Goal: Task Accomplishment & Management: Manage account settings

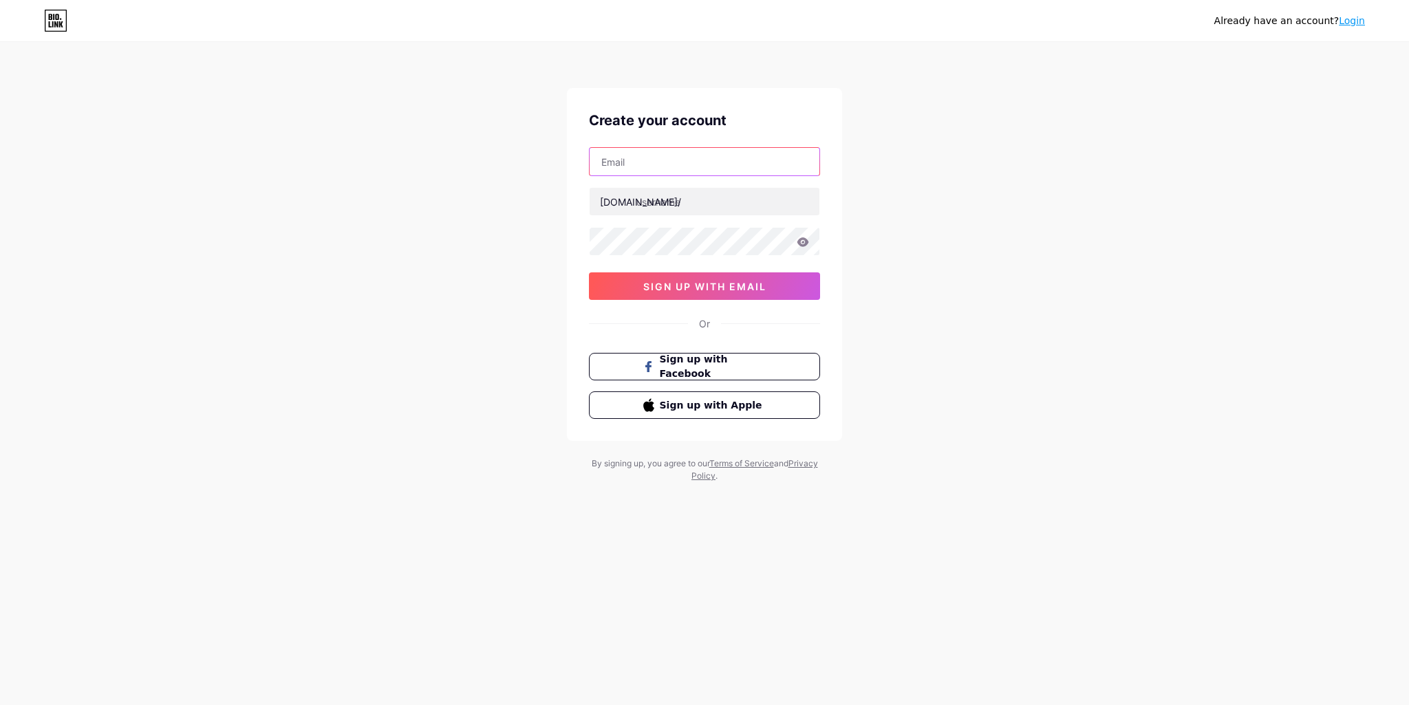
click at [647, 165] on input "text" at bounding box center [705, 162] width 230 height 28
type input "[EMAIL_ADDRESS][DOMAIN_NAME]"
click at [710, 204] on input "text" at bounding box center [705, 202] width 230 height 28
type input "pablomillionnaire"
click at [805, 241] on icon at bounding box center [804, 241] width 12 height 9
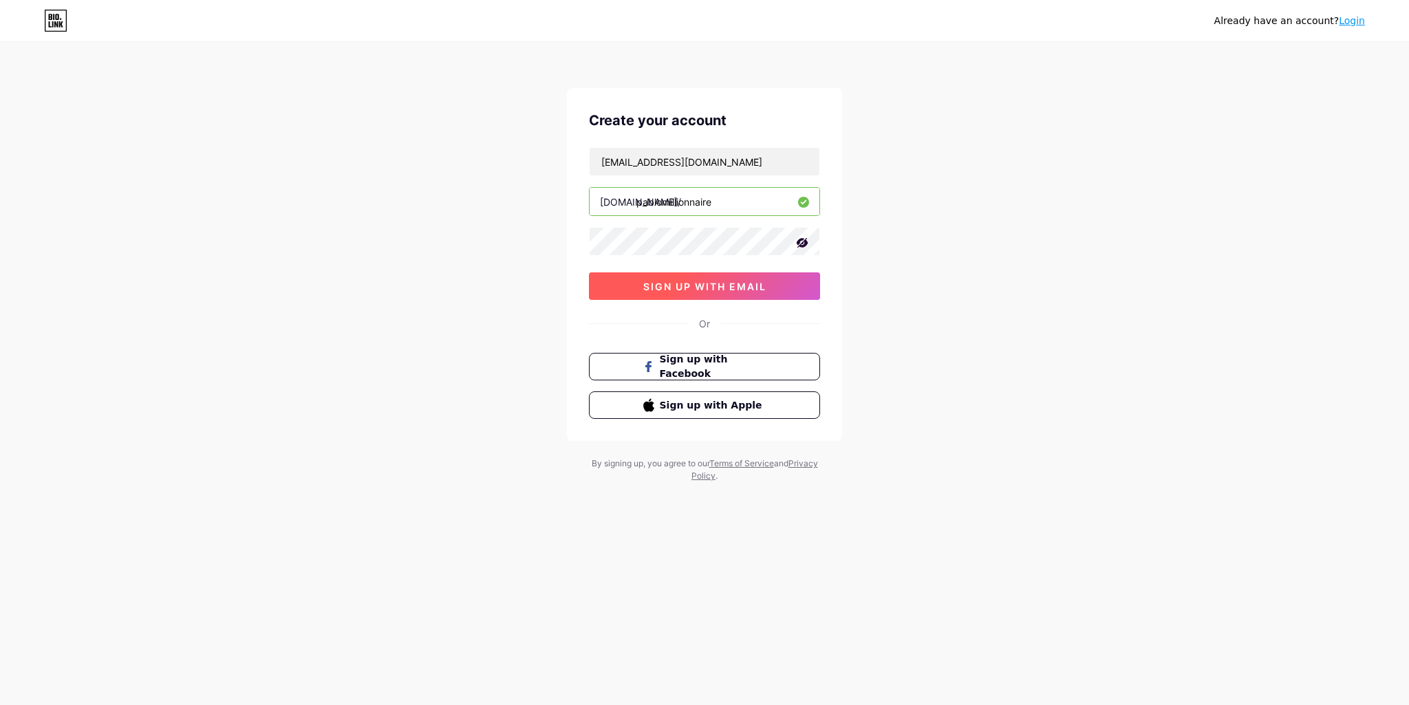
click at [752, 288] on span "sign up with email" at bounding box center [704, 287] width 123 height 12
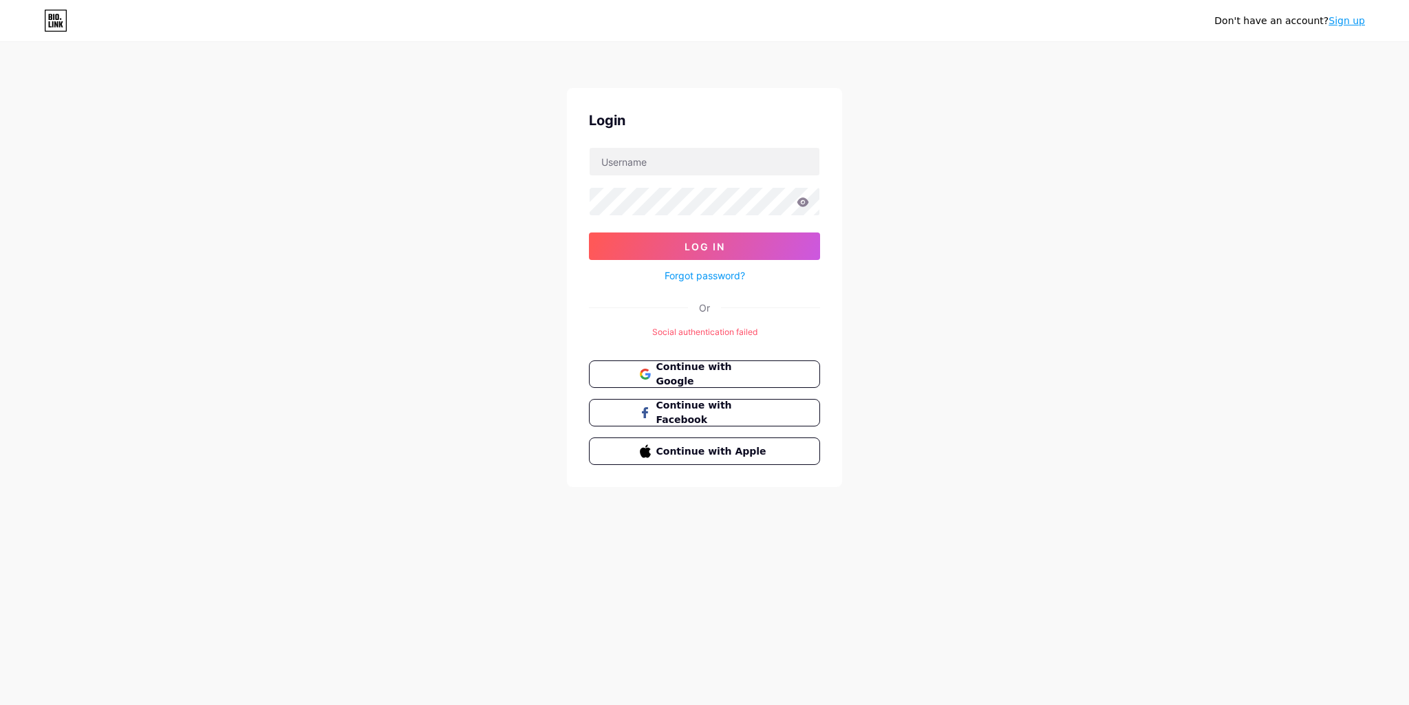
click at [1354, 23] on link "Sign up" at bounding box center [1347, 20] width 36 height 11
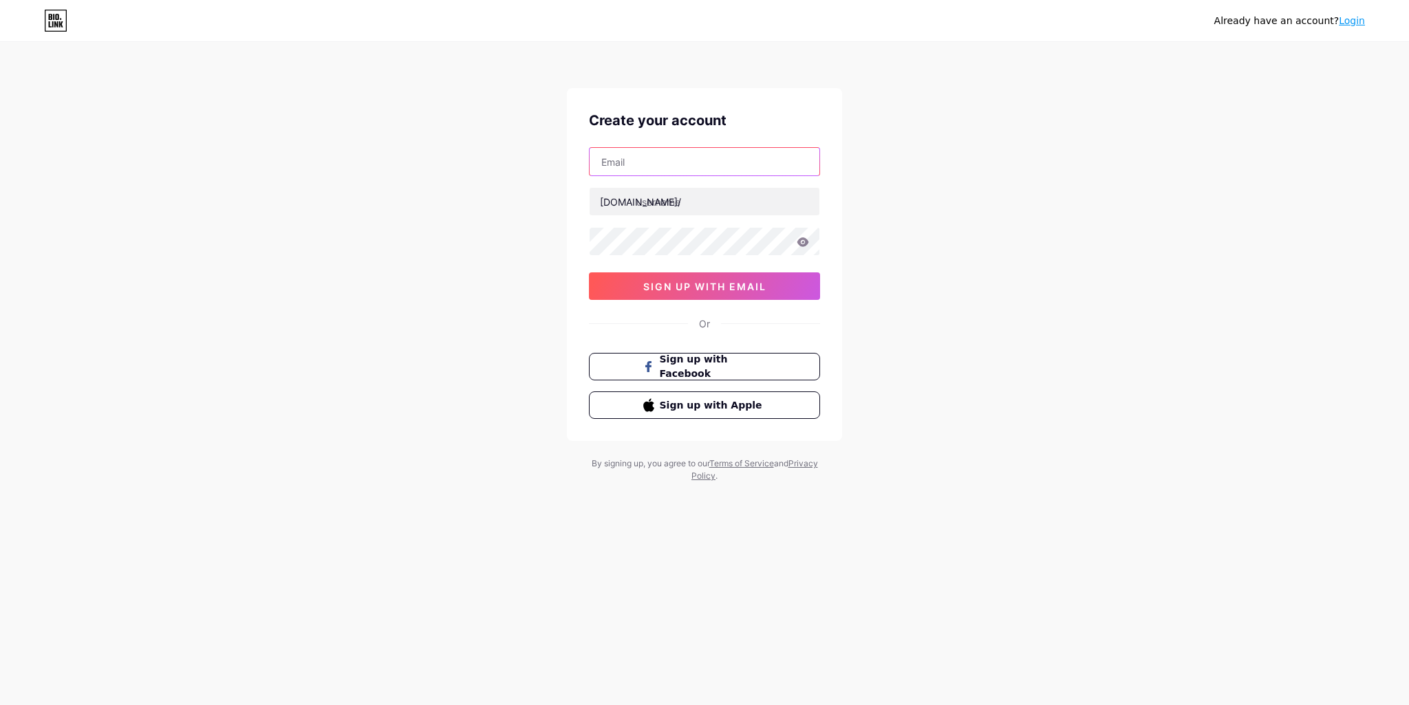
click at [635, 160] on input "text" at bounding box center [705, 162] width 230 height 28
type input "[EMAIL_ADDRESS][DOMAIN_NAME]"
type input "pablomillionnaire"
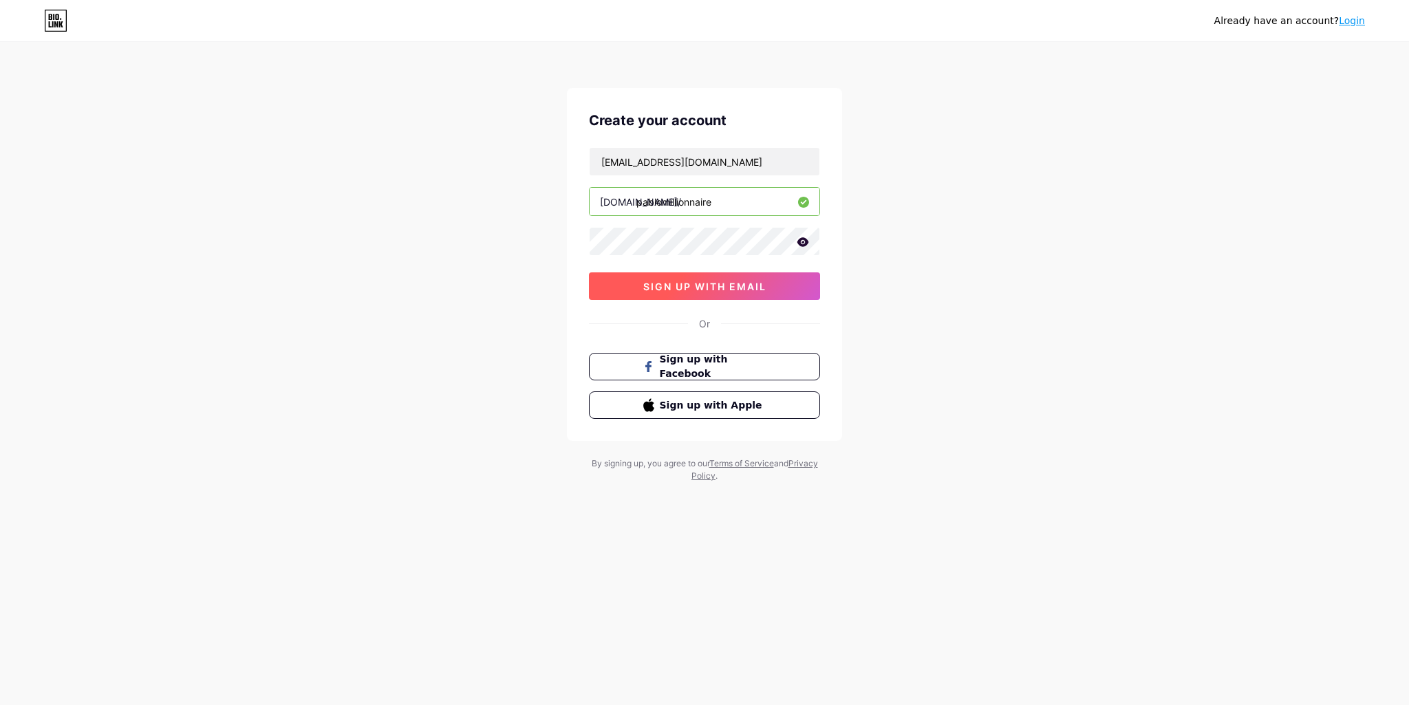
click at [703, 281] on span "sign up with email" at bounding box center [704, 287] width 123 height 12
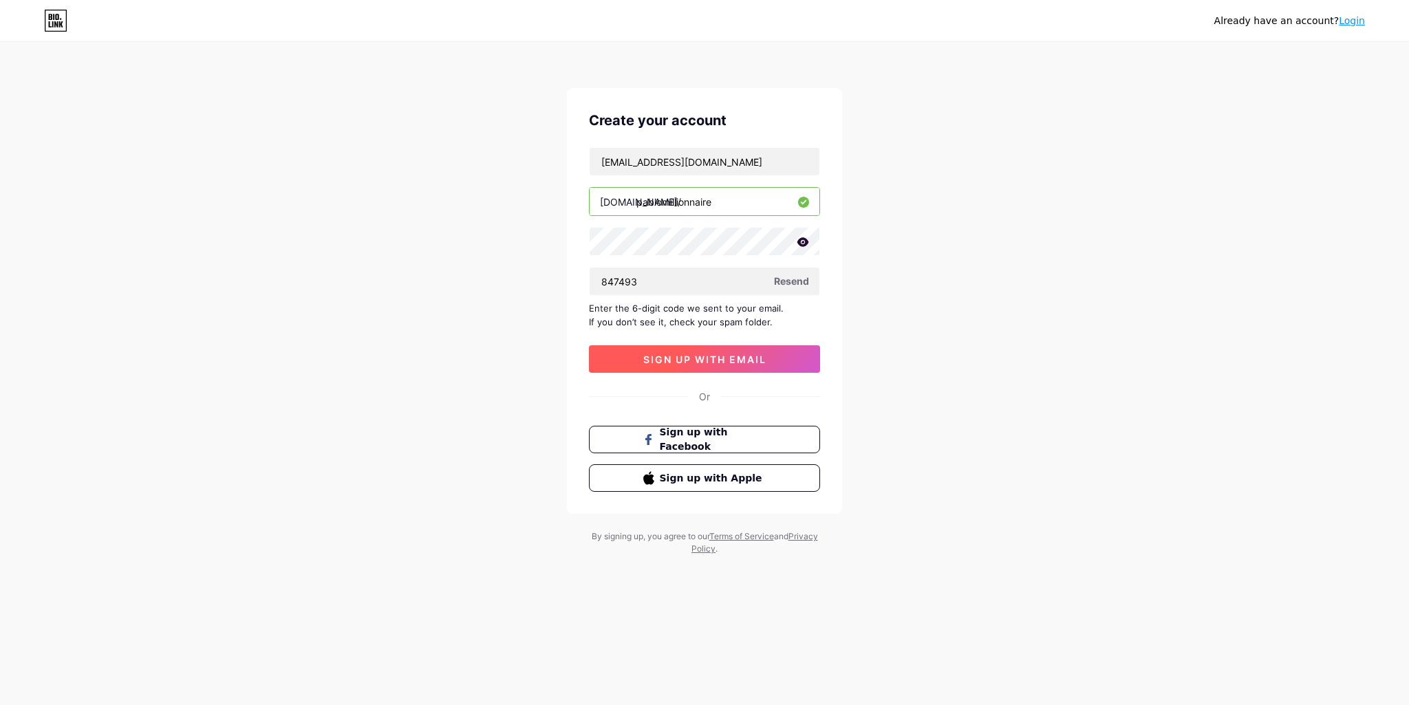
type input "847493"
click at [723, 359] on span "sign up with email" at bounding box center [704, 360] width 123 height 12
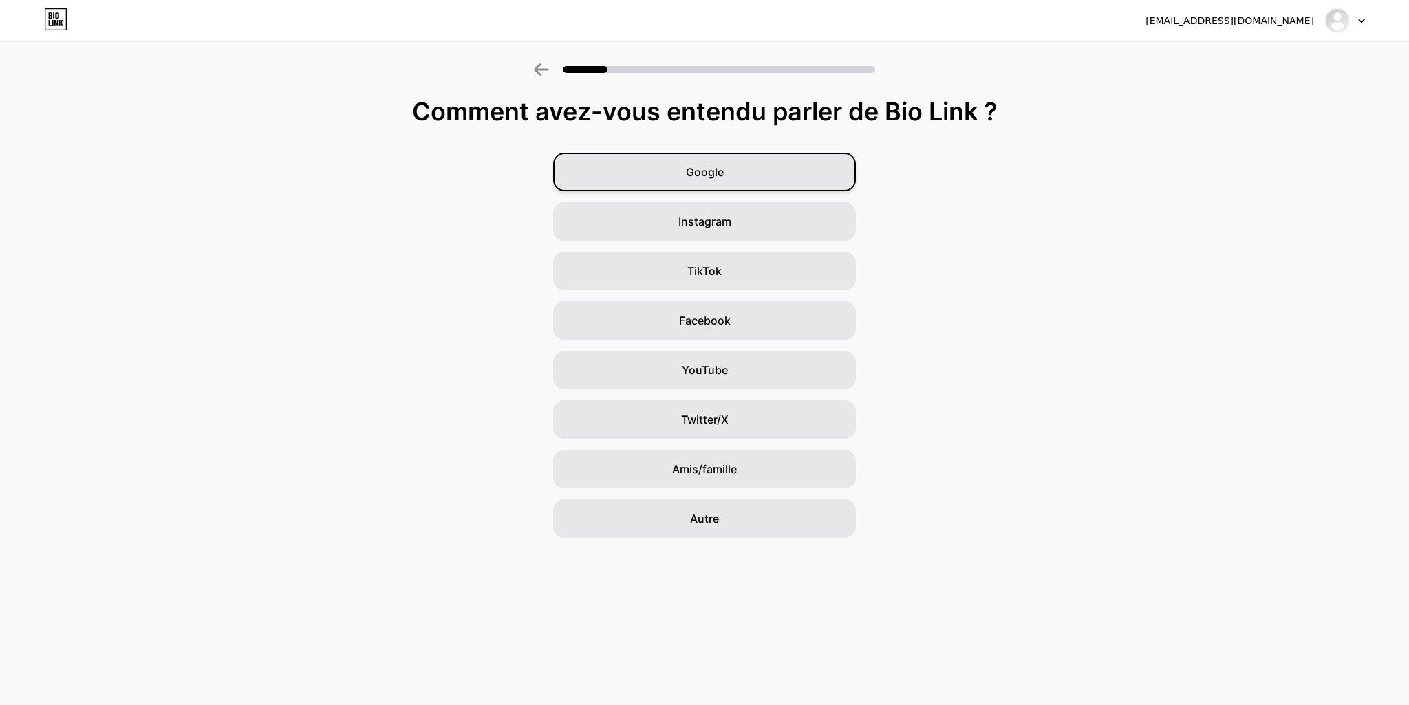
click at [724, 176] on div "Google" at bounding box center [704, 172] width 303 height 39
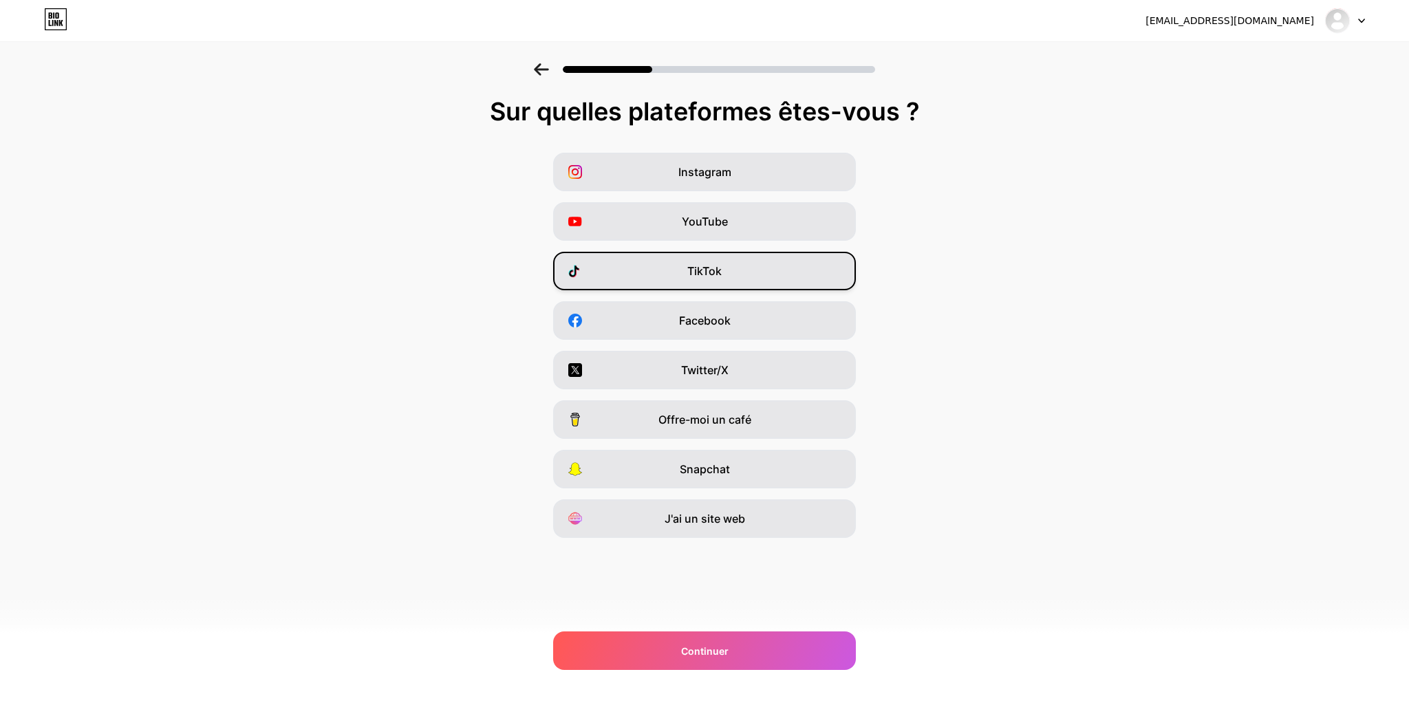
click at [748, 278] on div "TikTok" at bounding box center [704, 271] width 303 height 39
click at [734, 175] on div "Instagram" at bounding box center [704, 172] width 303 height 39
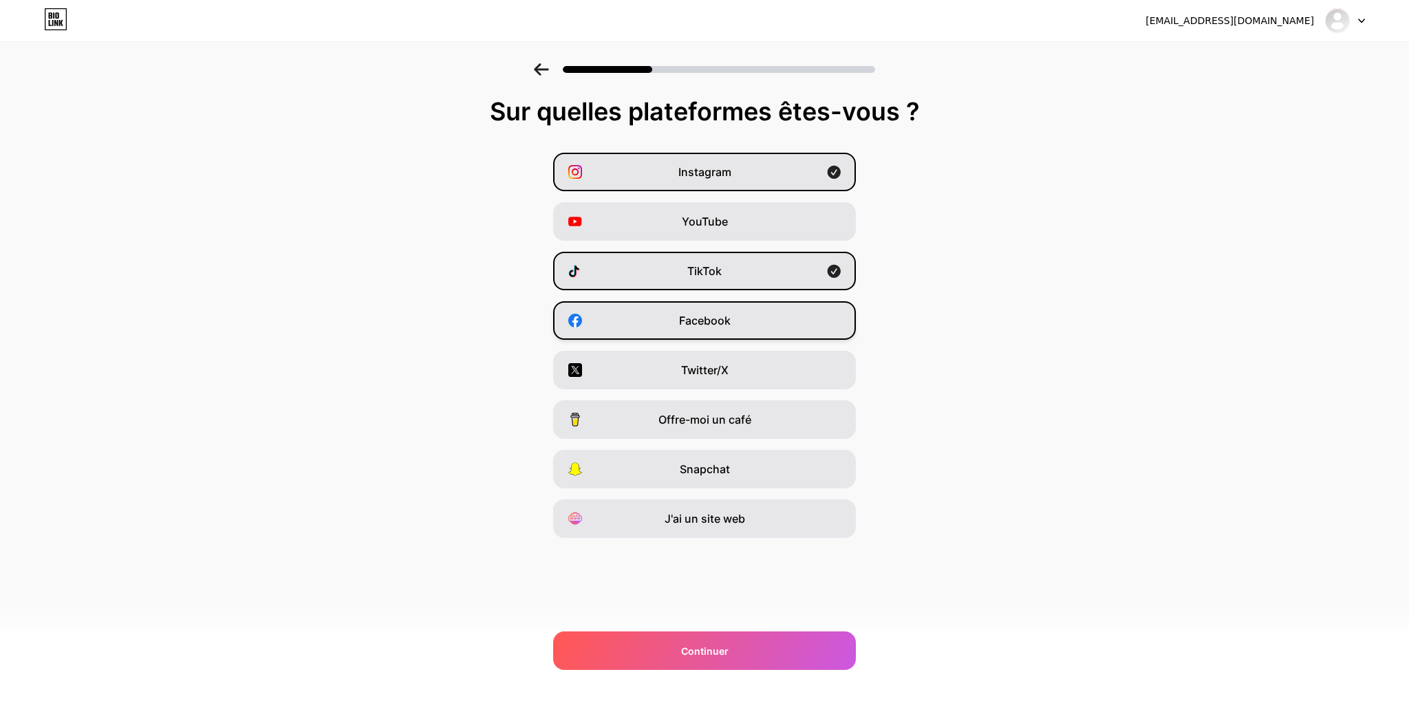
click at [748, 317] on div "Facebook" at bounding box center [704, 320] width 303 height 39
click at [717, 652] on font "Continuer" at bounding box center [704, 652] width 47 height 12
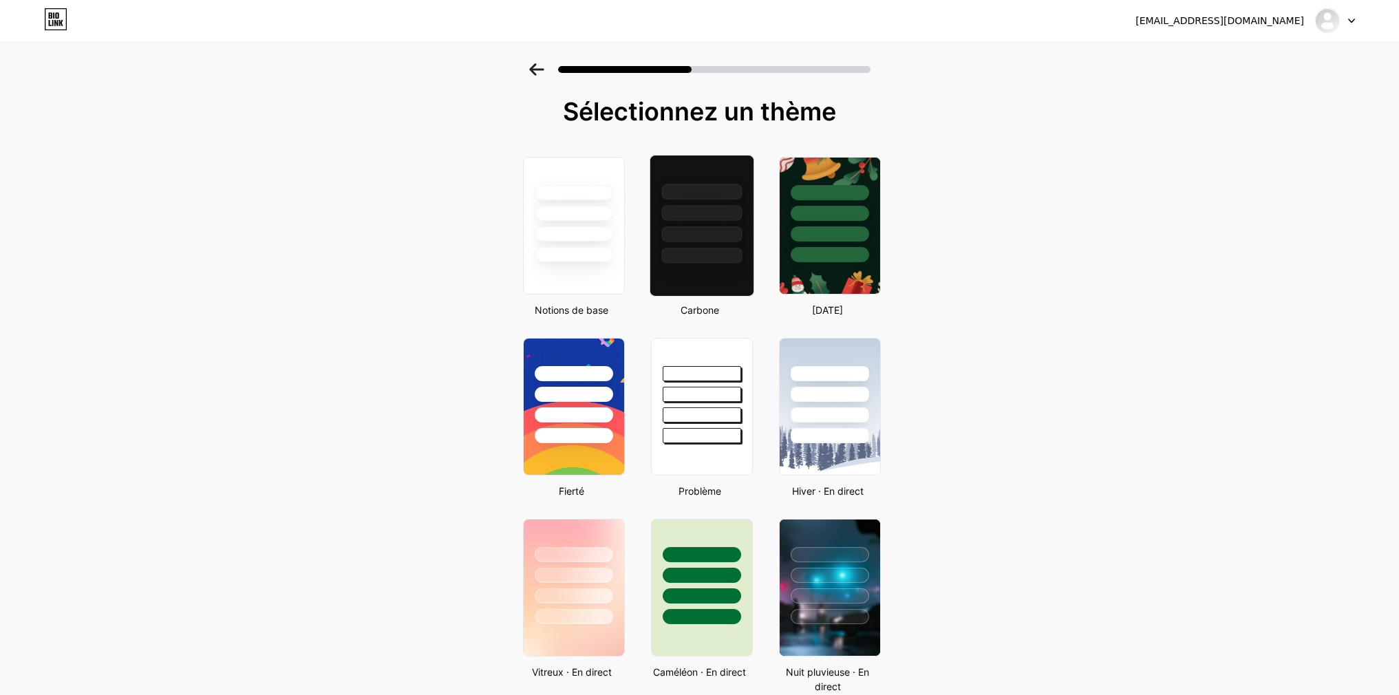
click at [705, 366] on div at bounding box center [702, 373] width 78 height 15
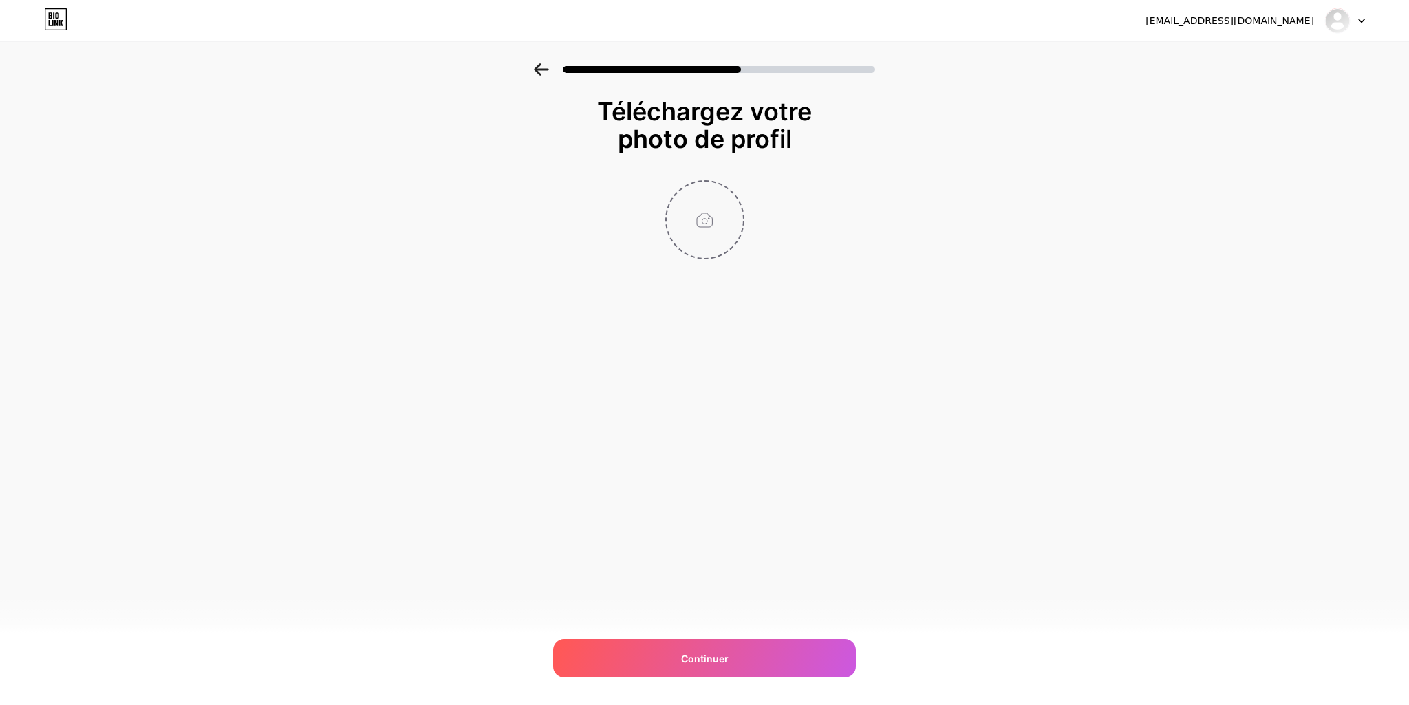
click at [707, 226] on input "file" at bounding box center [705, 220] width 76 height 76
type input "C:\fakepath\ChatGPT Image [DATE], 14_35_26.png"
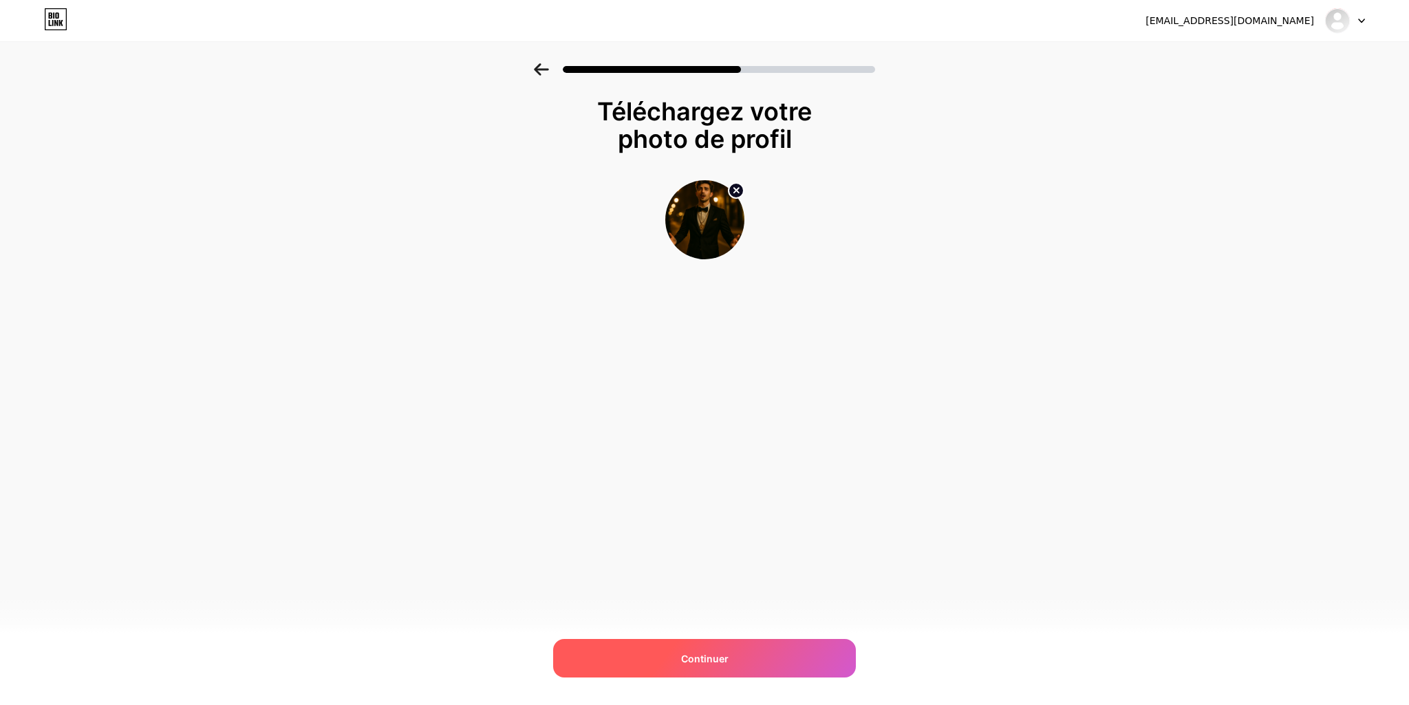
click at [705, 661] on font "Continuer" at bounding box center [704, 659] width 47 height 12
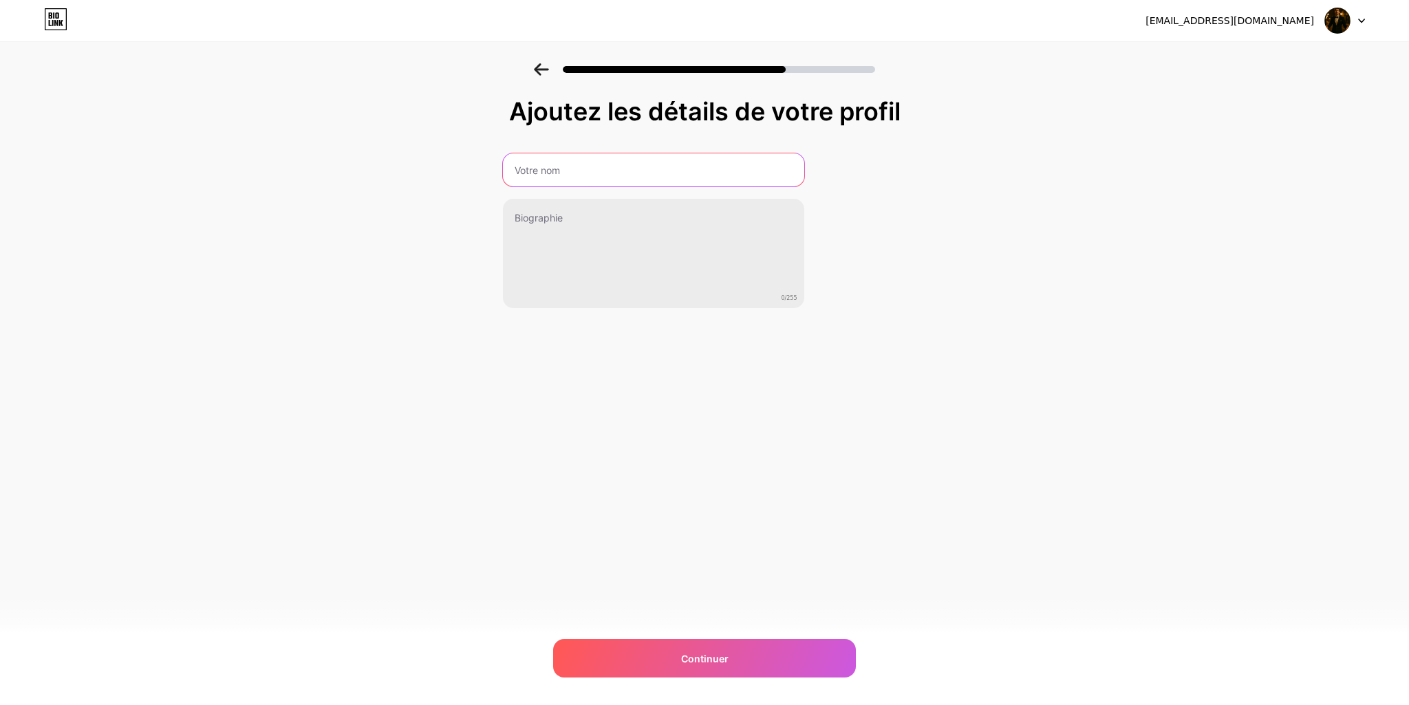
click at [653, 172] on input "text" at bounding box center [653, 169] width 301 height 33
type input "[PERSON_NAME]"
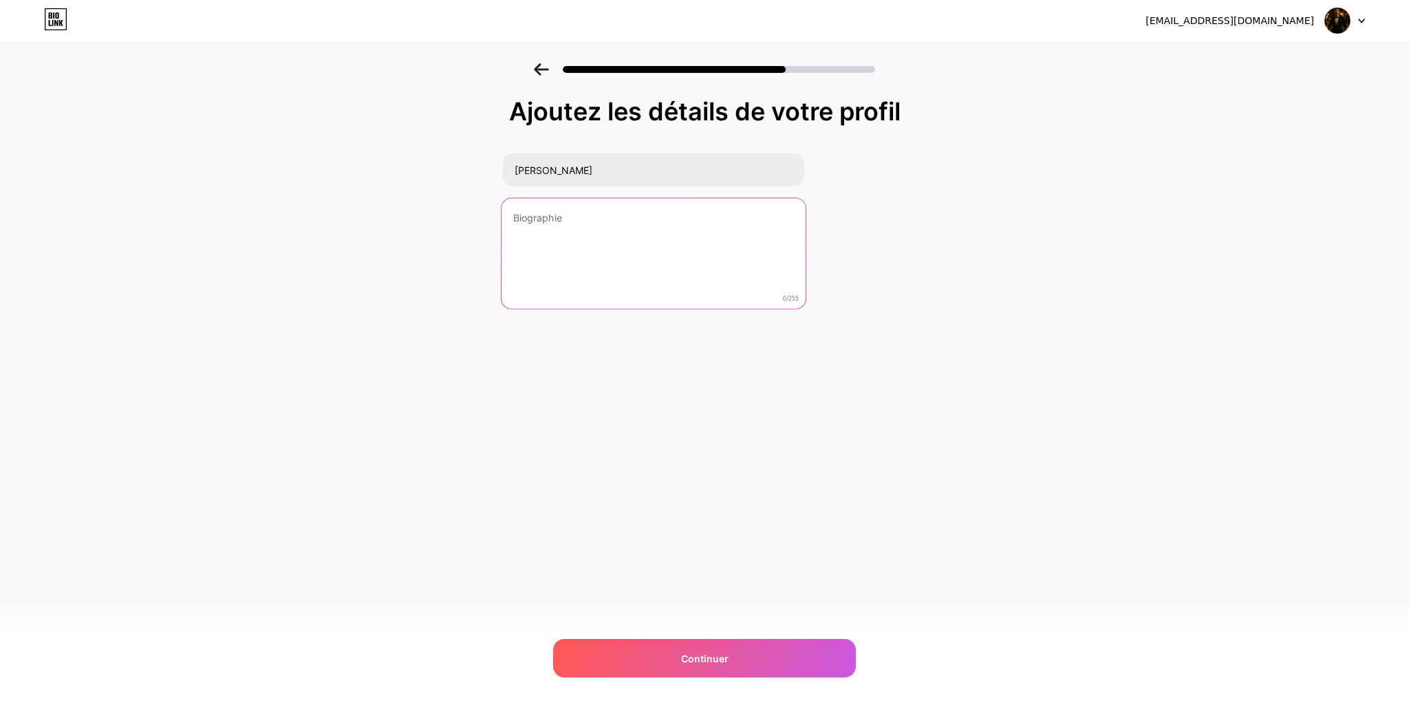
click at [558, 224] on textarea at bounding box center [653, 254] width 304 height 112
paste textarea "Entre rêve et trottoir, y’a la musique Between dream and street, there’s sound"
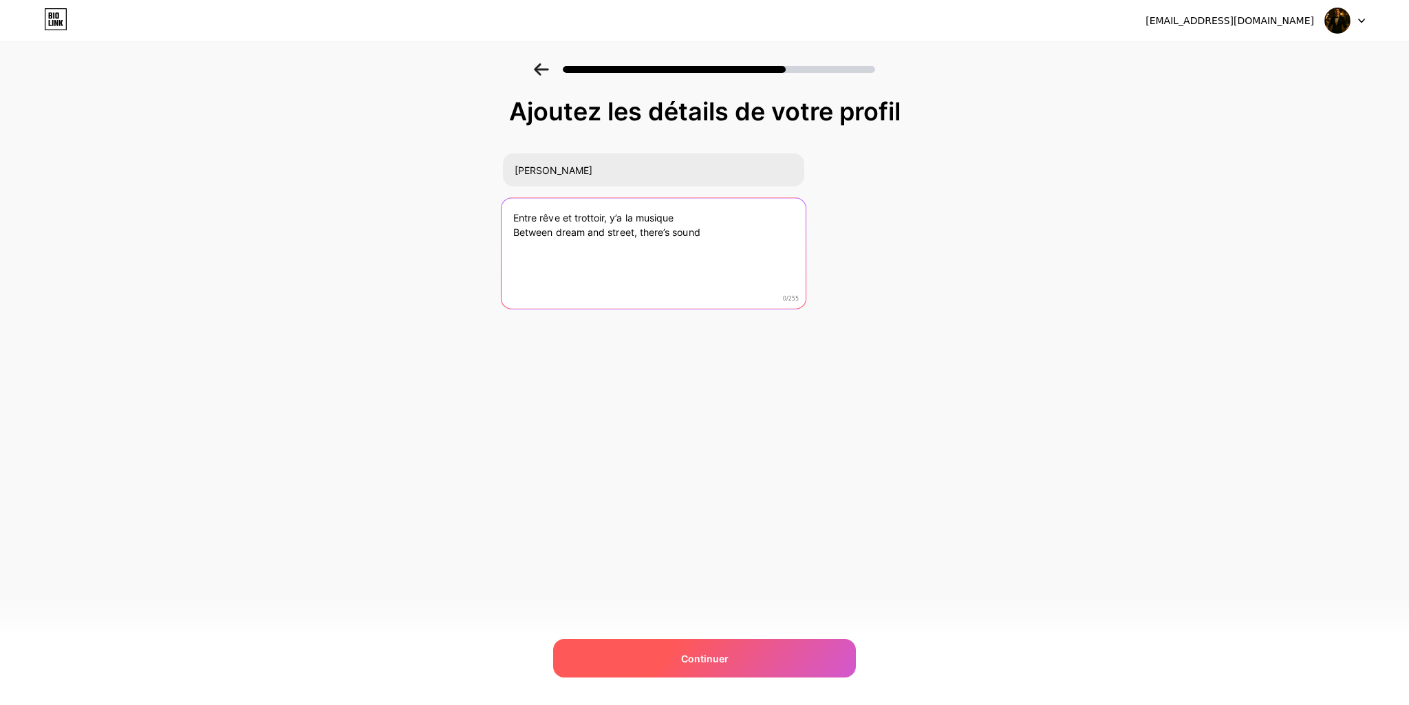
type textarea "Entre rêve et trottoir, y’a la musique Between dream and street, there’s sound"
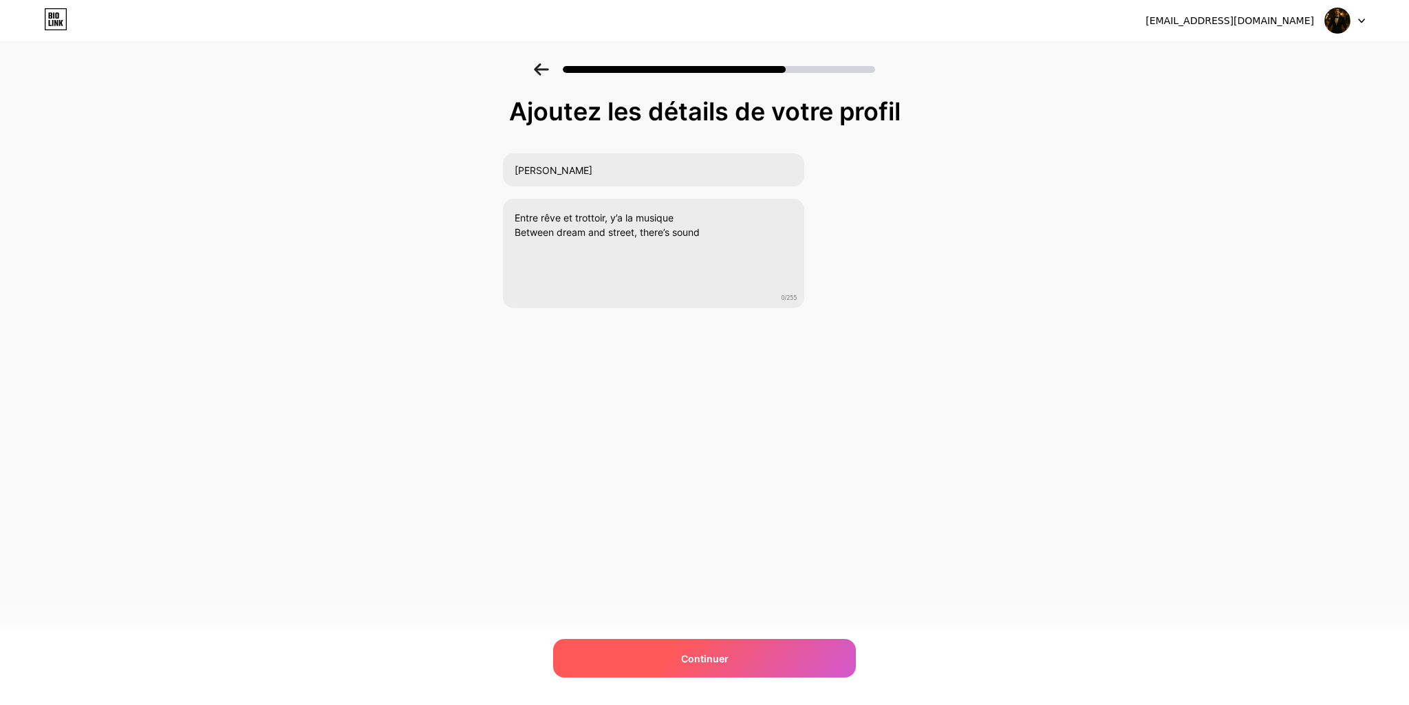
click at [696, 652] on span "Continuer" at bounding box center [704, 659] width 47 height 14
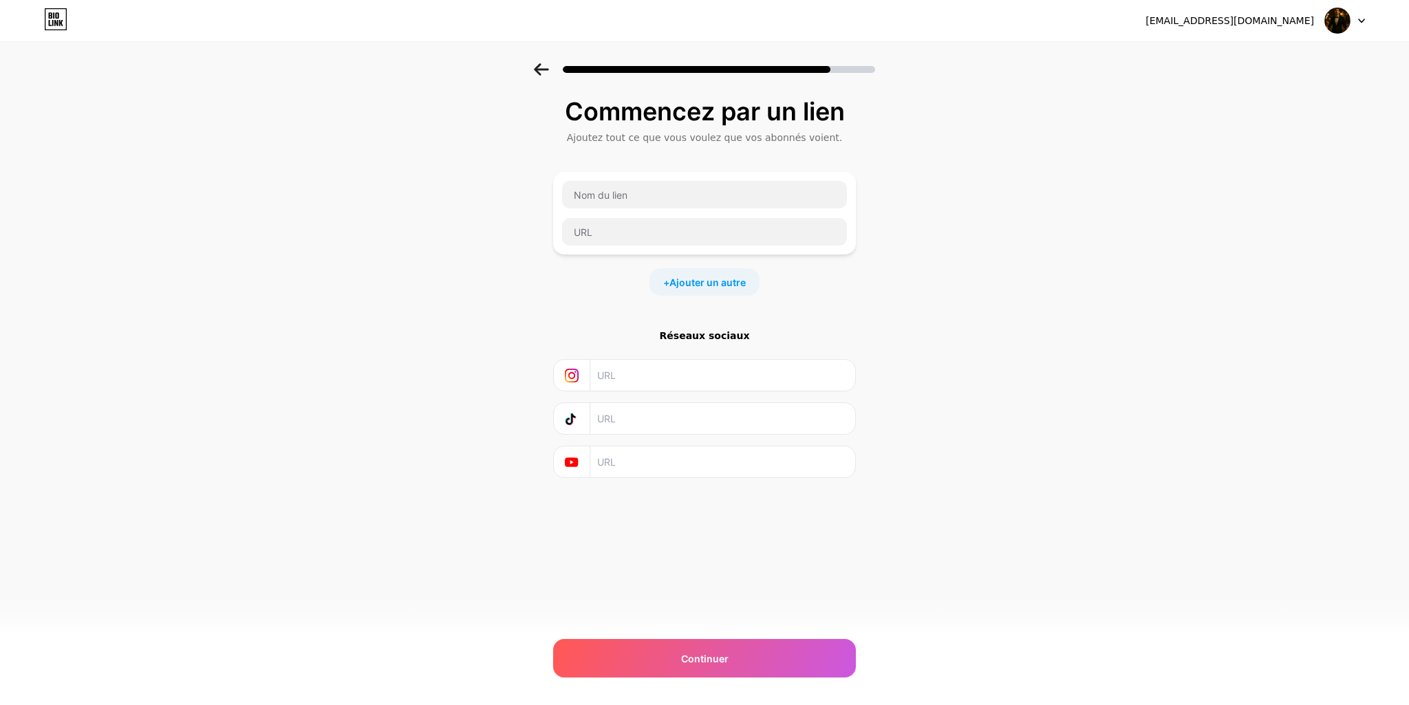
click at [674, 378] on input "text" at bounding box center [722, 375] width 250 height 31
click at [615, 420] on input "text" at bounding box center [722, 418] width 250 height 31
paste input "[URL][DOMAIN_NAME]"
type input "[URL][DOMAIN_NAME]"
click at [629, 379] on input "text" at bounding box center [722, 375] width 250 height 31
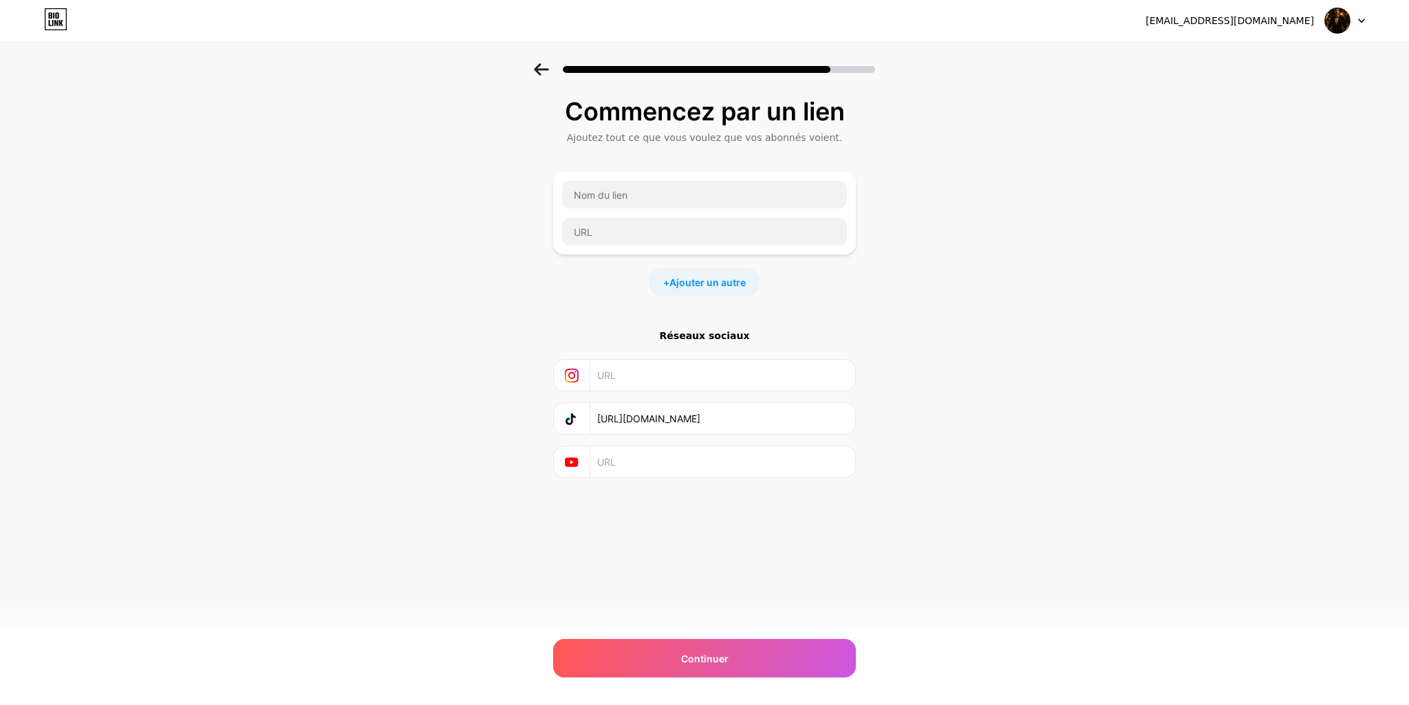
paste input "[URL][DOMAIN_NAME]"
type input "[URL][DOMAIN_NAME]"
click at [636, 456] on input "text" at bounding box center [722, 462] width 250 height 31
paste input "[URL][DOMAIN_NAME]"
type input "[URL][DOMAIN_NAME]"
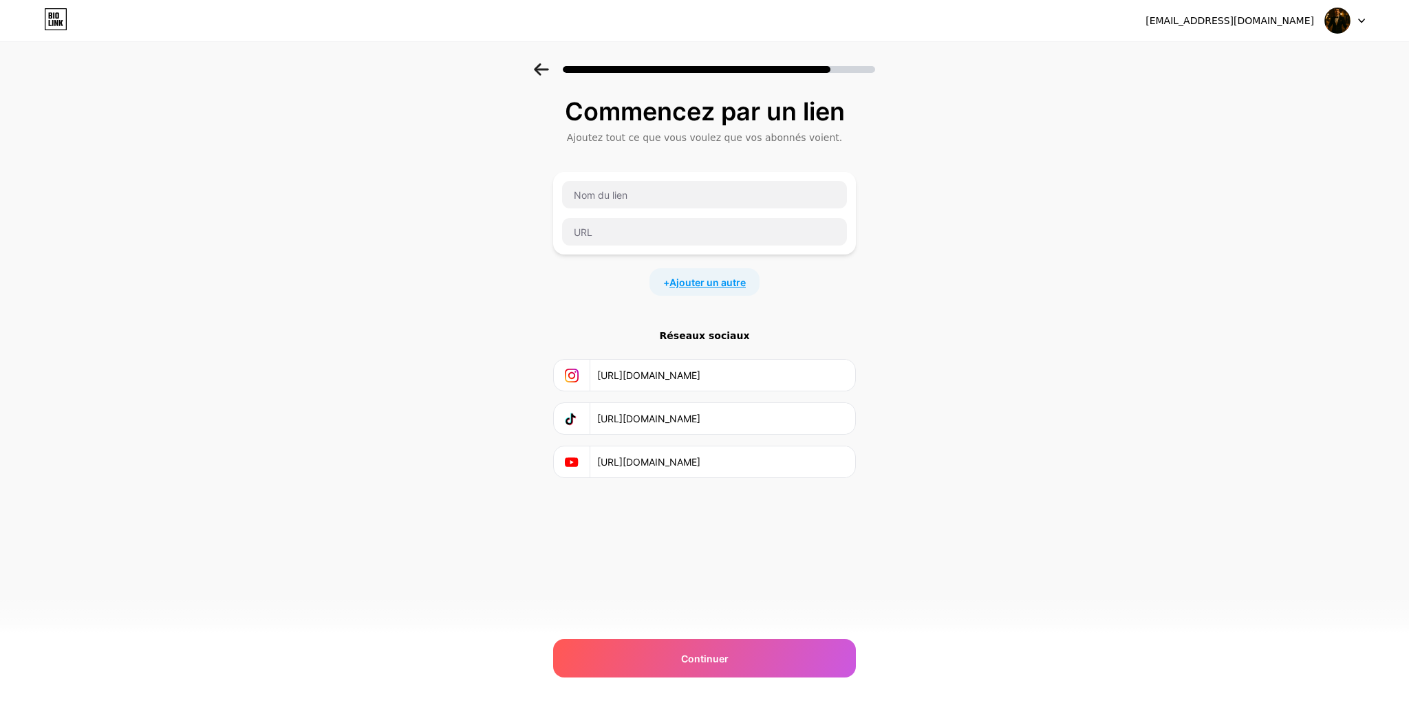
click at [705, 284] on font "Ajouter un autre" at bounding box center [708, 283] width 76 height 12
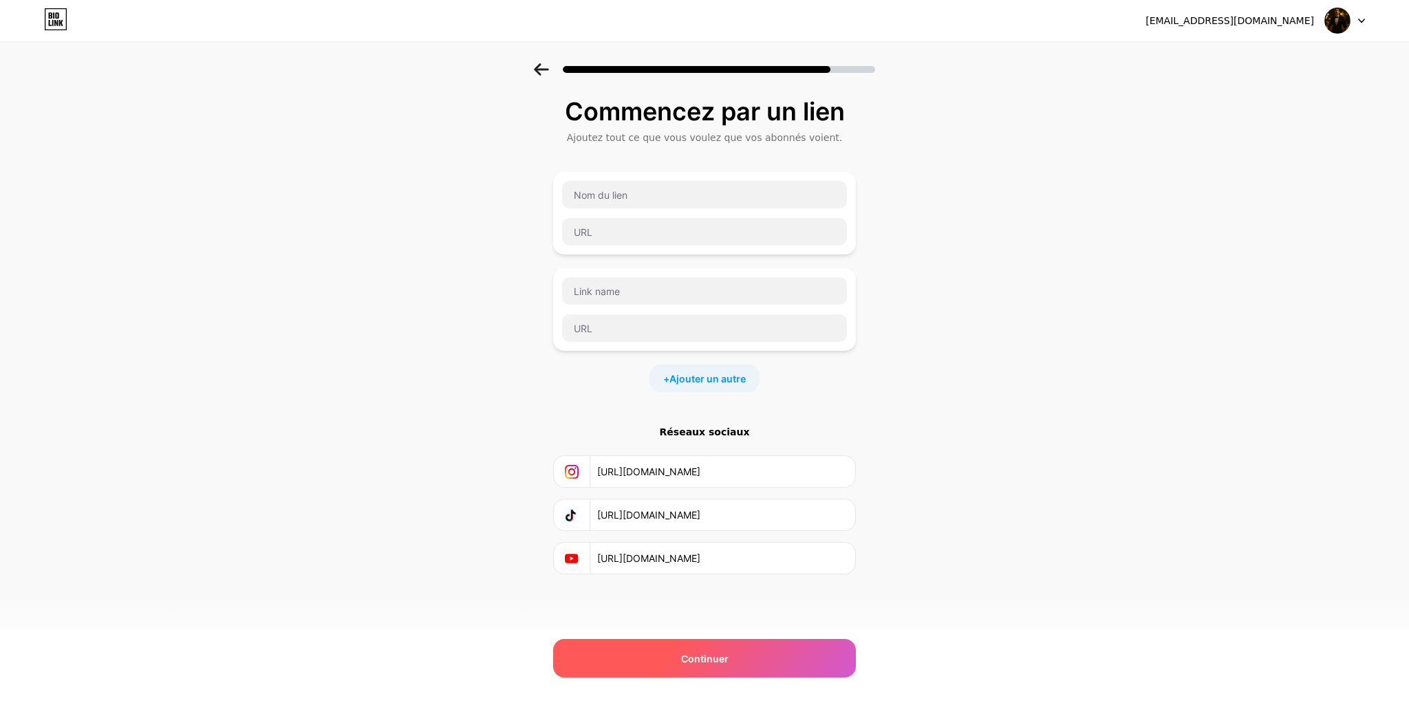
click at [700, 659] on font "Continuer" at bounding box center [704, 659] width 47 height 12
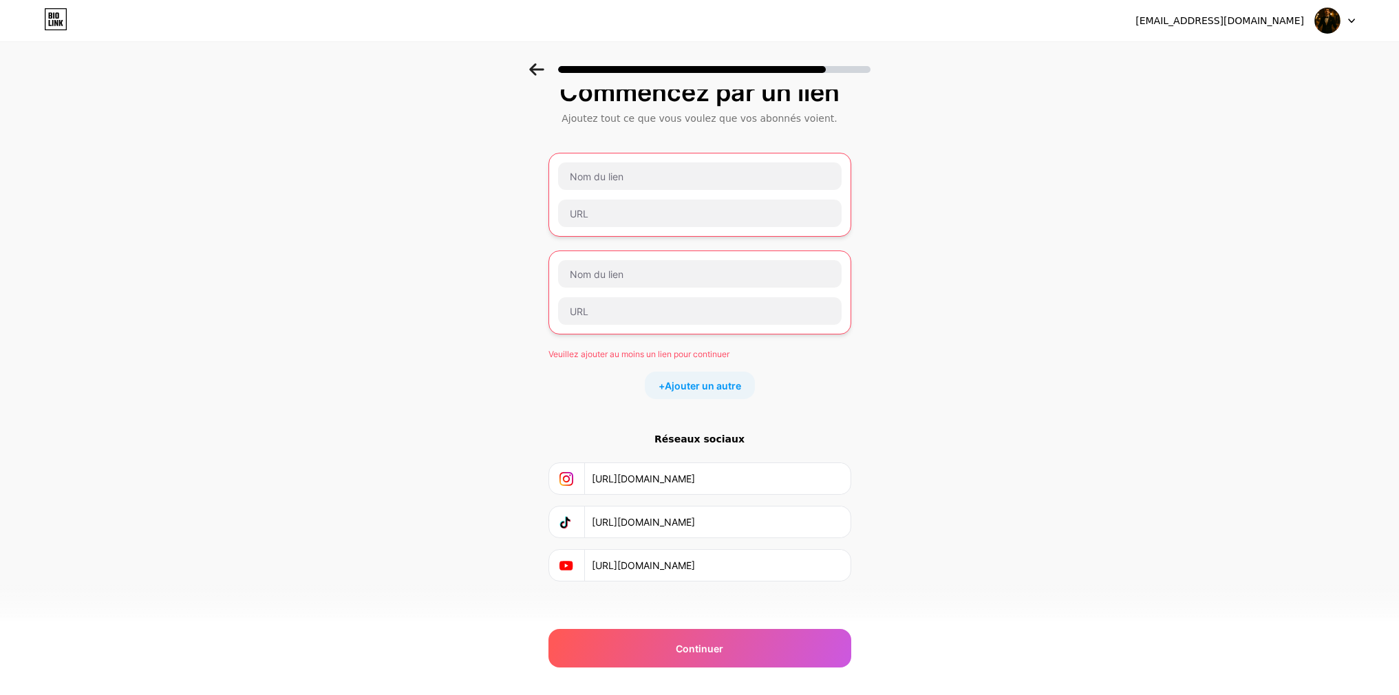
scroll to position [30, 0]
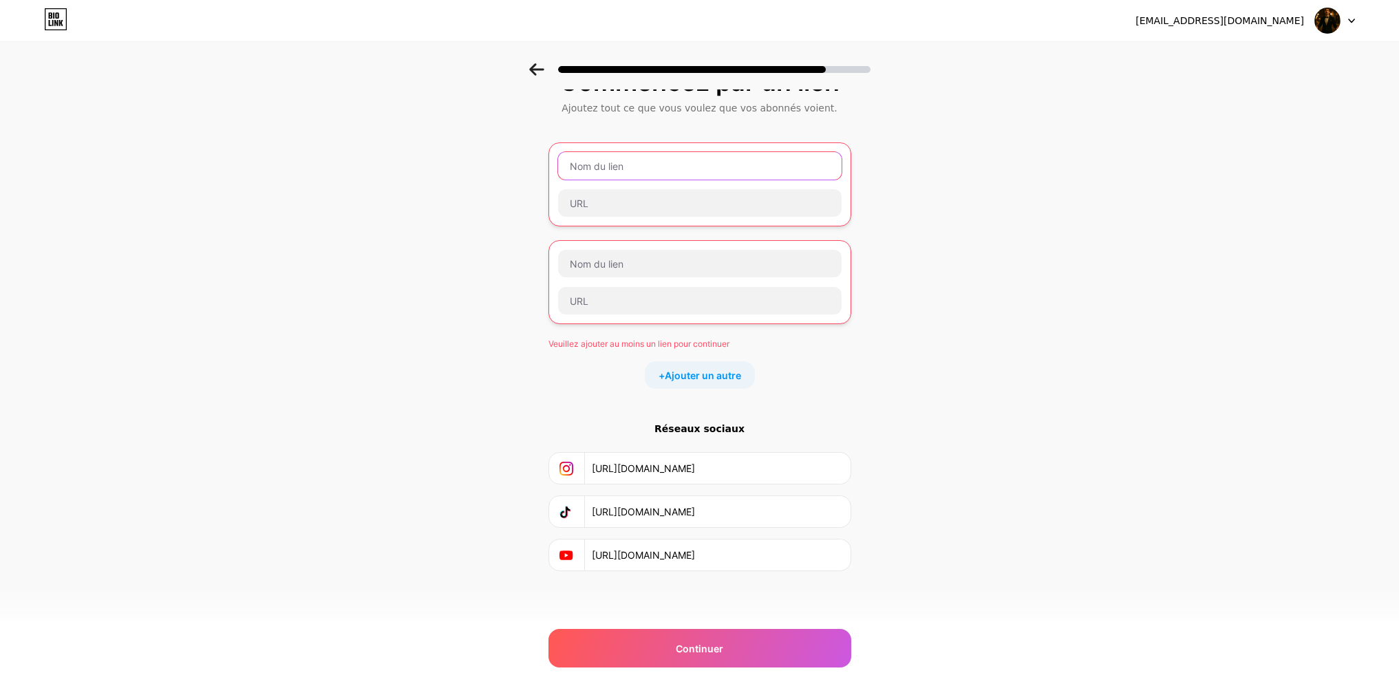
click at [611, 166] on input "text" at bounding box center [700, 166] width 284 height 28
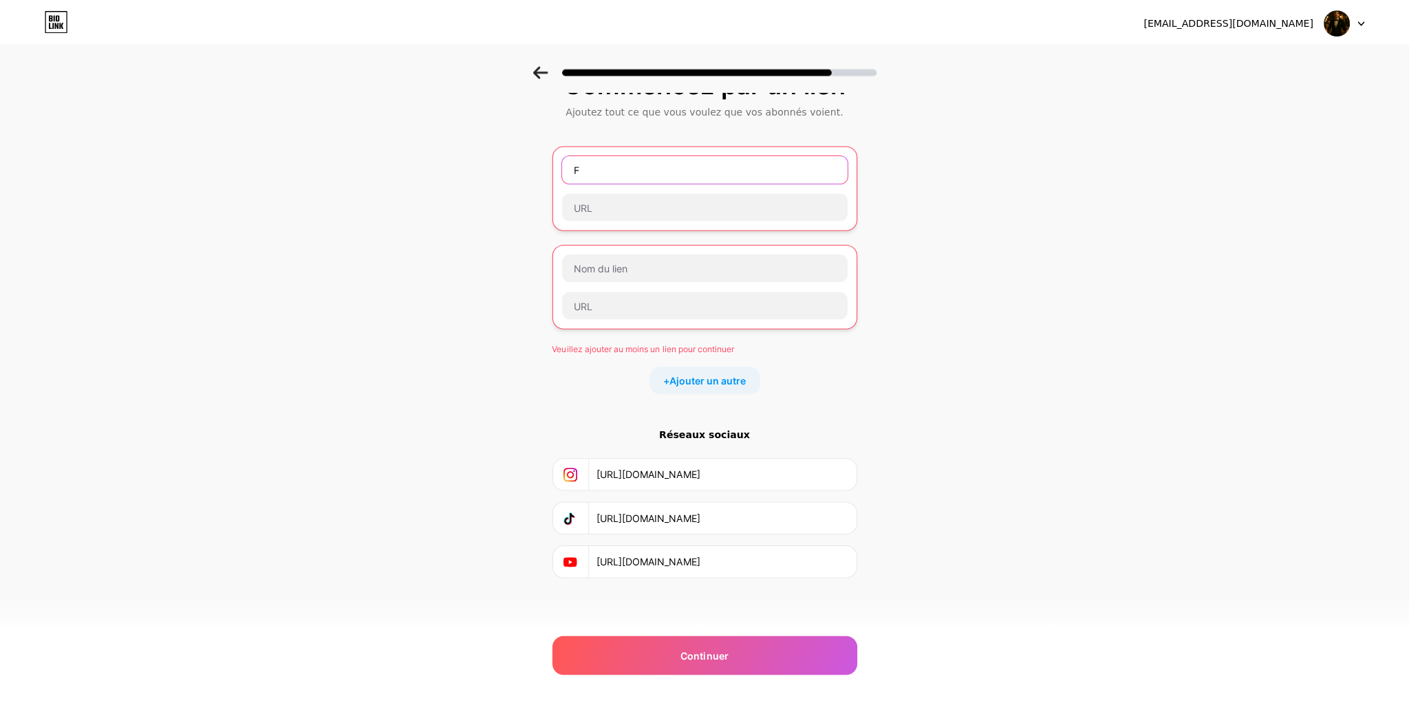
scroll to position [0, 0]
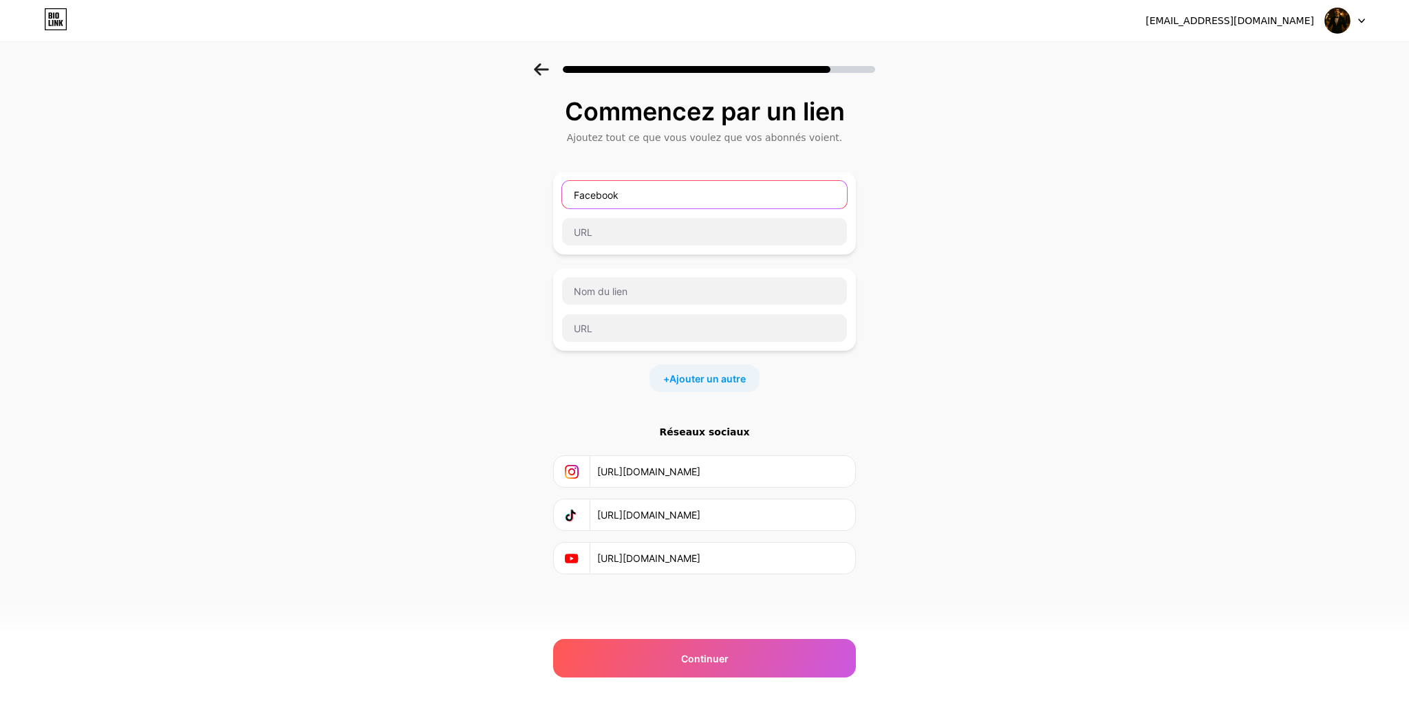
type input "Facebook"
click at [601, 236] on input "text" at bounding box center [704, 232] width 285 height 28
paste input "[URL][DOMAIN_NAME]"
type input "[URL][DOMAIN_NAME]"
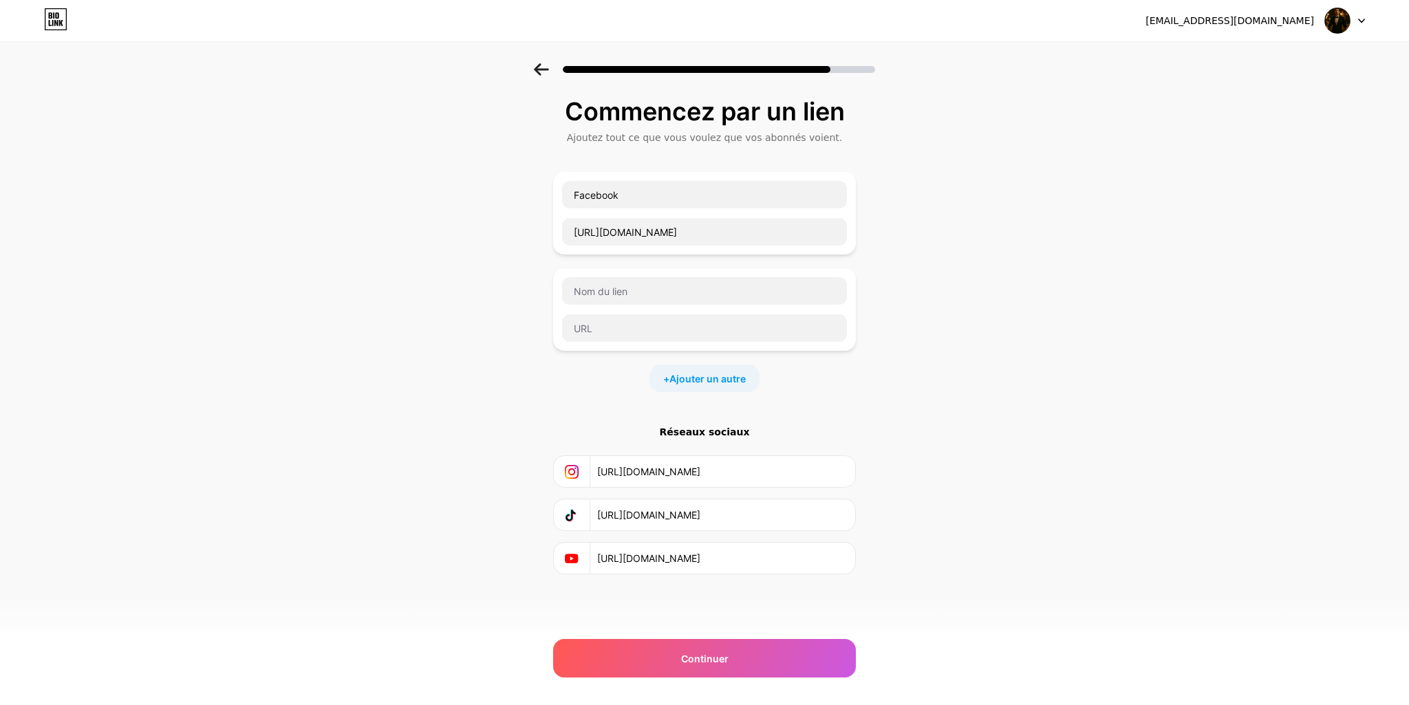
scroll to position [0, 0]
click at [944, 402] on div "Commencez par un lien Ajoutez tout ce que vous voulez que vos abonnés voient. F…" at bounding box center [704, 353] width 1409 height 580
click at [721, 667] on div "Continuer" at bounding box center [704, 658] width 303 height 39
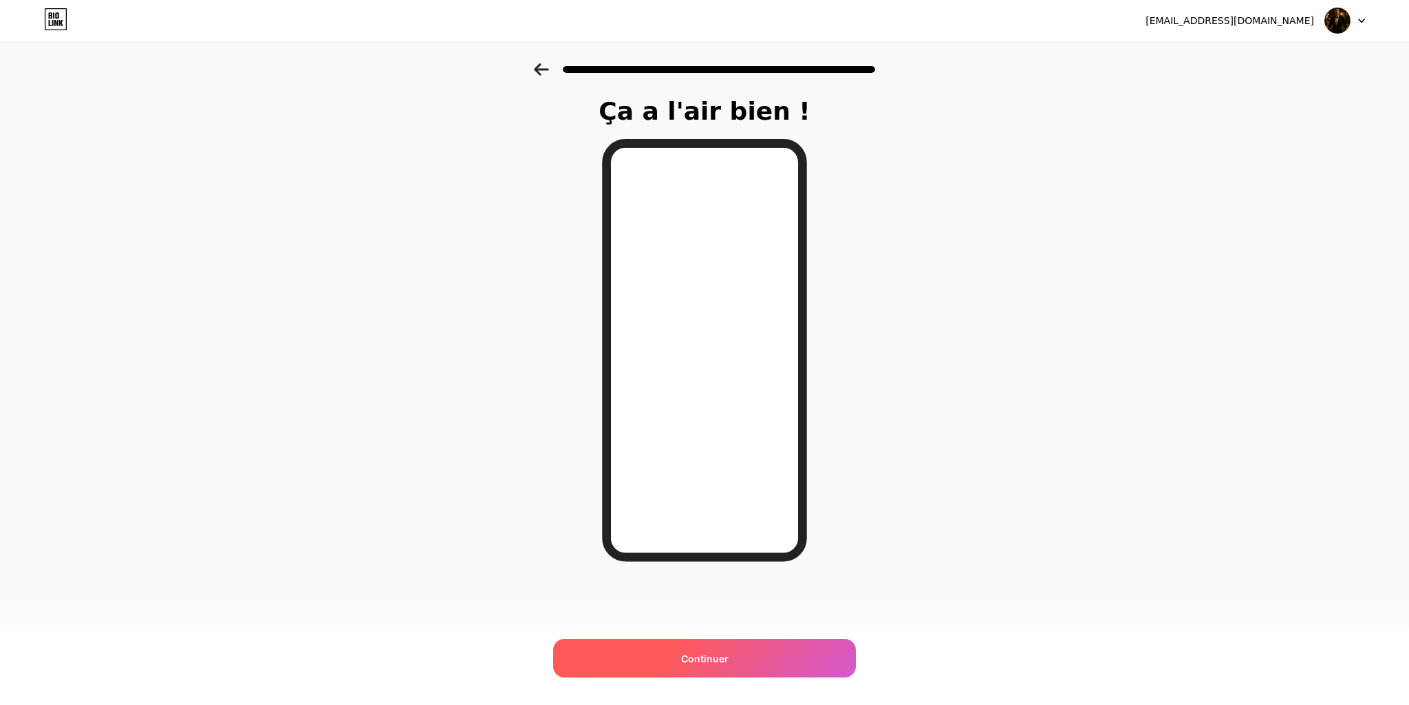
click at [710, 655] on font "Continuer" at bounding box center [704, 659] width 47 height 12
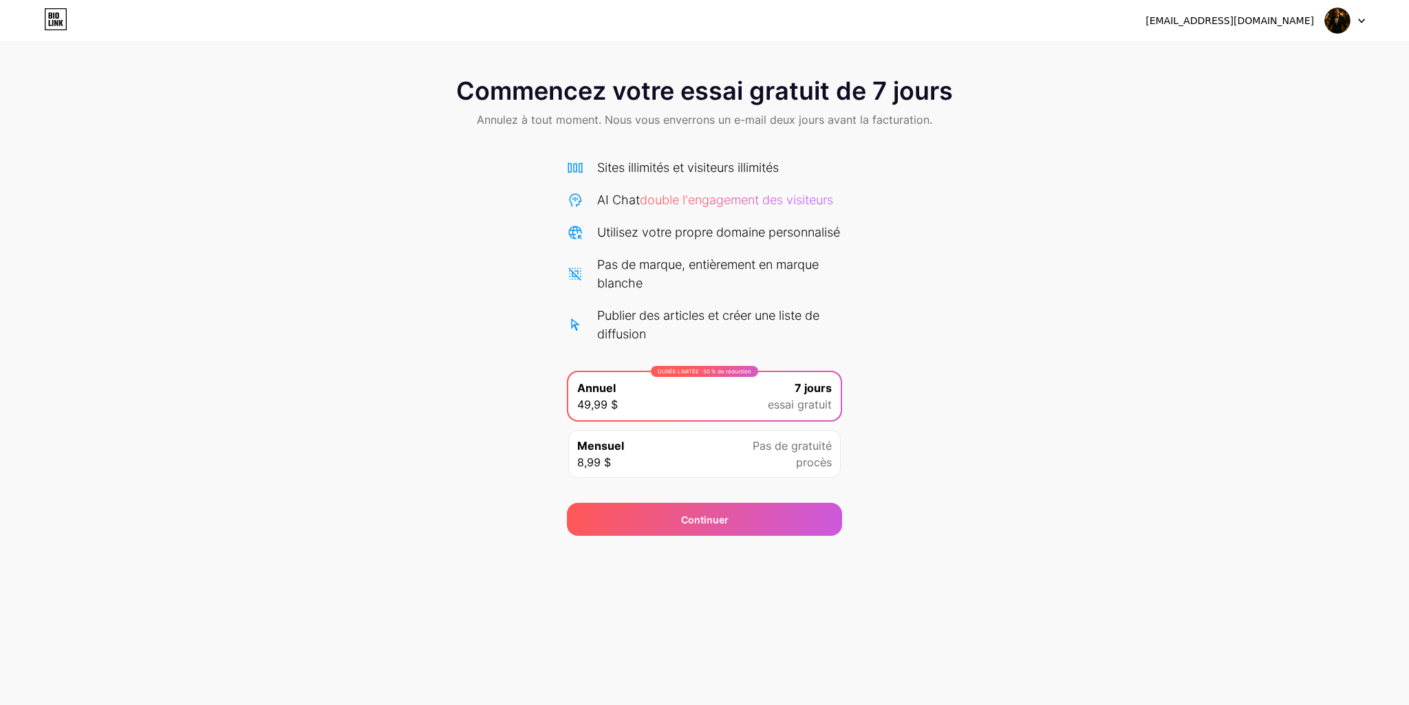
click at [63, 20] on icon at bounding box center [55, 19] width 23 height 22
click at [713, 527] on span "Continuer" at bounding box center [704, 520] width 47 height 14
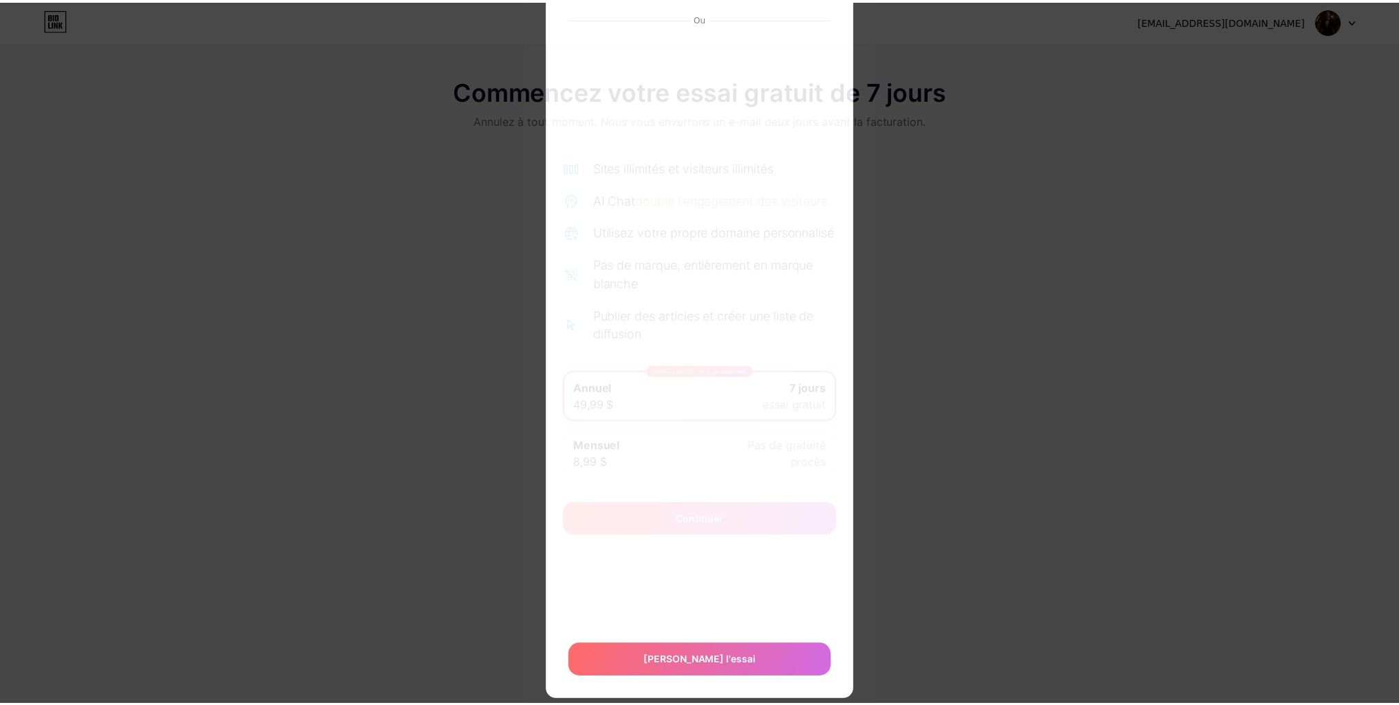
scroll to position [192, 0]
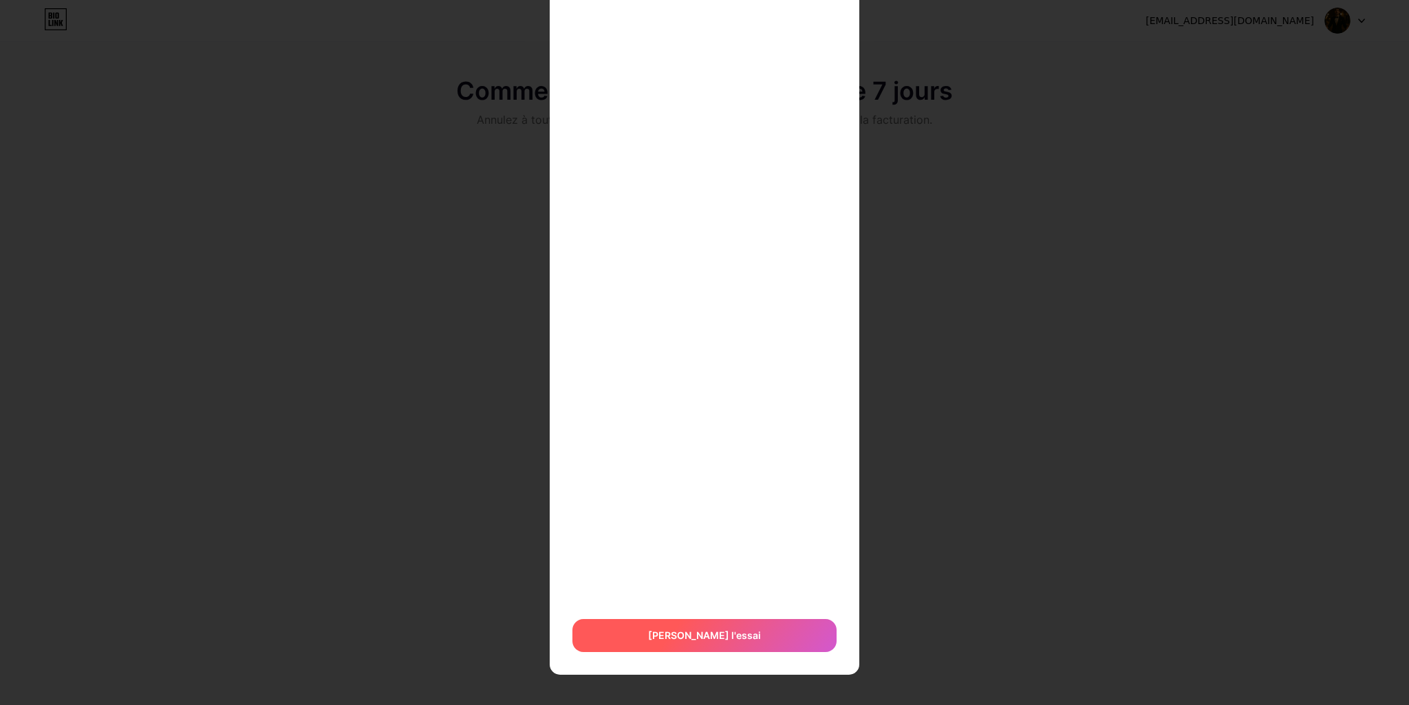
click at [696, 636] on font "[PERSON_NAME] l'essai" at bounding box center [704, 636] width 113 height 12
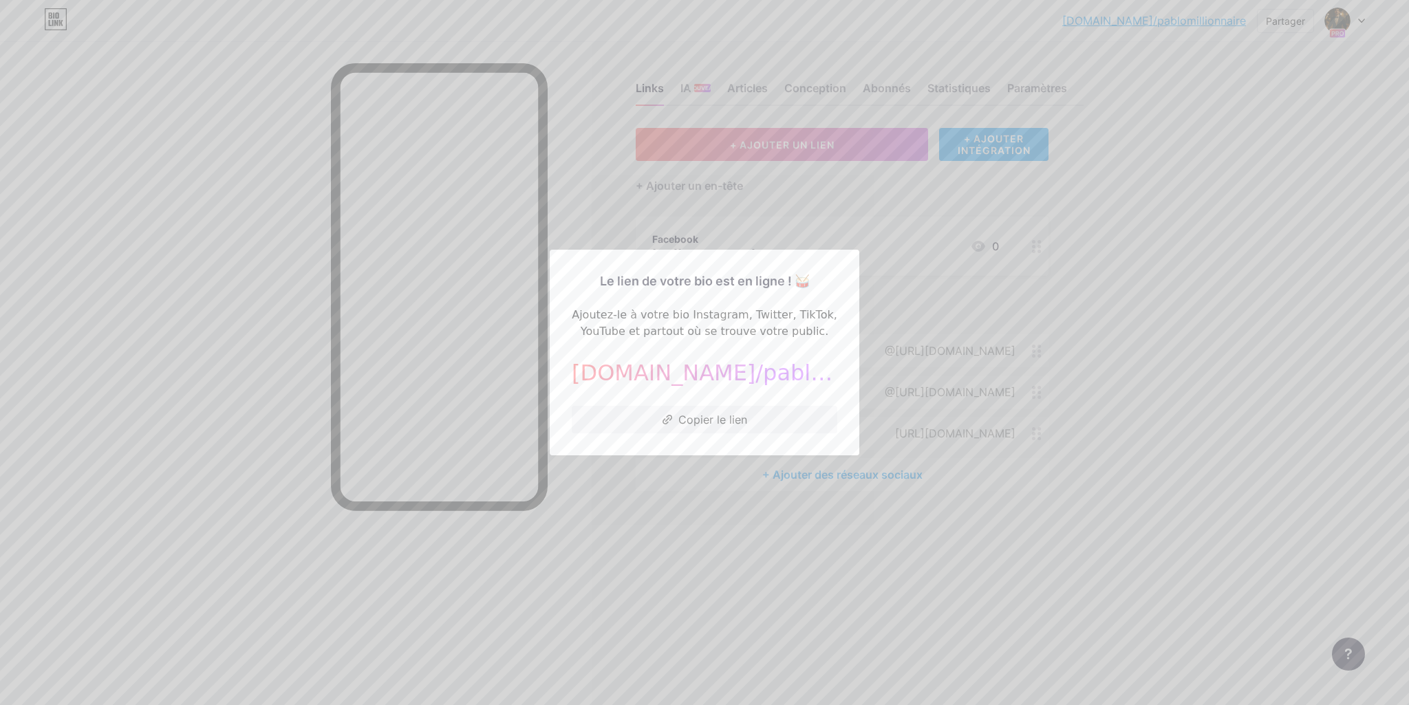
click at [807, 196] on div at bounding box center [704, 352] width 1409 height 705
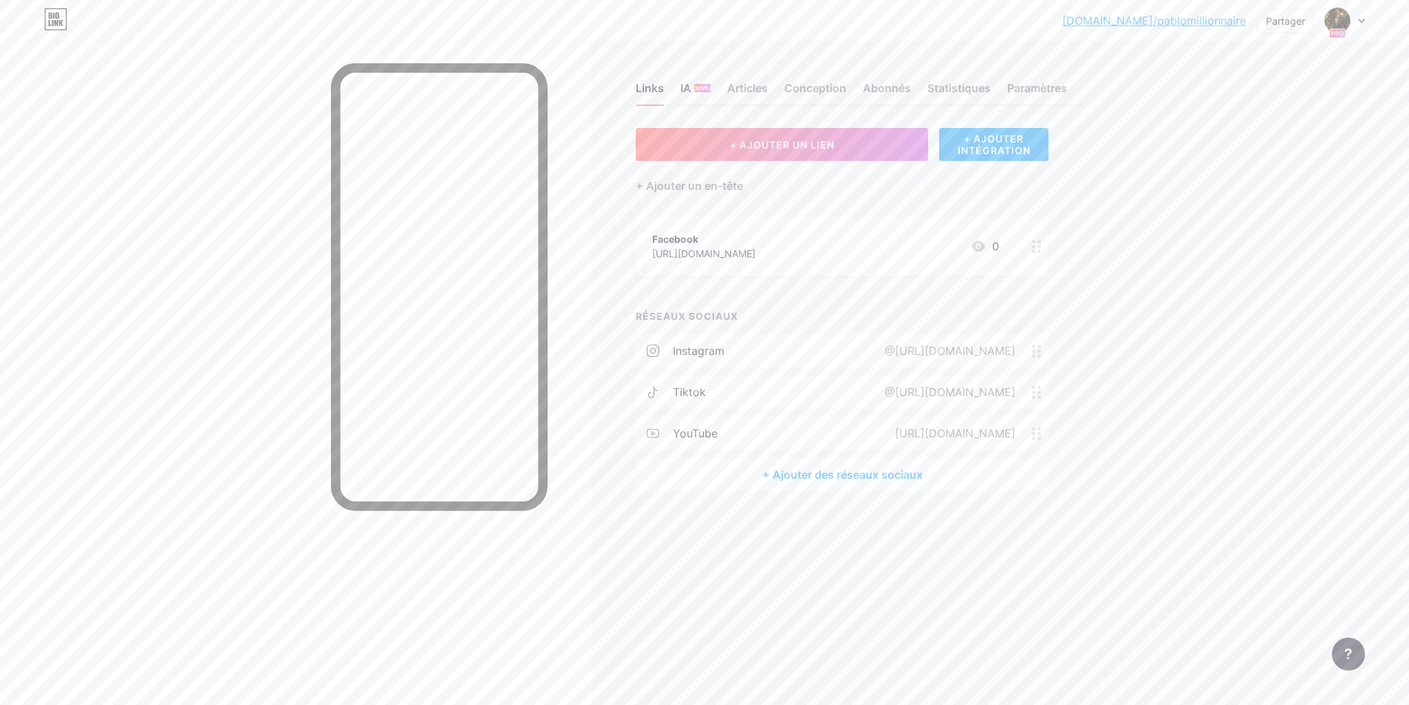
click at [704, 96] on div "IA NOUVEAU" at bounding box center [696, 92] width 30 height 25
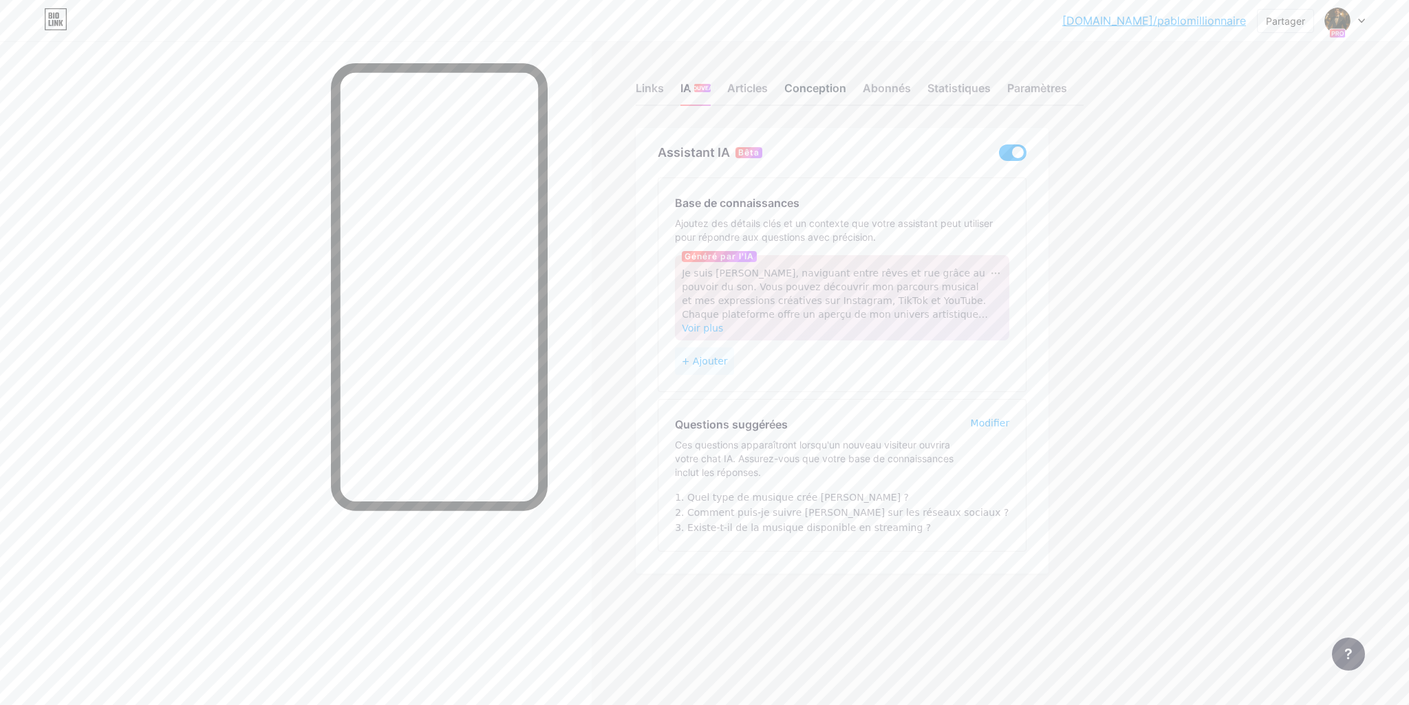
click at [814, 96] on div "Conception" at bounding box center [816, 92] width 62 height 25
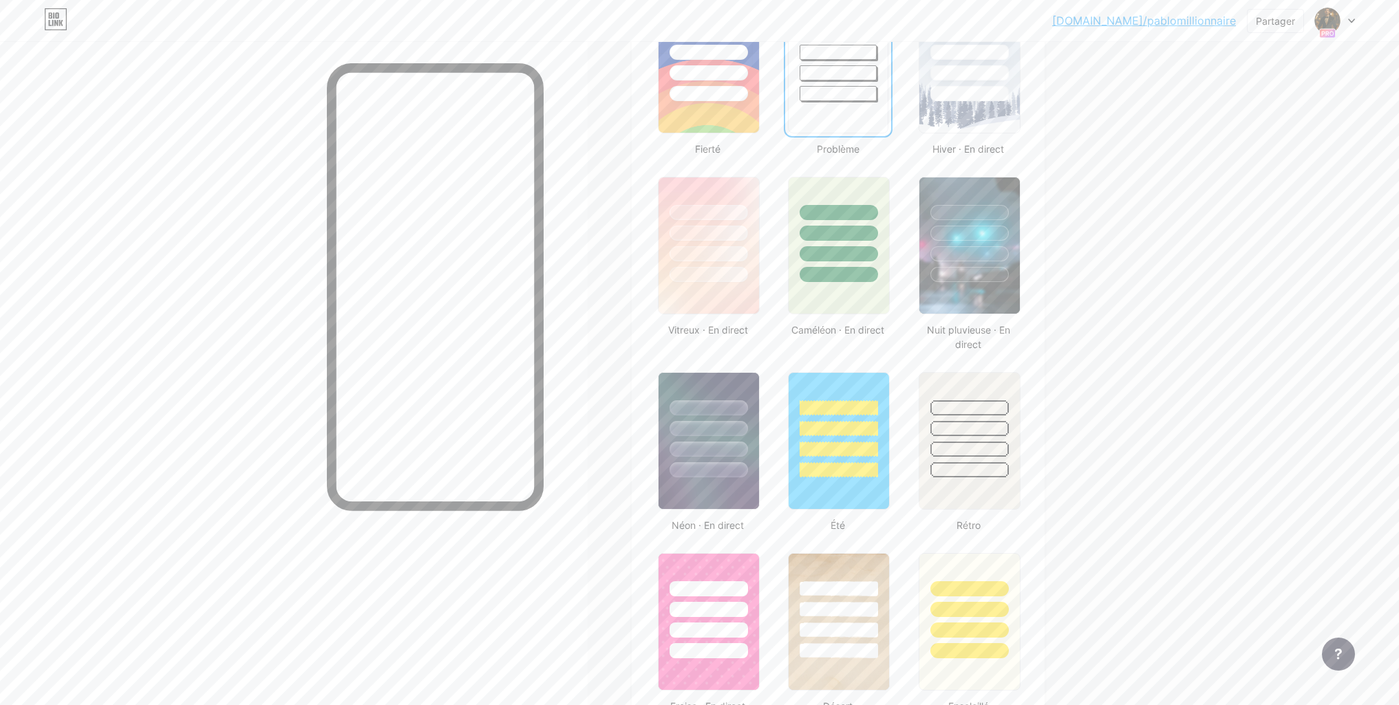
scroll to position [766, 0]
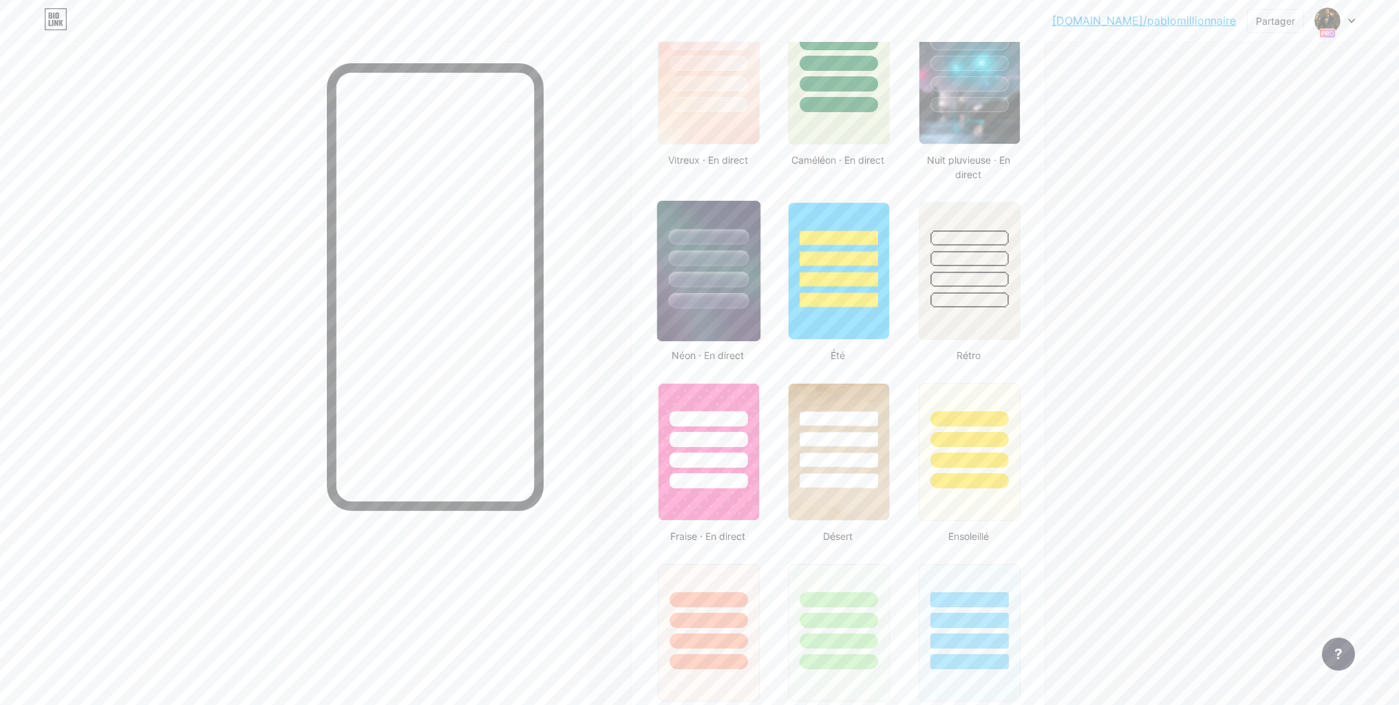
click at [701, 266] on div at bounding box center [708, 255] width 103 height 108
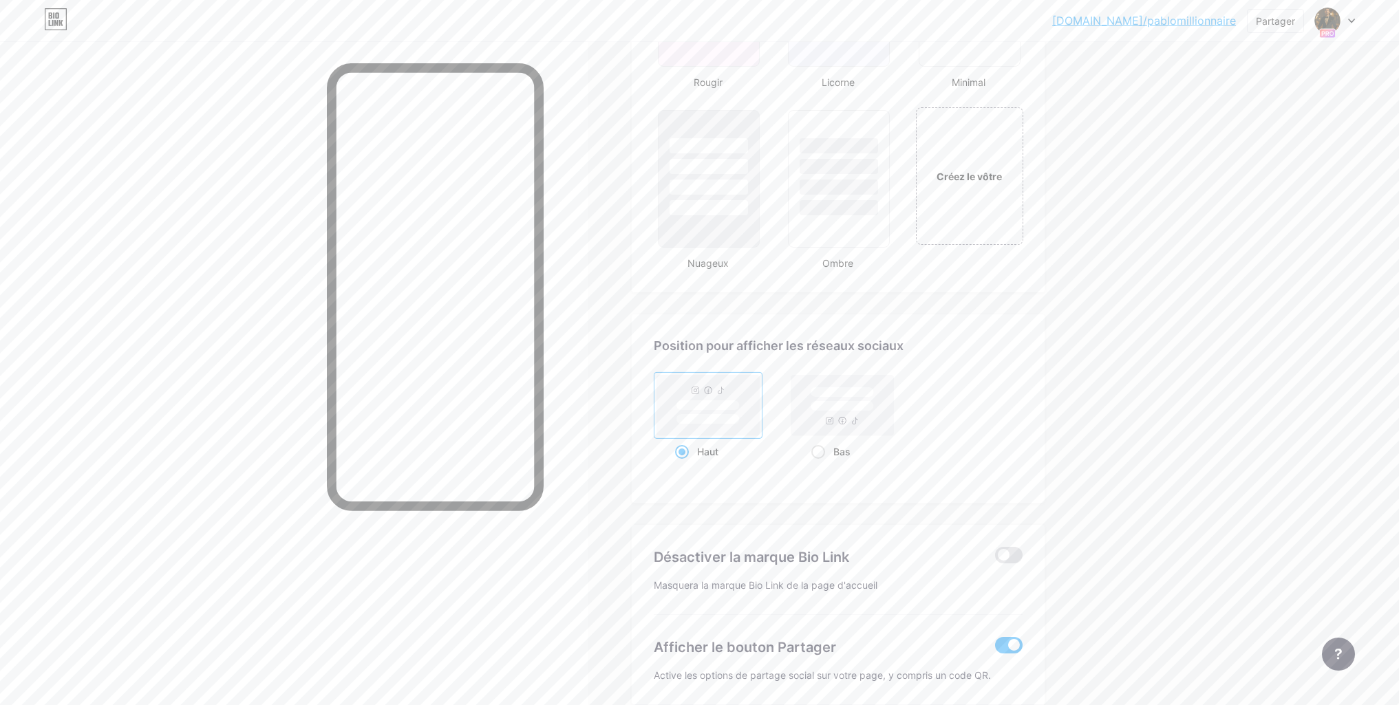
scroll to position [1651, 0]
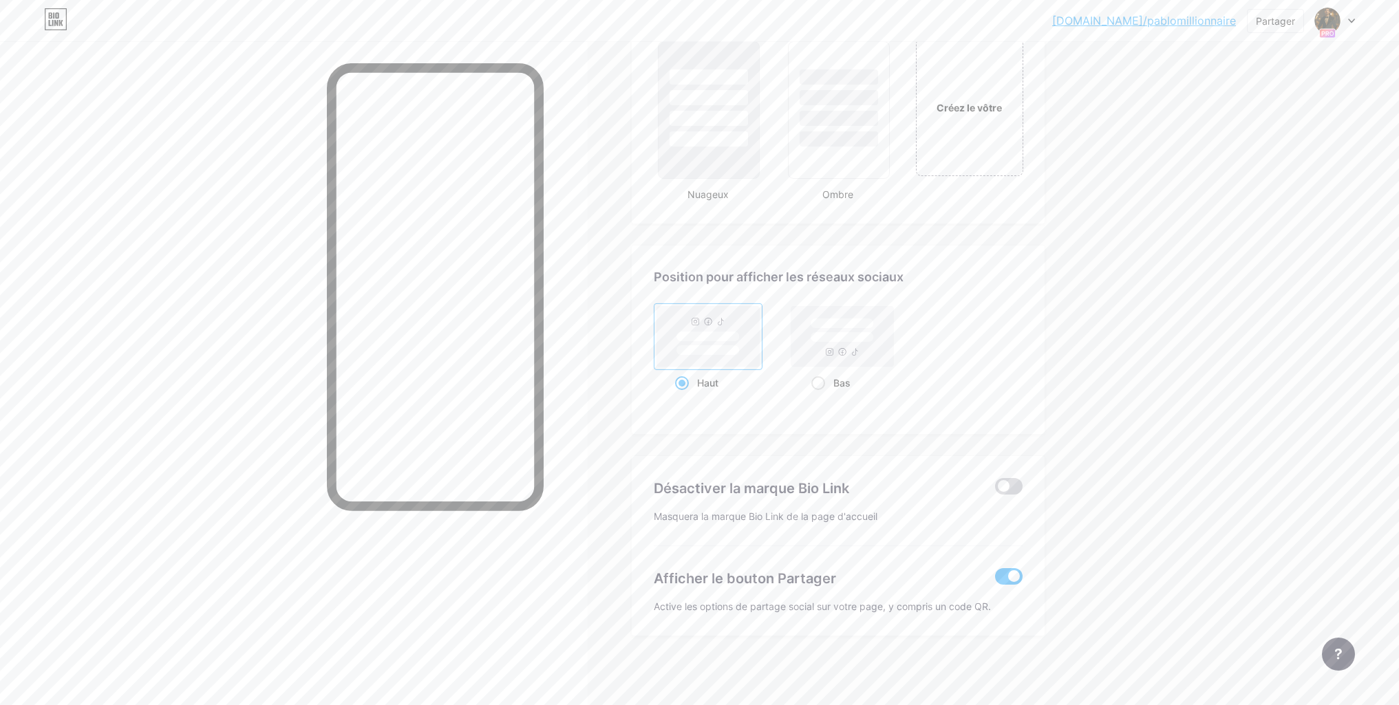
click at [1010, 488] on span at bounding box center [1009, 486] width 28 height 17
click at [995, 490] on input "checkbox" at bounding box center [995, 490] width 0 height 0
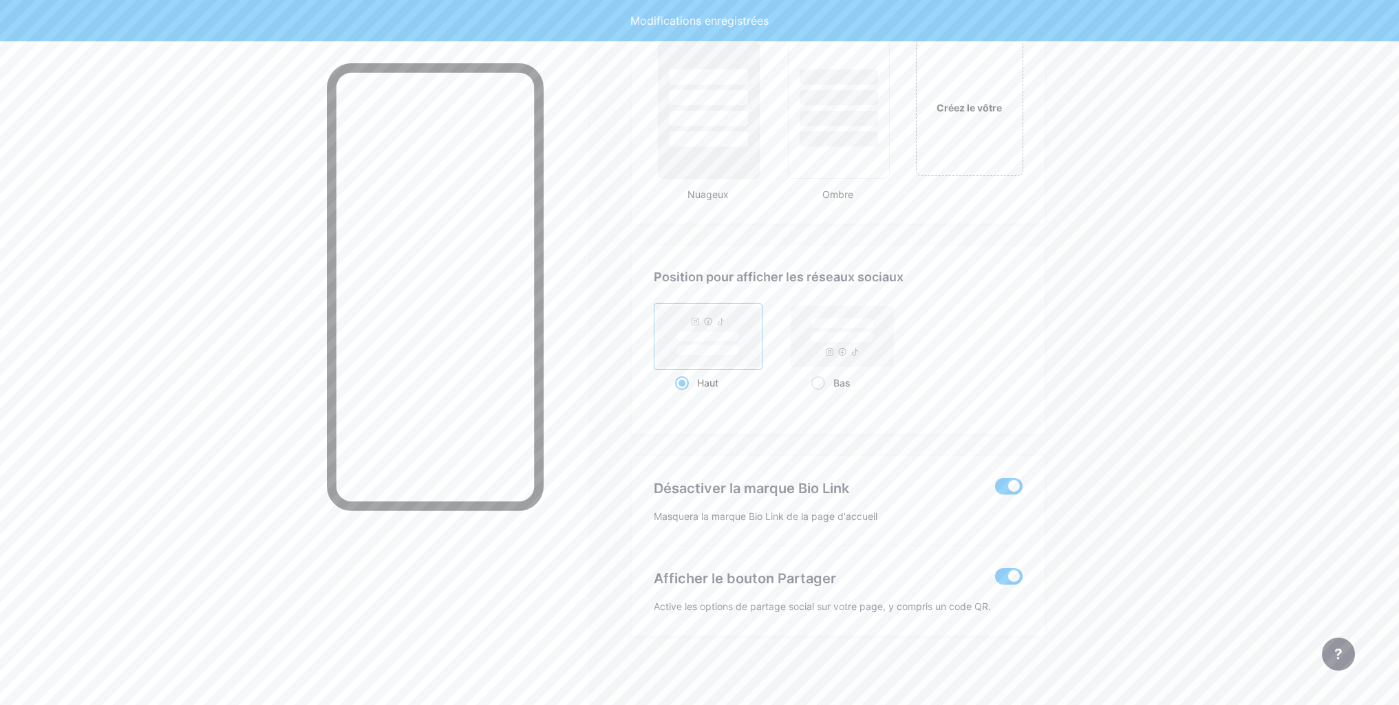
type input "Entre rêve et trottoir, y’a la musiqueBetween dream and street, there’s sound"
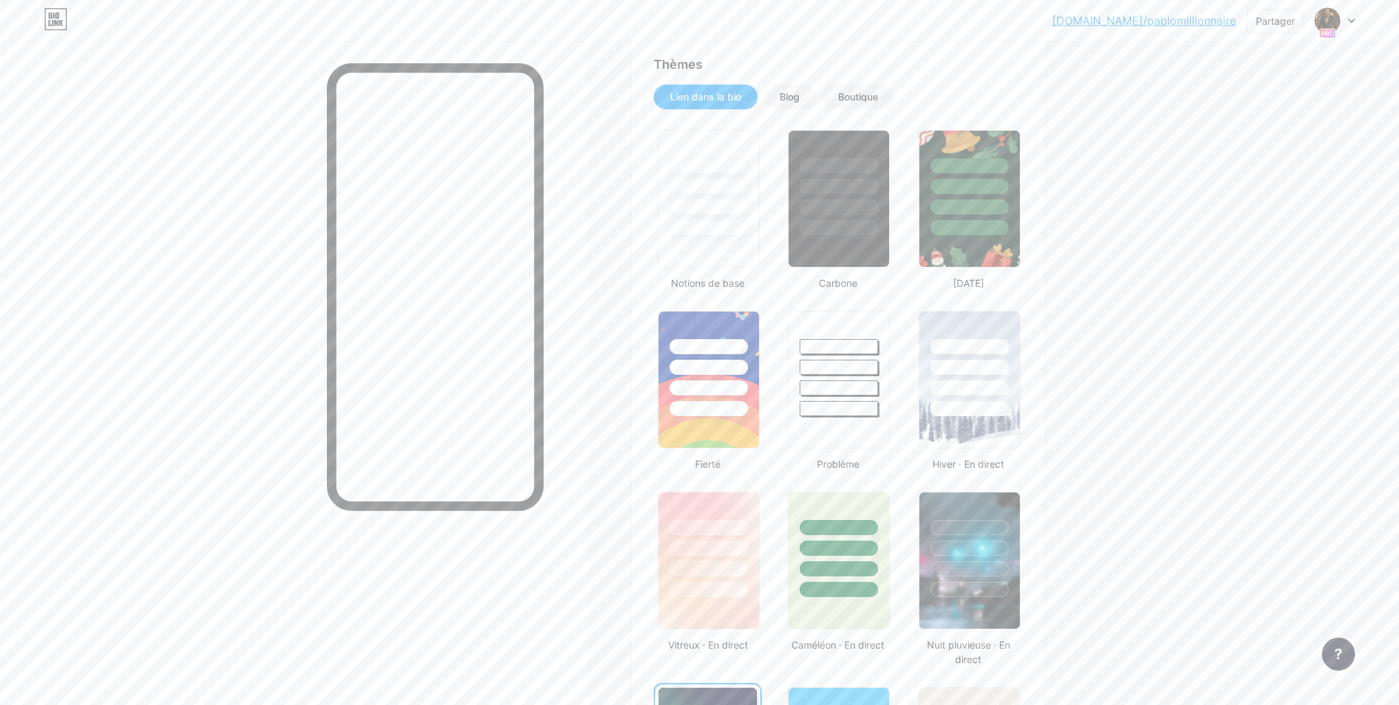
scroll to position [275, 0]
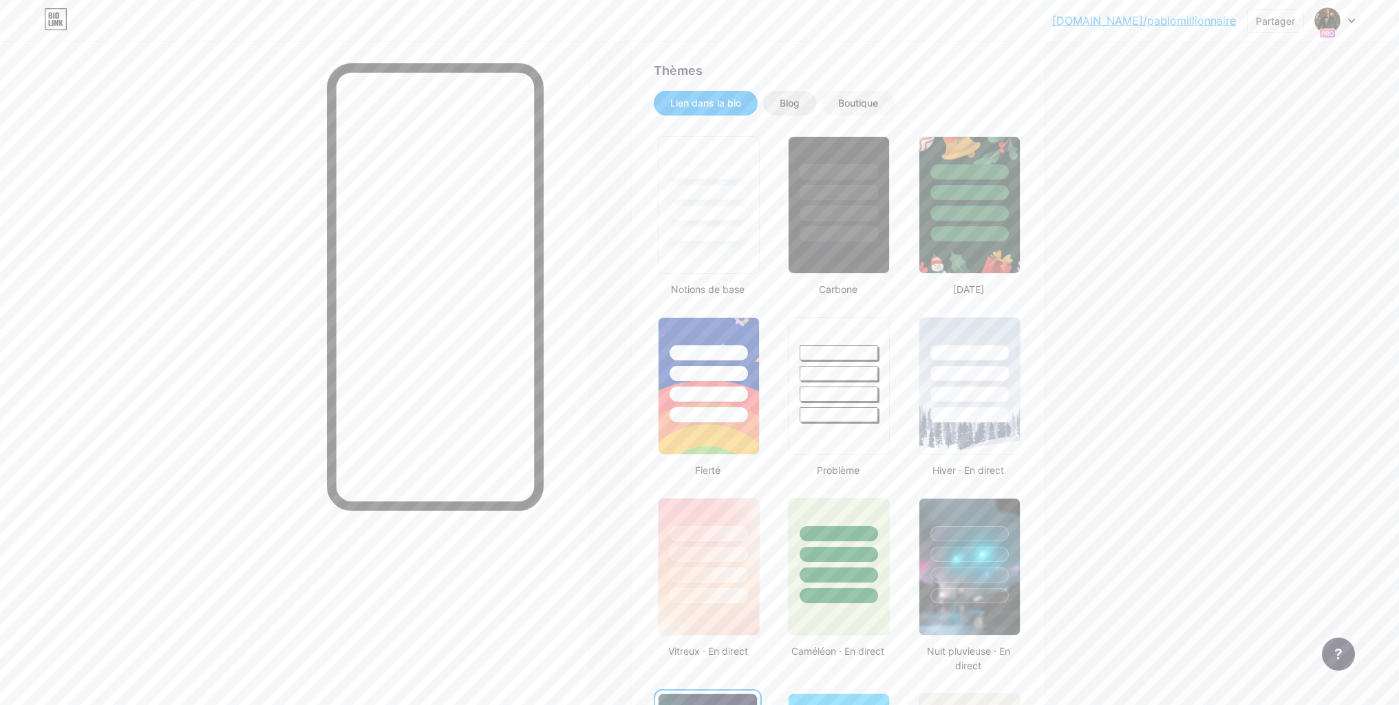
click at [792, 105] on font "Blog" at bounding box center [790, 103] width 20 height 12
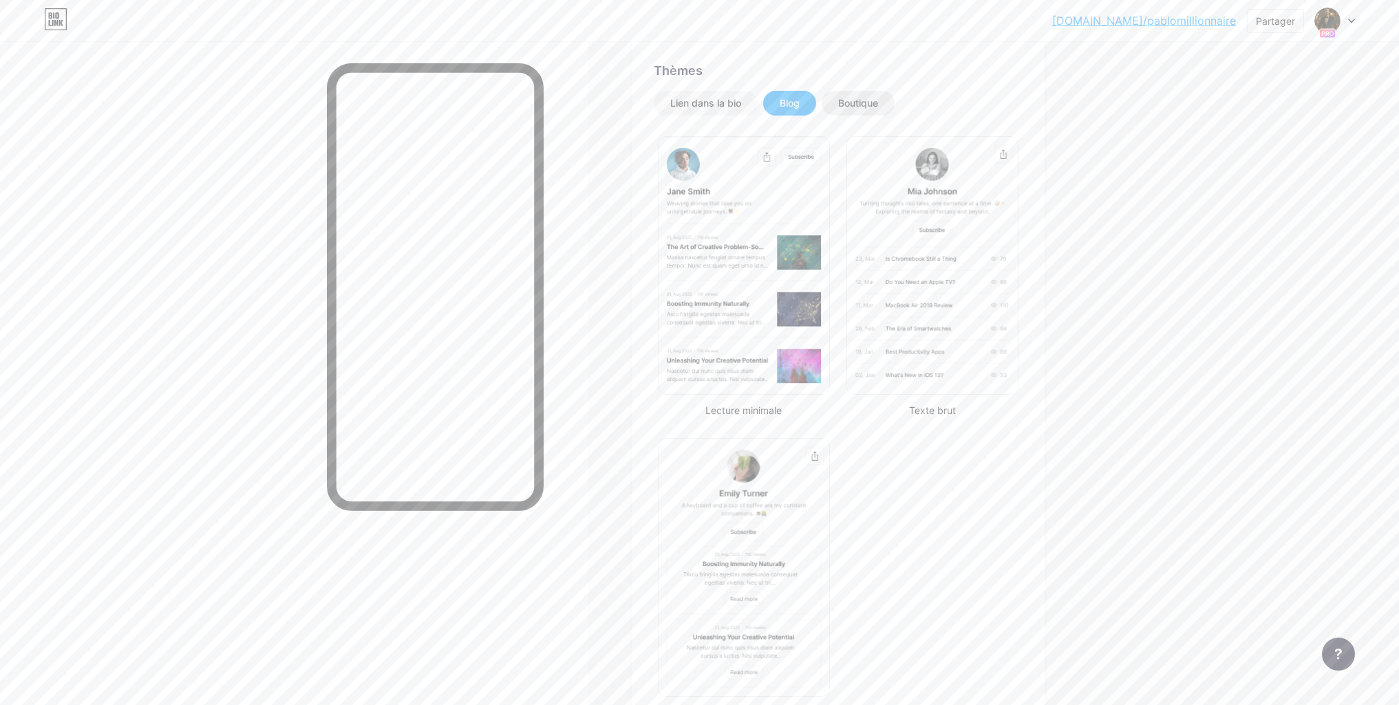
click at [857, 100] on font "Boutique" at bounding box center [858, 103] width 40 height 12
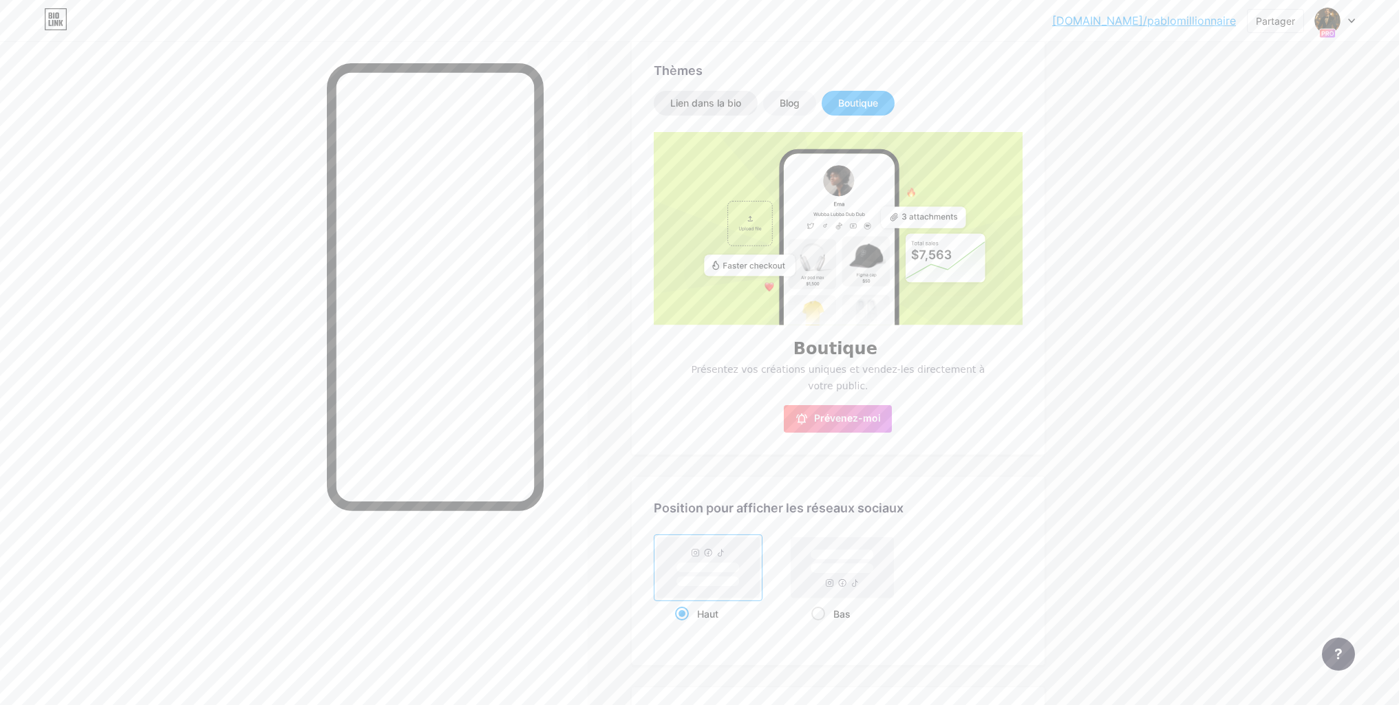
click at [723, 103] on font "Lien dans la bio" at bounding box center [705, 103] width 71 height 12
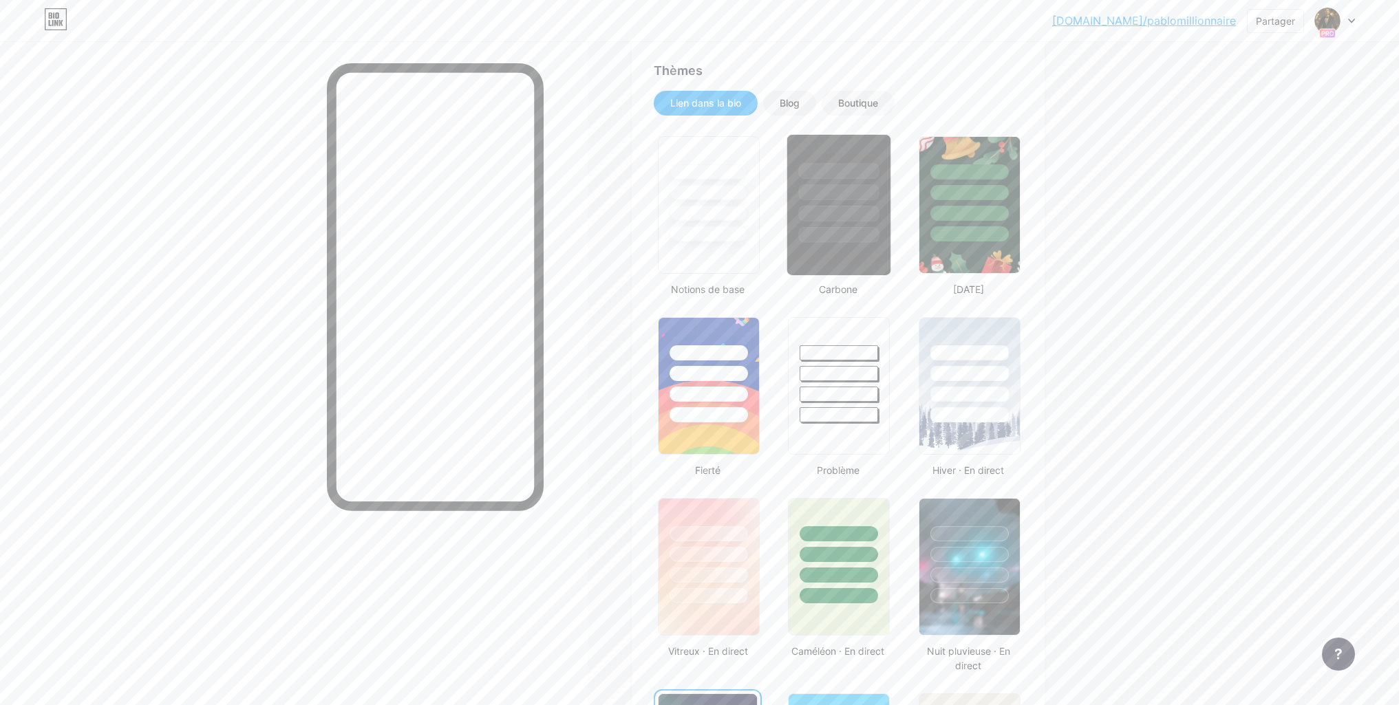
click at [817, 185] on div at bounding box center [838, 192] width 81 height 16
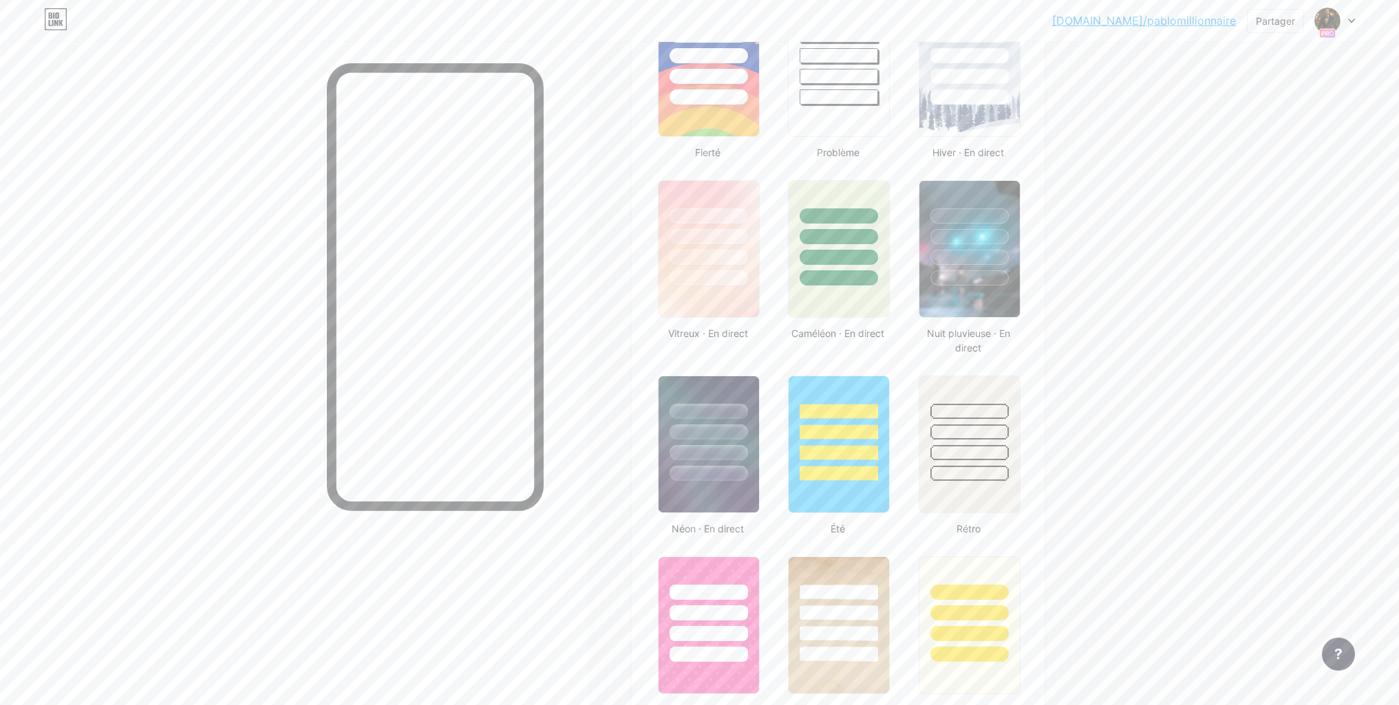
scroll to position [619, 0]
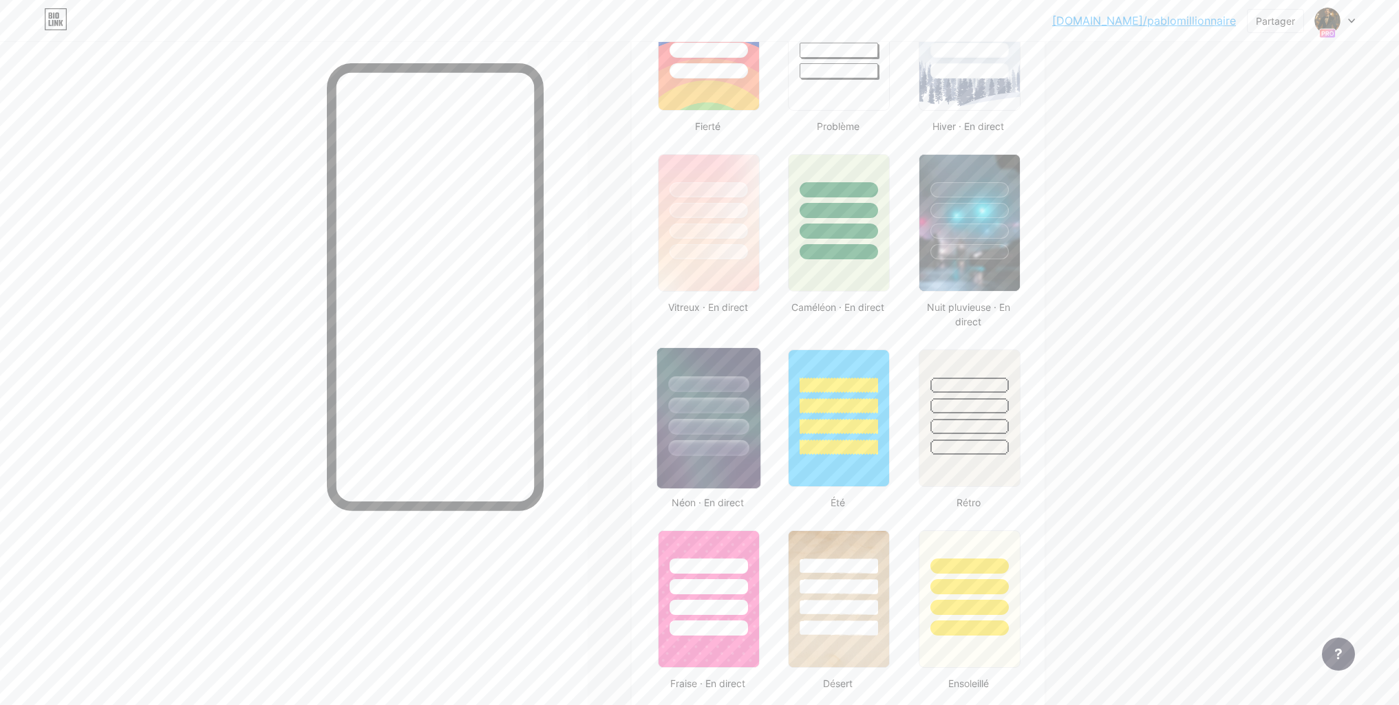
click at [734, 437] on div at bounding box center [708, 402] width 103 height 108
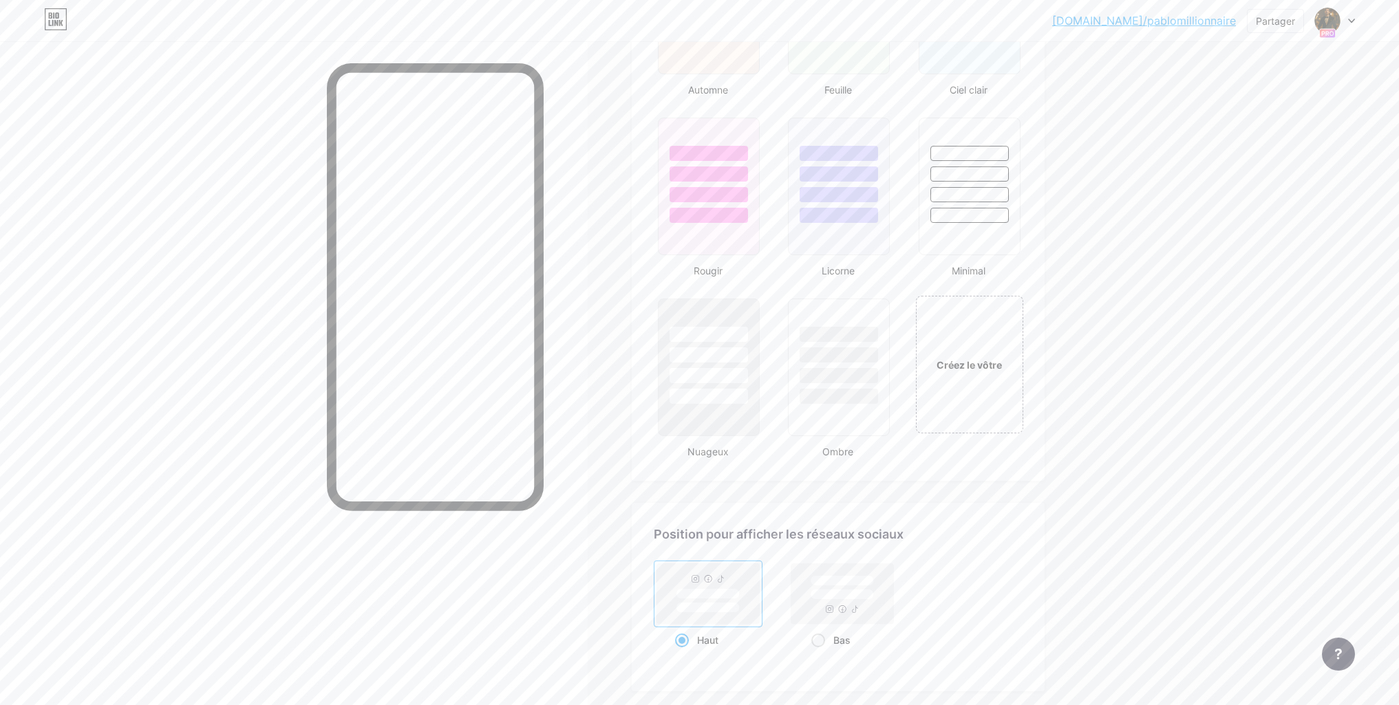
scroll to position [1445, 0]
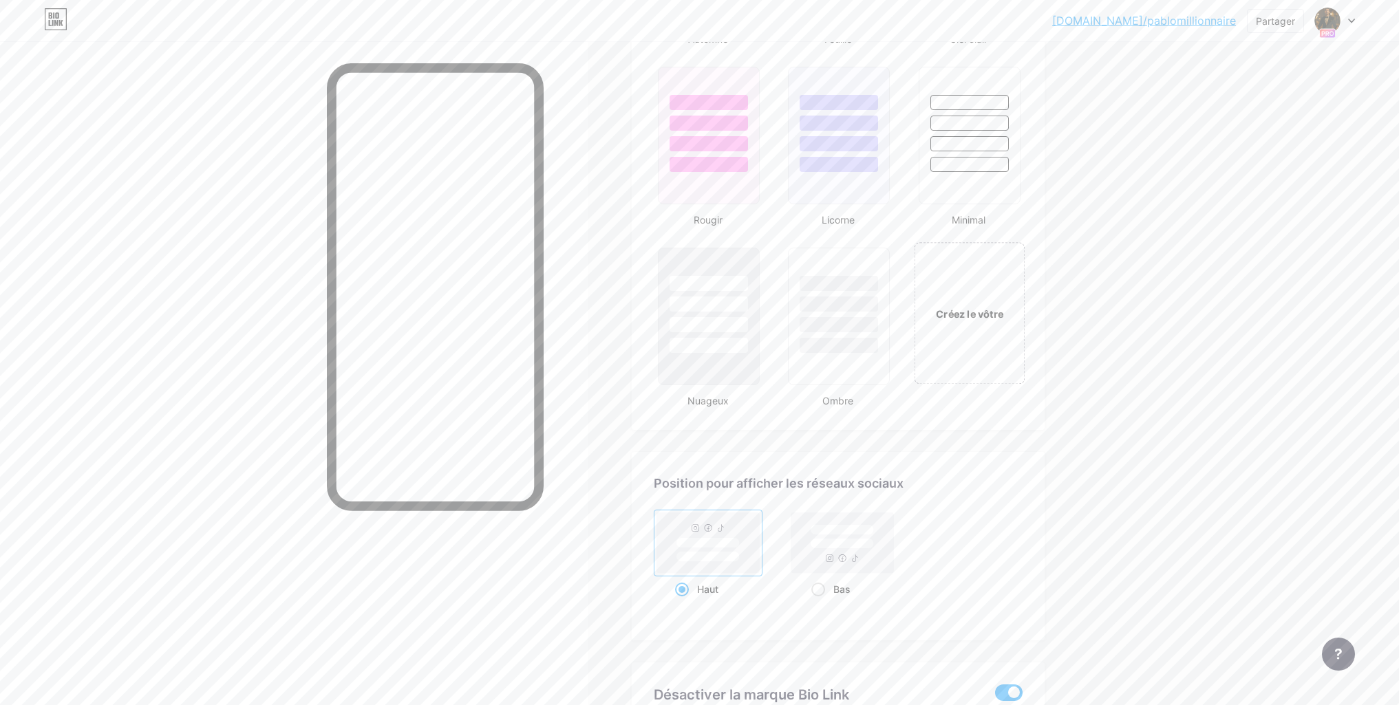
click at [991, 308] on font "Créez le vôtre" at bounding box center [969, 314] width 67 height 12
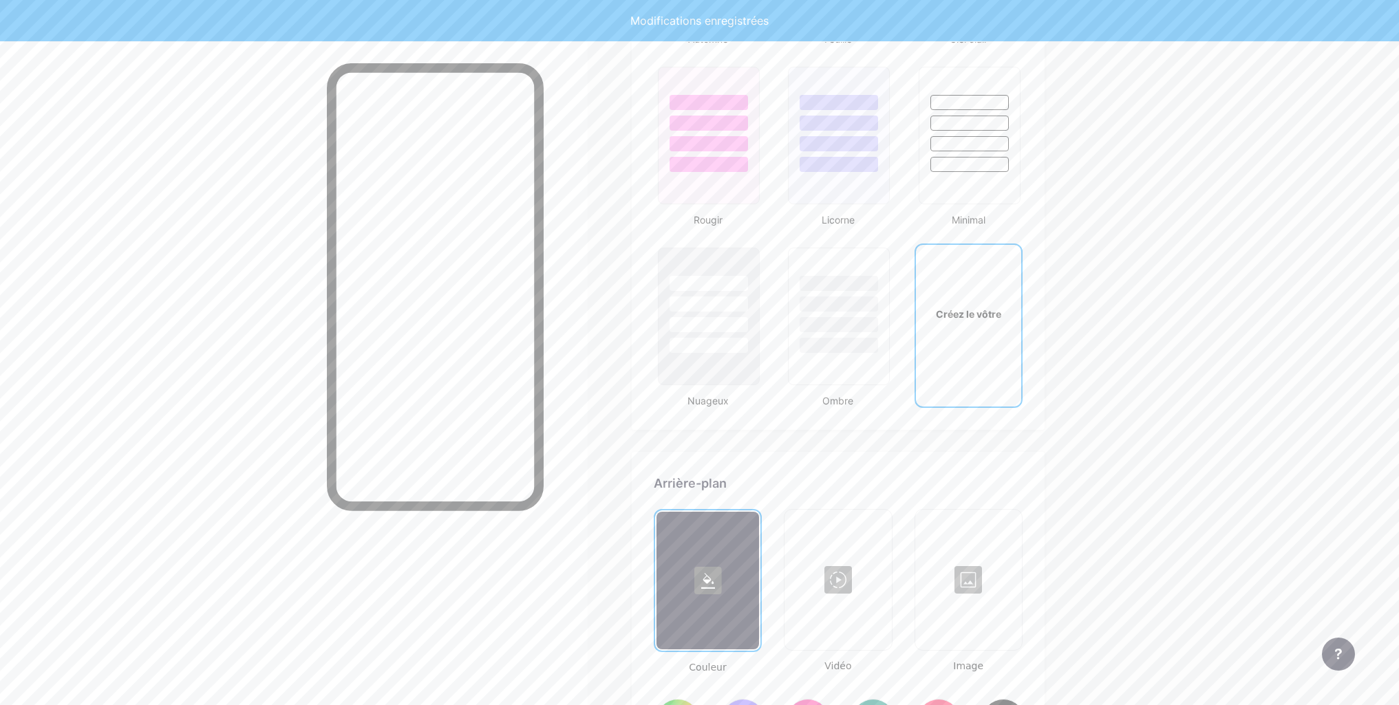
type input "#ffffff"
type input "#000000"
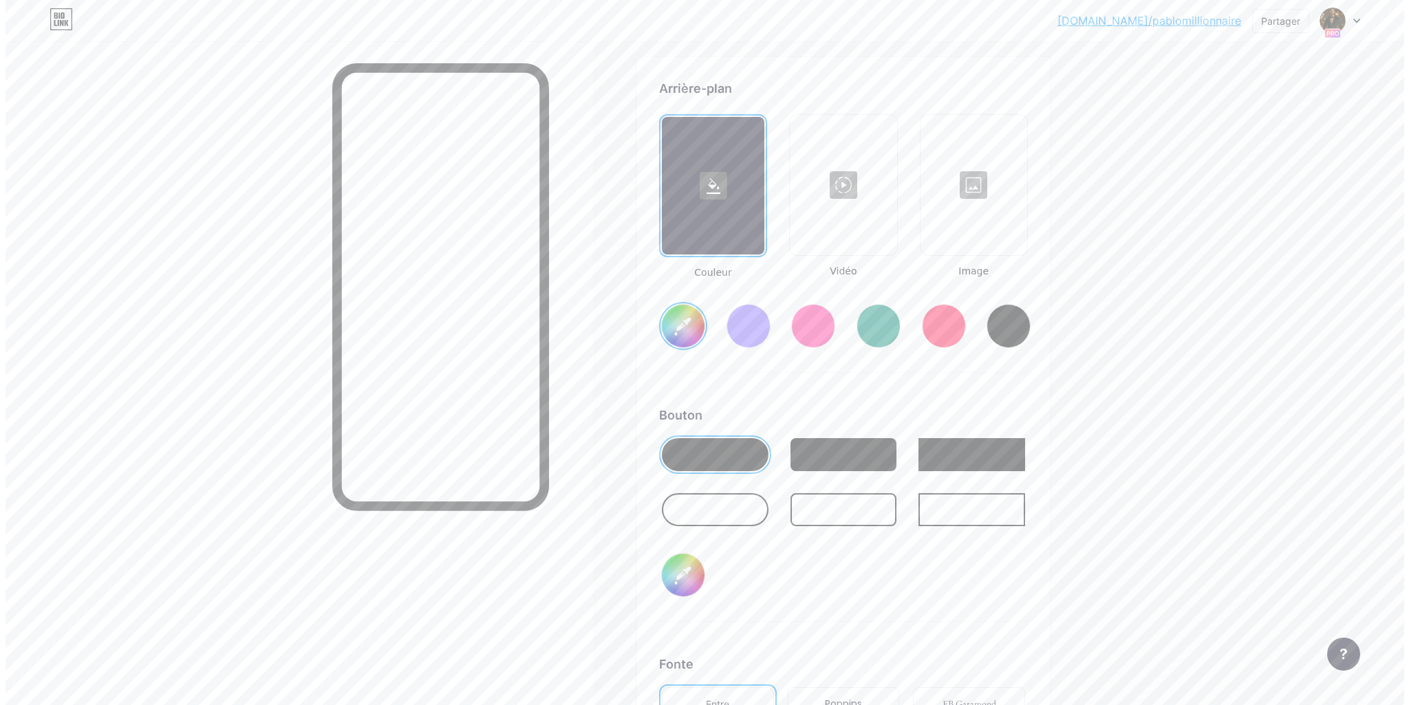
scroll to position [1842, 0]
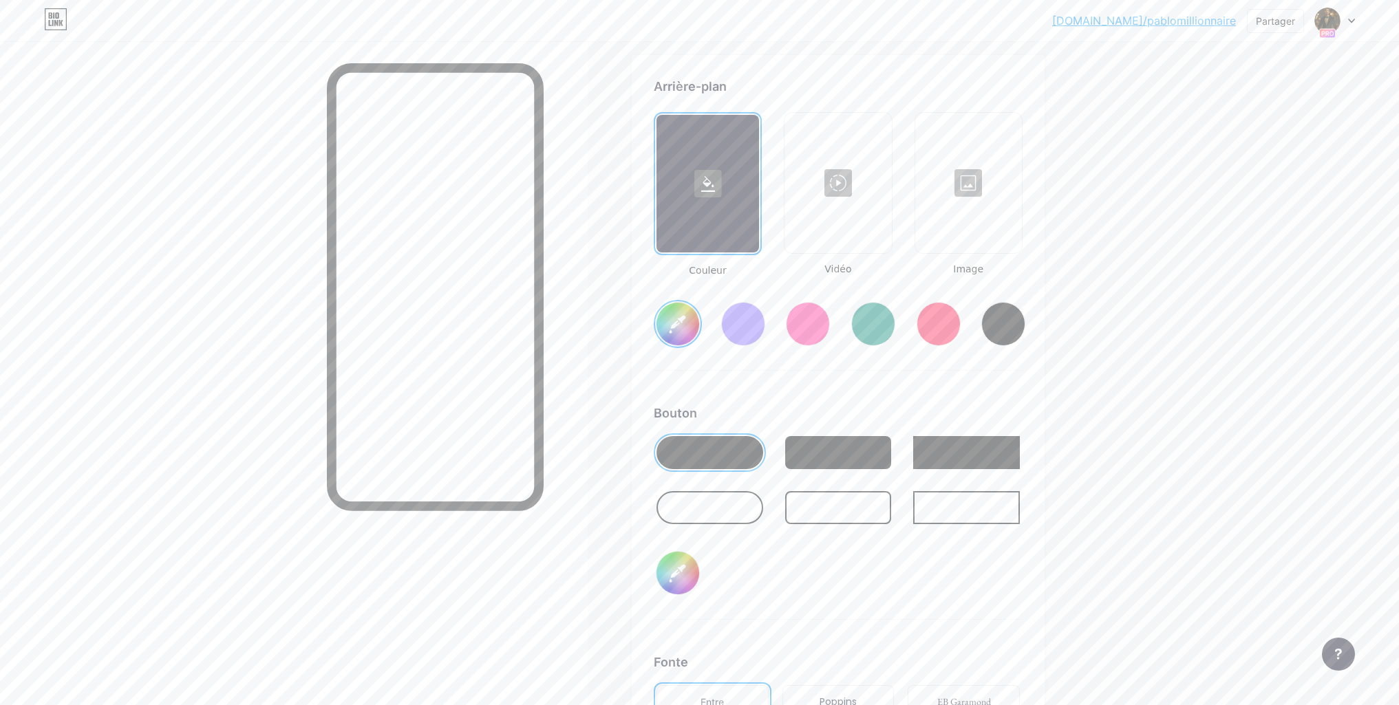
click at [860, 462] on div at bounding box center [838, 452] width 107 height 33
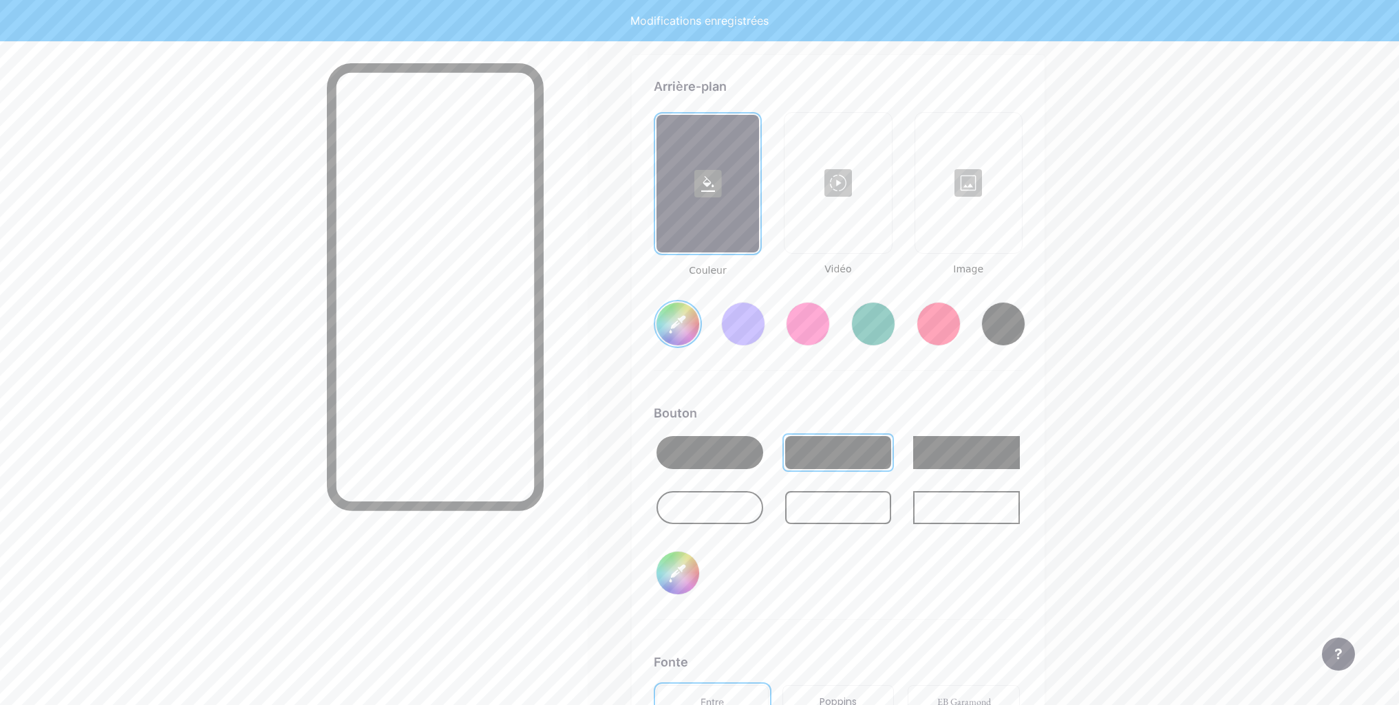
type input "#ffffff"
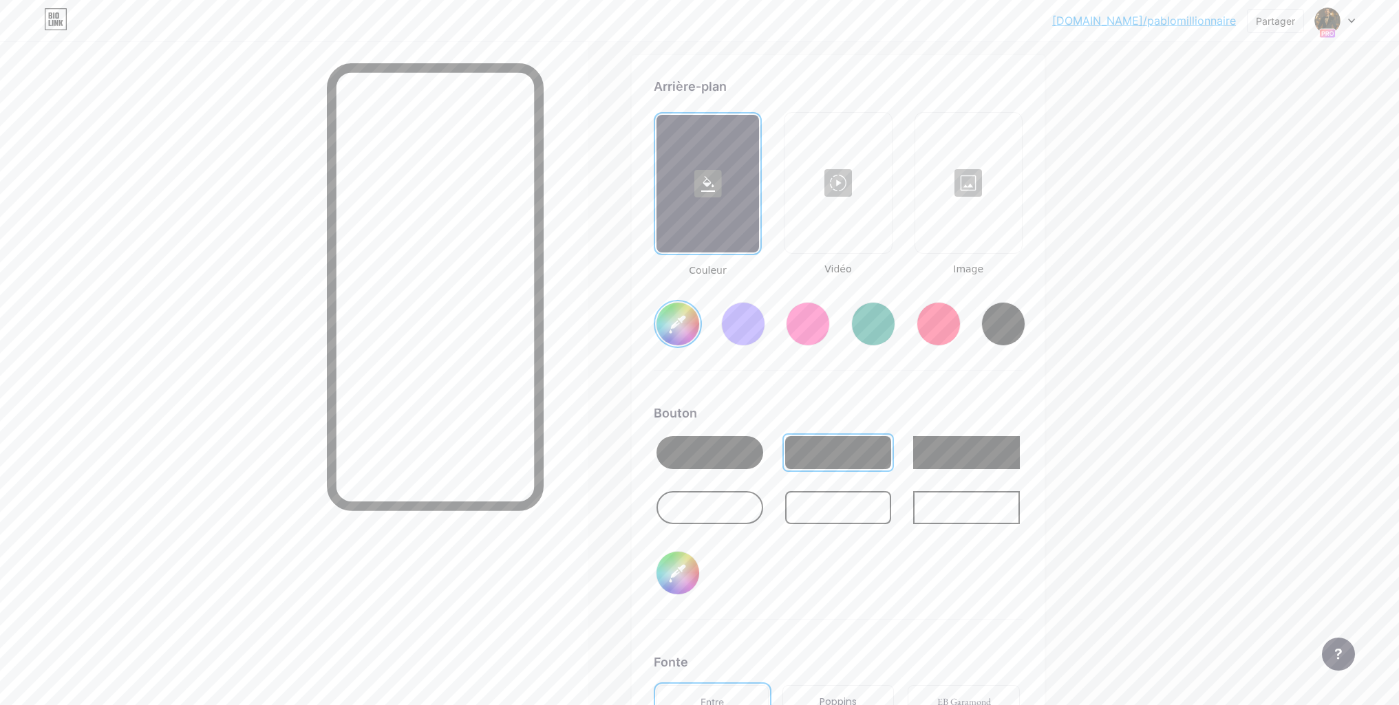
click at [849, 175] on div at bounding box center [838, 183] width 104 height 138
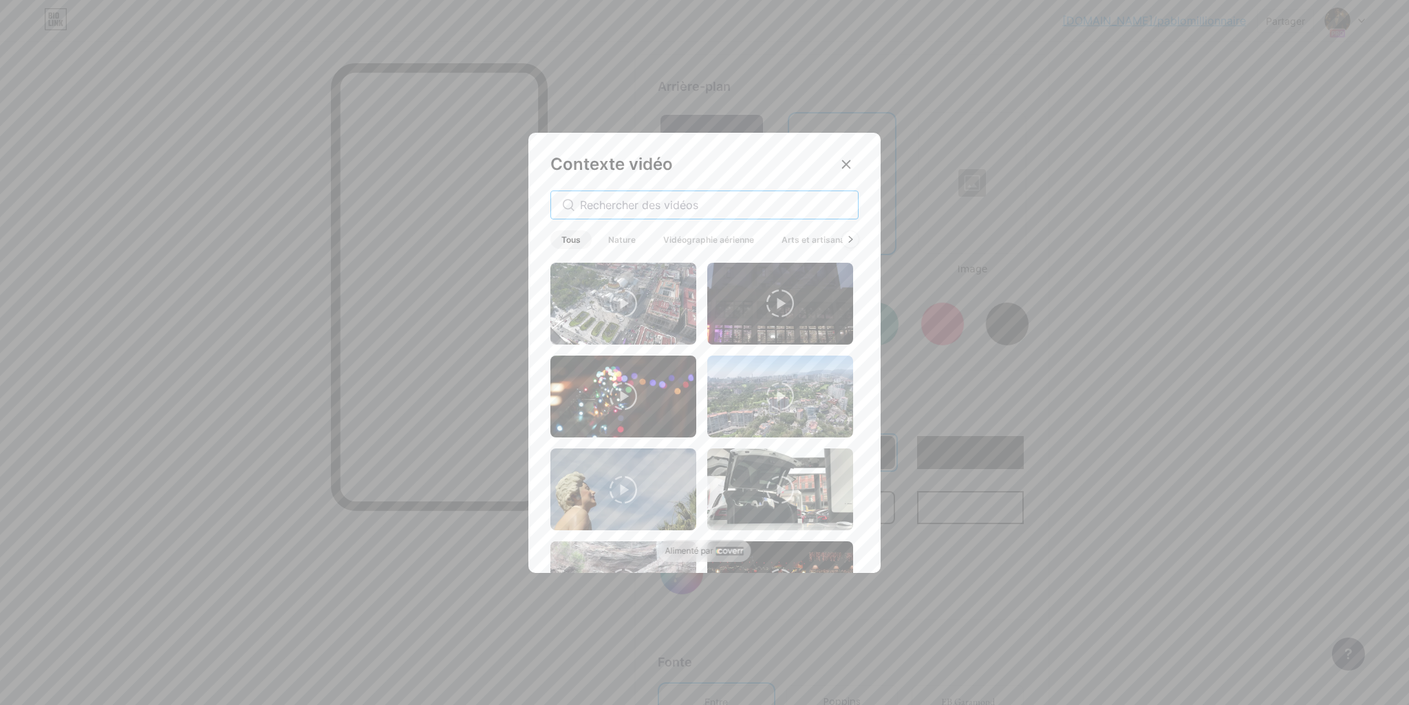
click at [789, 206] on input "text" at bounding box center [713, 205] width 267 height 17
click at [849, 236] on icon at bounding box center [851, 240] width 6 height 8
click at [851, 238] on icon at bounding box center [850, 239] width 3 height 6
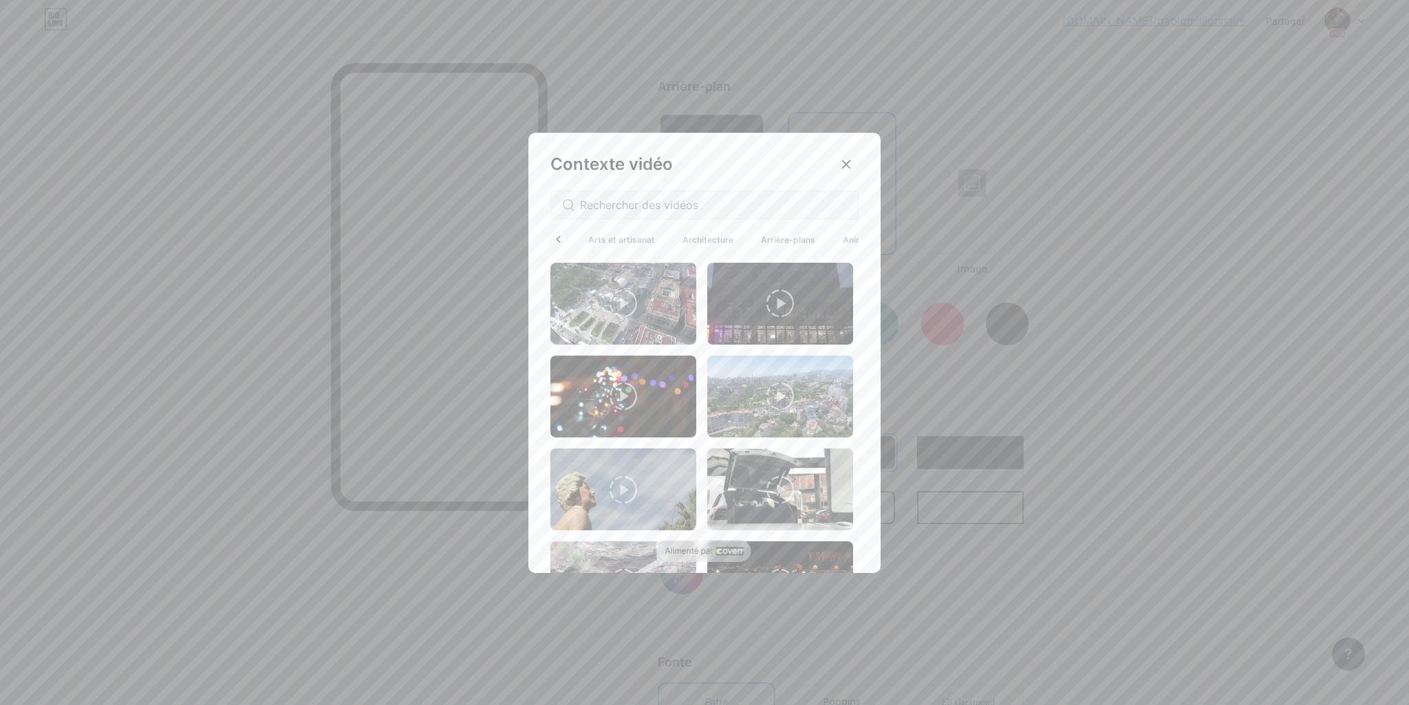
scroll to position [0, 206]
click at [851, 238] on span "Animé" at bounding box center [842, 240] width 47 height 19
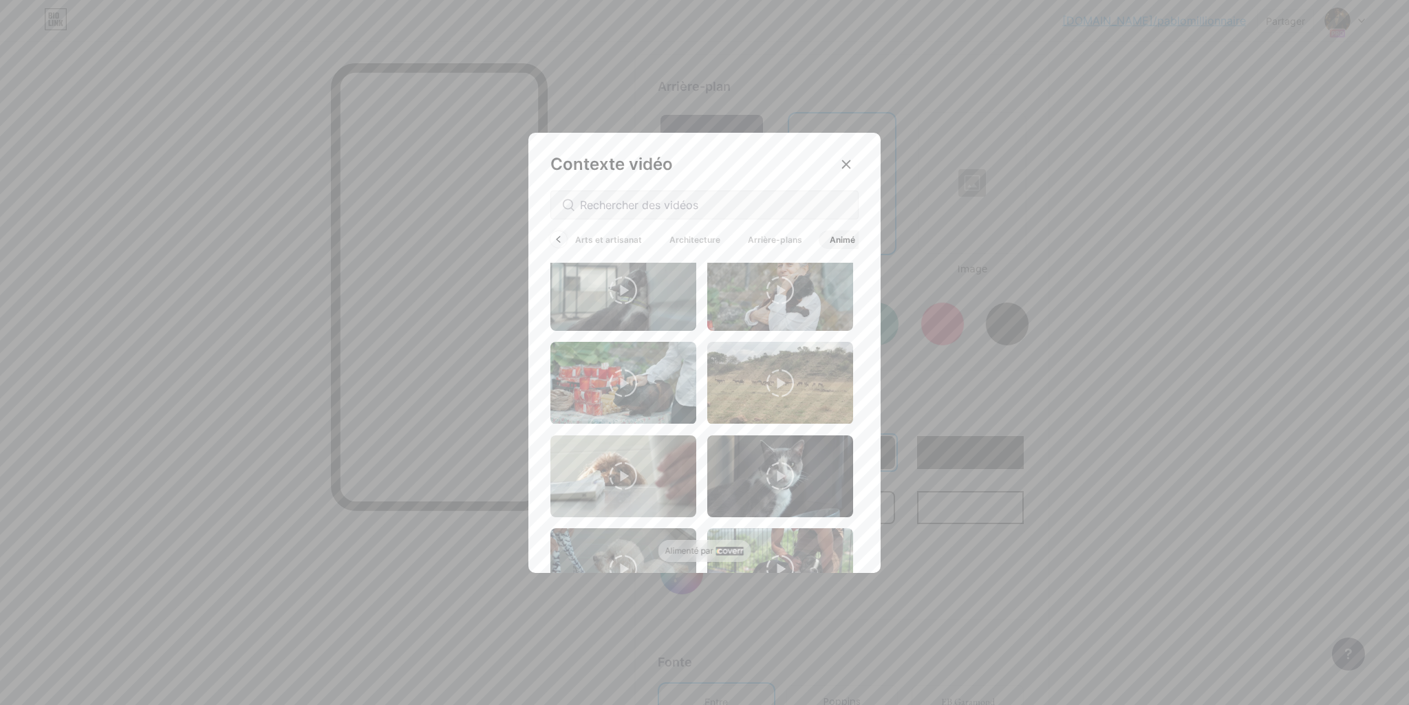
scroll to position [1376, 0]
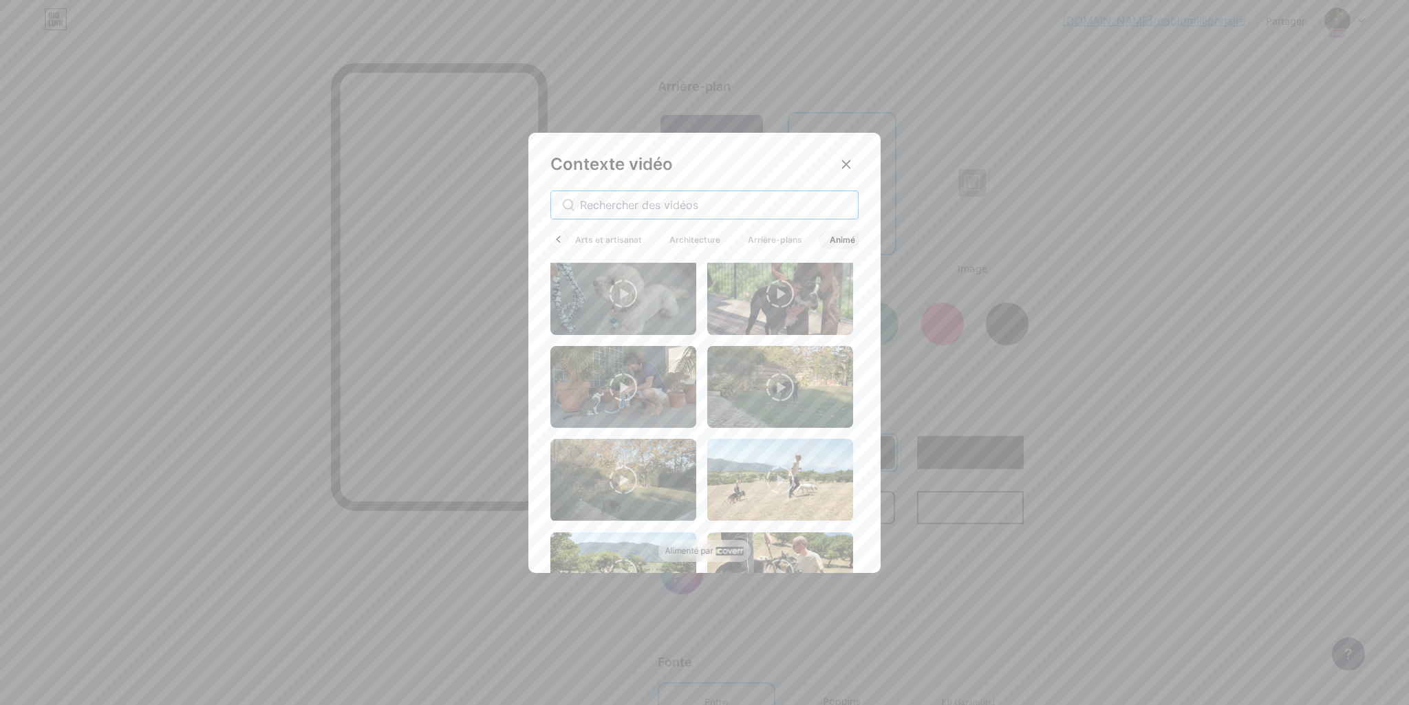
click at [694, 202] on input "text" at bounding box center [713, 205] width 267 height 17
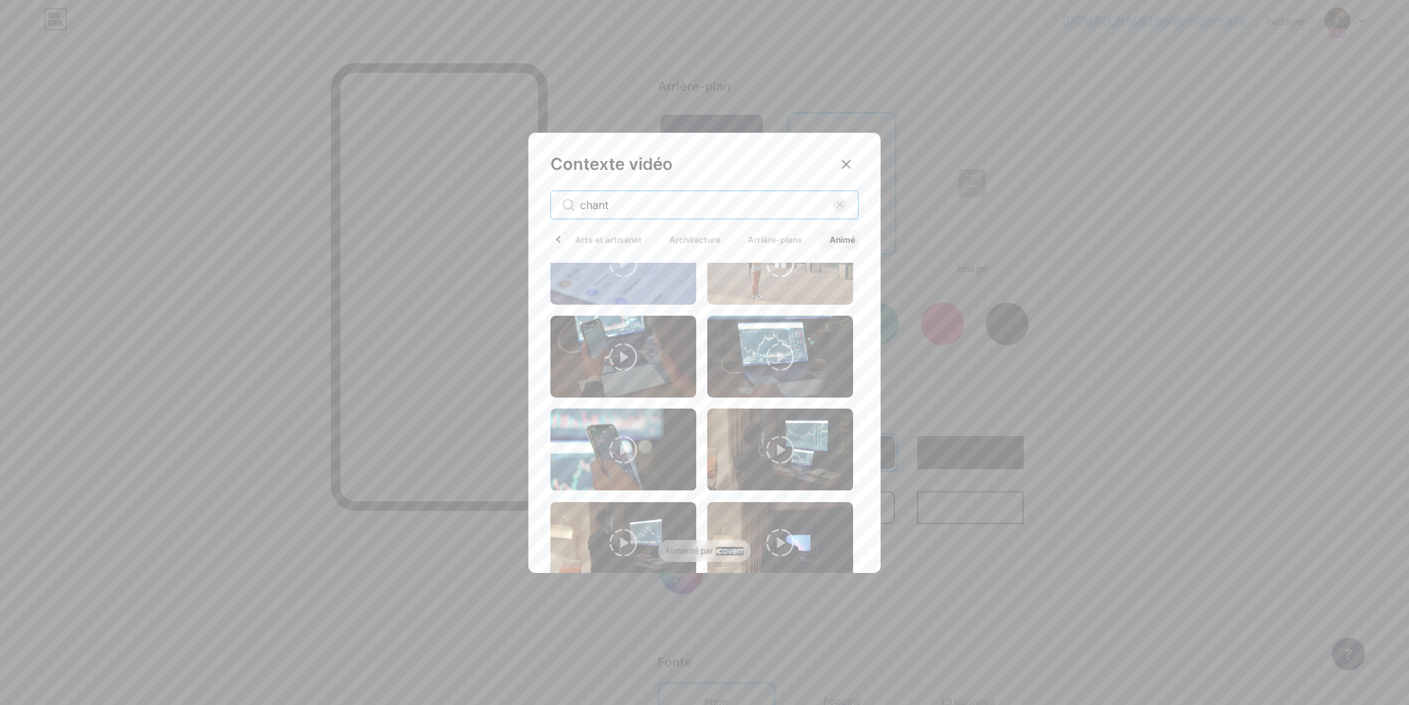
scroll to position [1308, 0]
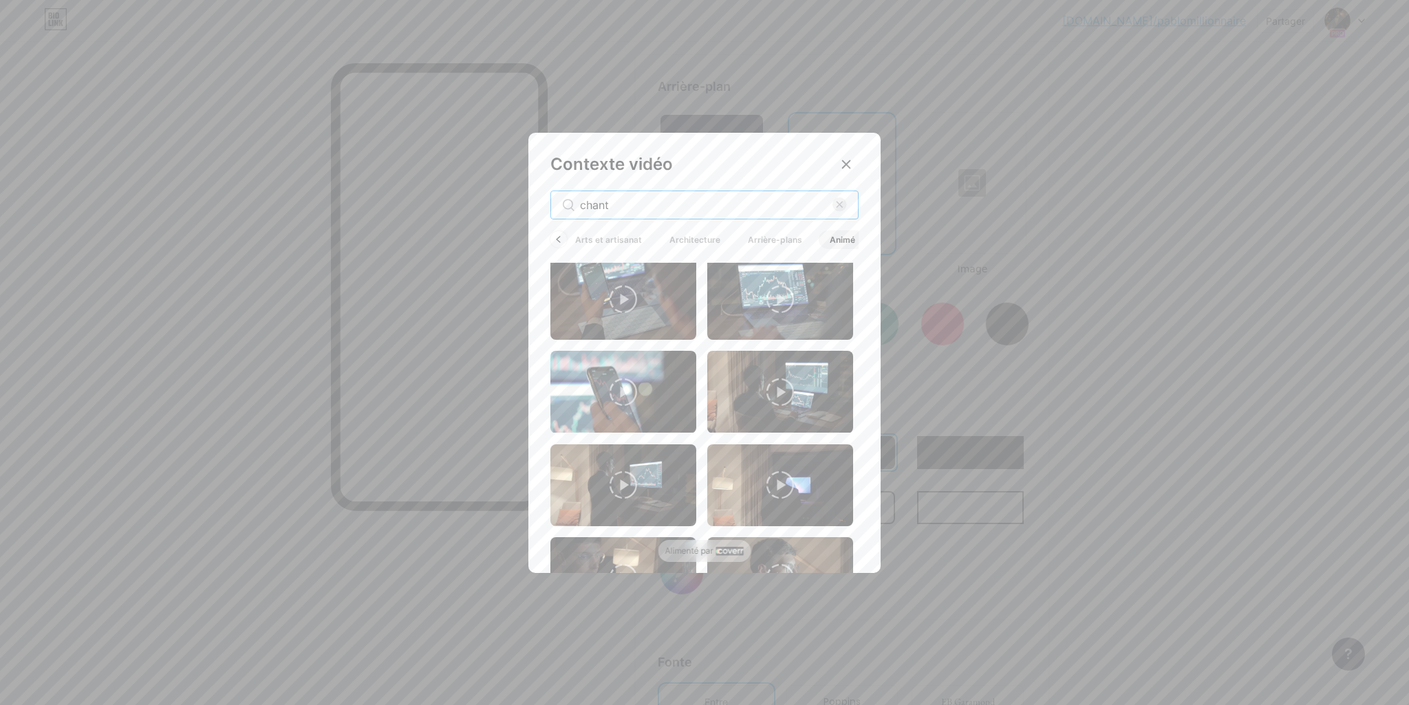
click at [627, 213] on input "chant" at bounding box center [706, 205] width 253 height 17
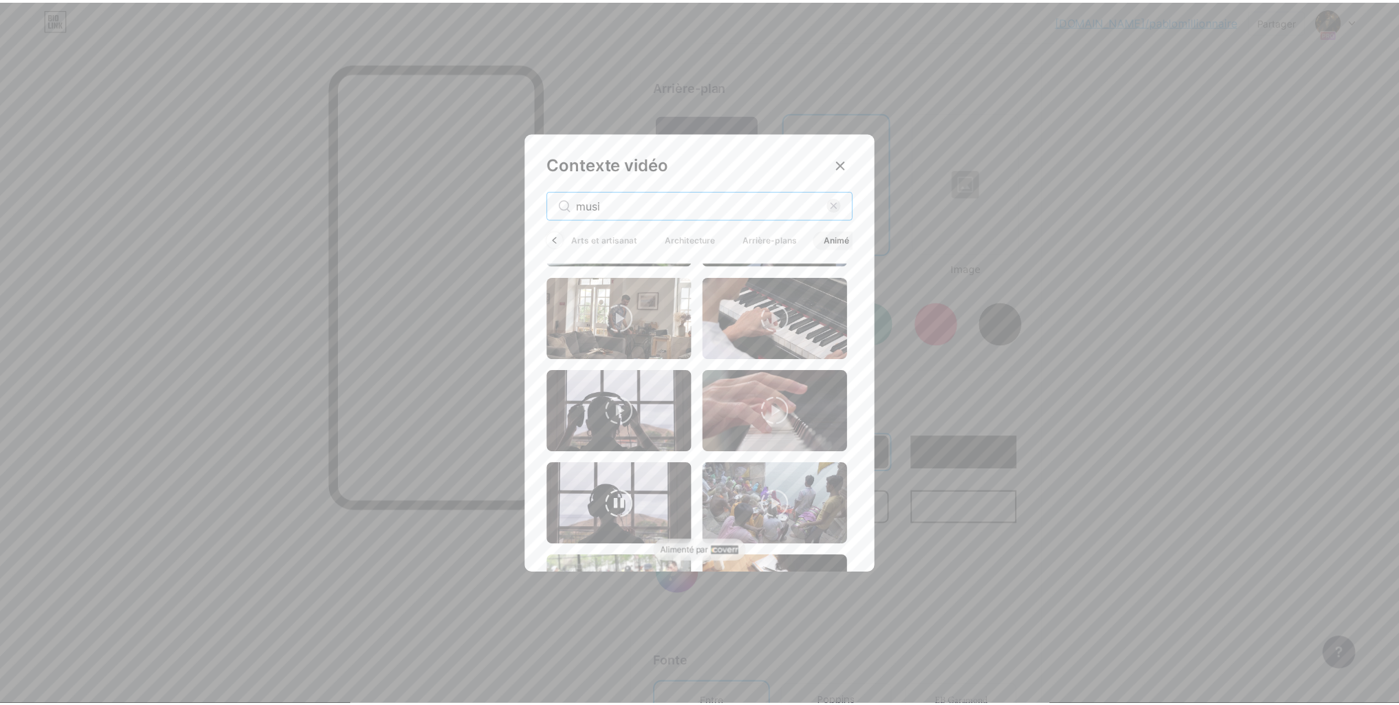
scroll to position [727, 0]
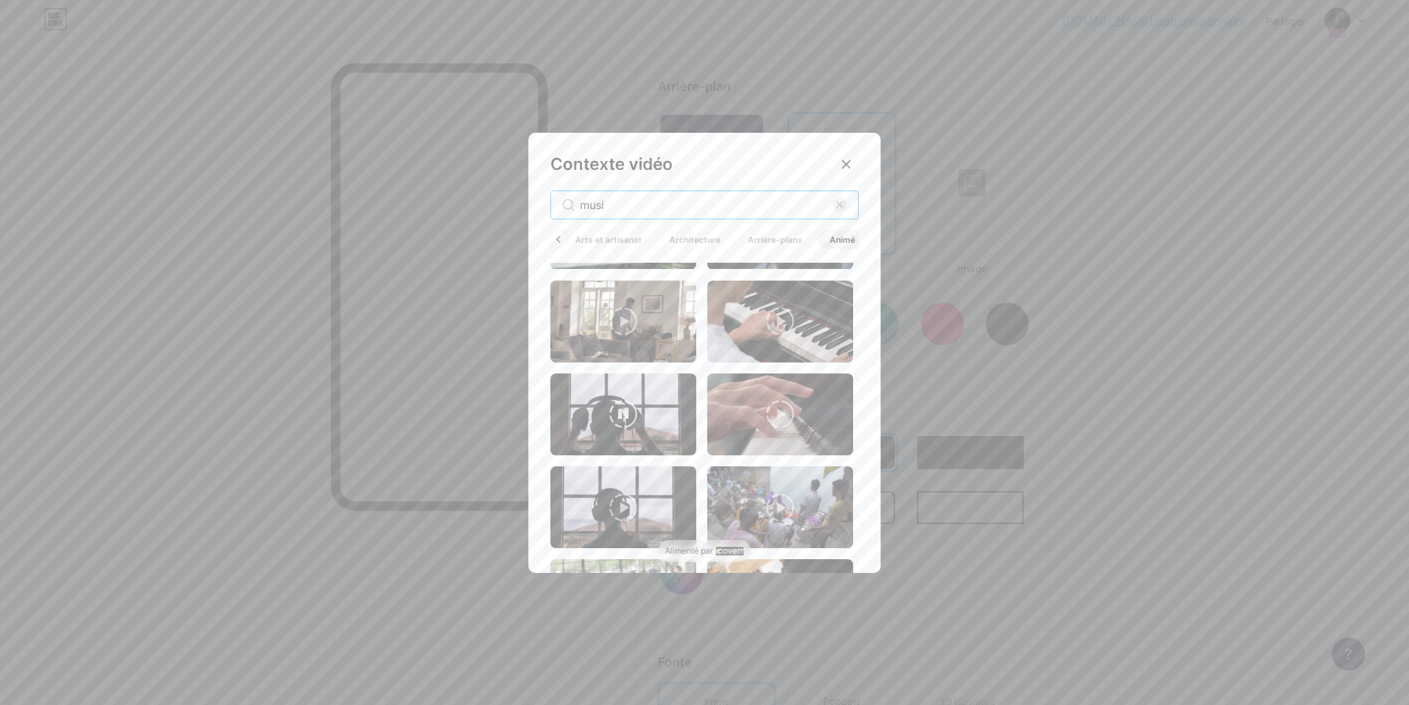
type input "musi"
click at [663, 375] on video at bounding box center [624, 415] width 146 height 82
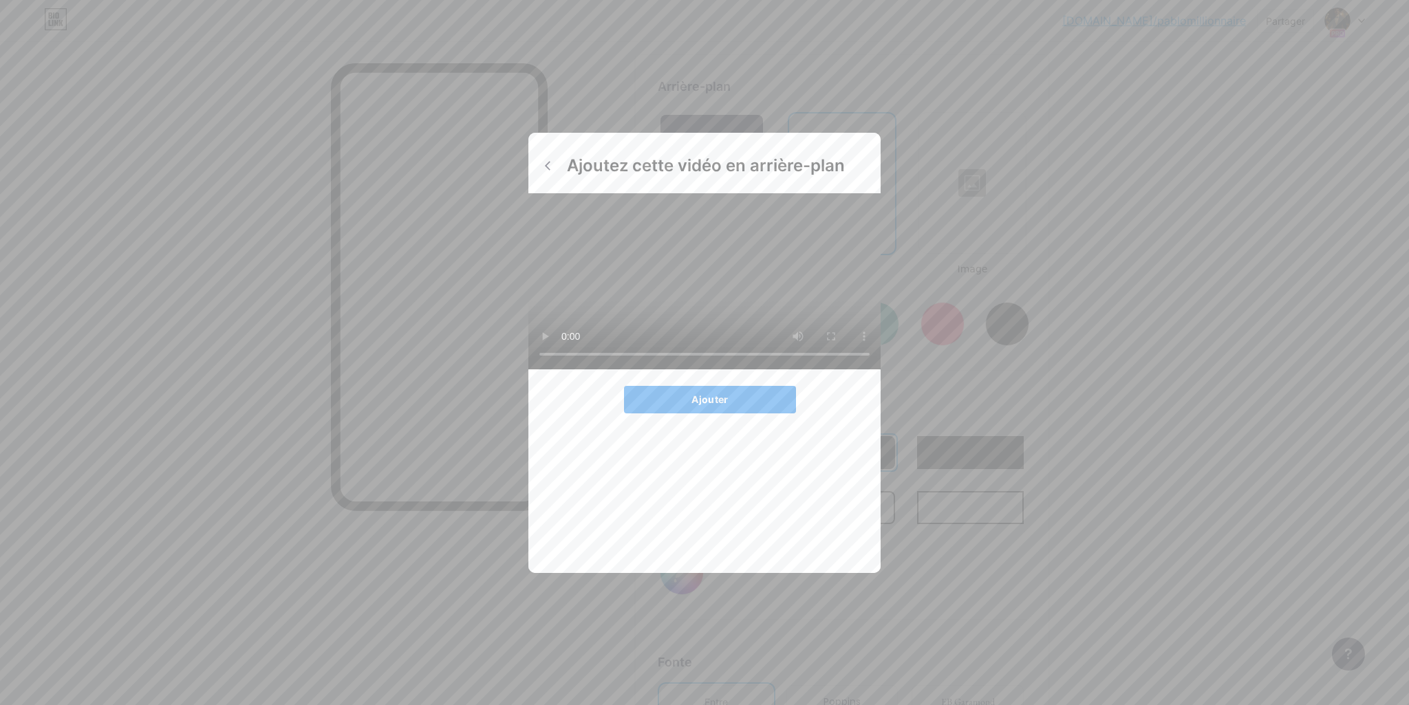
click at [707, 405] on font "Ajouter" at bounding box center [710, 400] width 36 height 12
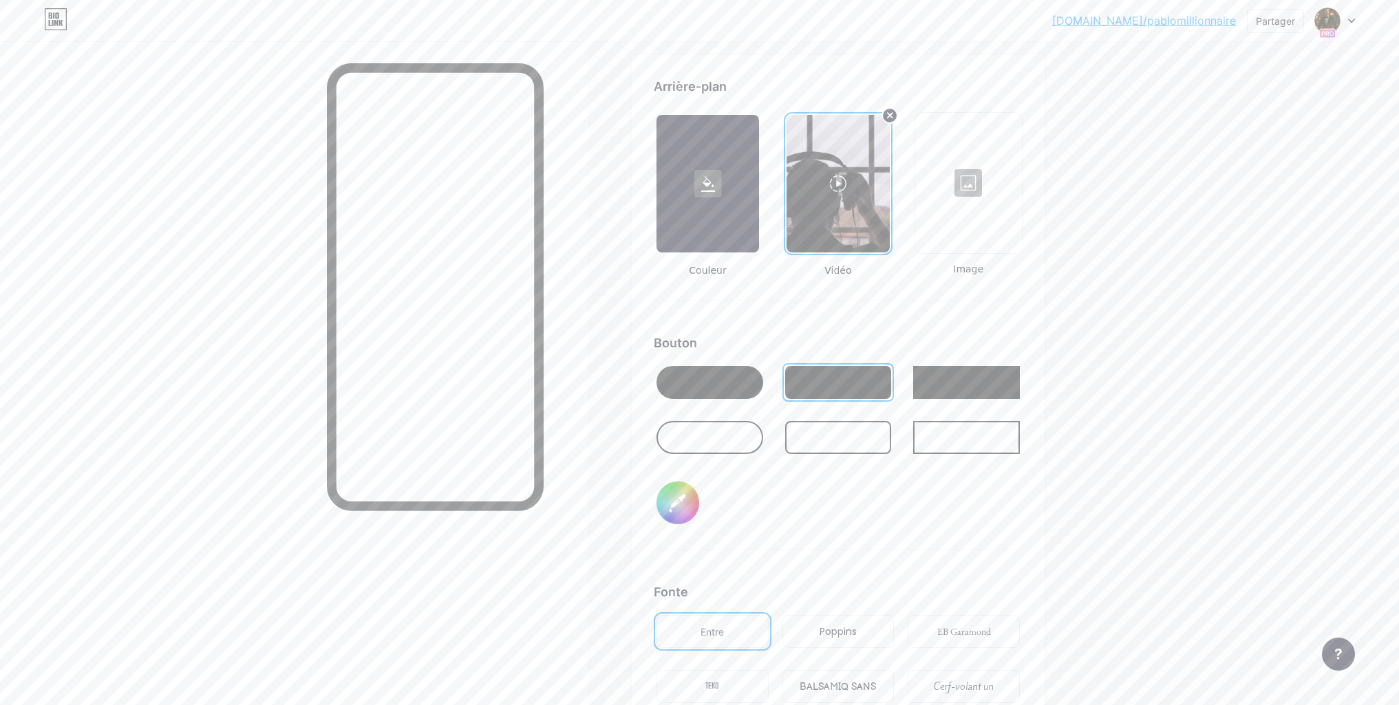
click at [672, 499] on input "#000000" at bounding box center [678, 503] width 43 height 43
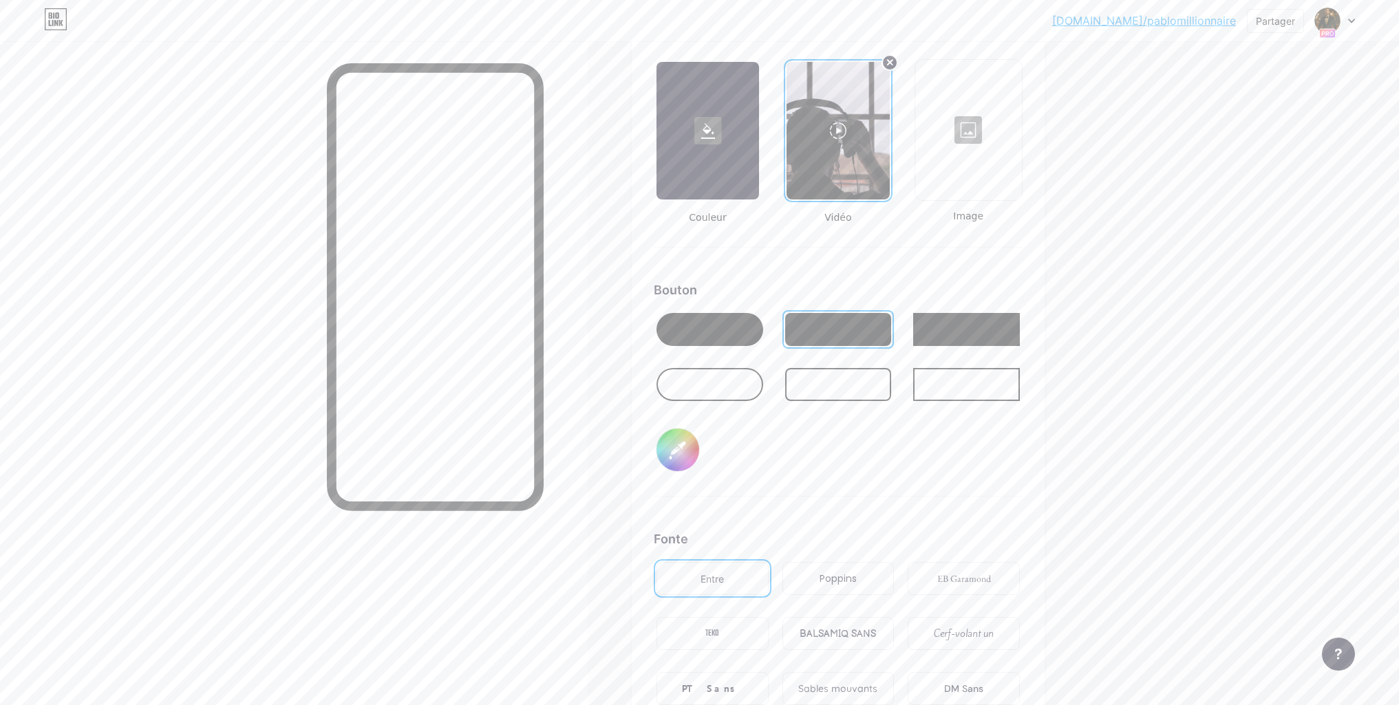
scroll to position [1910, 0]
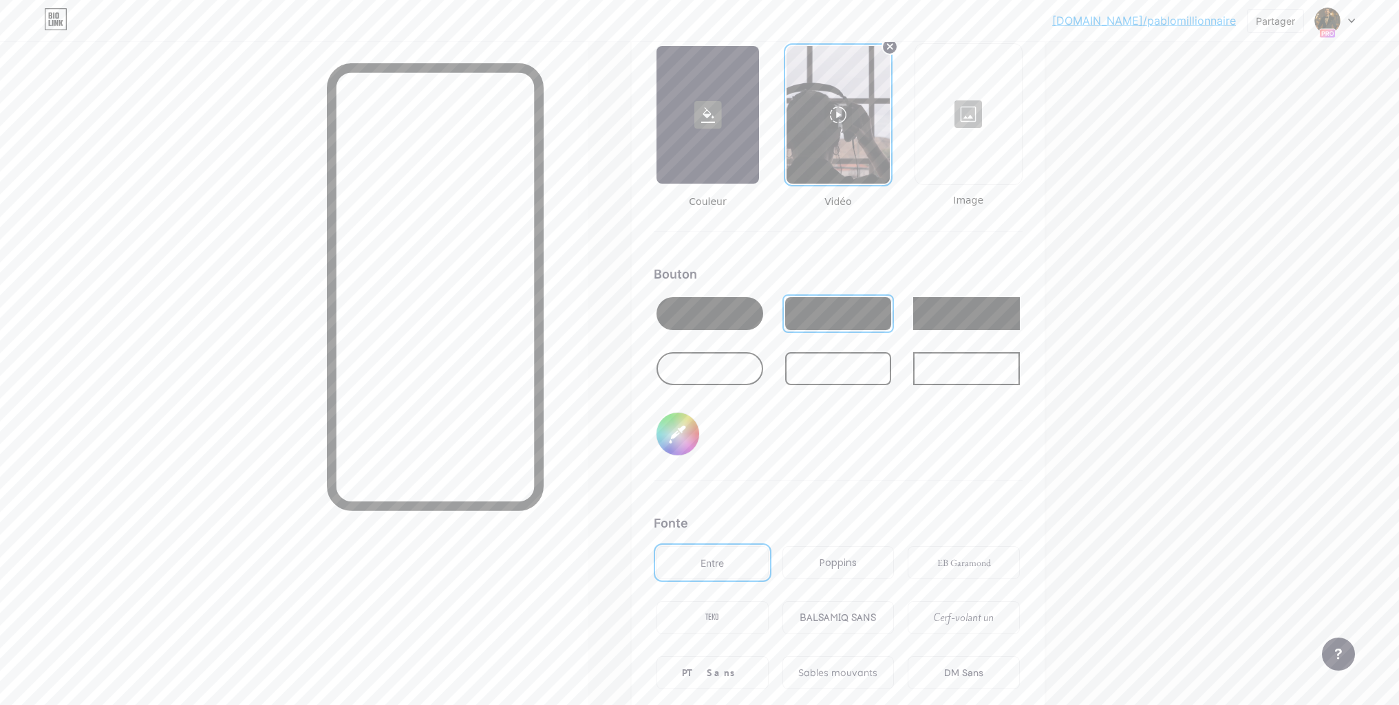
click at [688, 433] on input "#000000" at bounding box center [678, 434] width 43 height 43
type input "#ffffff"
click at [736, 316] on div at bounding box center [710, 313] width 107 height 33
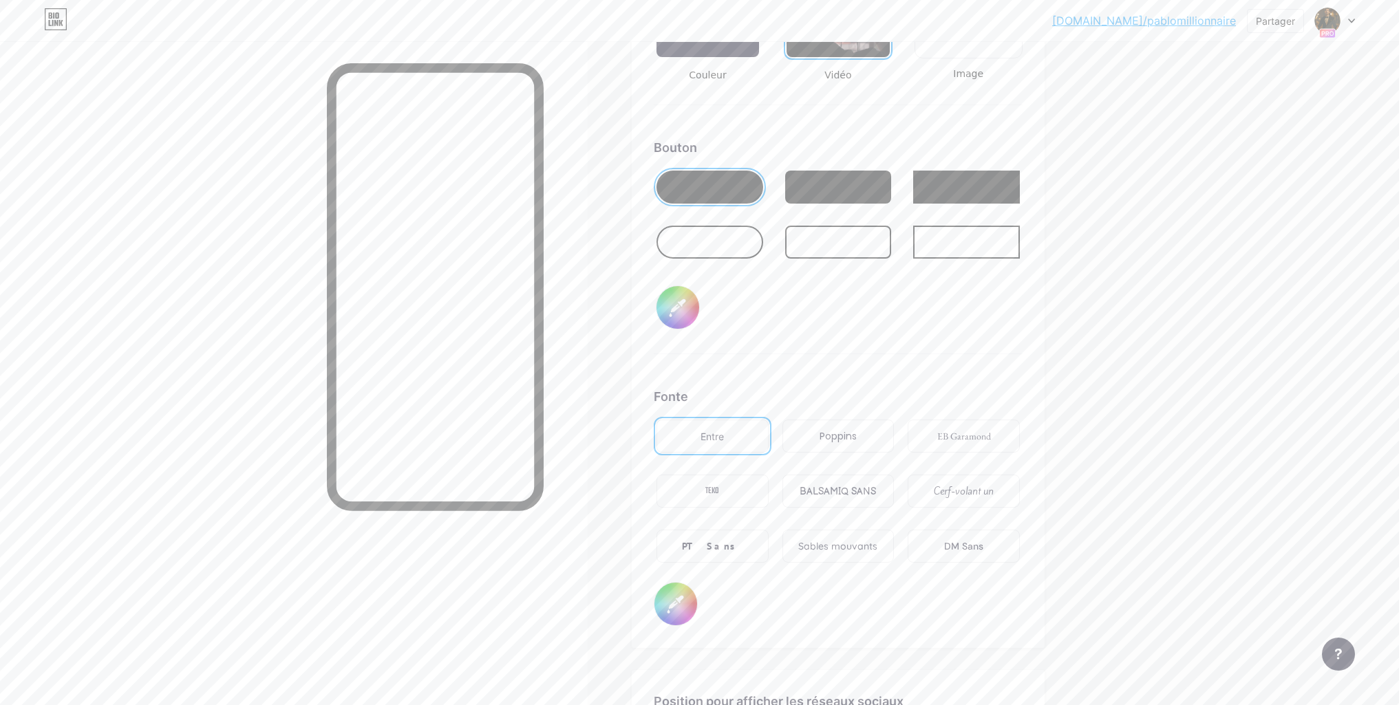
scroll to position [2048, 0]
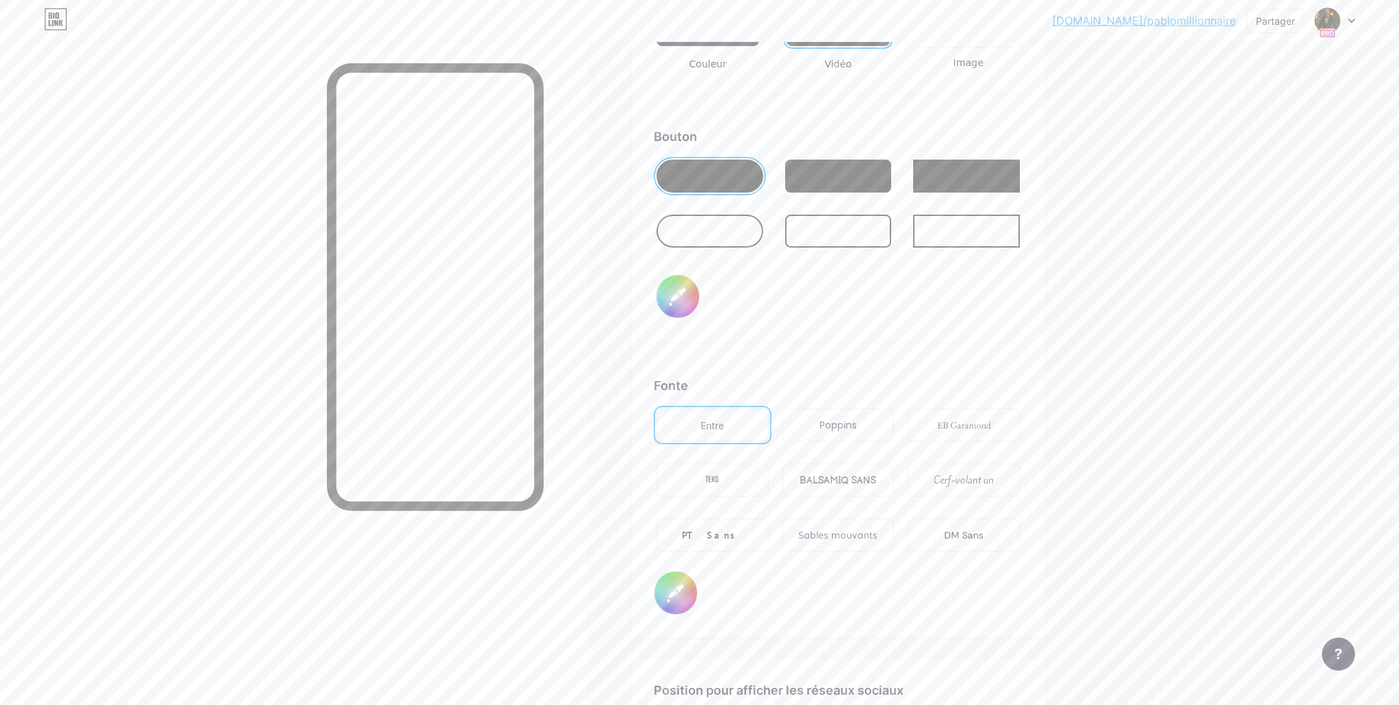
click at [837, 481] on font "BALSAMIQ SANS" at bounding box center [838, 481] width 76 height 12
click at [975, 544] on div "DM Sans" at bounding box center [964, 535] width 112 height 33
click at [747, 537] on div "PT Sans" at bounding box center [713, 535] width 112 height 33
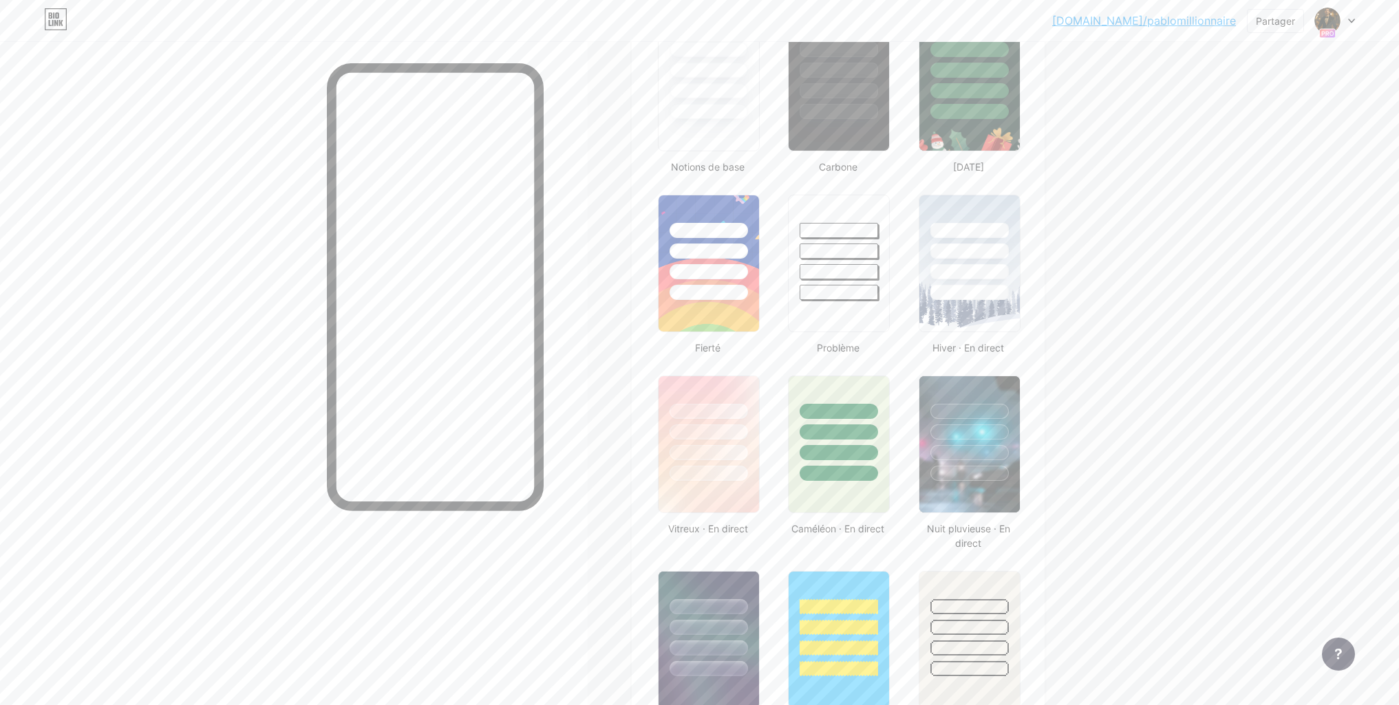
scroll to position [535, 0]
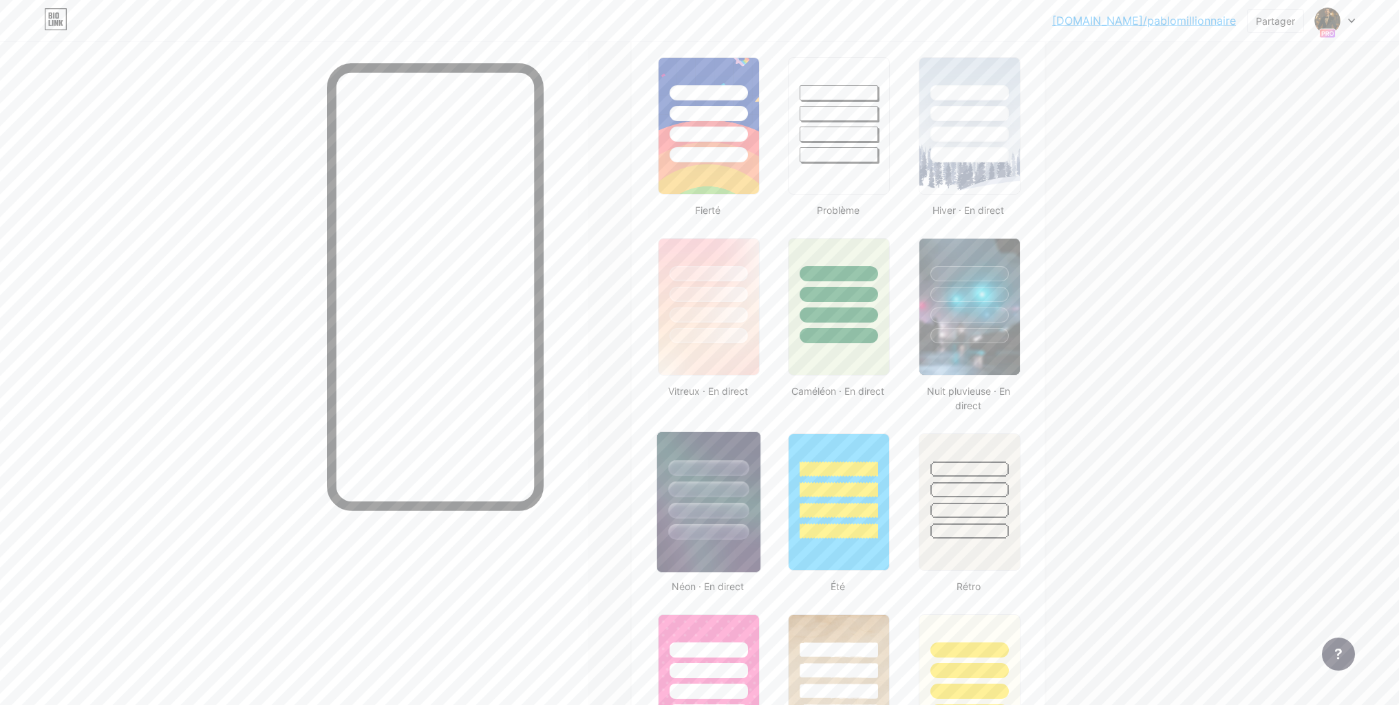
click at [727, 443] on div at bounding box center [708, 486] width 103 height 108
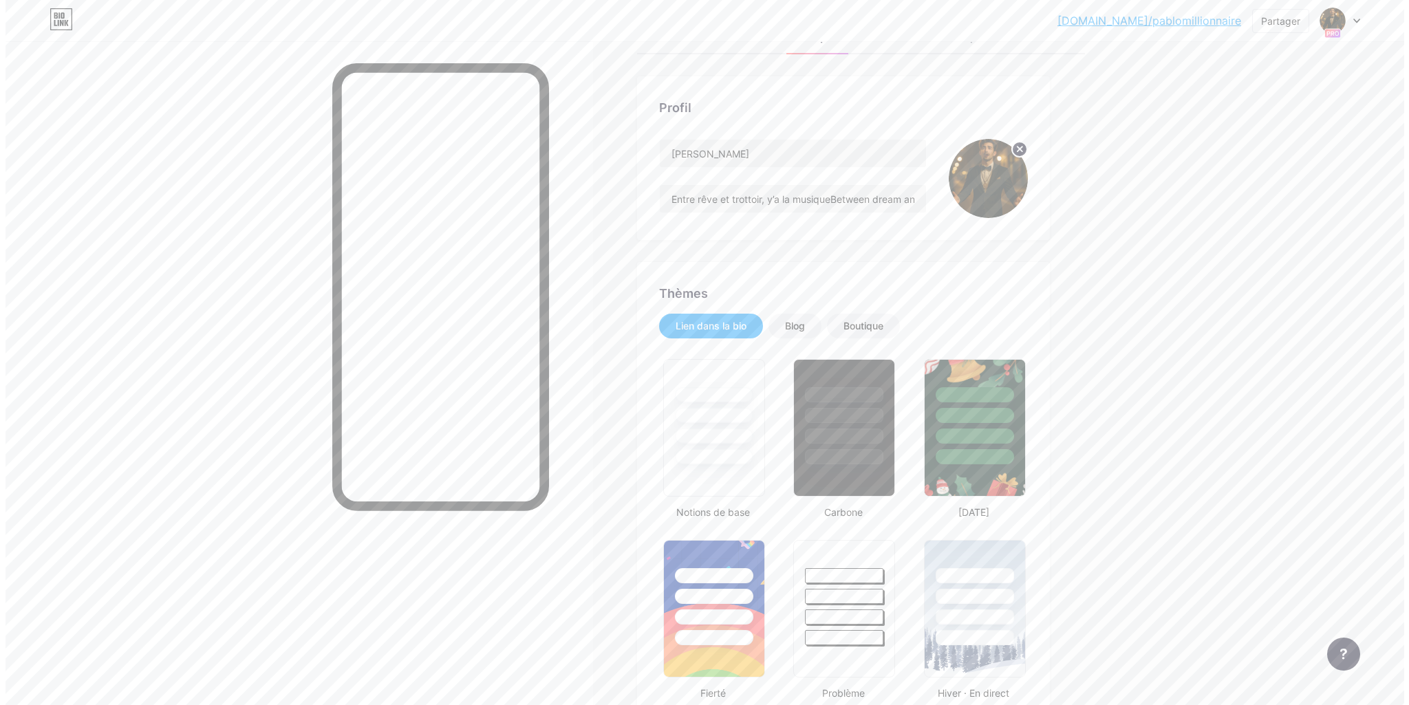
scroll to position [0, 0]
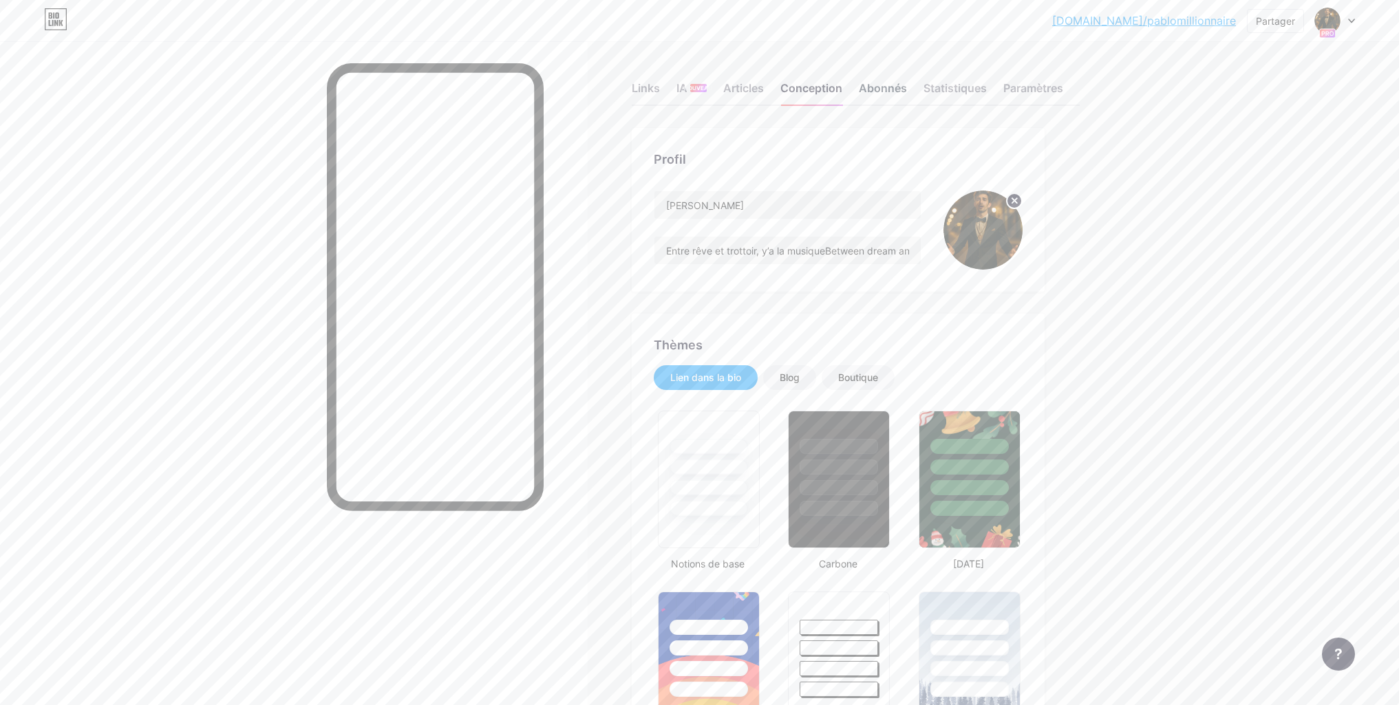
click at [898, 96] on font "Abonnés" at bounding box center [883, 88] width 48 height 17
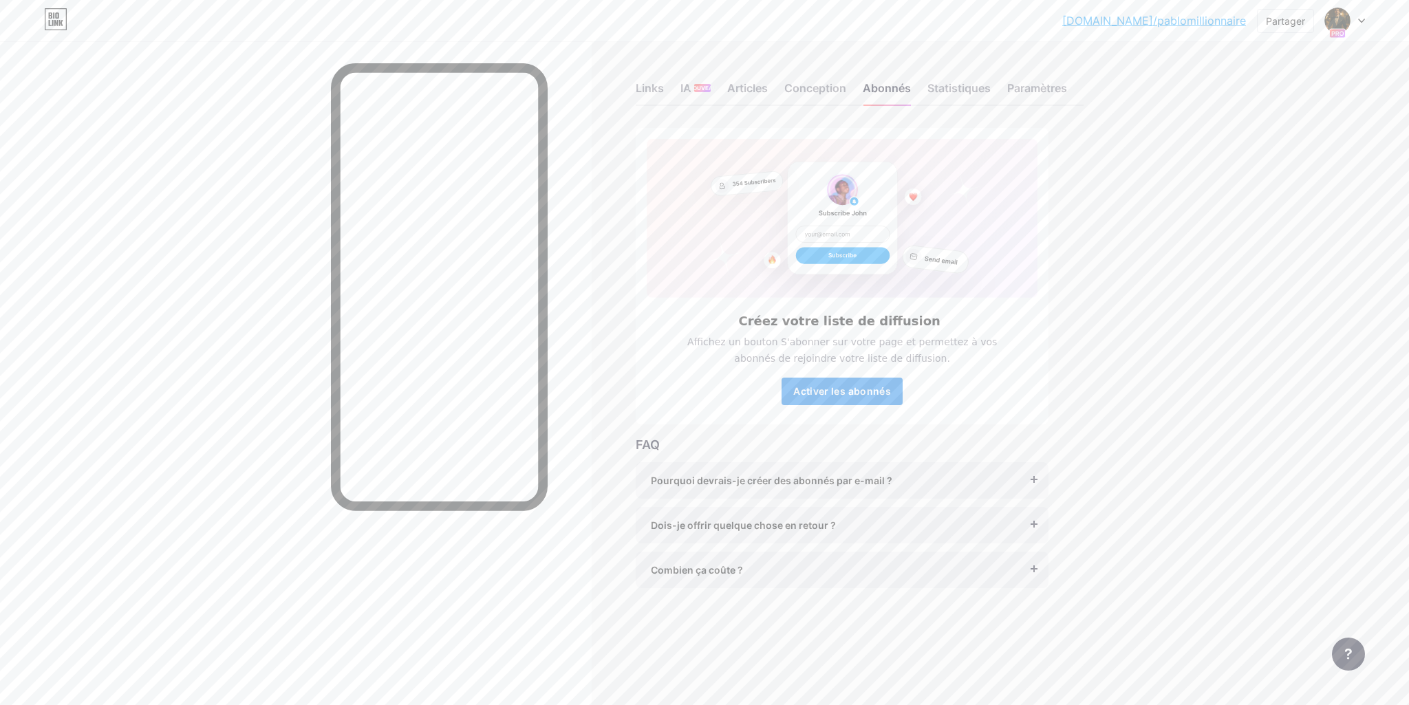
click at [861, 396] on font "Activer les abonnés" at bounding box center [842, 391] width 98 height 12
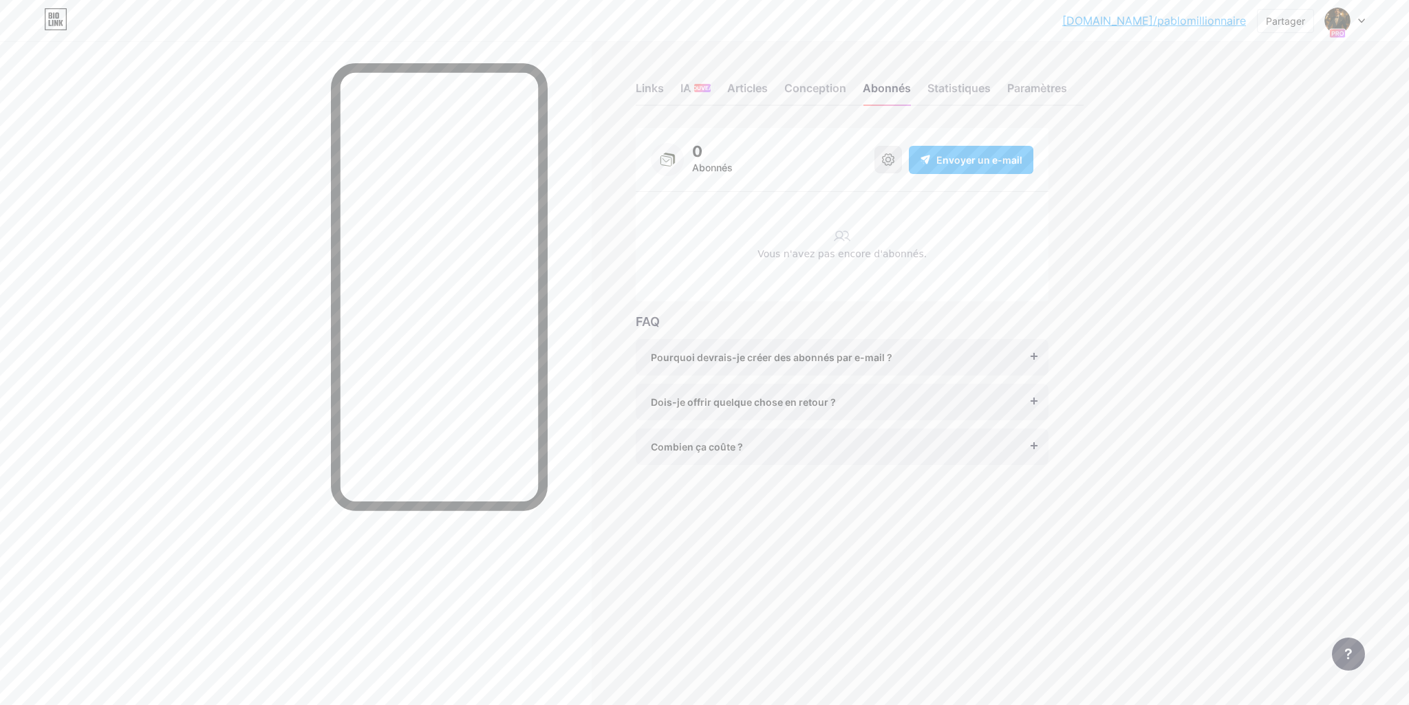
click at [893, 168] on button at bounding box center [889, 160] width 28 height 28
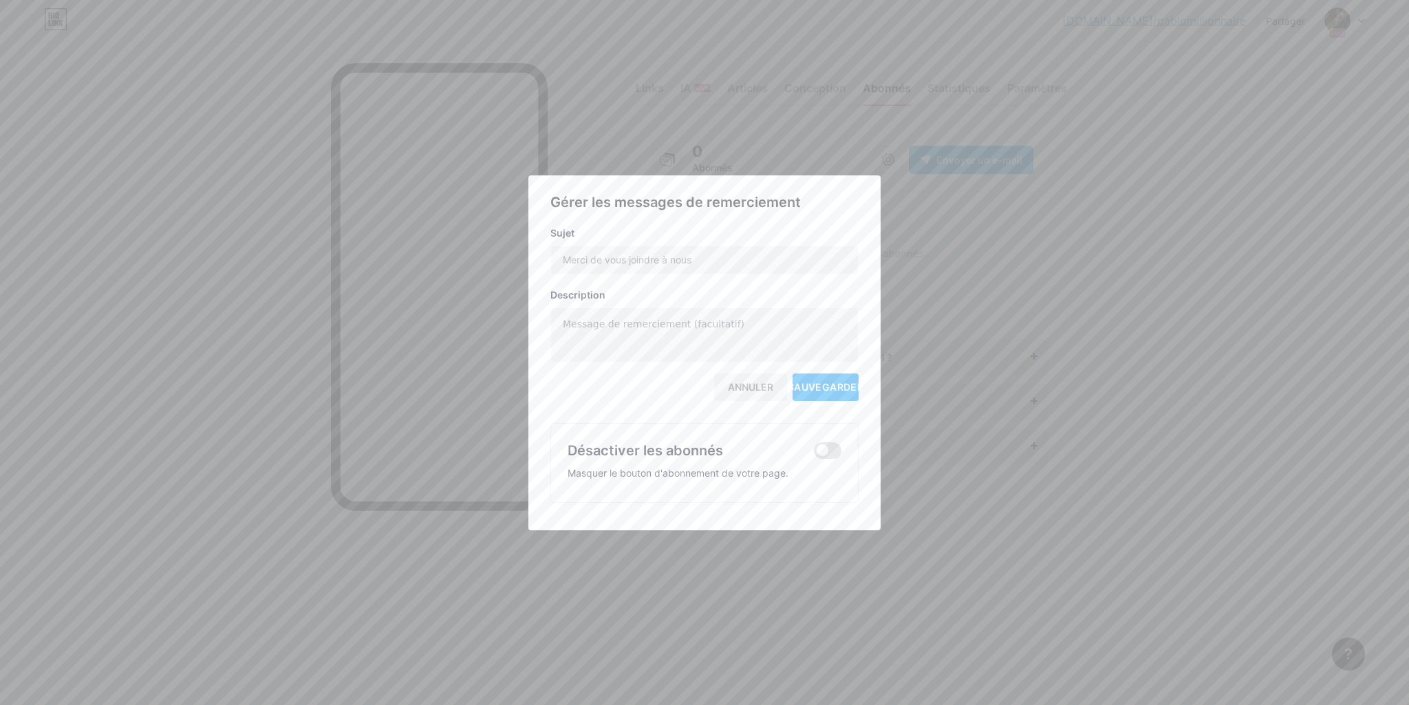
click at [620, 140] on div at bounding box center [704, 352] width 1409 height 705
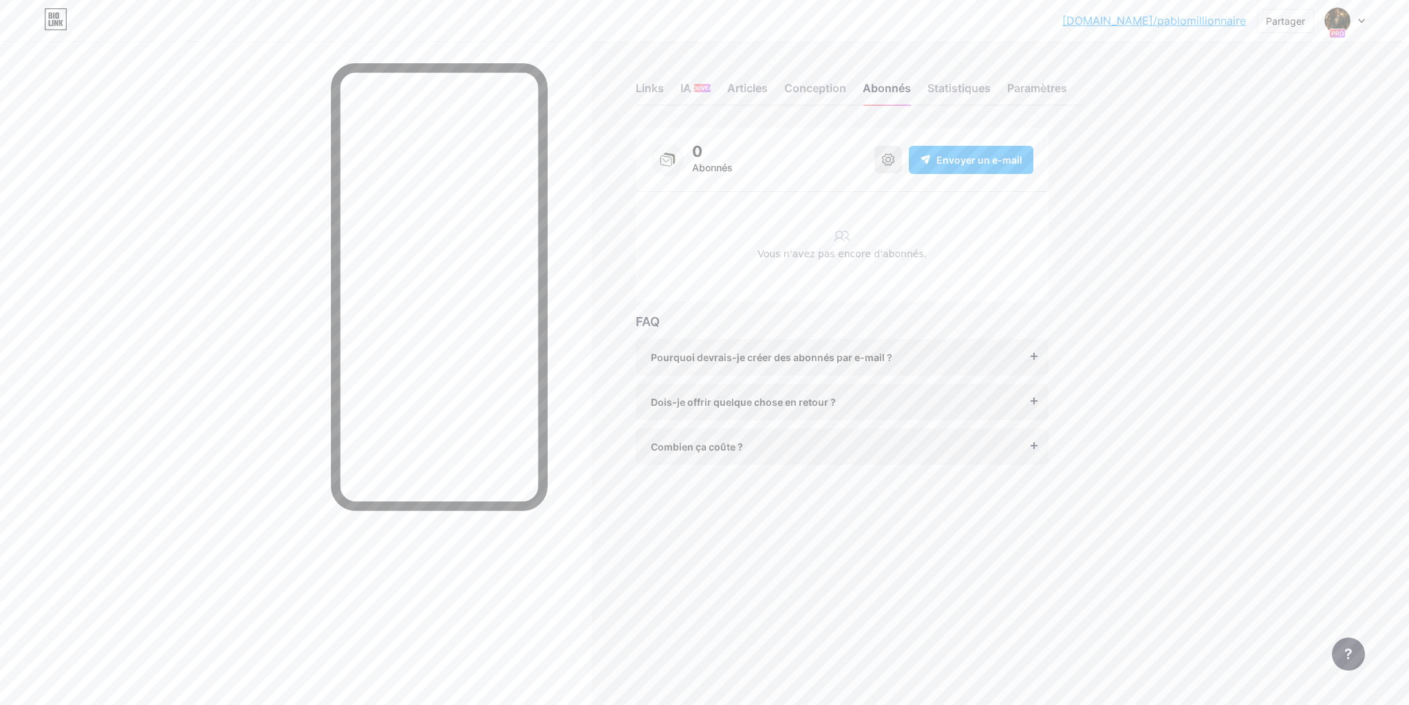
click at [893, 162] on icon at bounding box center [888, 159] width 12 height 12
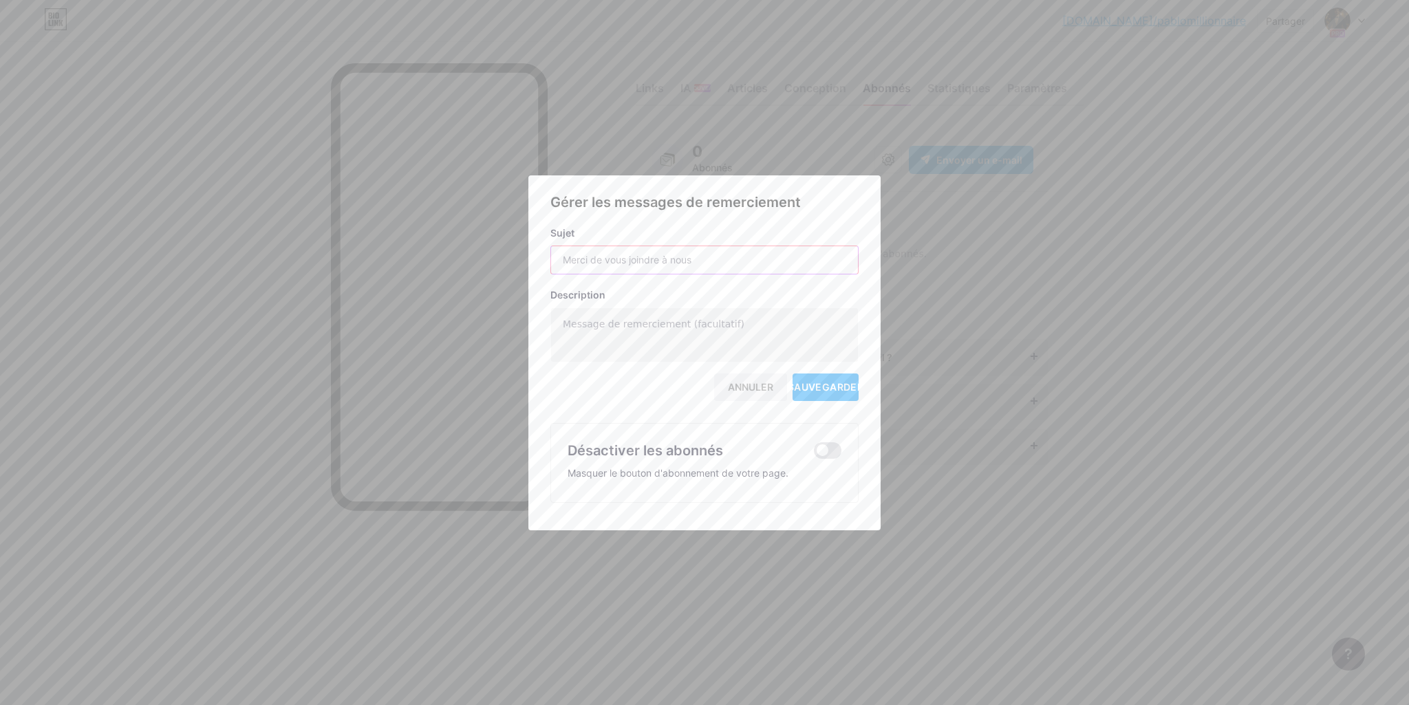
click at [690, 262] on input "text" at bounding box center [704, 260] width 307 height 28
type input "Merci de vous abonner"
click at [690, 326] on textarea at bounding box center [704, 335] width 307 height 55
type textarea "Vous recevrez en premium les dernières chanson avant les autres"
click at [700, 251] on input "Merci de vous abonner" at bounding box center [704, 260] width 307 height 28
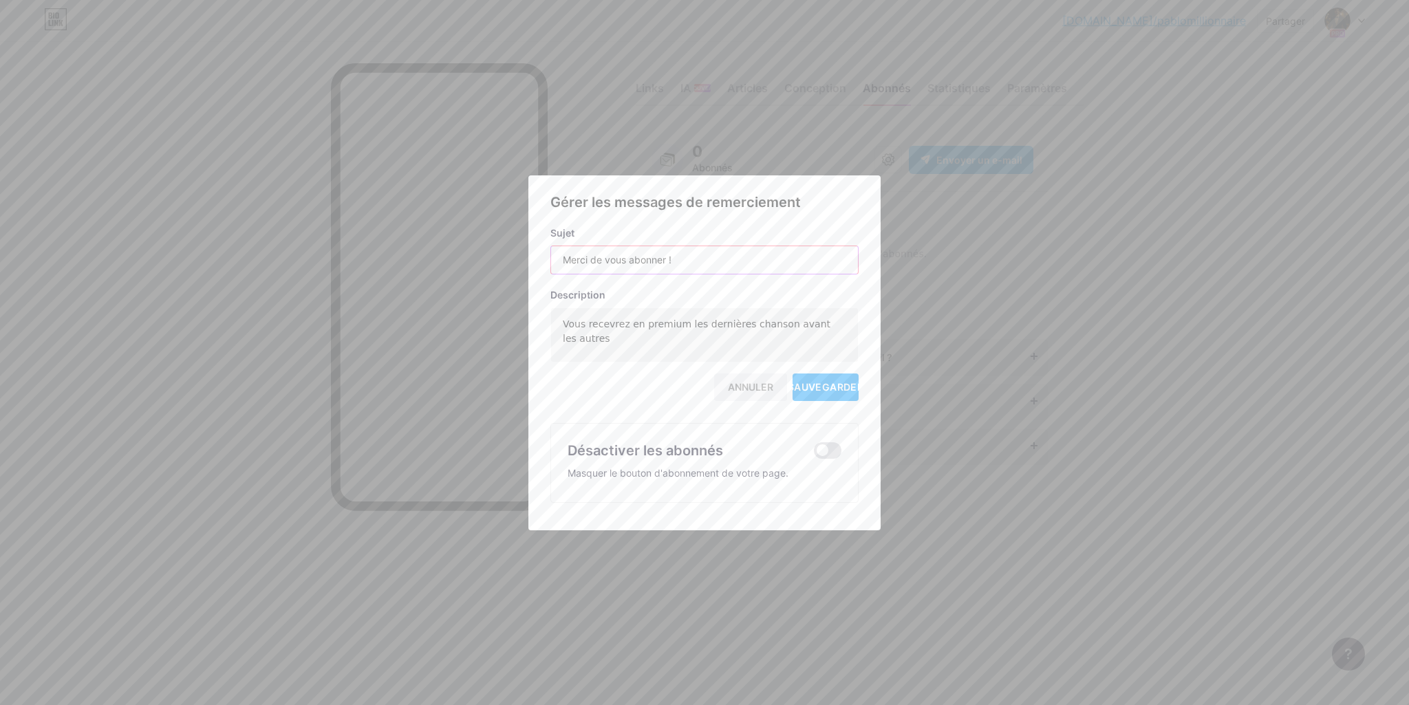
drag, startPoint x: 606, startPoint y: 258, endPoint x: 668, endPoint y: 259, distance: 61.3
click at [668, 259] on input "Merci de vous abonner !" at bounding box center [704, 260] width 307 height 28
type input "Merci de votre abonnement !"
click at [710, 331] on textarea "Vous recevrez en premium les dernières chanson avant les autres" at bounding box center [704, 335] width 307 height 55
click at [768, 323] on textarea "Vous recevrez en premium les dernières chanson avant les autres" at bounding box center [704, 335] width 307 height 55
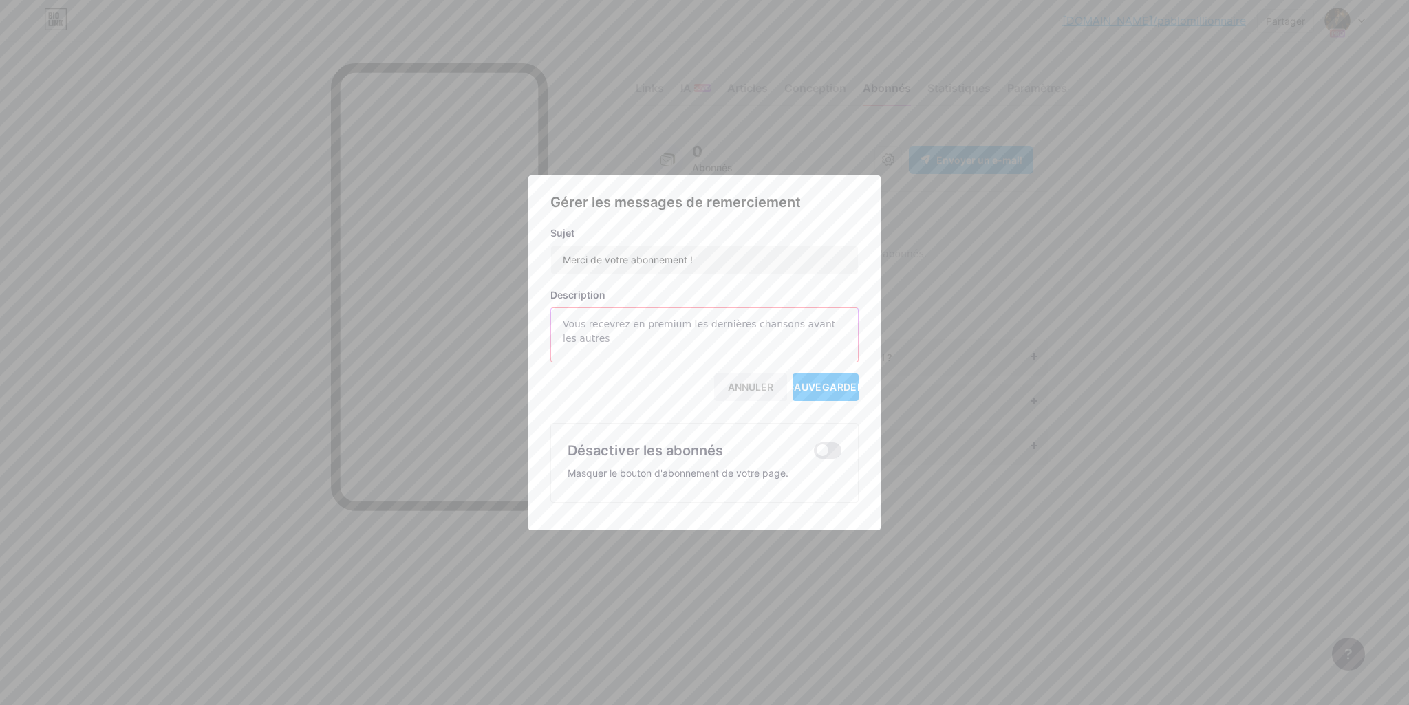
drag, startPoint x: 846, startPoint y: 326, endPoint x: 560, endPoint y: 332, distance: 286.3
click at [560, 332] on textarea "Vous recevrez en premium les dernières chansons avant les autres" at bounding box center [704, 335] width 307 height 55
type textarea "Vous recevrez en premium les dernières chansons avant les autres"
click at [685, 259] on input "Merci de votre abonnement !" at bounding box center [704, 260] width 307 height 28
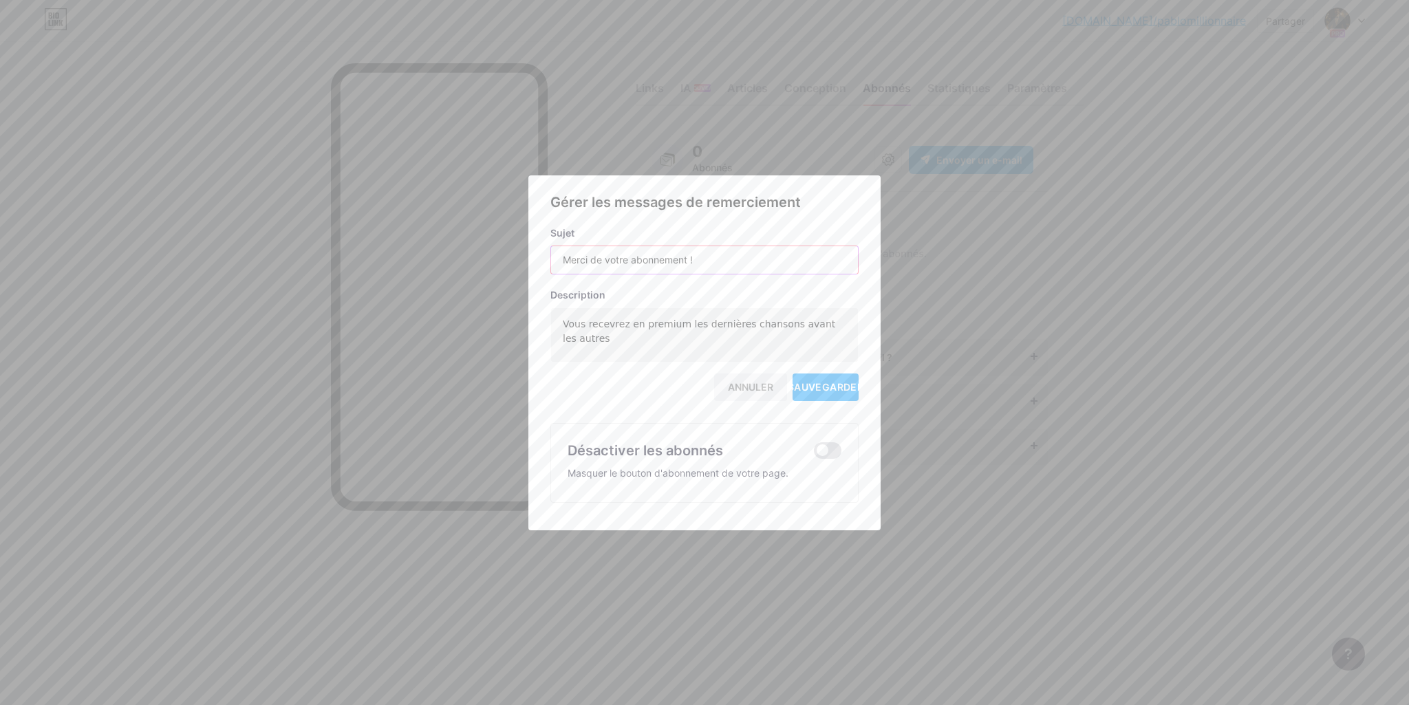
click at [685, 259] on input "Merci de votre abonnement !" at bounding box center [704, 260] width 307 height 28
paste input "’avoir rejoint la famille [PERSON_NAME] ! 💎"
type input "Merci d’avoir rejoint la famille [PERSON_NAME] Millionnaire ! 💎"
click at [633, 328] on textarea "Vous recevrez en premium les dernières chansons avant les autres" at bounding box center [704, 335] width 307 height 55
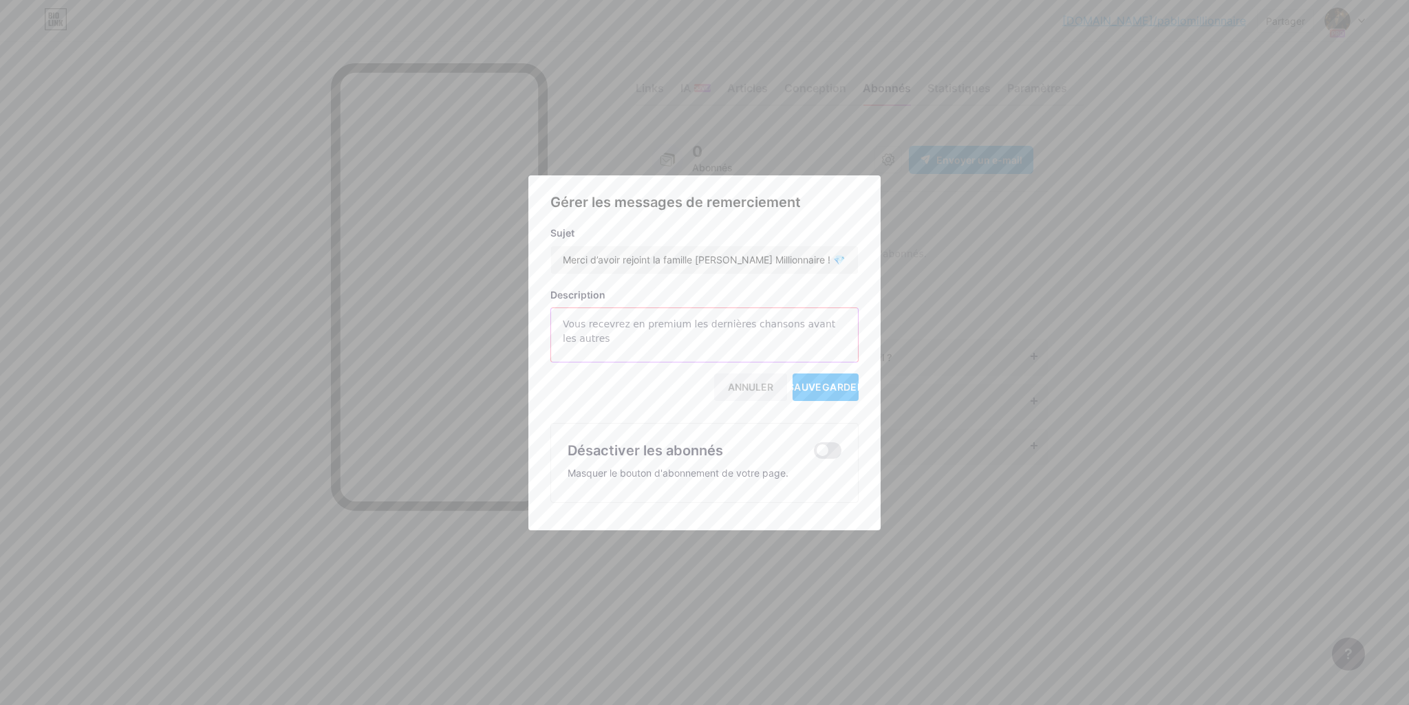
paste textarea "Salut à toi, futur(e) millionnaire du cœur ✨ Merci d’avoir rejoint l’univers Pa…"
click at [632, 328] on textarea "Vous recevrez enSalut à toi, futur(e) millionnaire du cœur ✨ Merci d’avoir rejo…" at bounding box center [704, 335] width 307 height 55
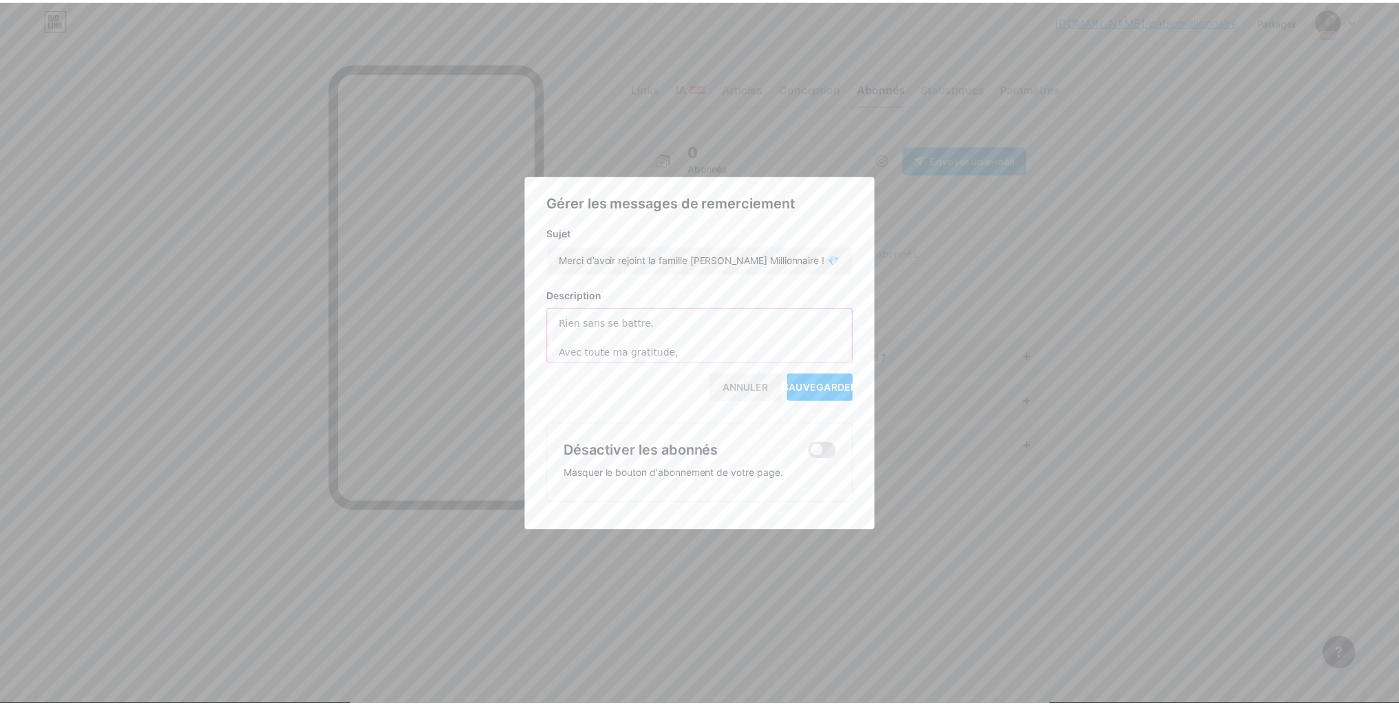
scroll to position [324, 0]
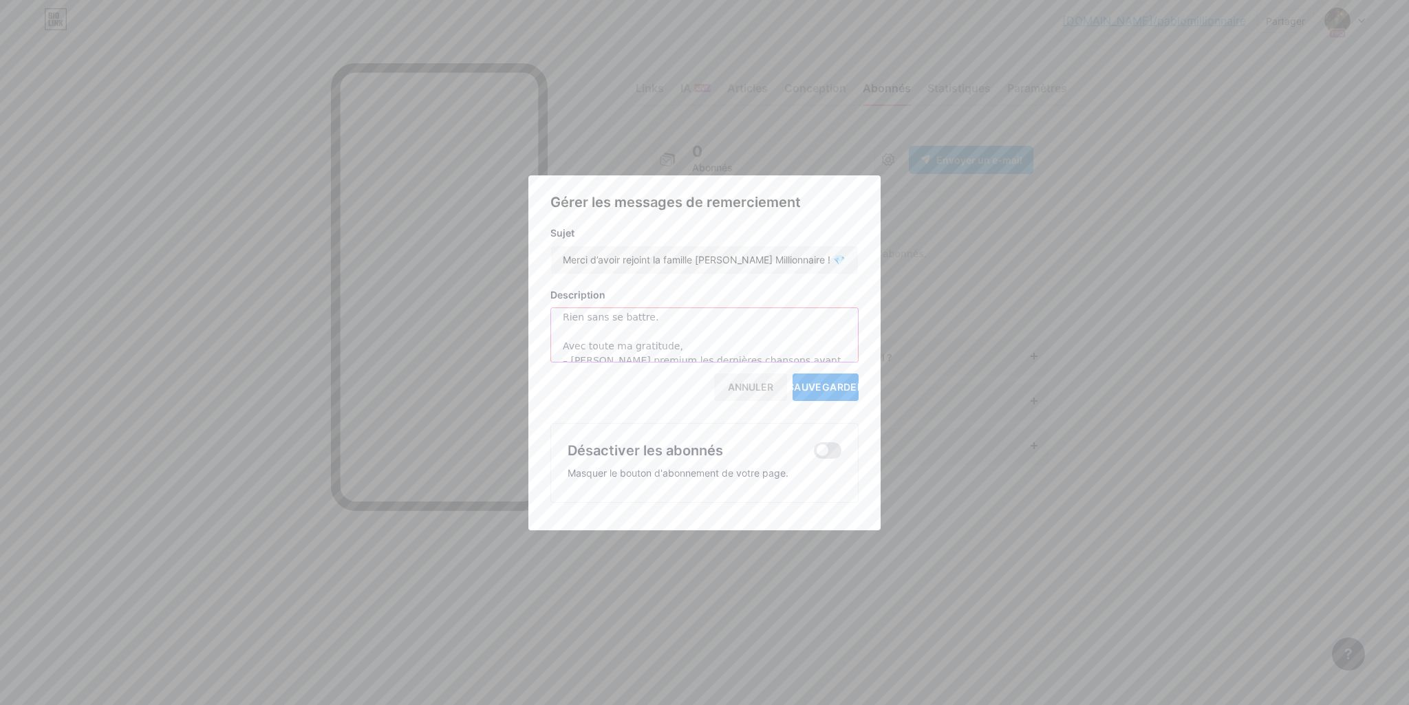
type textarea "Vous recevrez enSalut à toi, futur(e) millionnaire du cœur ✨ Merci d’avoir rejo…"
click at [844, 386] on font "Sauvegarder" at bounding box center [826, 387] width 76 height 12
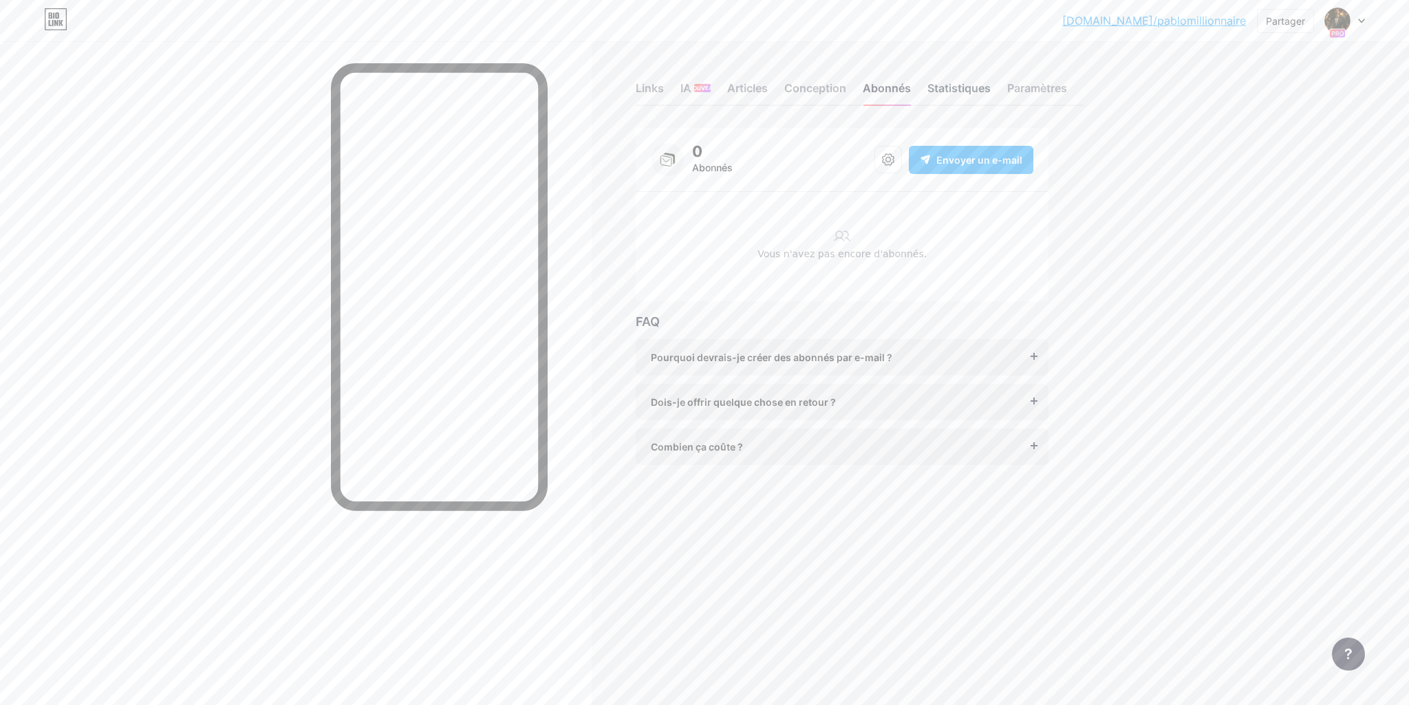
click at [944, 90] on font "Statistiques" at bounding box center [959, 88] width 63 height 14
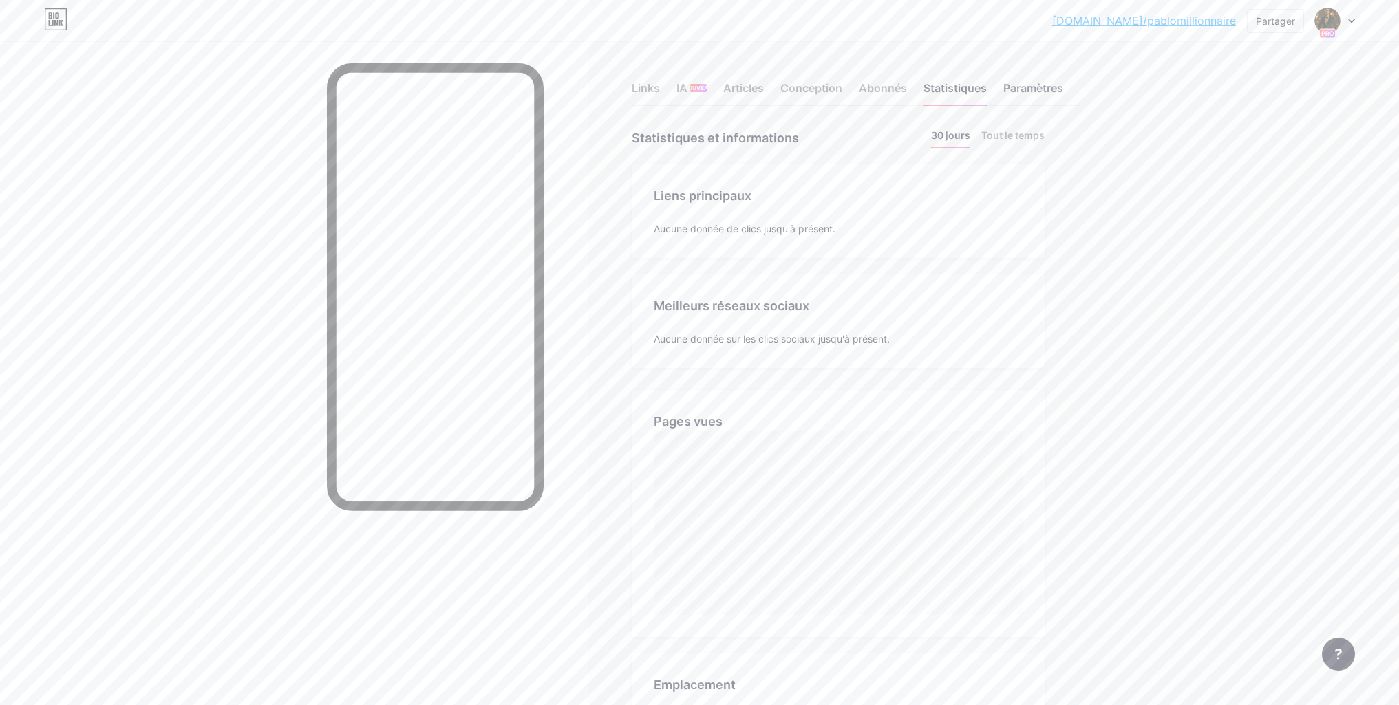
click at [1019, 86] on font "Paramètres" at bounding box center [1033, 88] width 60 height 14
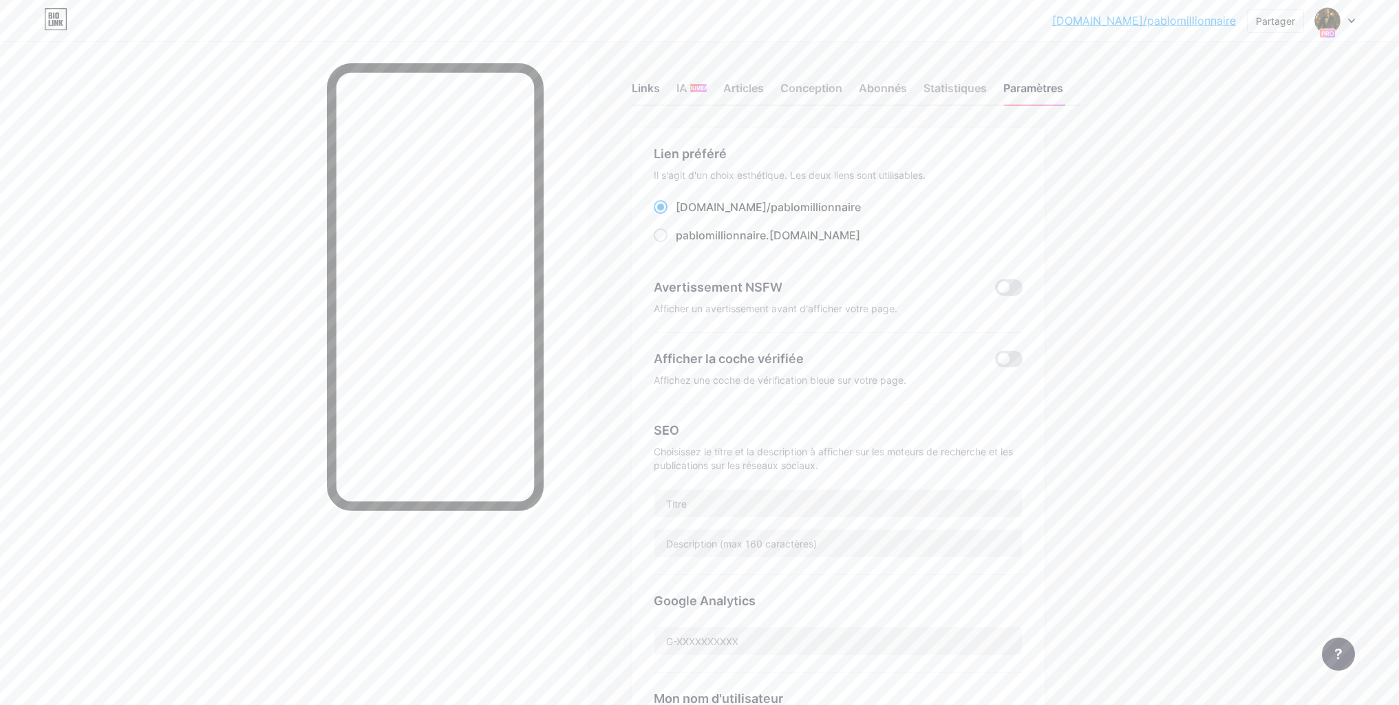
click at [649, 90] on font "Links" at bounding box center [646, 88] width 28 height 14
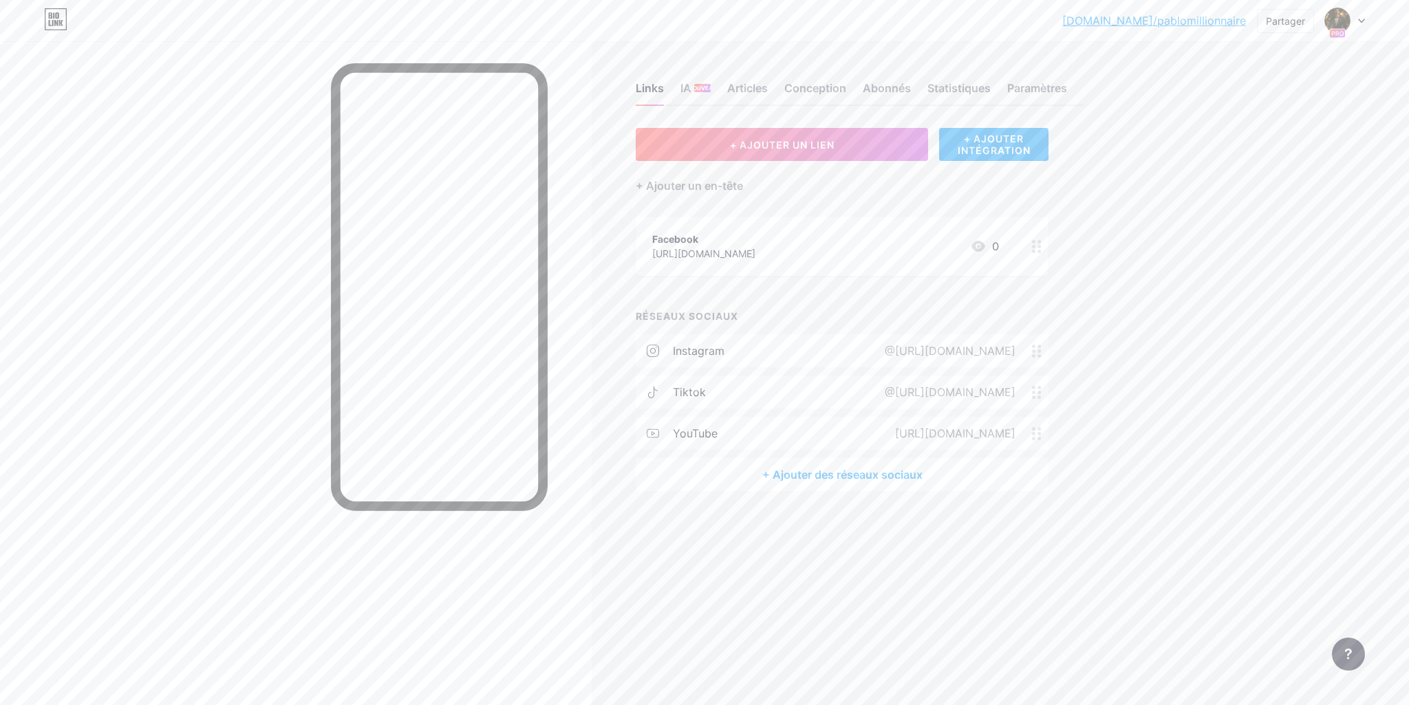
click at [973, 255] on div "Facebook [URL][DOMAIN_NAME] 0" at bounding box center [825, 247] width 347 height 32
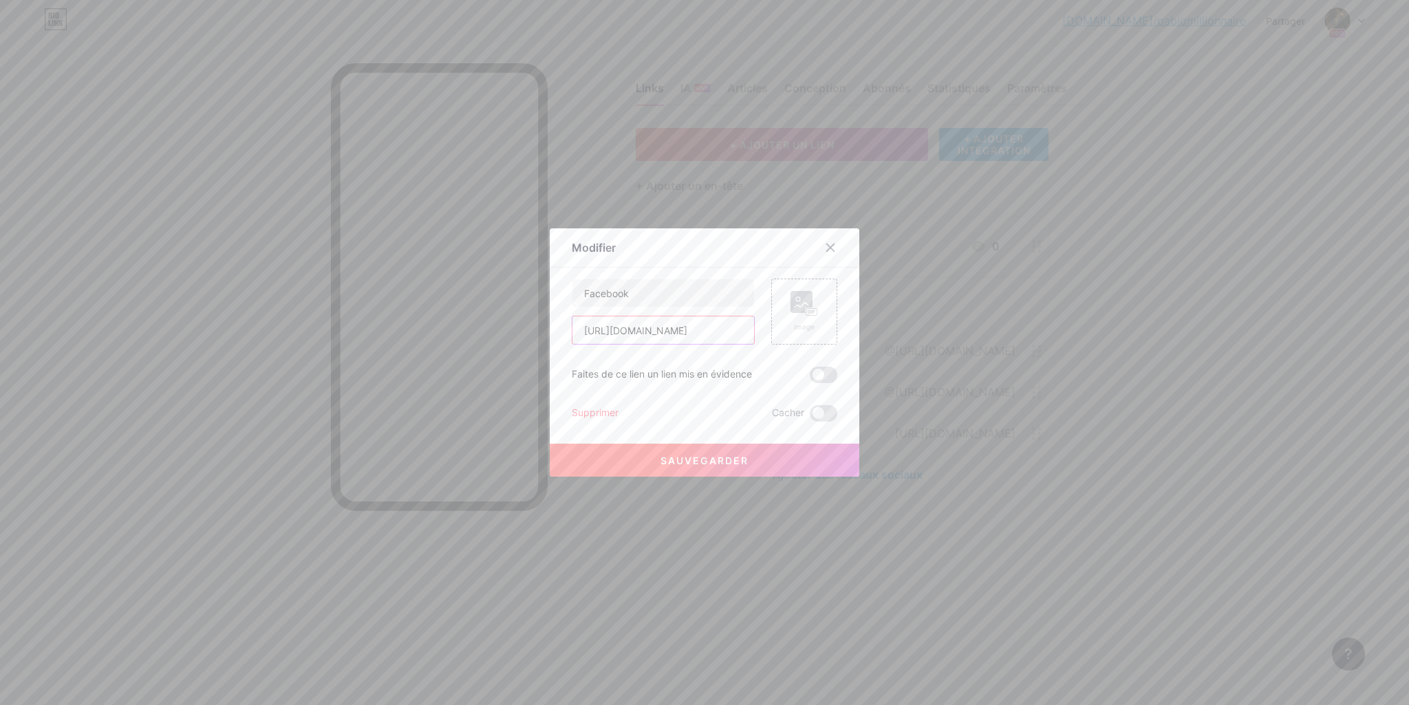
click at [712, 332] on input "[URL][DOMAIN_NAME]" at bounding box center [664, 331] width 182 height 28
click at [748, 467] on button "Sauvegarder" at bounding box center [705, 460] width 310 height 33
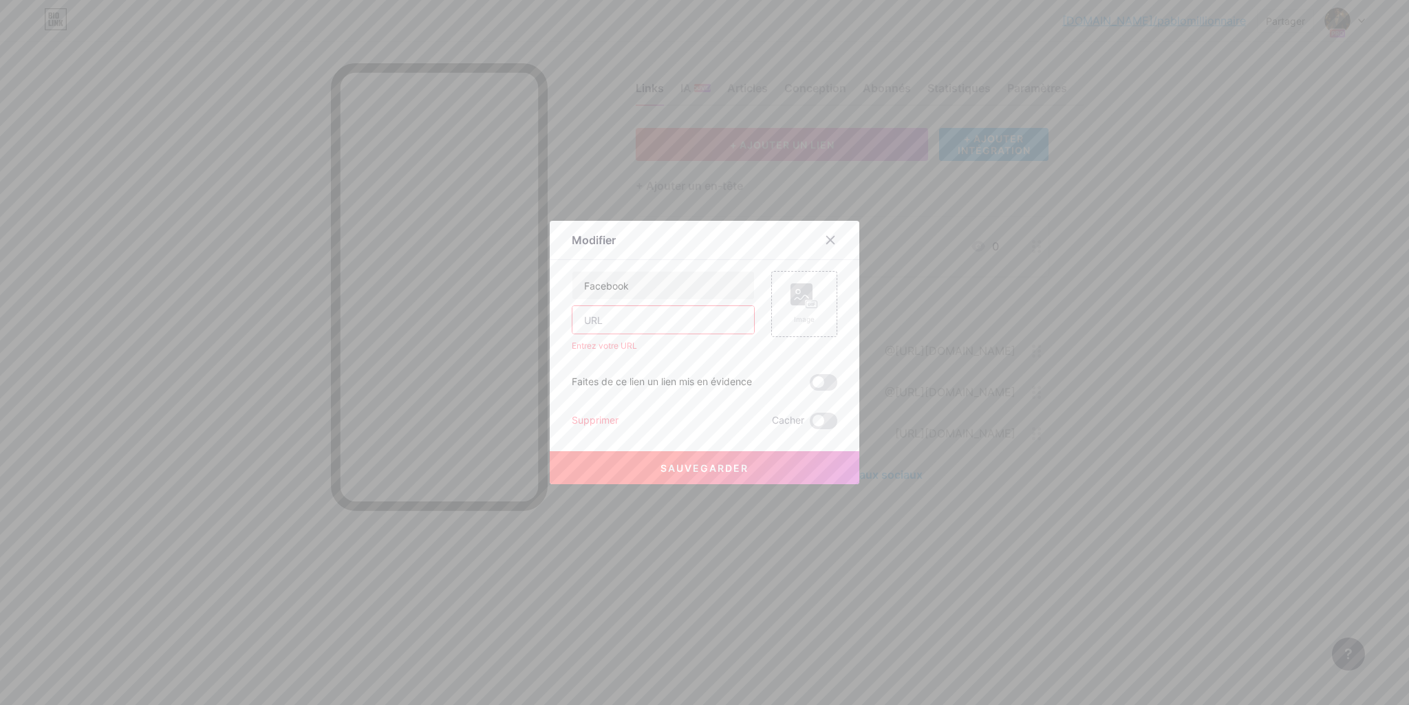
click at [674, 316] on input "text" at bounding box center [664, 320] width 182 height 28
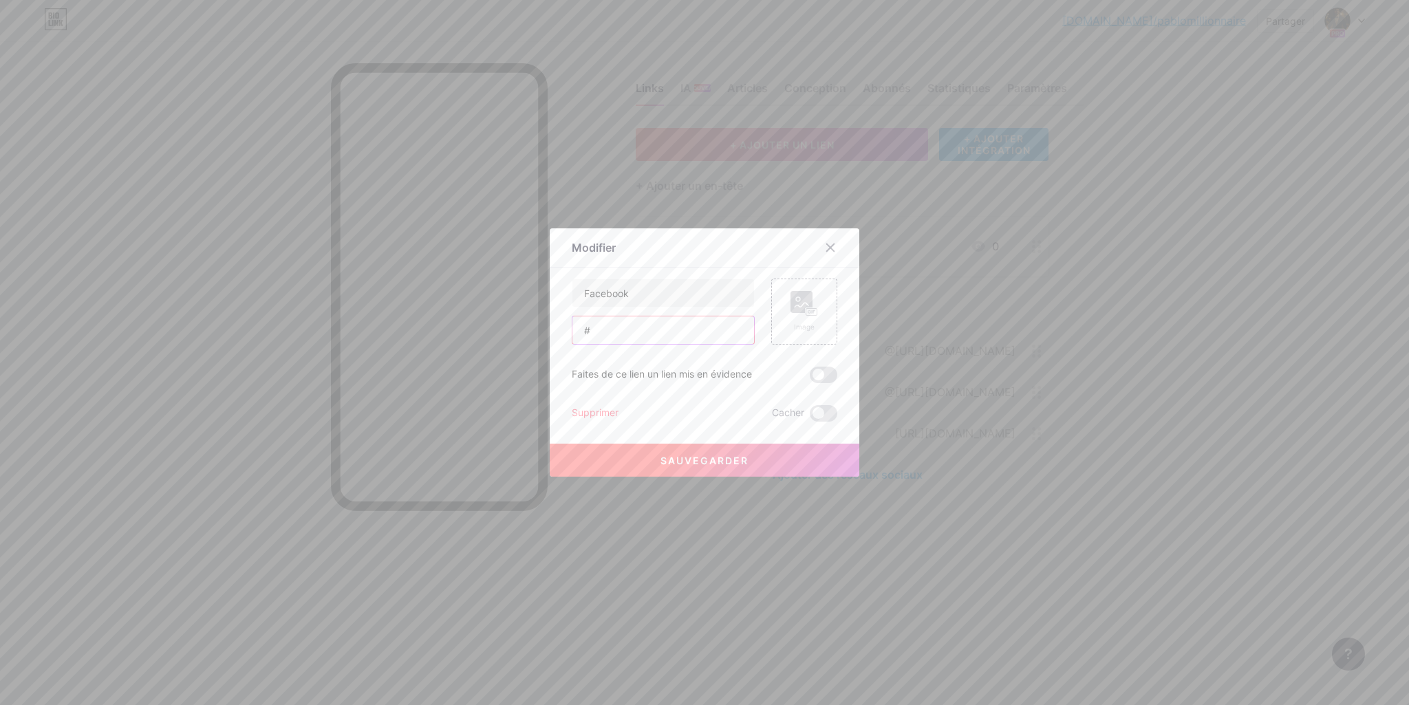
type input "#"
click at [705, 461] on font "Sauvegarder" at bounding box center [705, 461] width 88 height 12
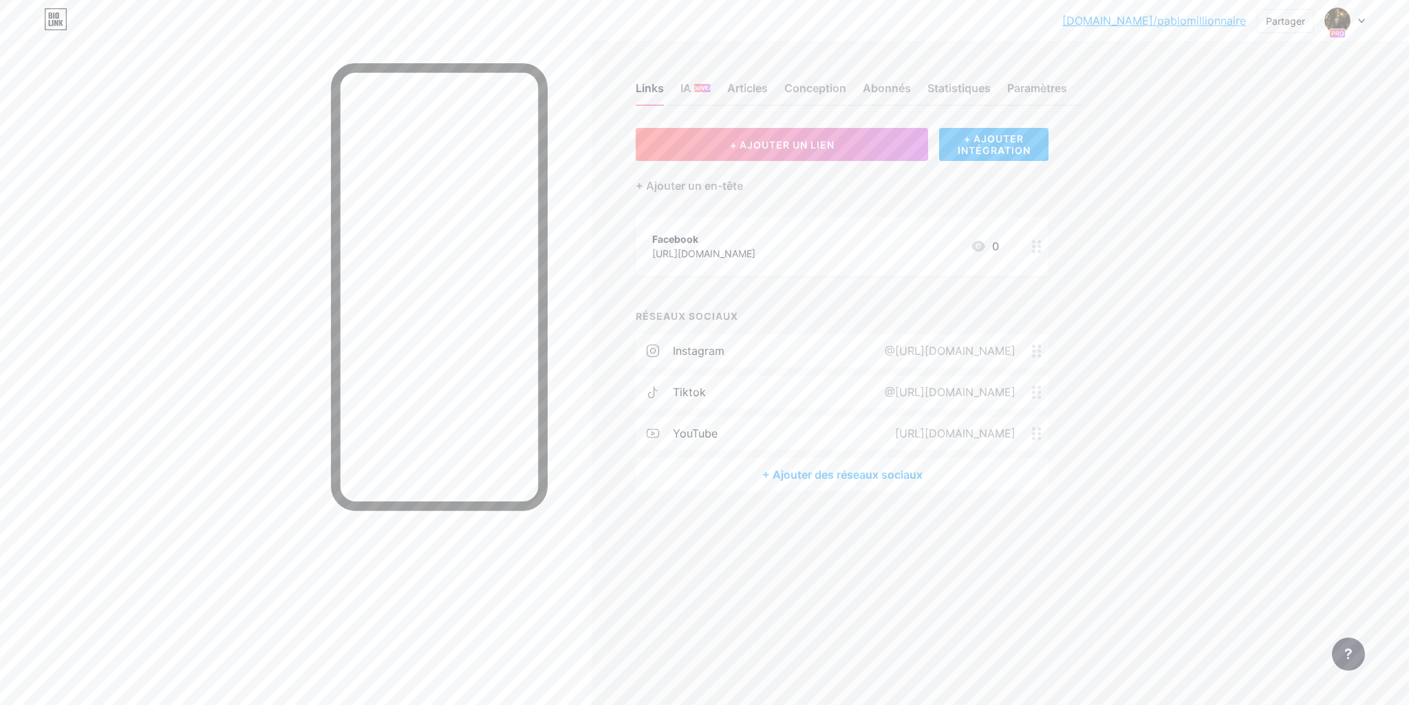
click at [819, 478] on font "+ Ajouter des réseaux sociaux" at bounding box center [843, 475] width 160 height 14
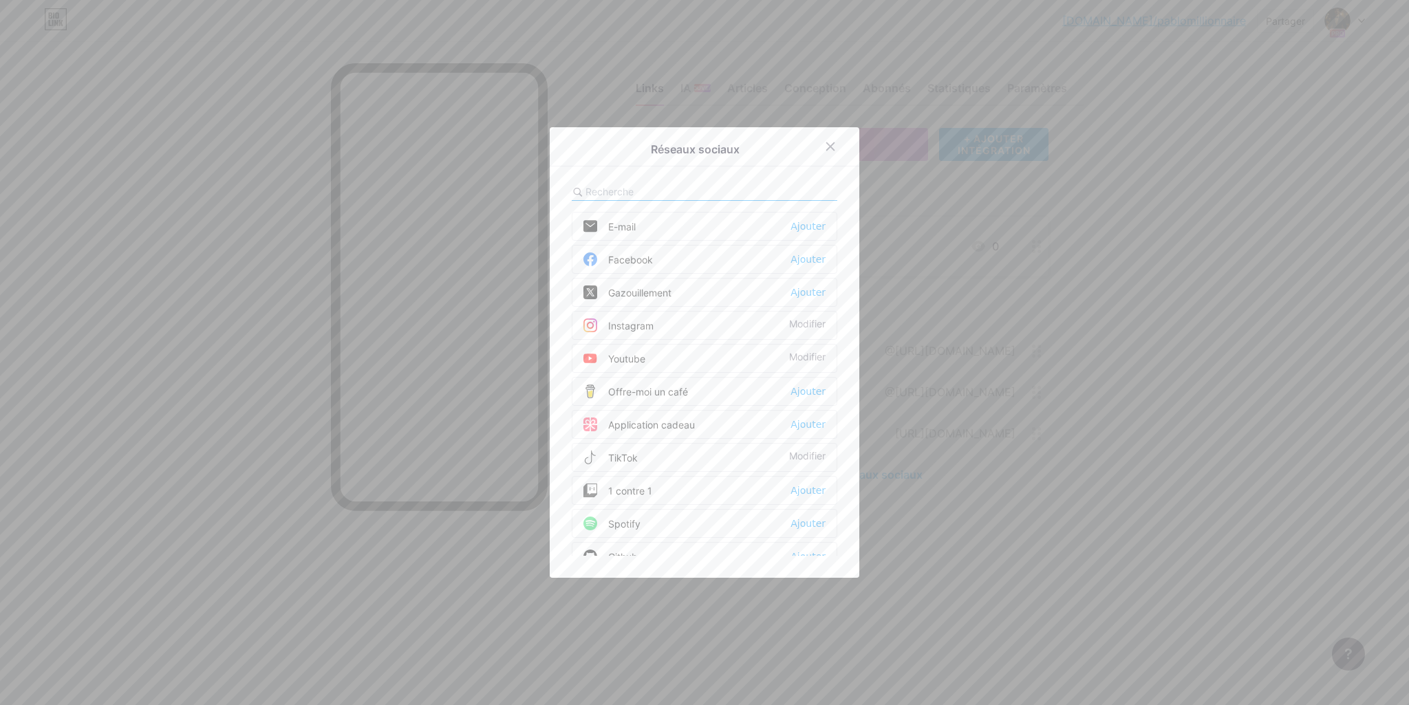
click at [635, 262] on font "Facebook" at bounding box center [630, 260] width 45 height 12
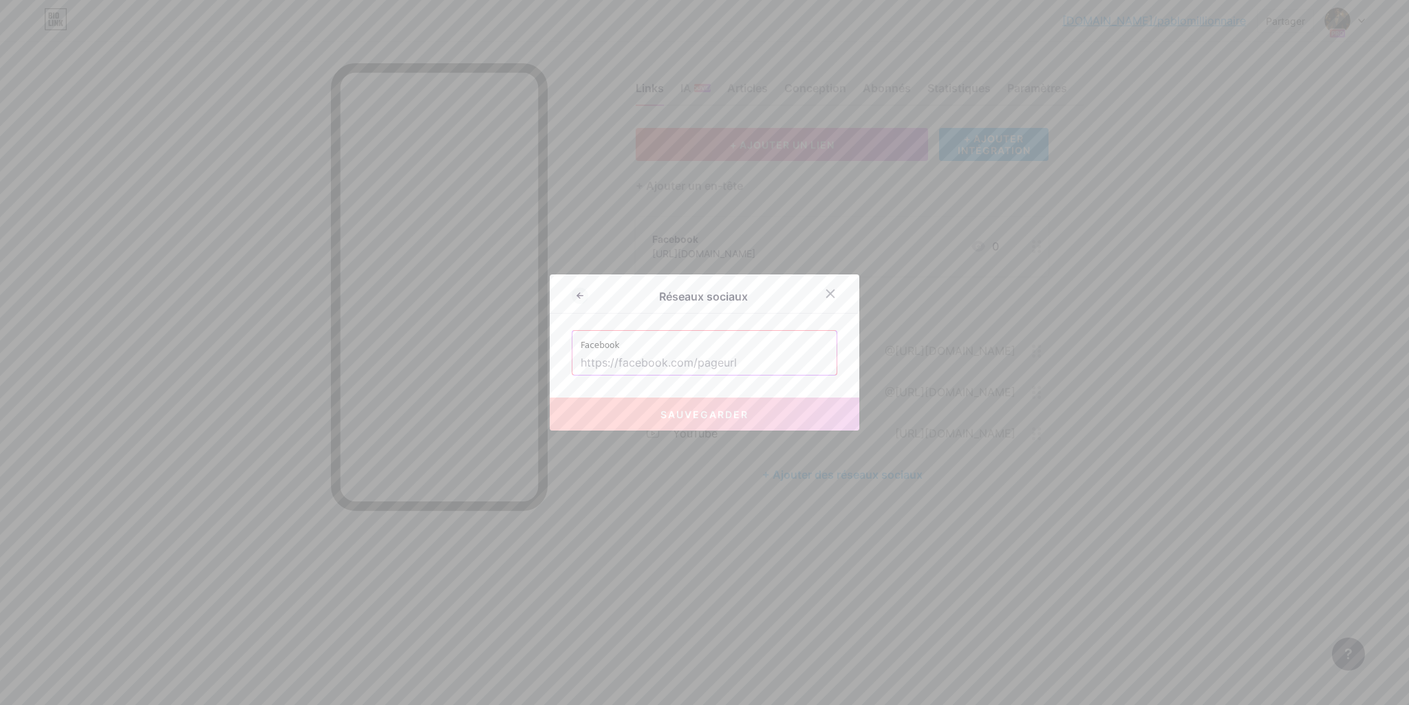
click at [694, 363] on input "text" at bounding box center [705, 363] width 248 height 23
paste input "[URL][DOMAIN_NAME]"
type input "[URL][DOMAIN_NAME]"
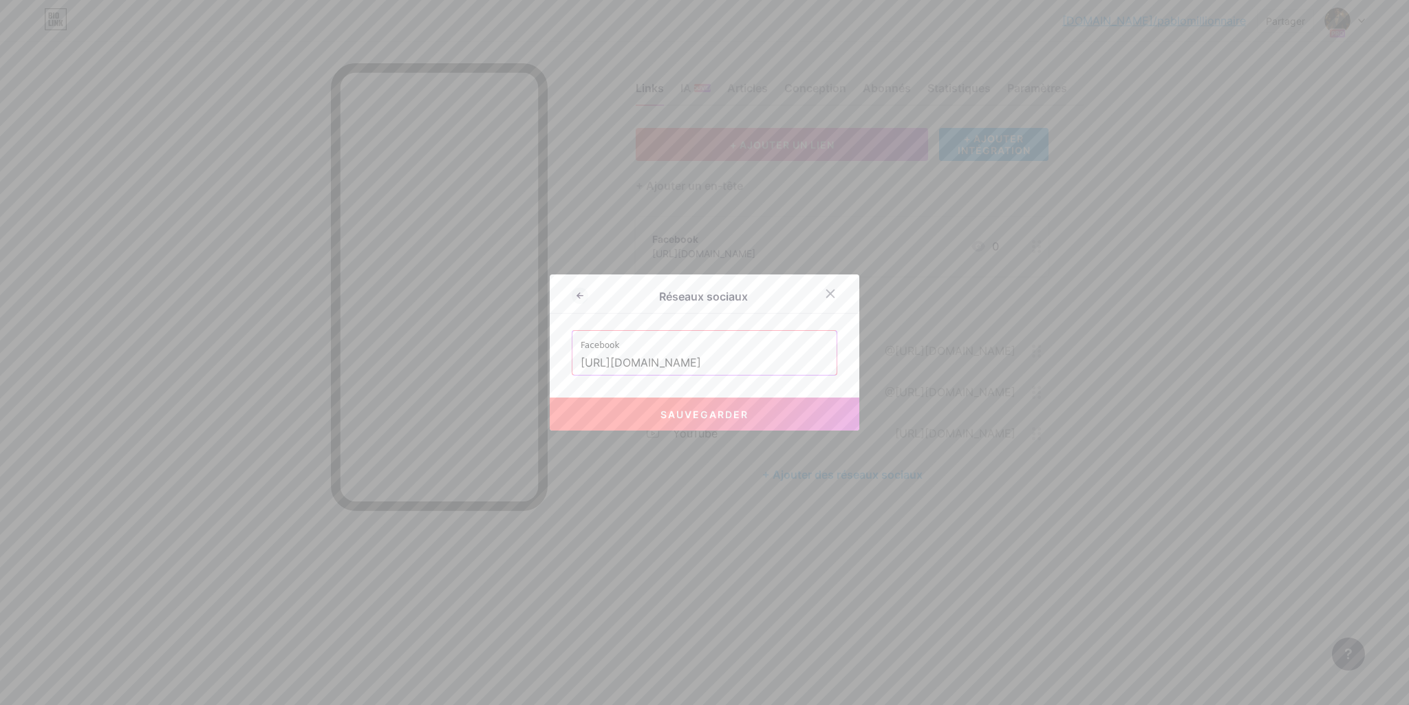
scroll to position [0, 0]
click at [710, 415] on font "Sauvegarder" at bounding box center [705, 415] width 88 height 12
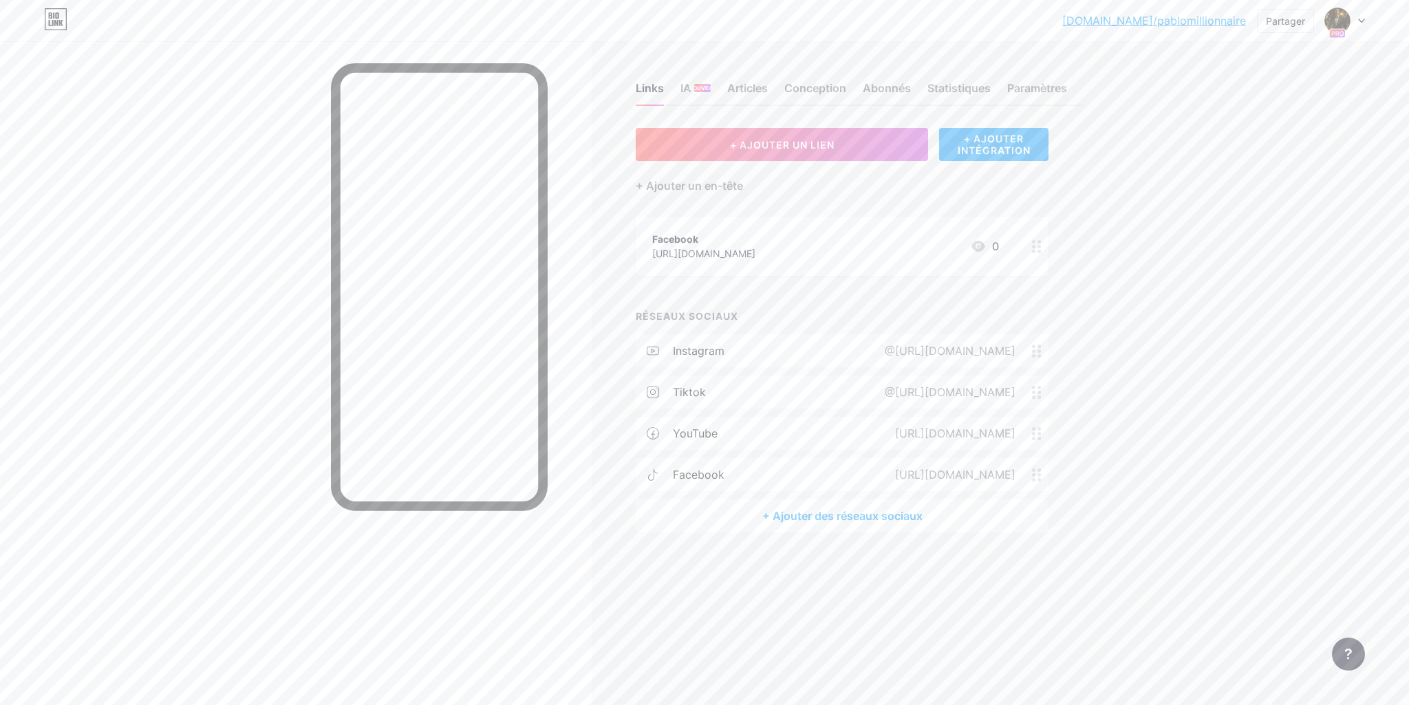
click at [719, 396] on div "tiktok @[URL][DOMAIN_NAME]" at bounding box center [842, 392] width 413 height 33
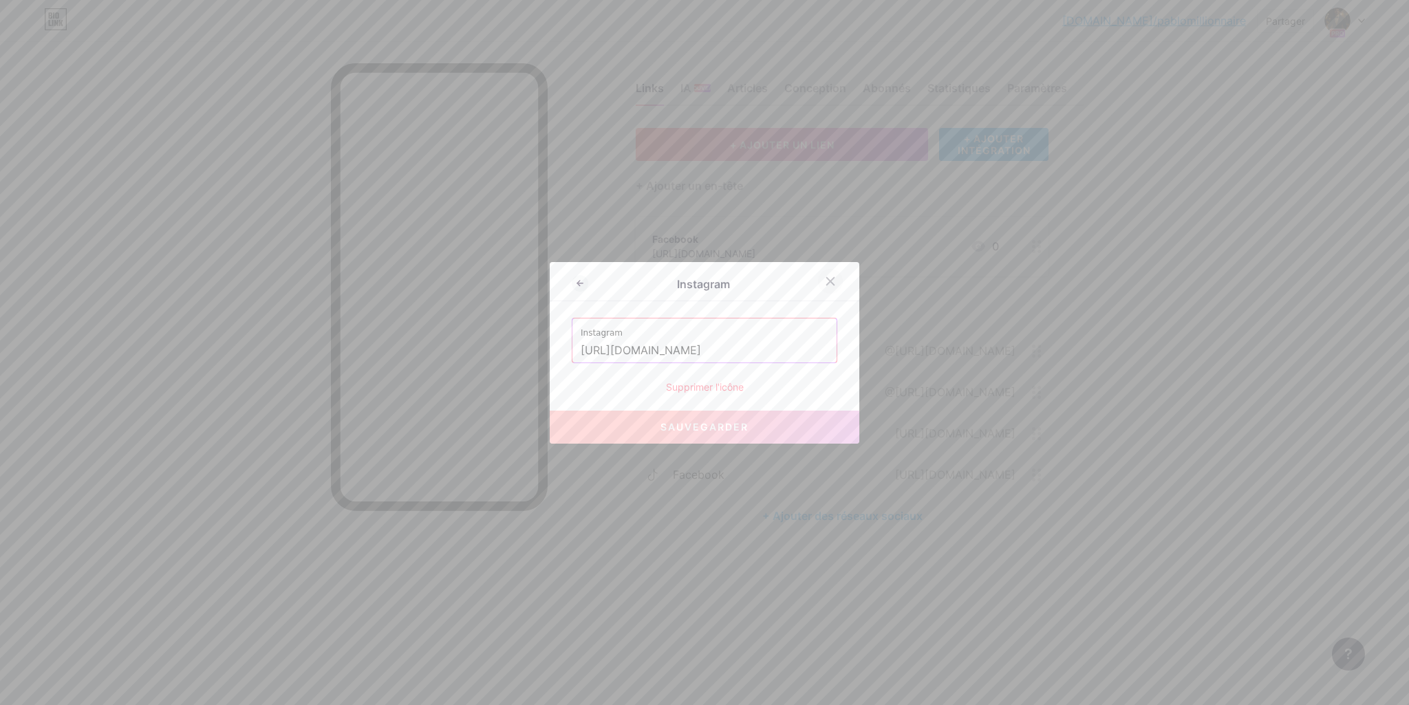
click at [832, 283] on icon at bounding box center [831, 281] width 8 height 8
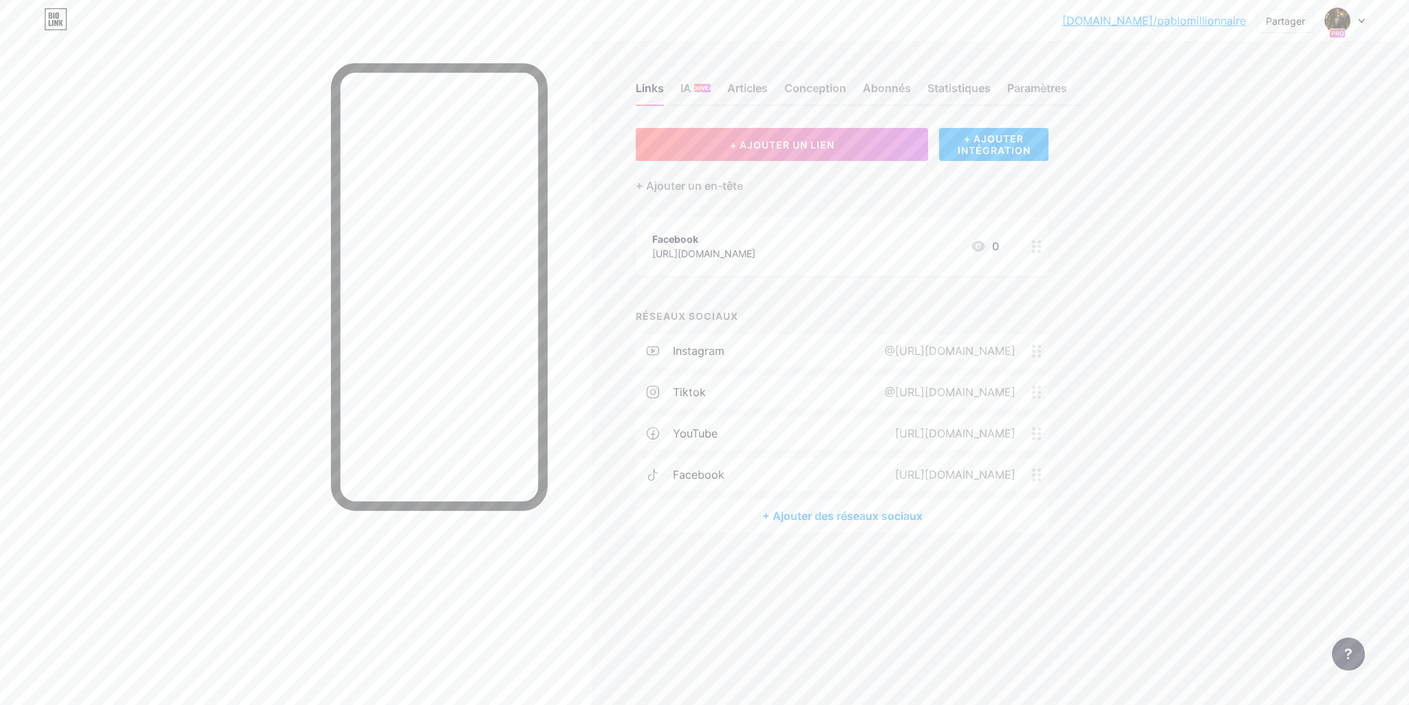
click at [961, 247] on div "Facebook [URL][DOMAIN_NAME] 0" at bounding box center [825, 247] width 347 height 32
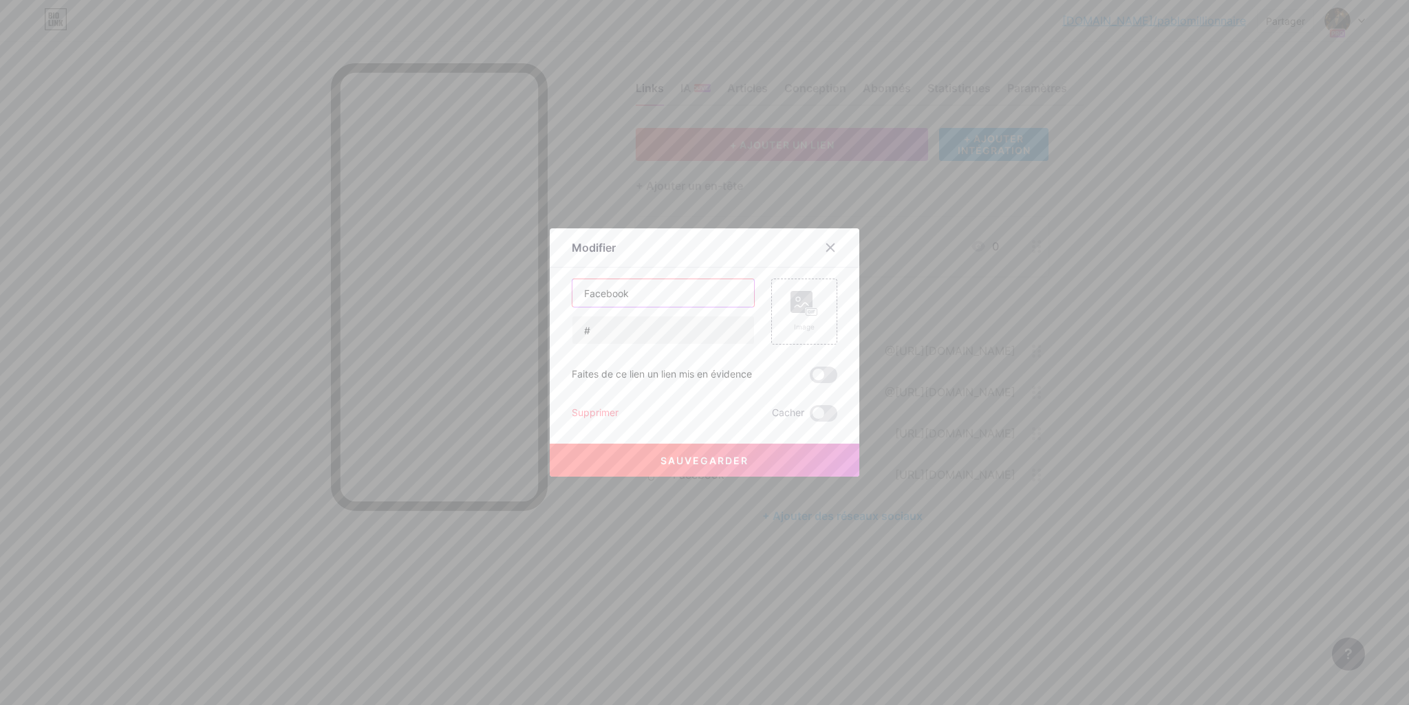
click at [631, 294] on input "Facebook" at bounding box center [664, 293] width 182 height 28
type input "Rien sans Se Battre"
click at [815, 306] on icon at bounding box center [805, 303] width 28 height 25
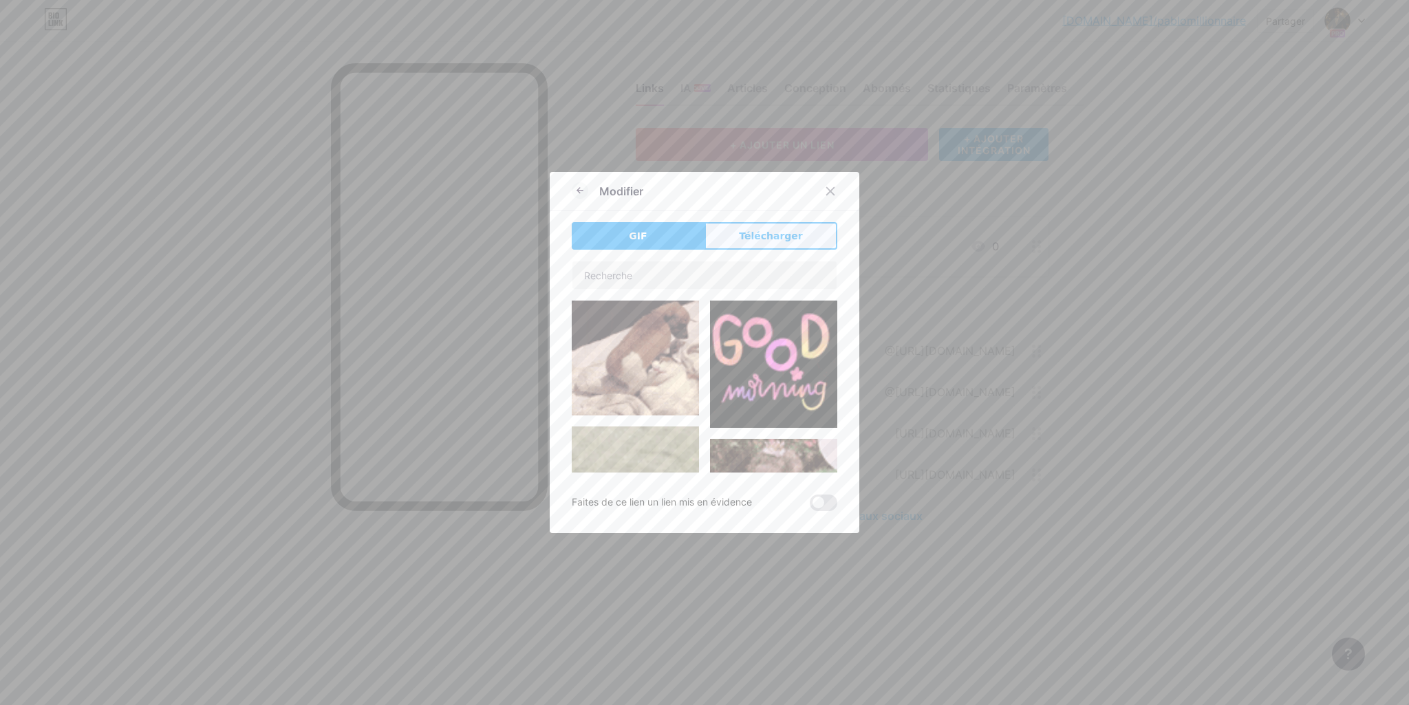
click at [776, 242] on font "Télécharger" at bounding box center [771, 236] width 64 height 11
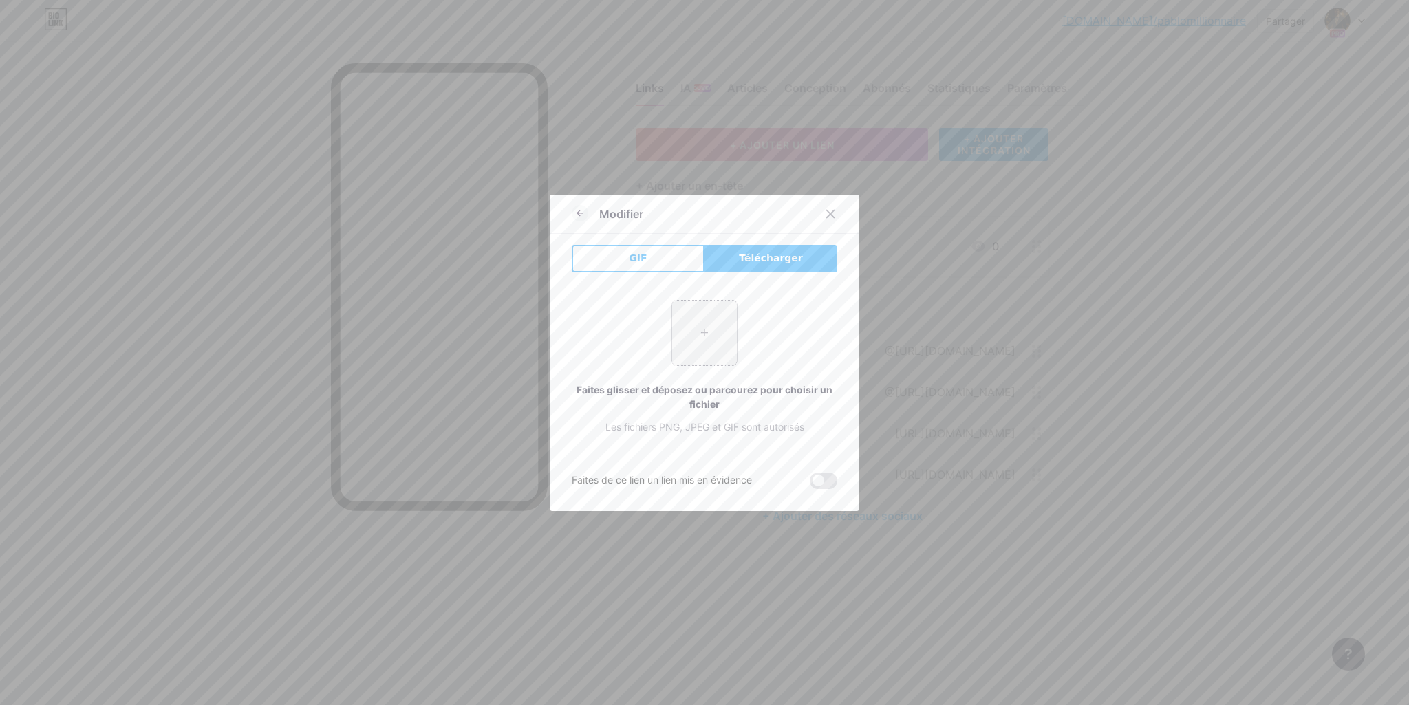
click at [704, 332] on input "file" at bounding box center [704, 333] width 65 height 65
type input "C:\fakepath\63ccd9da-bcee-41d1-b433-199da4215aa5.jpg"
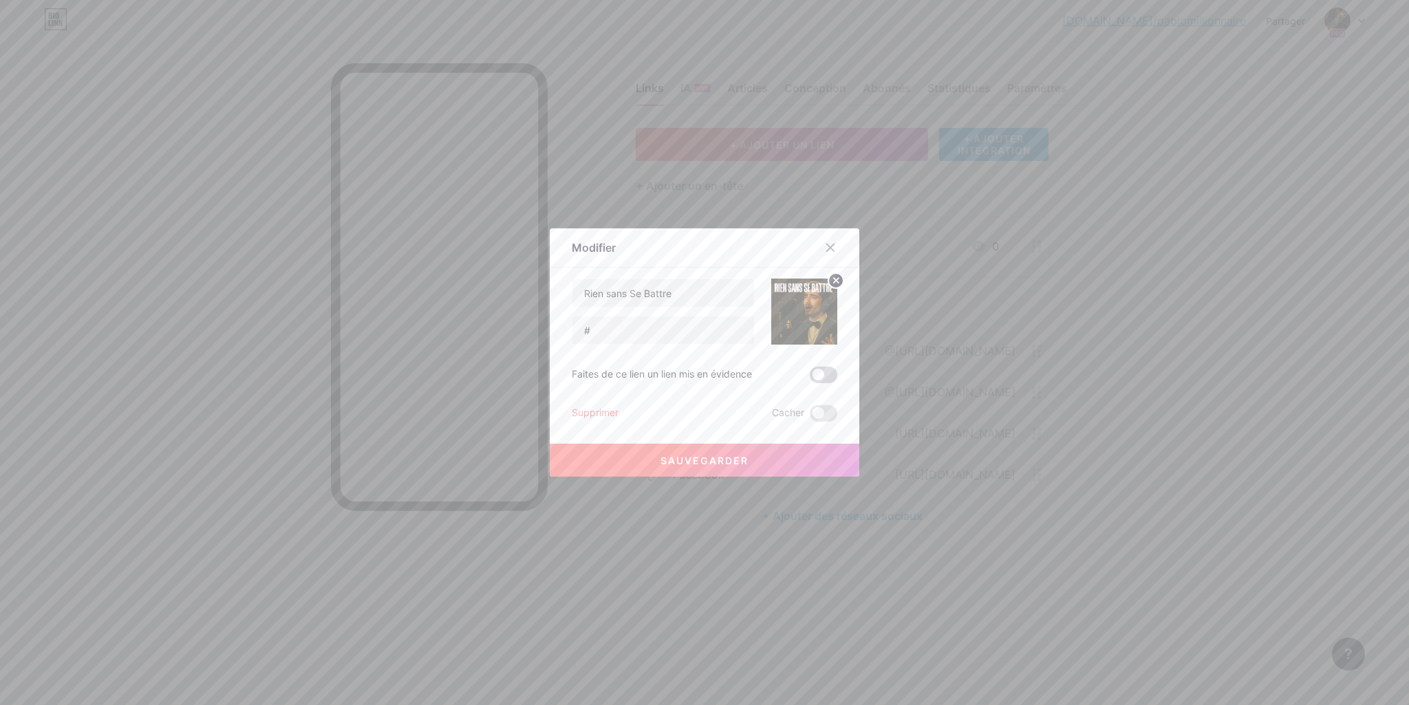
click at [827, 380] on span at bounding box center [824, 375] width 28 height 17
click at [810, 379] on input "checkbox" at bounding box center [810, 379] width 0 height 0
click at [717, 455] on font "Sauvegarder" at bounding box center [705, 461] width 88 height 12
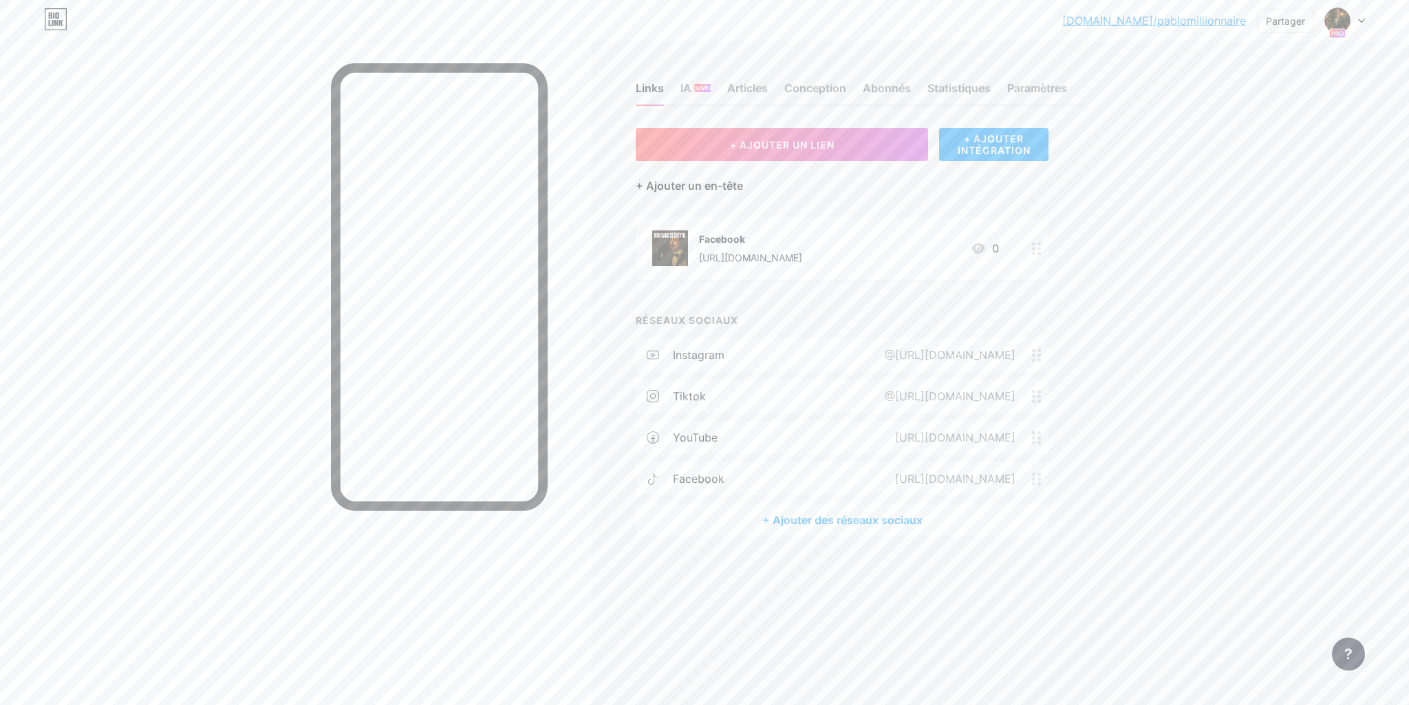
click at [725, 184] on font "+ Ajouter un en-tête" at bounding box center [689, 186] width 107 height 14
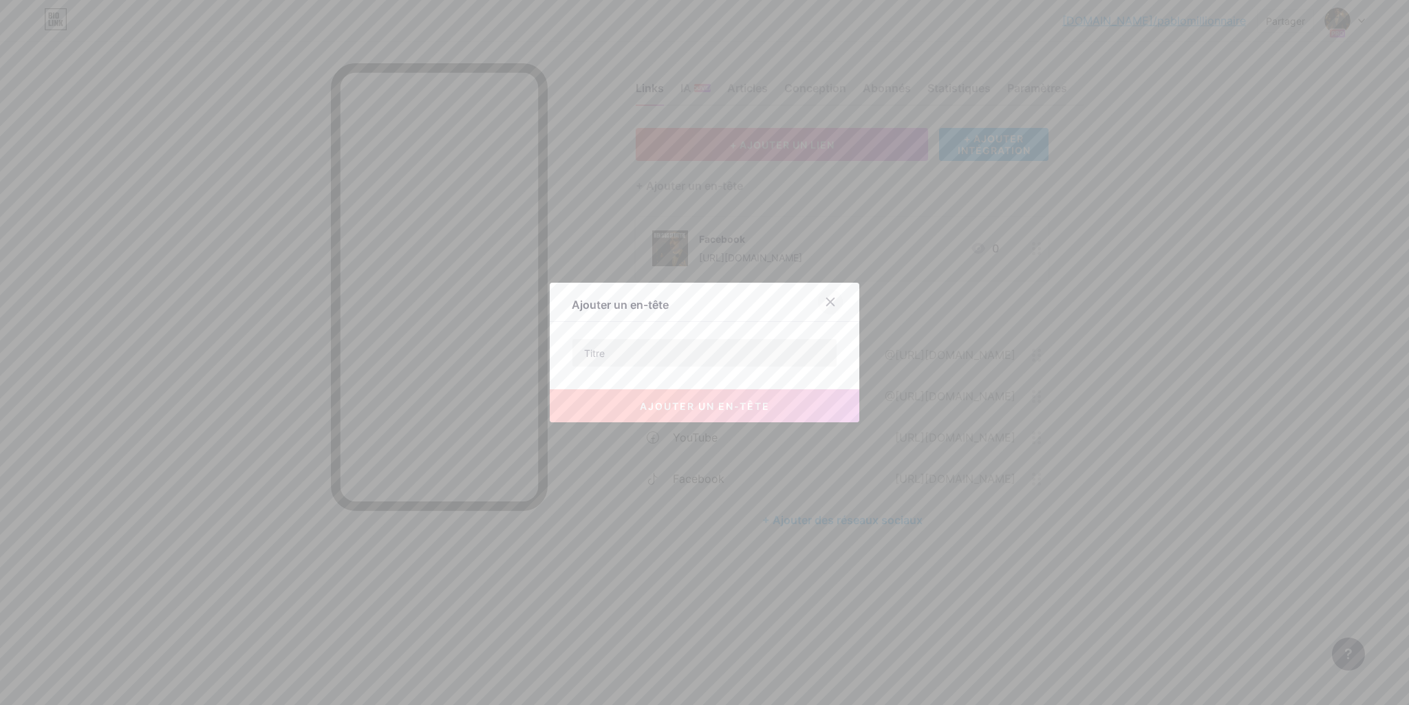
click at [826, 303] on icon at bounding box center [830, 302] width 11 height 11
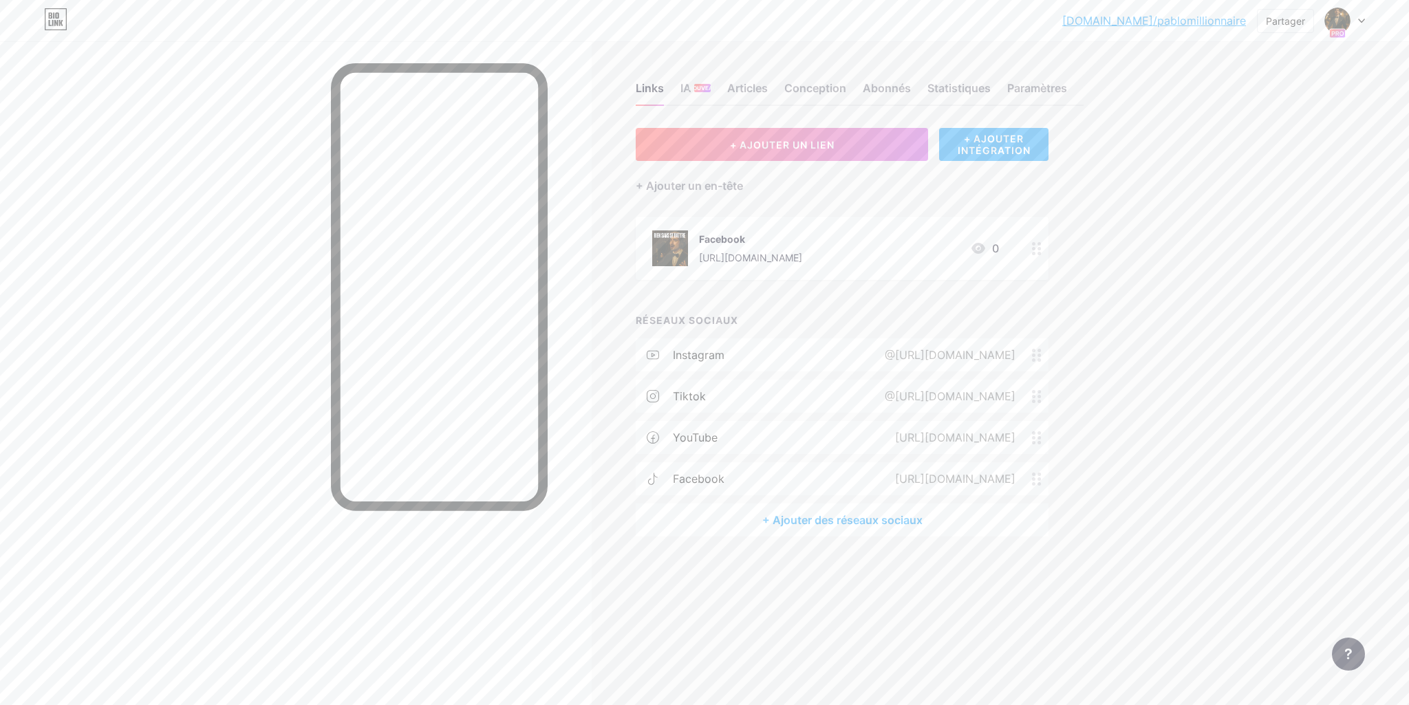
click at [963, 152] on font "+ AJOUTER INTÉGRATION" at bounding box center [994, 144] width 73 height 23
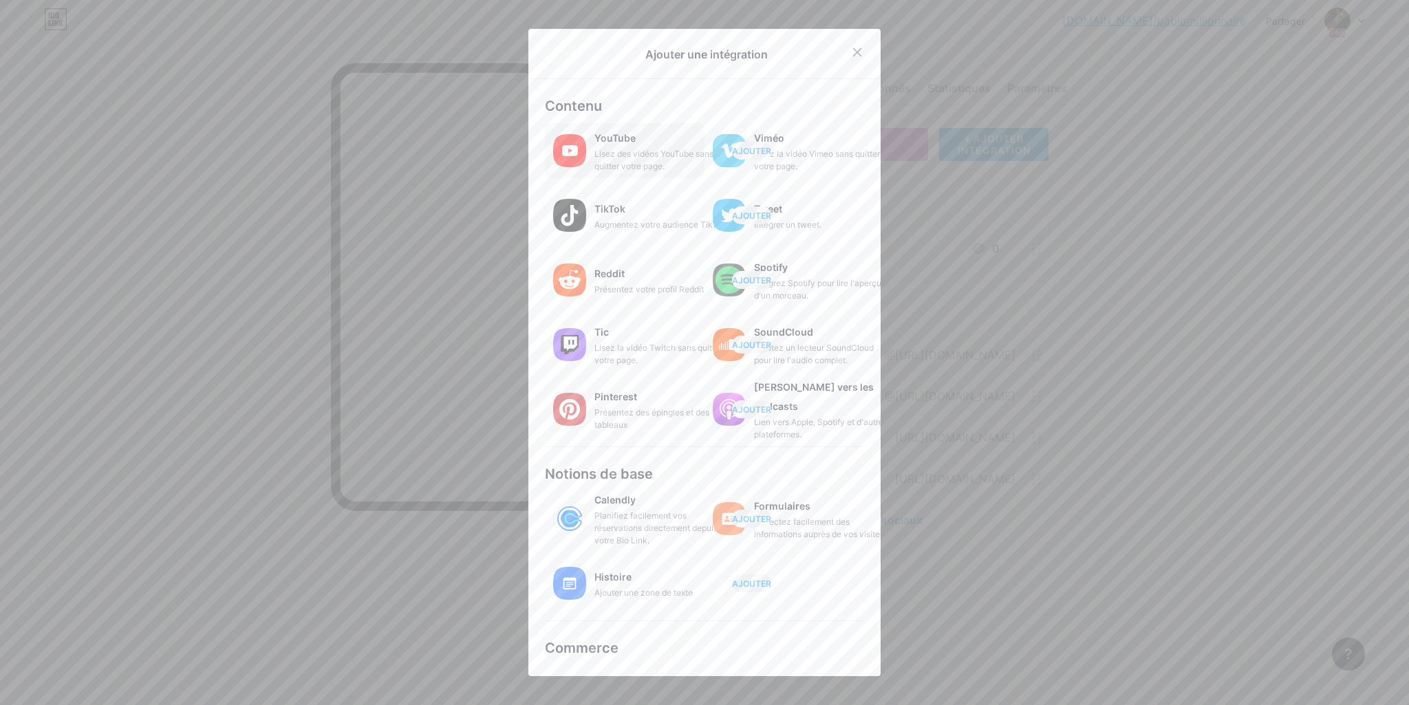
click at [617, 155] on font "Lisez des vidéos YouTube sans quitter votre page." at bounding box center [654, 160] width 119 height 23
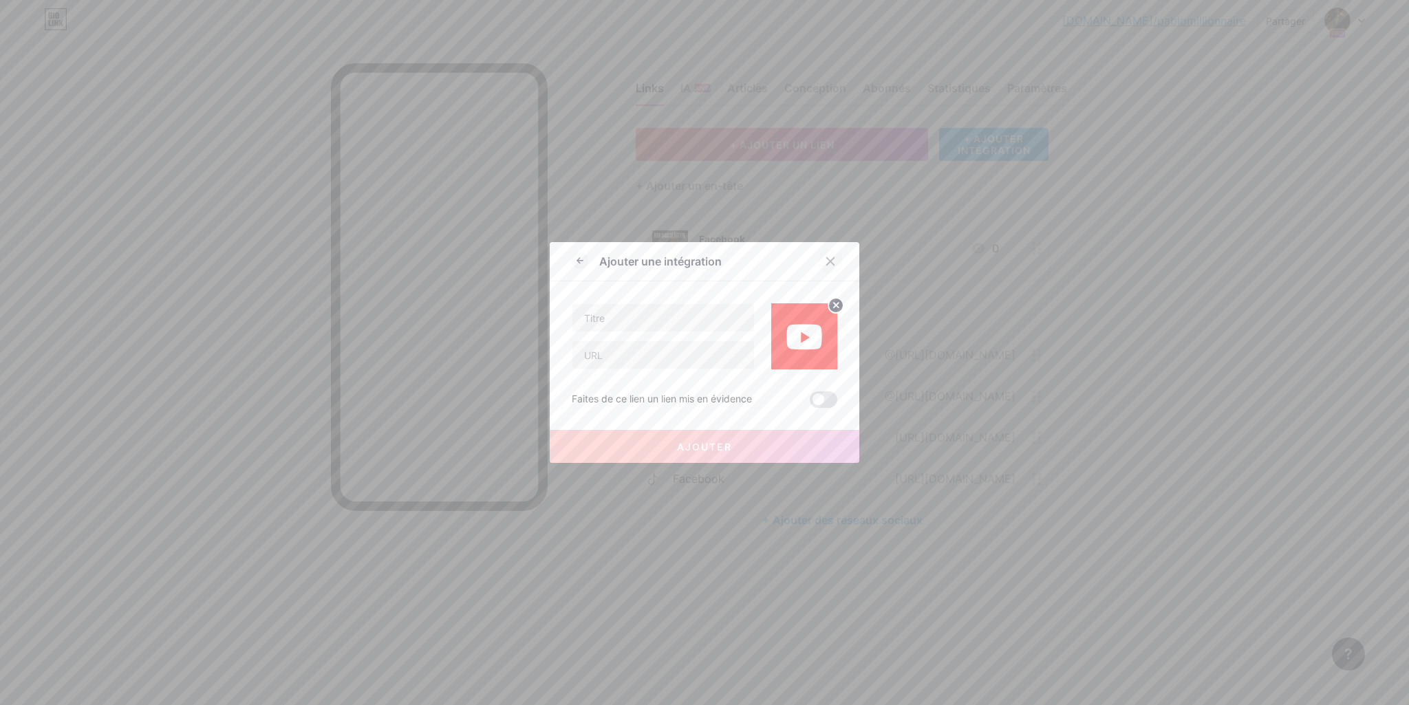
click at [830, 257] on icon at bounding box center [830, 261] width 11 height 11
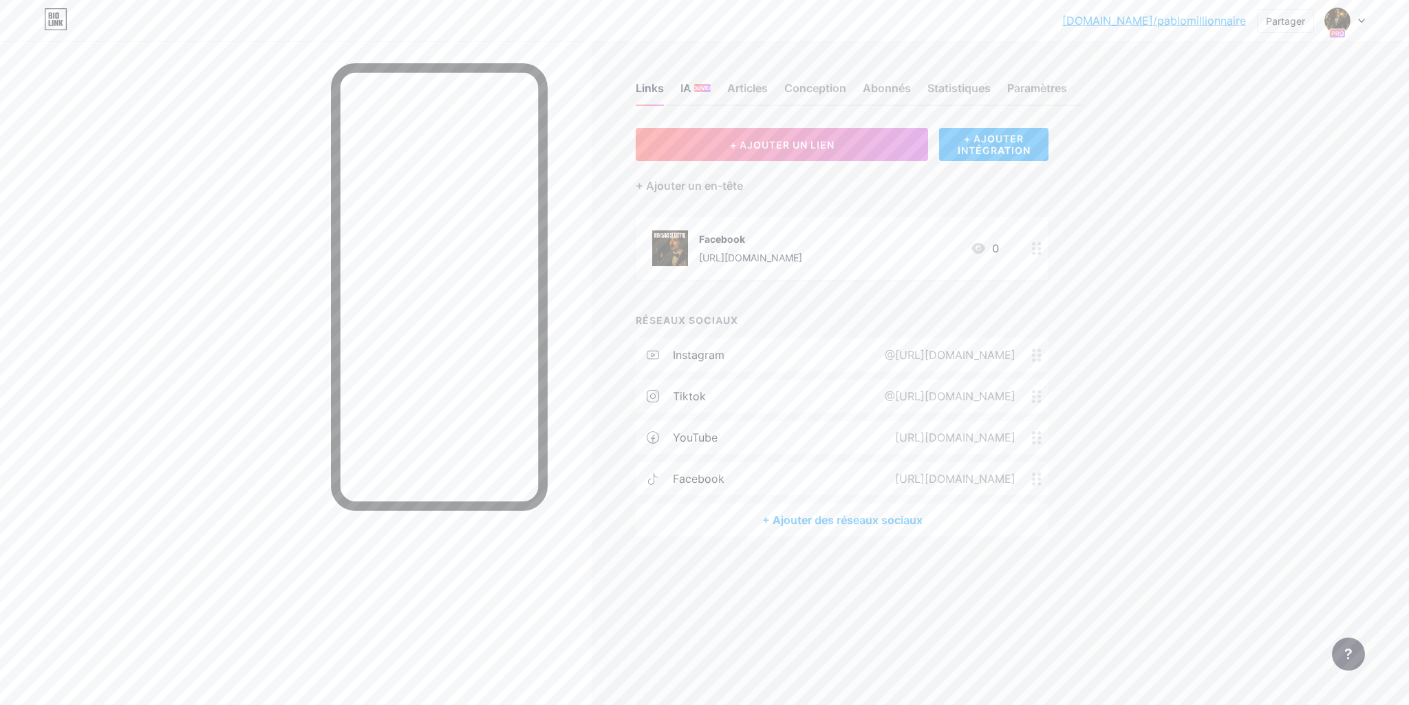
click at [689, 83] on font "IA" at bounding box center [686, 88] width 11 height 14
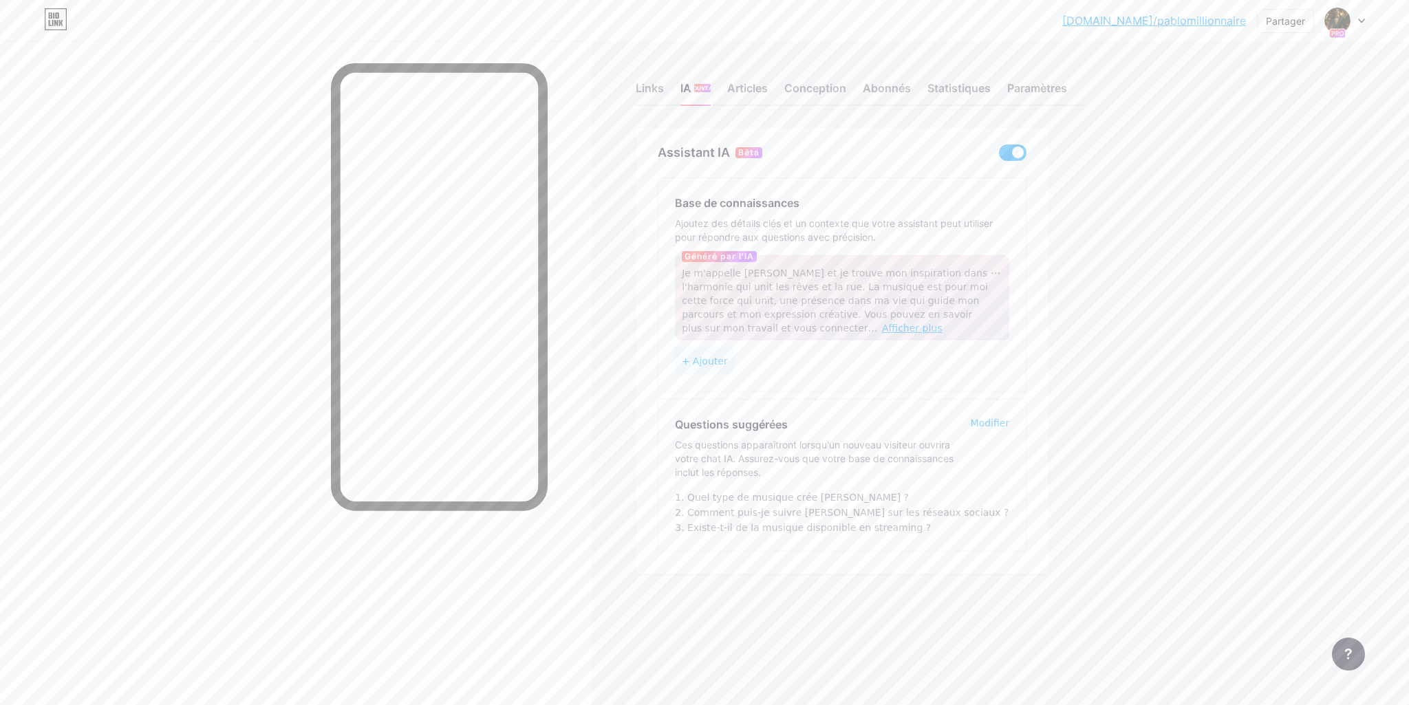
click at [882, 331] on font "Afficher plus" at bounding box center [912, 328] width 60 height 11
click at [882, 328] on font "Afficher plus" at bounding box center [912, 328] width 60 height 11
click at [996, 425] on font "Modifier" at bounding box center [990, 423] width 39 height 11
click at [933, 488] on input "What type of music does [PERSON_NAME] create?" at bounding box center [842, 488] width 334 height 23
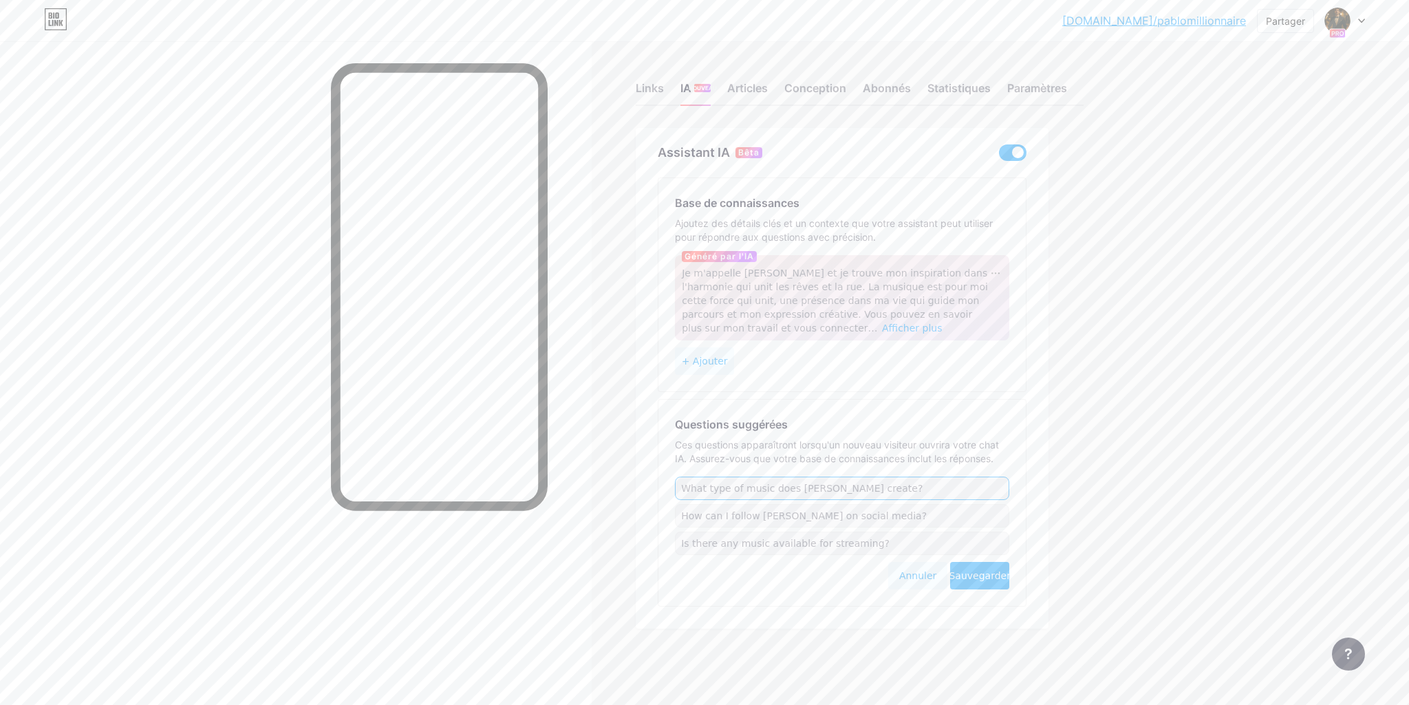
click at [933, 488] on input "What type of music does [PERSON_NAME] create?" at bounding box center [842, 488] width 334 height 23
click at [1011, 152] on span at bounding box center [1013, 153] width 28 height 17
click at [999, 156] on input "checkbox" at bounding box center [999, 156] width 0 height 0
click at [977, 577] on font "Sauvegarder" at bounding box center [979, 576] width 61 height 11
click at [646, 92] on font "Links" at bounding box center [650, 88] width 28 height 14
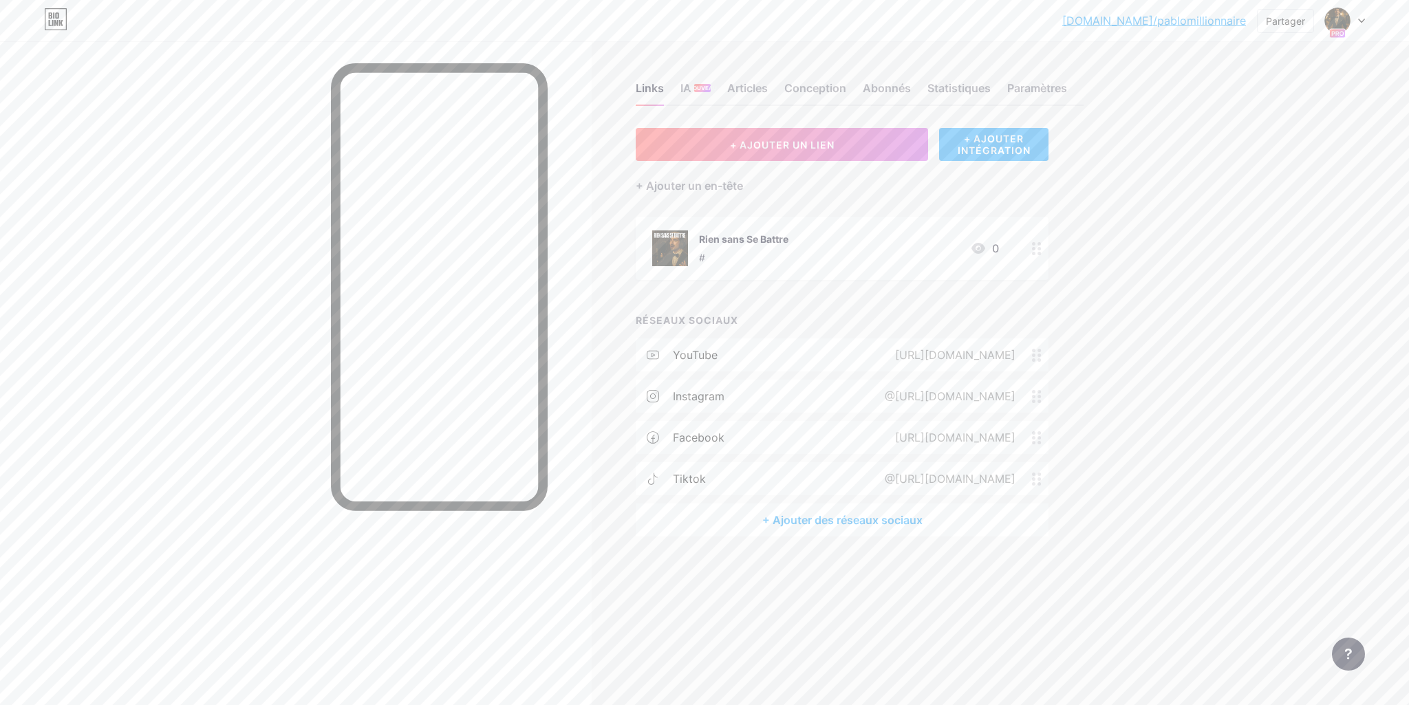
click at [1023, 137] on font "+ AJOUTER INTÉGRATION" at bounding box center [994, 144] width 73 height 23
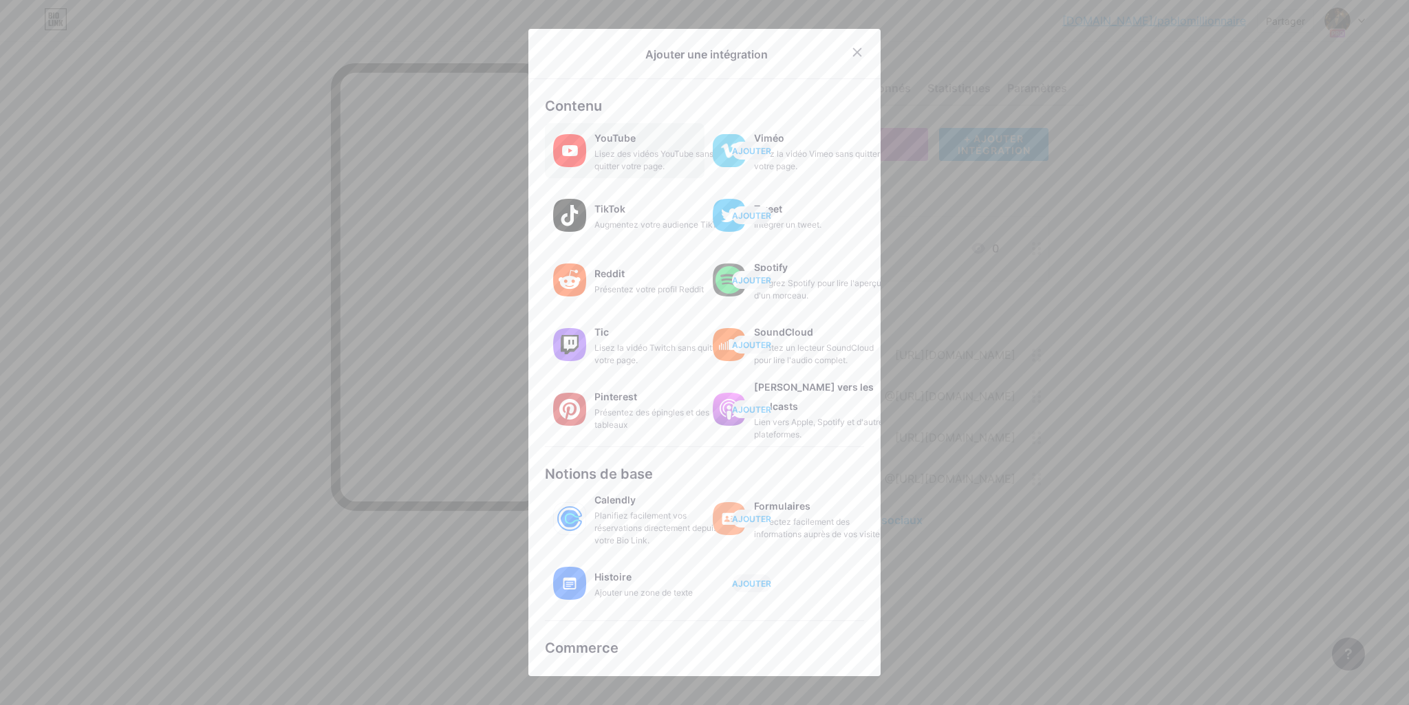
click at [626, 156] on font "Lisez des vidéos YouTube sans quitter votre page." at bounding box center [654, 160] width 119 height 23
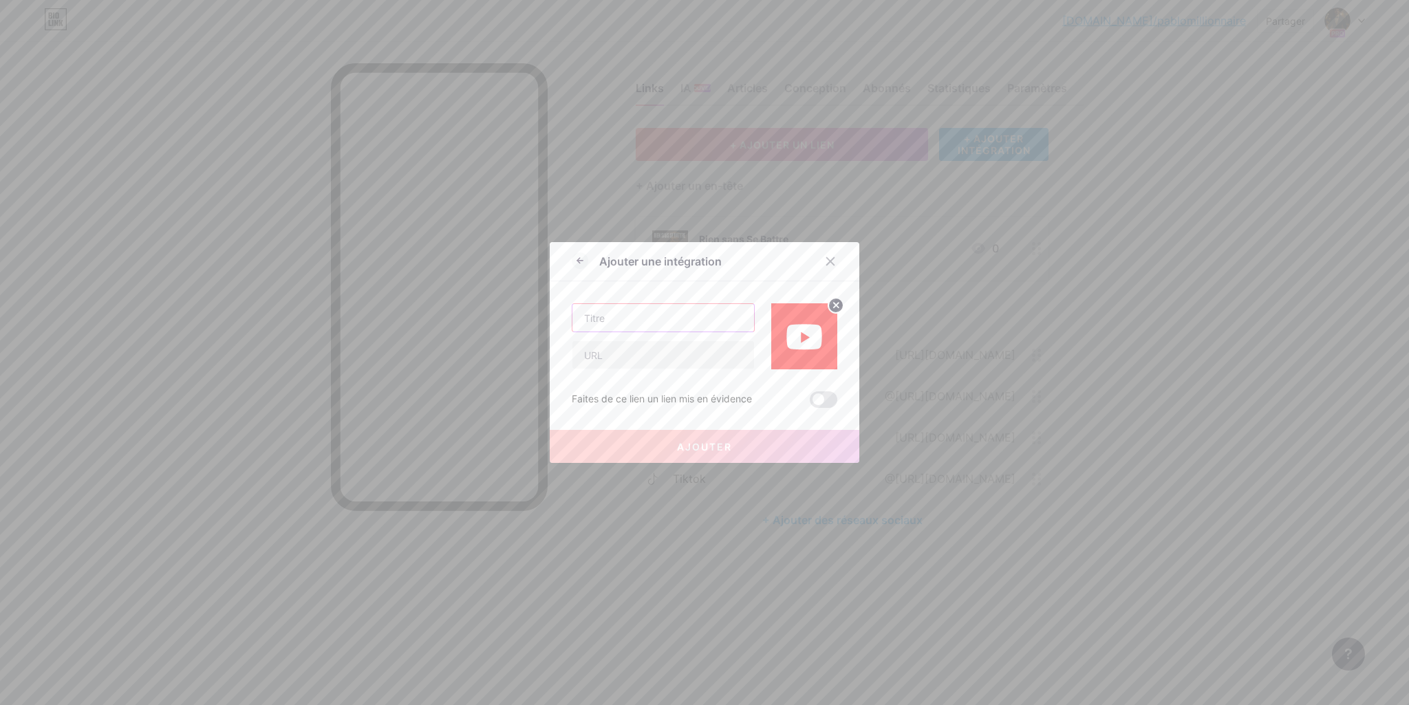
click at [613, 317] on input "text" at bounding box center [664, 318] width 182 height 28
type input "Rien sans se battre"
click at [590, 356] on input "text" at bounding box center [664, 355] width 182 height 28
paste input "[URL][DOMAIN_NAME]"
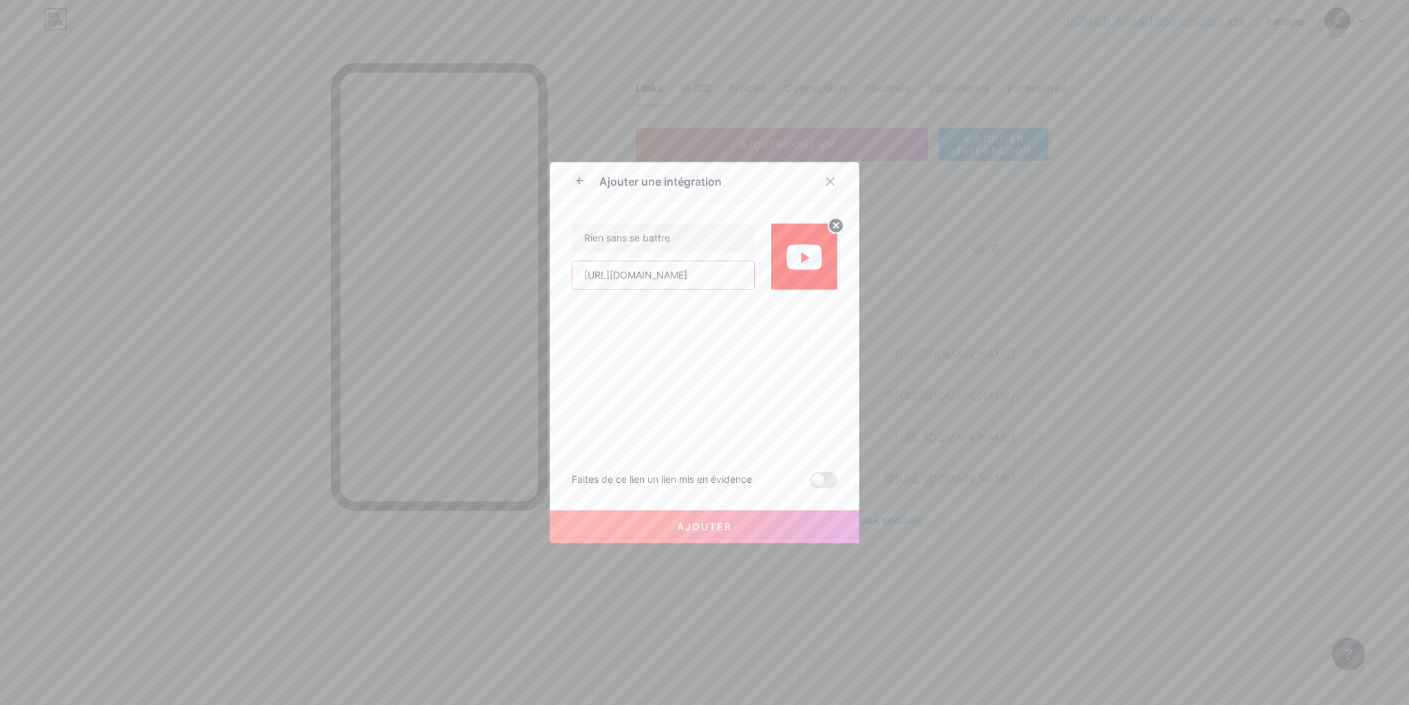
scroll to position [0, 74]
type input "[URL][DOMAIN_NAME]"
click at [676, 526] on button "Ajouter" at bounding box center [705, 527] width 310 height 33
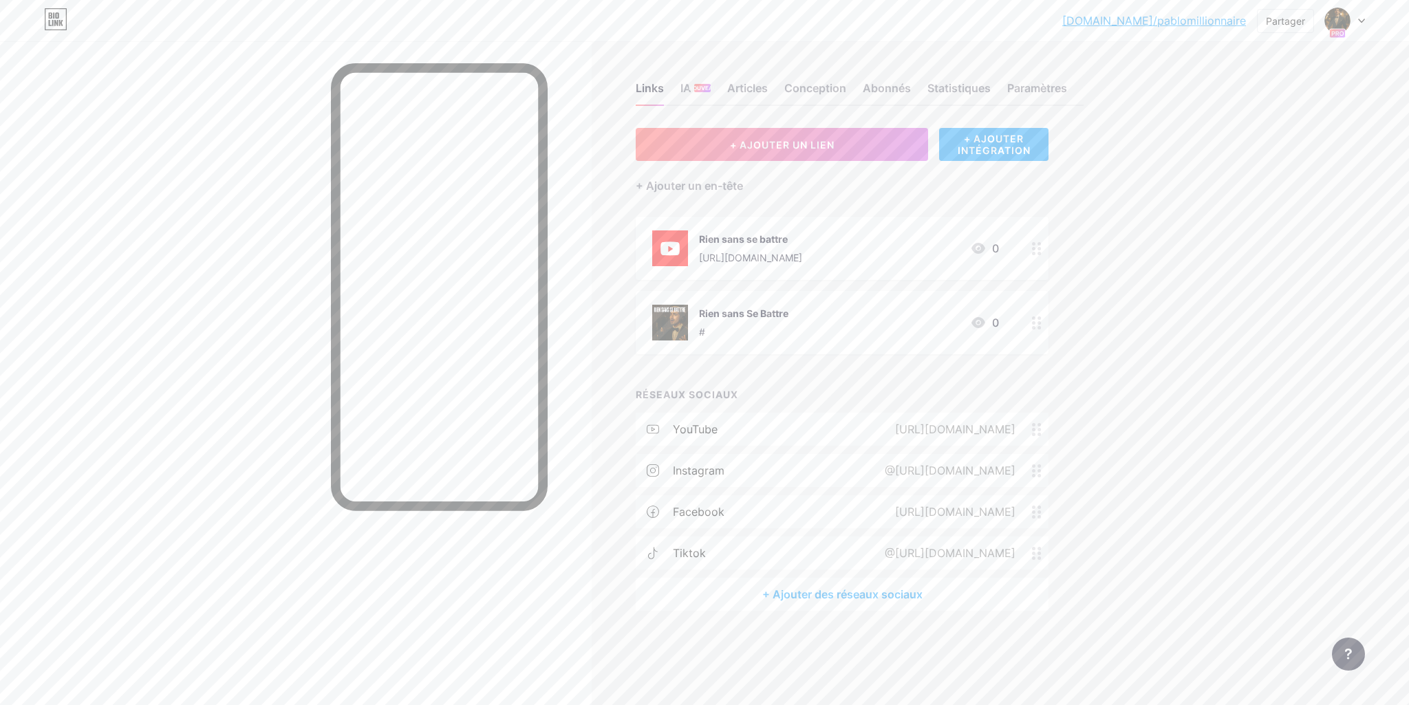
click at [802, 253] on font "[URL][DOMAIN_NAME]" at bounding box center [750, 258] width 103 height 12
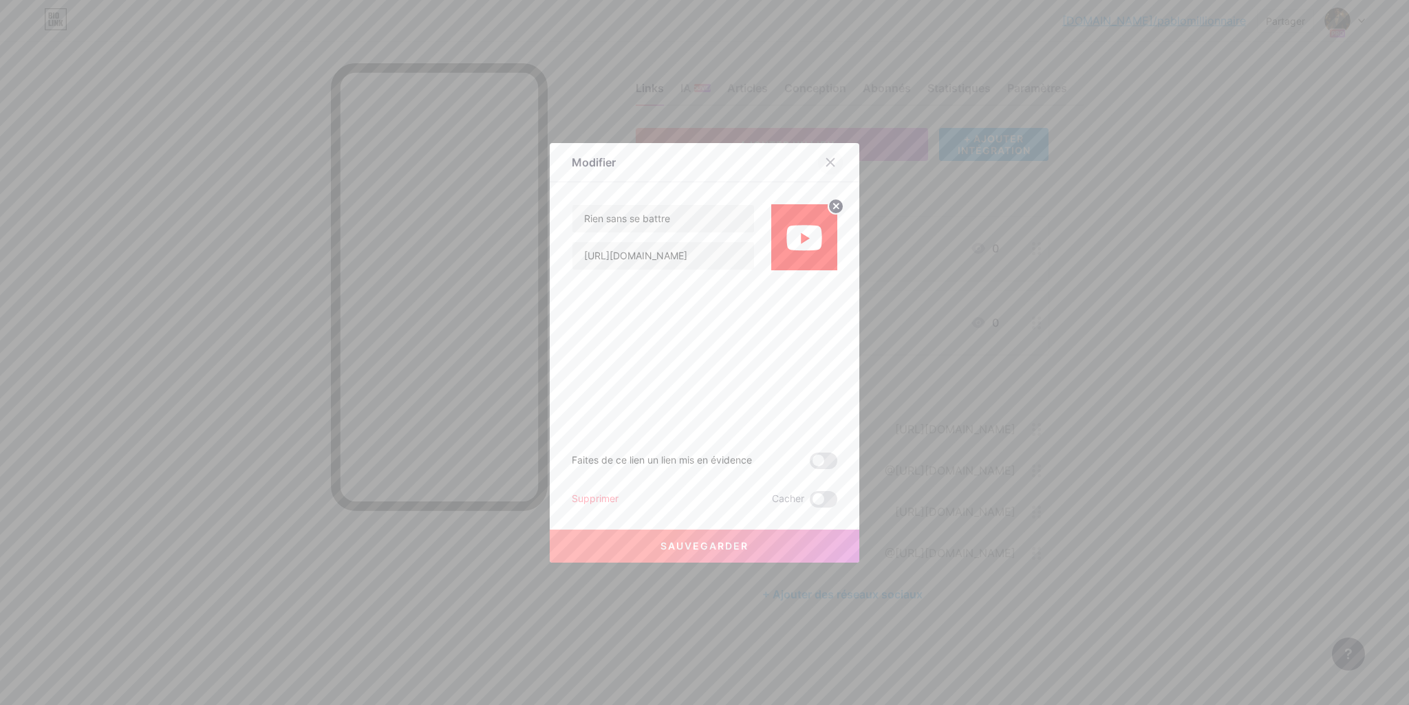
click at [829, 161] on icon at bounding box center [830, 162] width 11 height 11
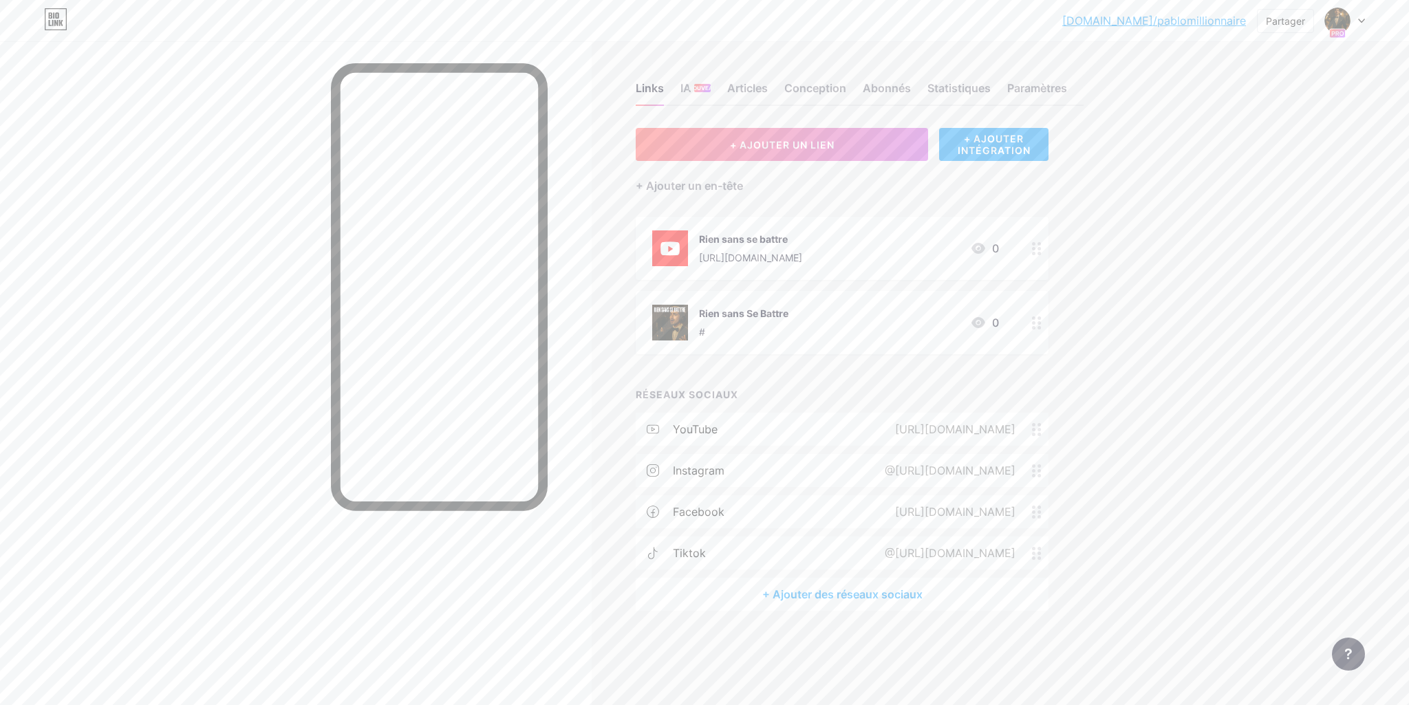
click at [802, 239] on div "Rien sans se battre" at bounding box center [750, 239] width 103 height 14
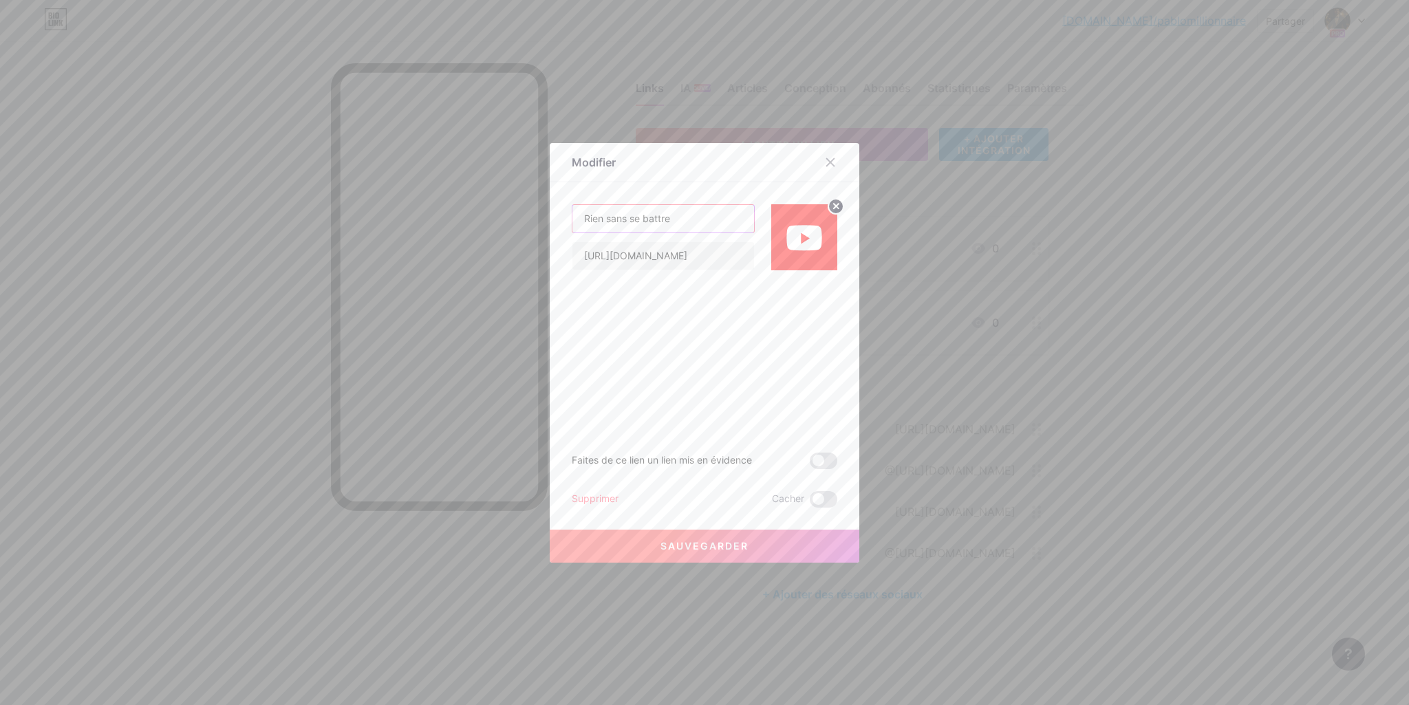
click at [583, 220] on input "Rien sans se battre" at bounding box center [664, 219] width 182 height 28
click at [701, 219] on input "Clip "Rien sans se battre" at bounding box center [664, 219] width 182 height 28
type input "Clip "Rien sans se battre""
click at [729, 540] on font "Sauvegarder" at bounding box center [705, 546] width 88 height 12
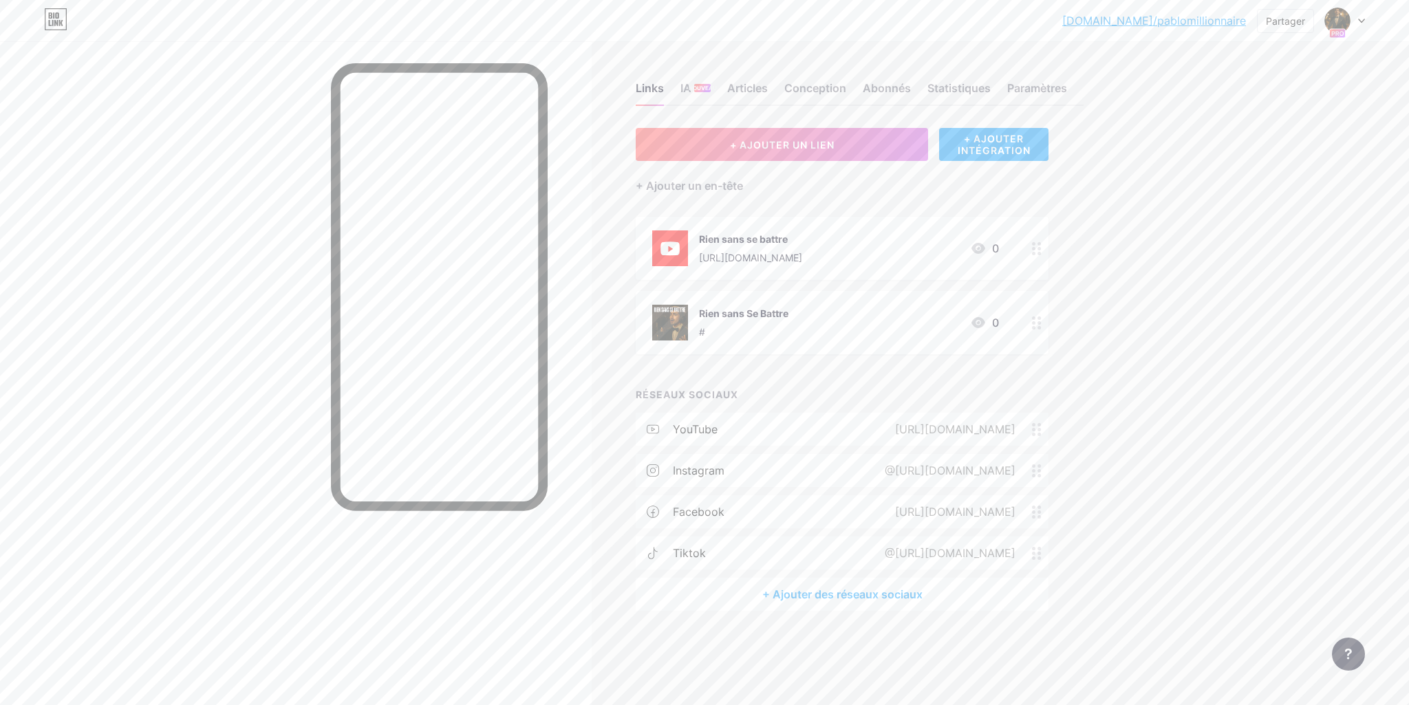
click at [739, 319] on div "Rien sans Se Battre" at bounding box center [743, 313] width 89 height 14
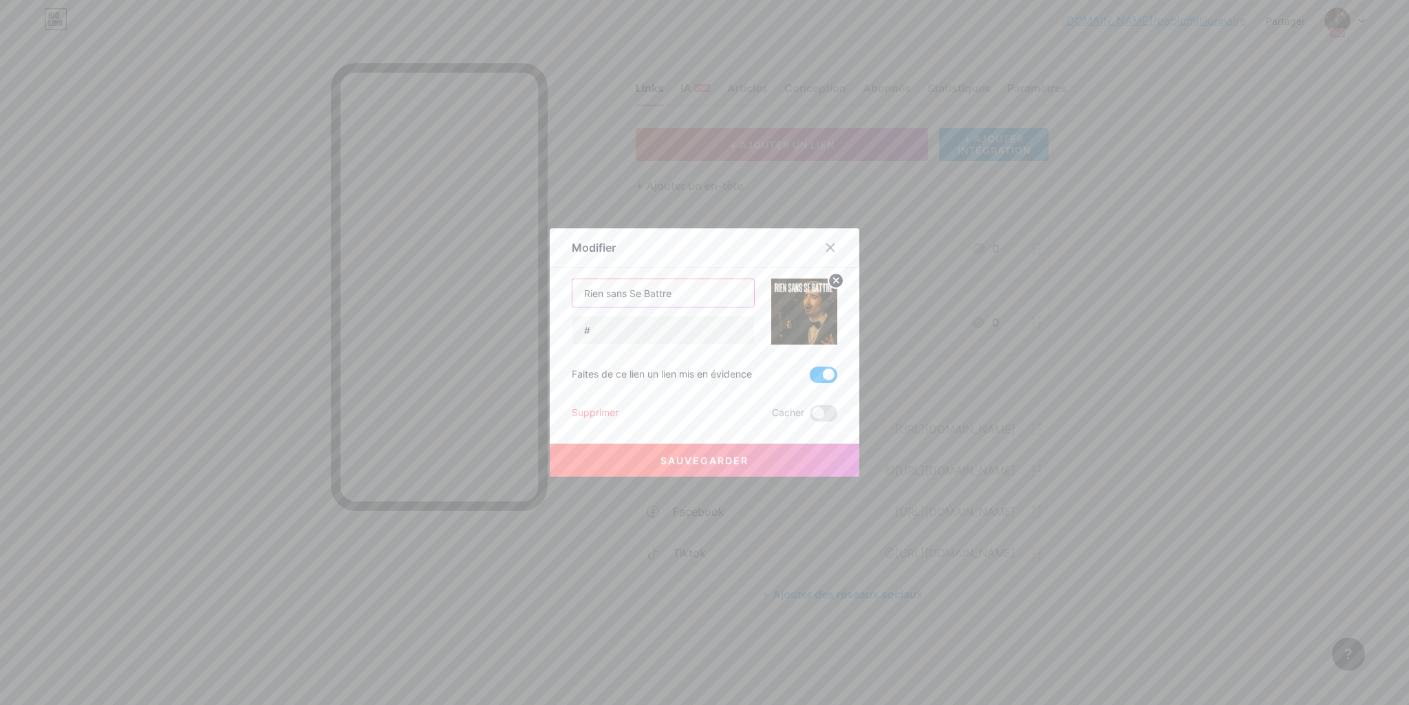
click at [584, 295] on input "Rien sans Se Battre" at bounding box center [664, 293] width 182 height 28
click at [713, 294] on input "Ecouter "Rien sans Se Battre" at bounding box center [664, 293] width 182 height 28
type input "Ecouter "Rien sans Se Battre""
click at [742, 460] on font "Sauvegarder" at bounding box center [705, 461] width 88 height 12
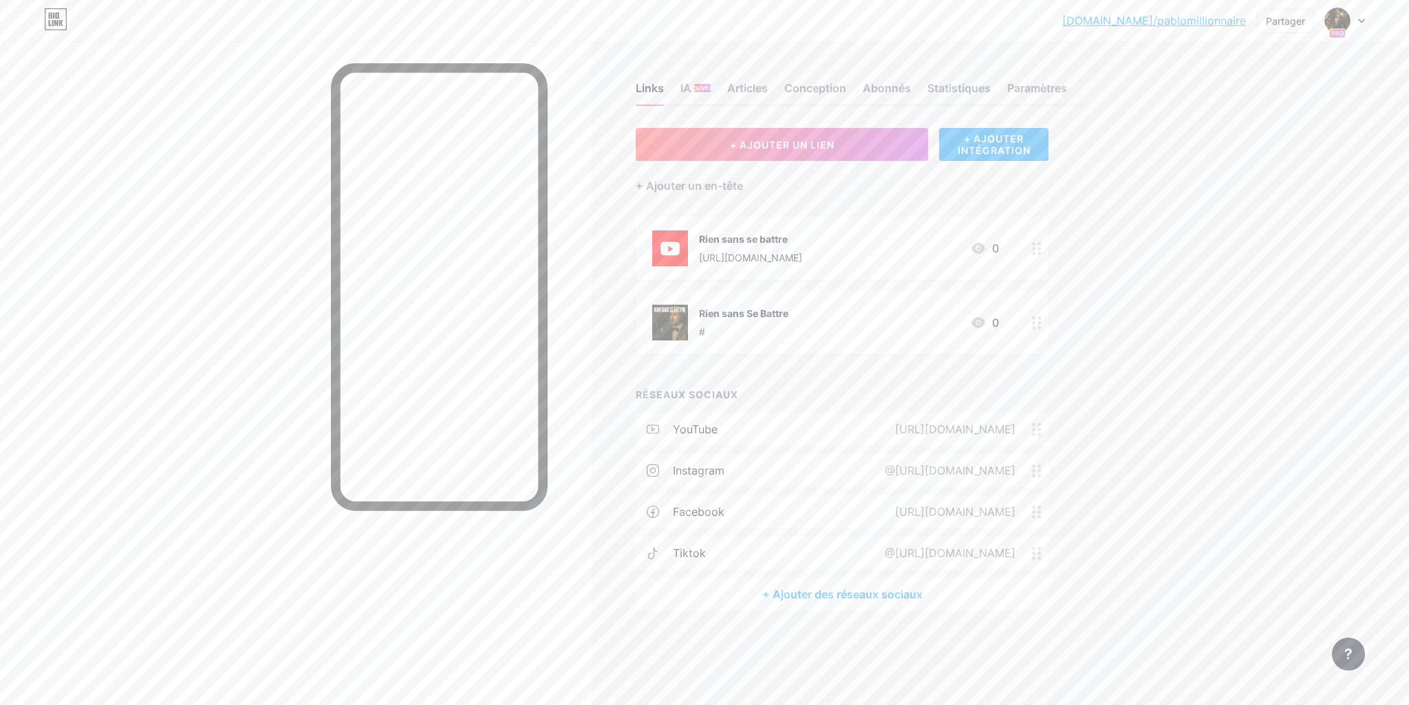
click at [978, 157] on div "+ AJOUTER INTÉGRATION" at bounding box center [993, 144] width 109 height 33
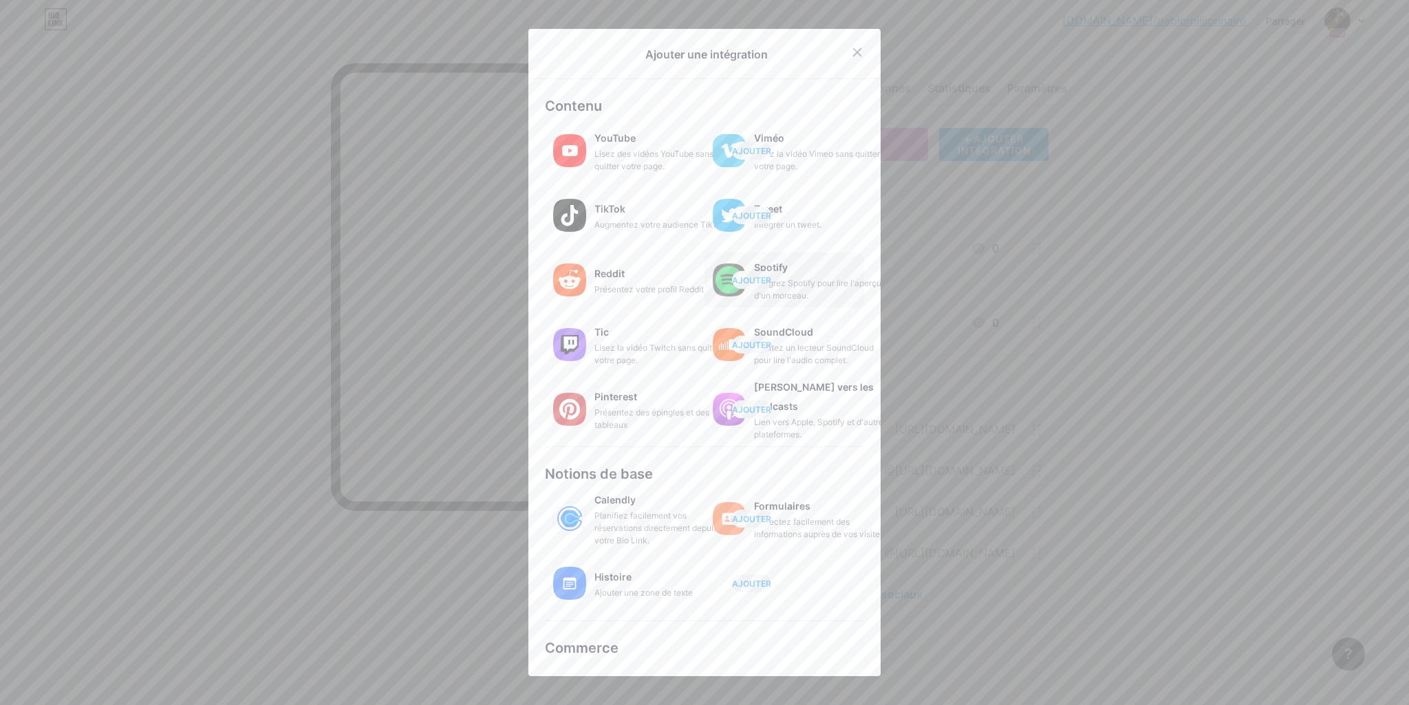
click at [815, 286] on font "Intégrez Spotify pour lire l'aperçu d'un morceau." at bounding box center [817, 289] width 127 height 23
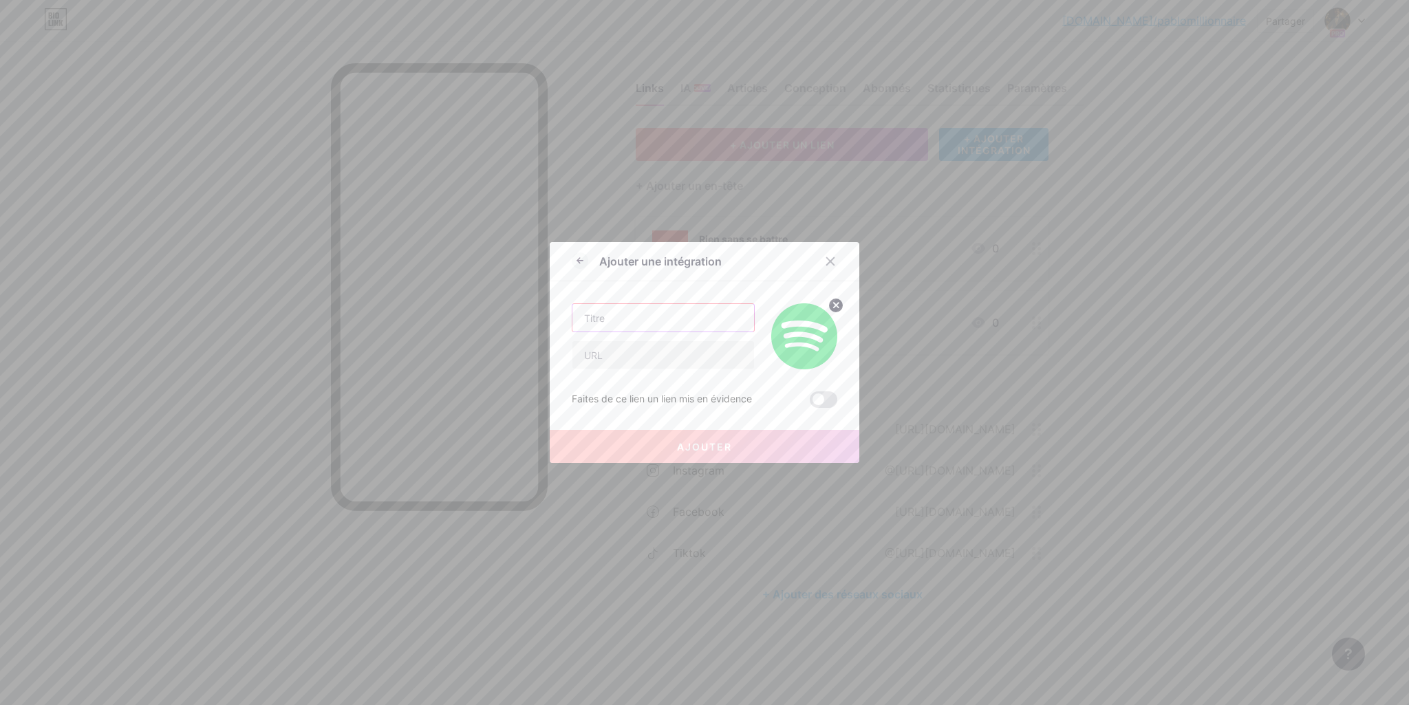
click at [635, 317] on input "text" at bounding box center [664, 318] width 182 height 28
click at [635, 317] on input "Rien Sans ce Battre" at bounding box center [664, 318] width 182 height 28
click at [610, 319] on input "Rien Sans se Battre" at bounding box center [664, 318] width 182 height 28
click at [648, 317] on input "Rien sans se Battre" at bounding box center [664, 318] width 182 height 28
type input "Rien sans se battre"
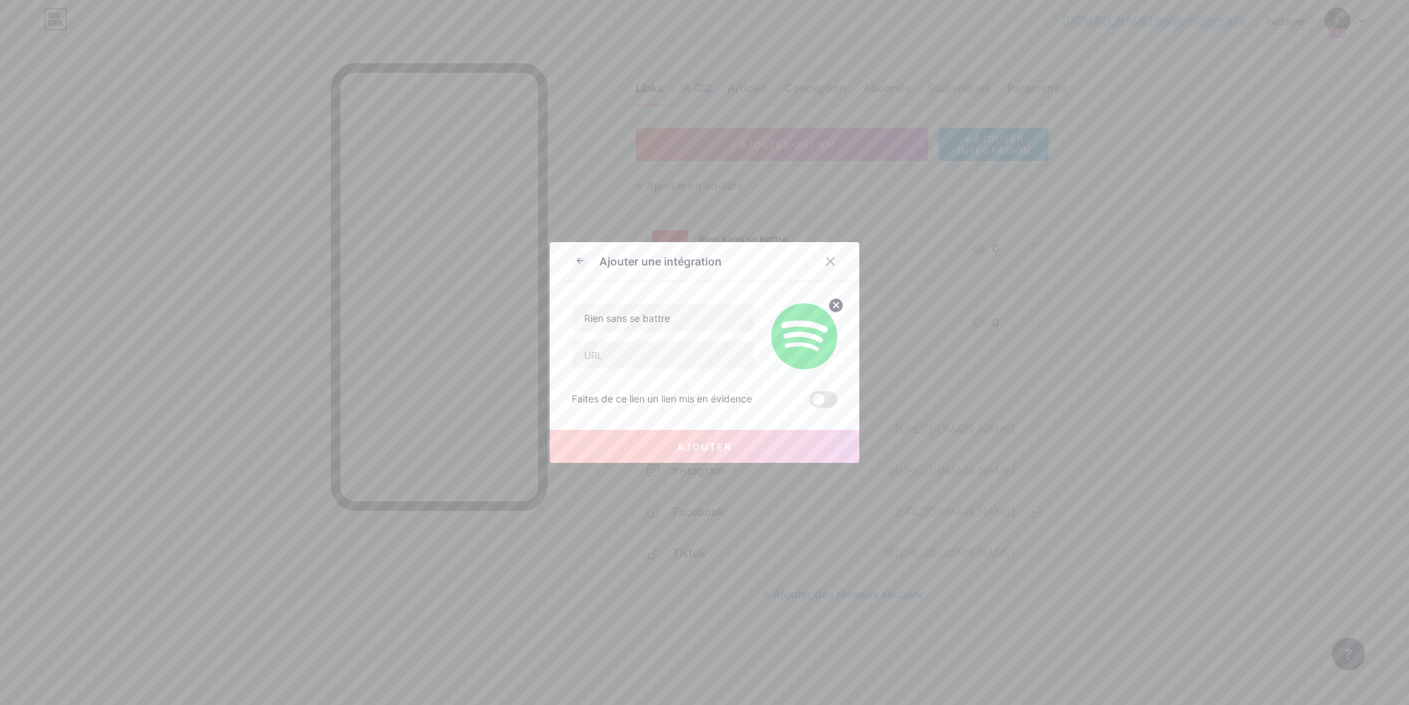
click at [780, 418] on div "Ajouter" at bounding box center [705, 435] width 310 height 55
click at [637, 353] on input "text" at bounding box center [664, 355] width 182 height 28
paste input "[URL][DOMAIN_NAME]"
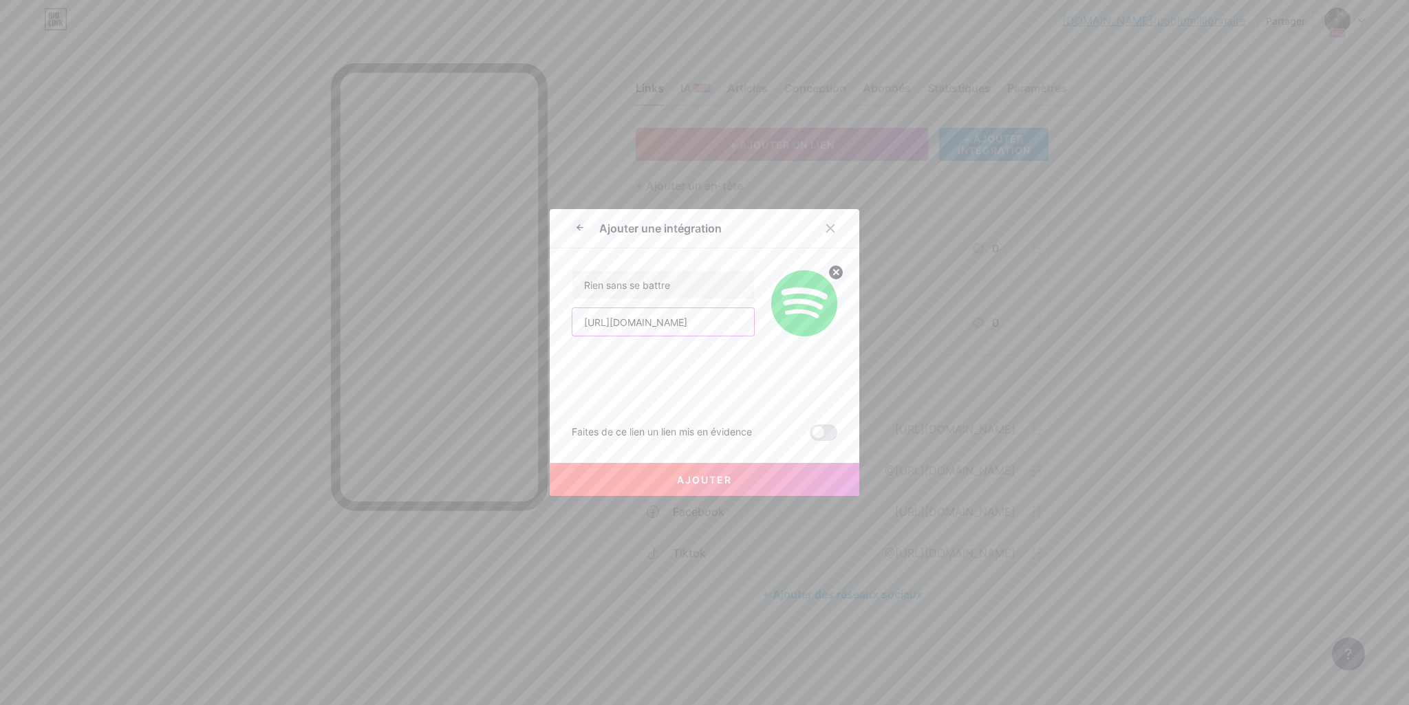
scroll to position [0, 247]
type input "[URL][DOMAIN_NAME]"
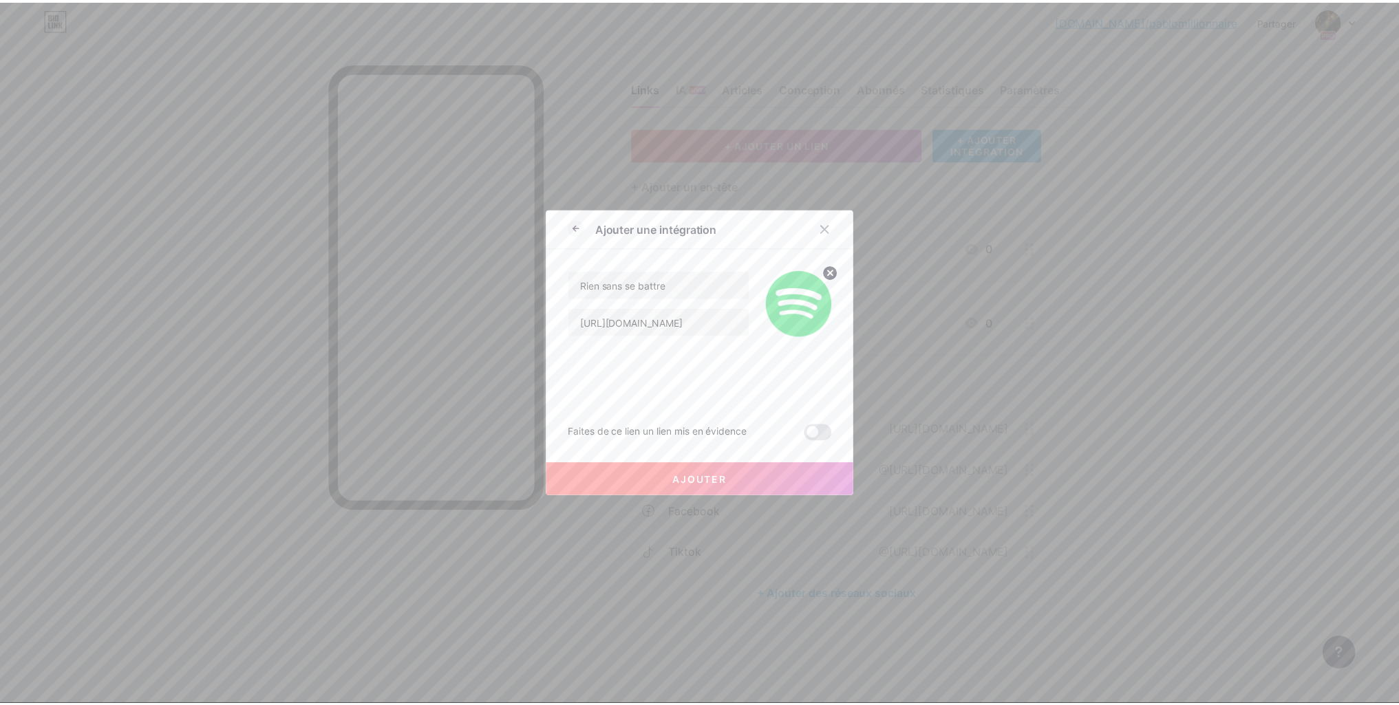
scroll to position [0, 0]
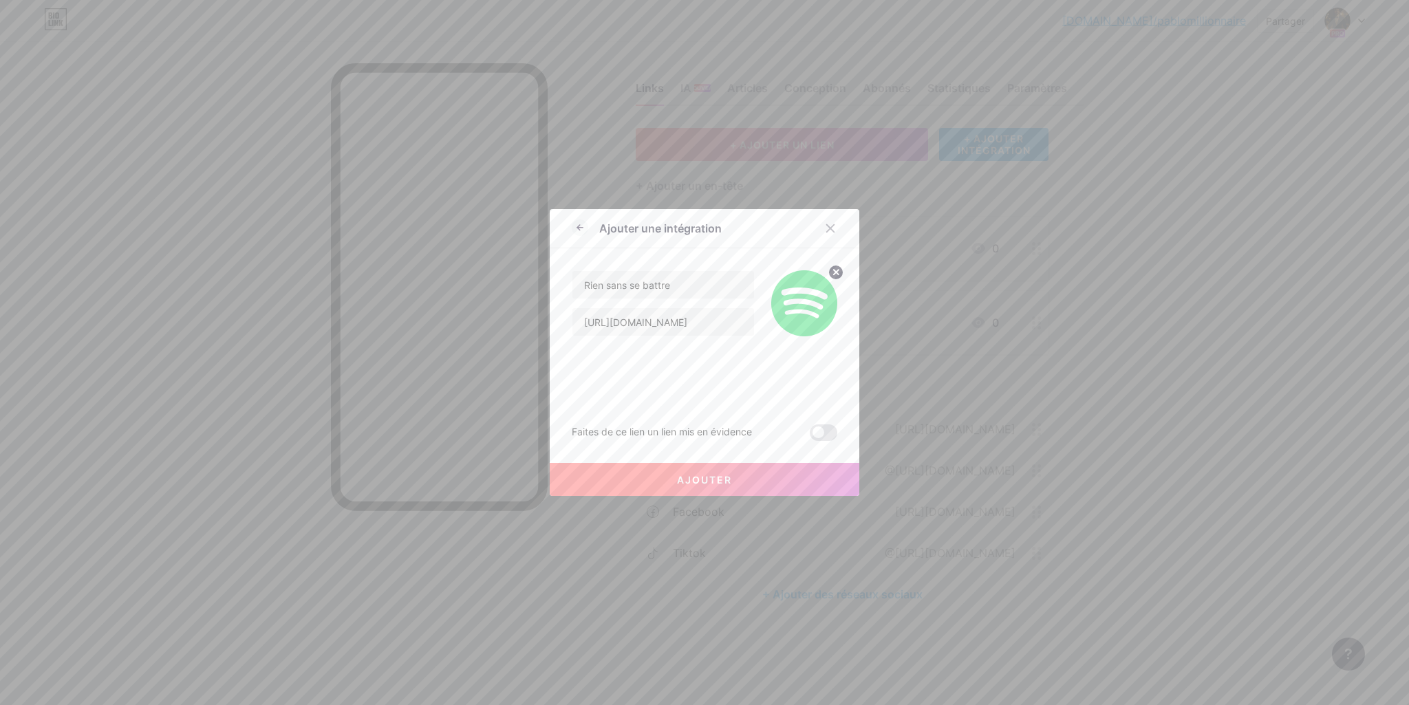
click at [759, 475] on button "Ajouter" at bounding box center [705, 479] width 310 height 33
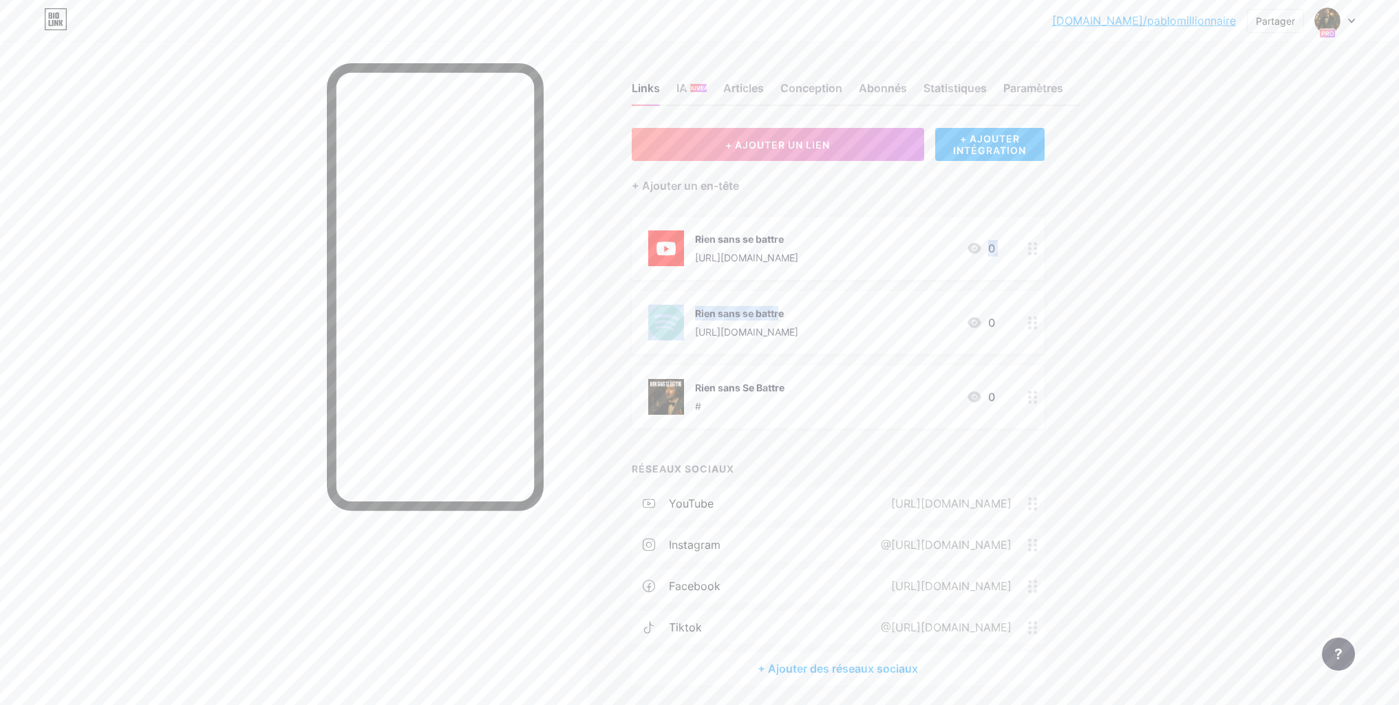
drag, startPoint x: 721, startPoint y: 315, endPoint x: 721, endPoint y: 267, distance: 48.2
click at [721, 267] on span "Rien sans se battre [URL][DOMAIN_NAME] 0 Rien sans se battre [URL][DOMAIN_NAME]…" at bounding box center [838, 323] width 413 height 212
click at [827, 90] on font "Conception" at bounding box center [811, 88] width 62 height 14
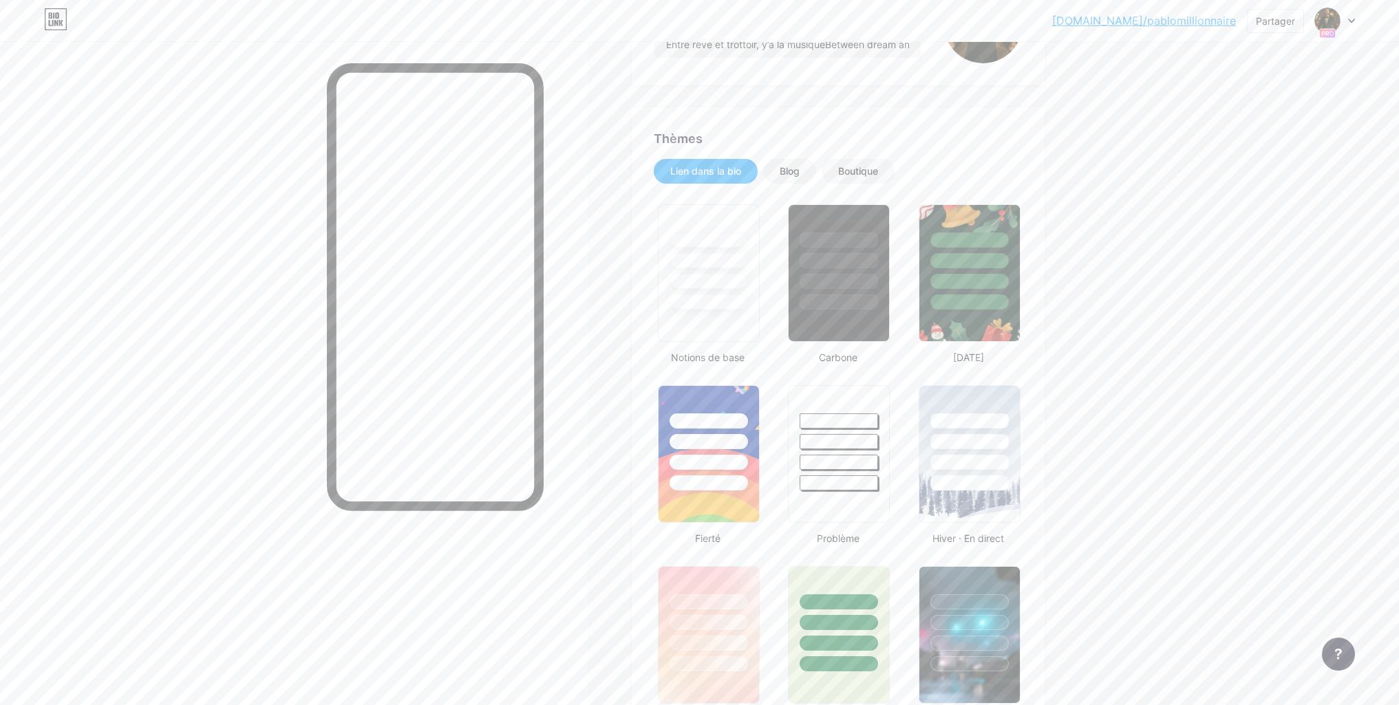
scroll to position [344, 0]
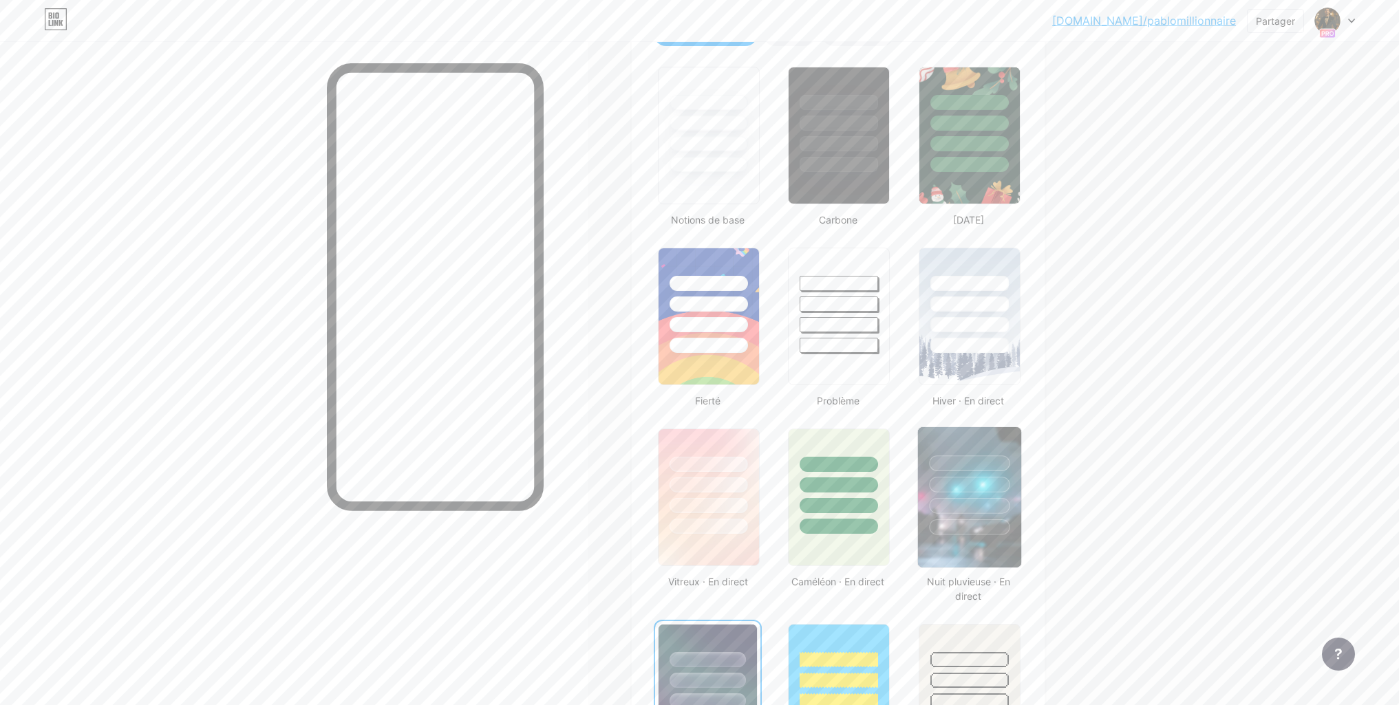
click at [988, 448] on div at bounding box center [968, 481] width 103 height 108
click at [864, 155] on div at bounding box center [838, 119] width 103 height 108
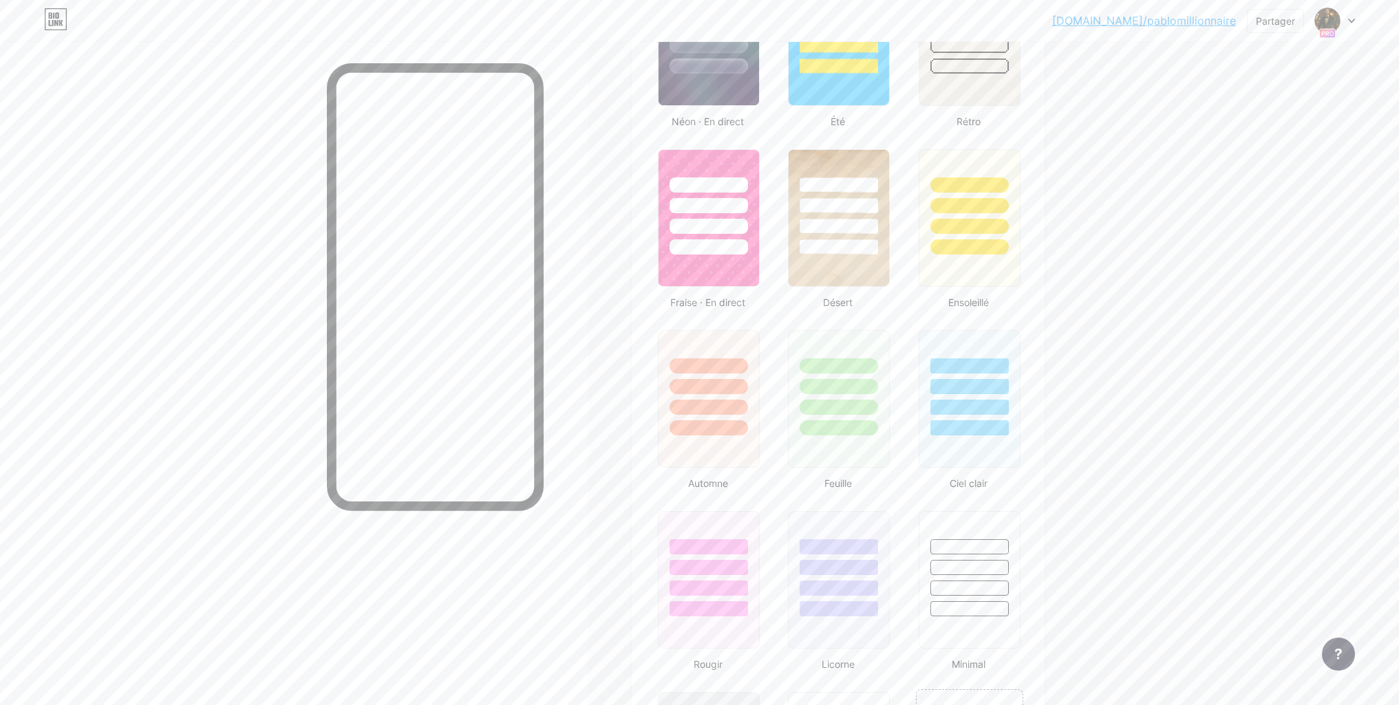
scroll to position [1032, 0]
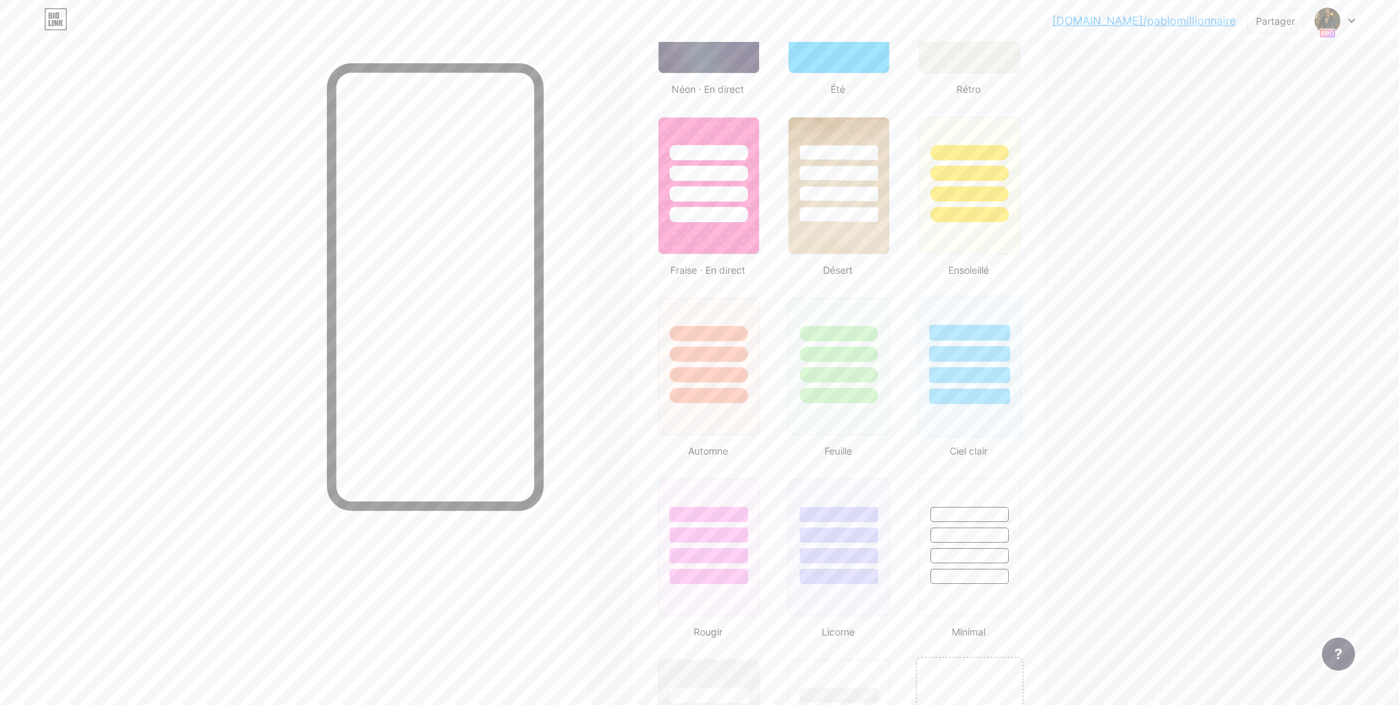
click at [970, 351] on div at bounding box center [969, 354] width 81 height 16
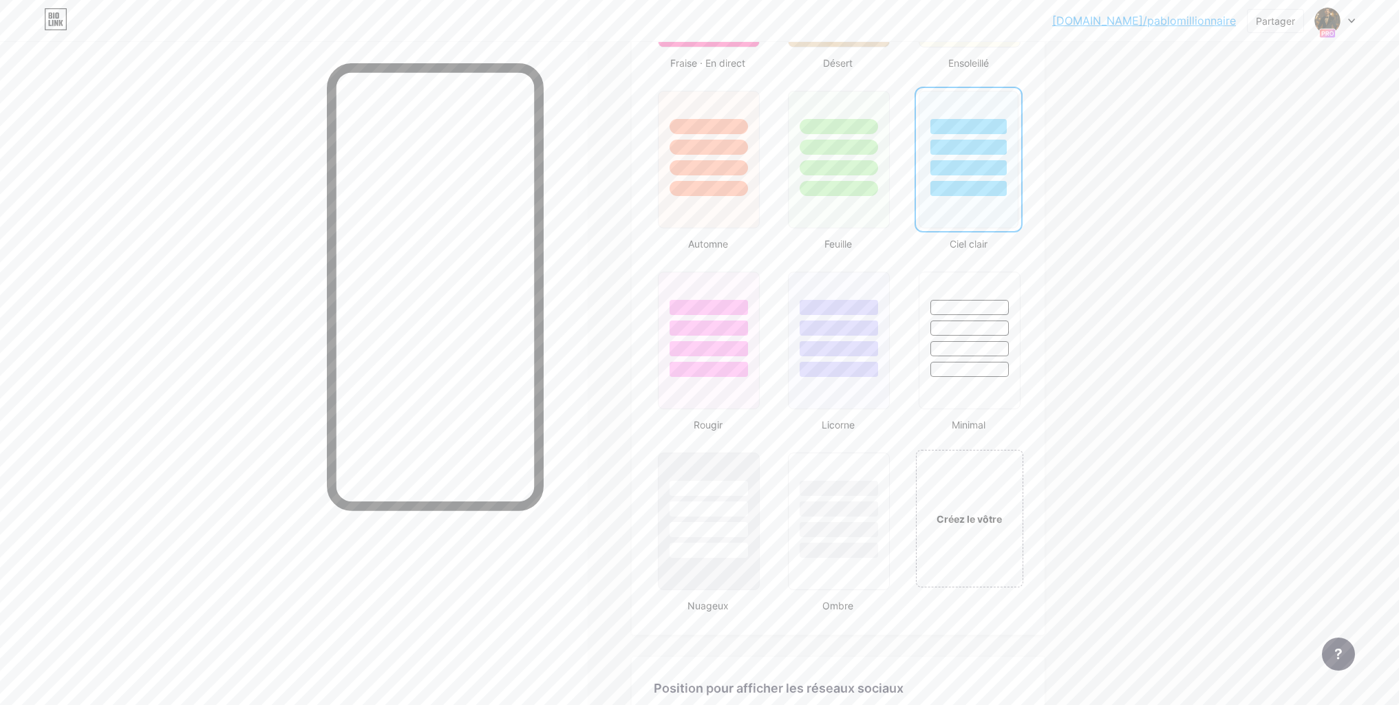
scroll to position [1308, 0]
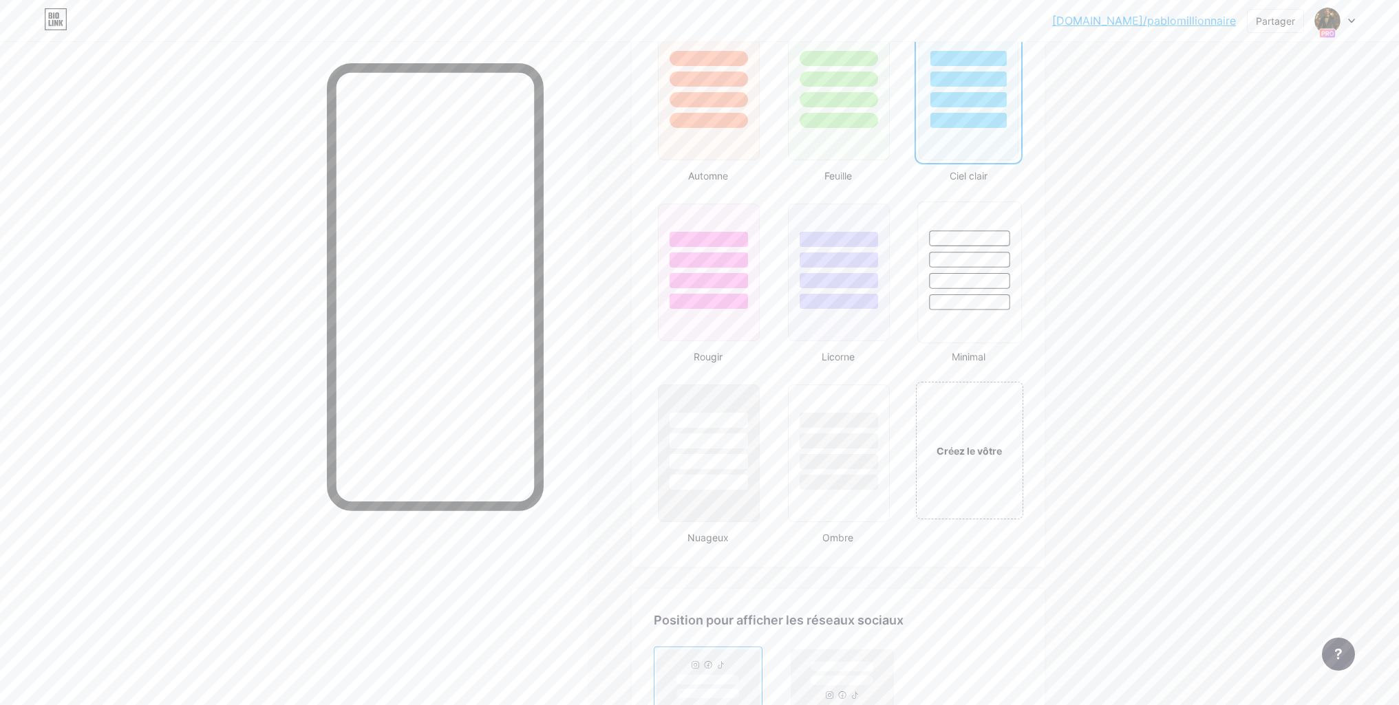
click at [972, 258] on div at bounding box center [969, 260] width 81 height 16
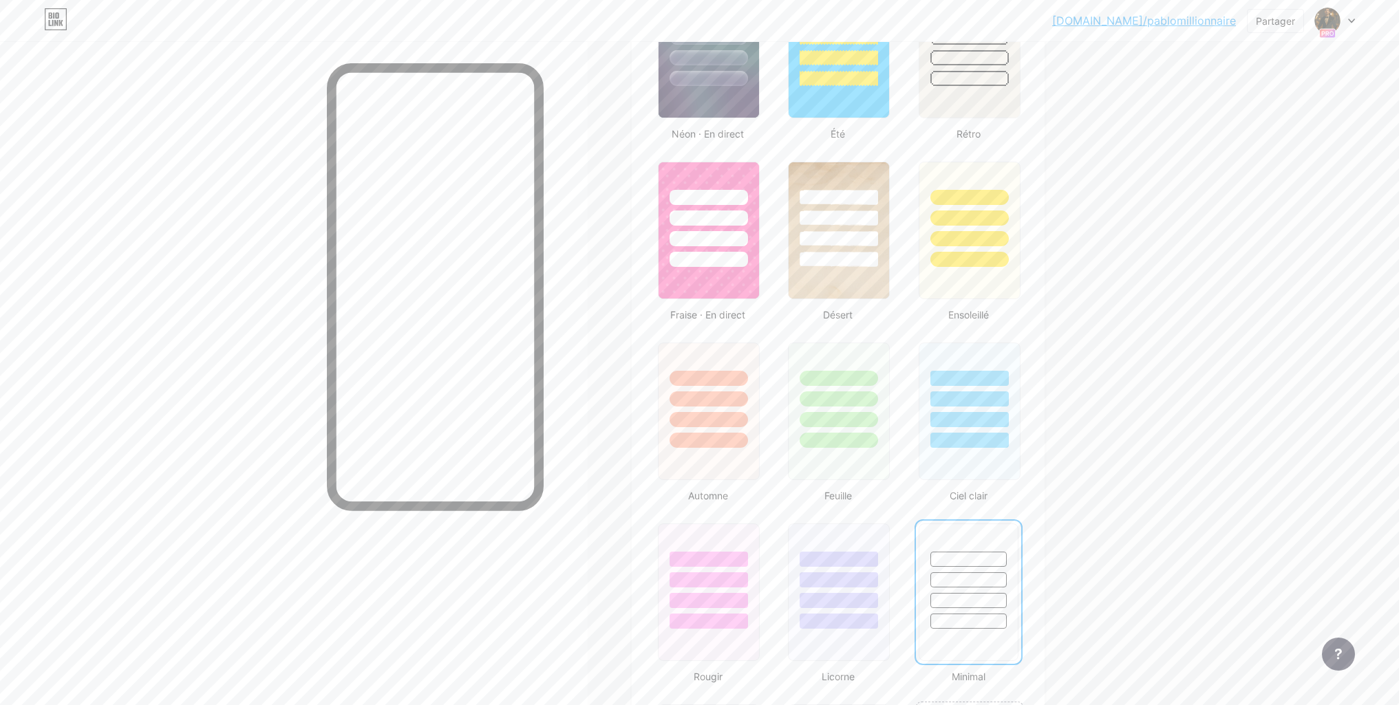
scroll to position [963, 0]
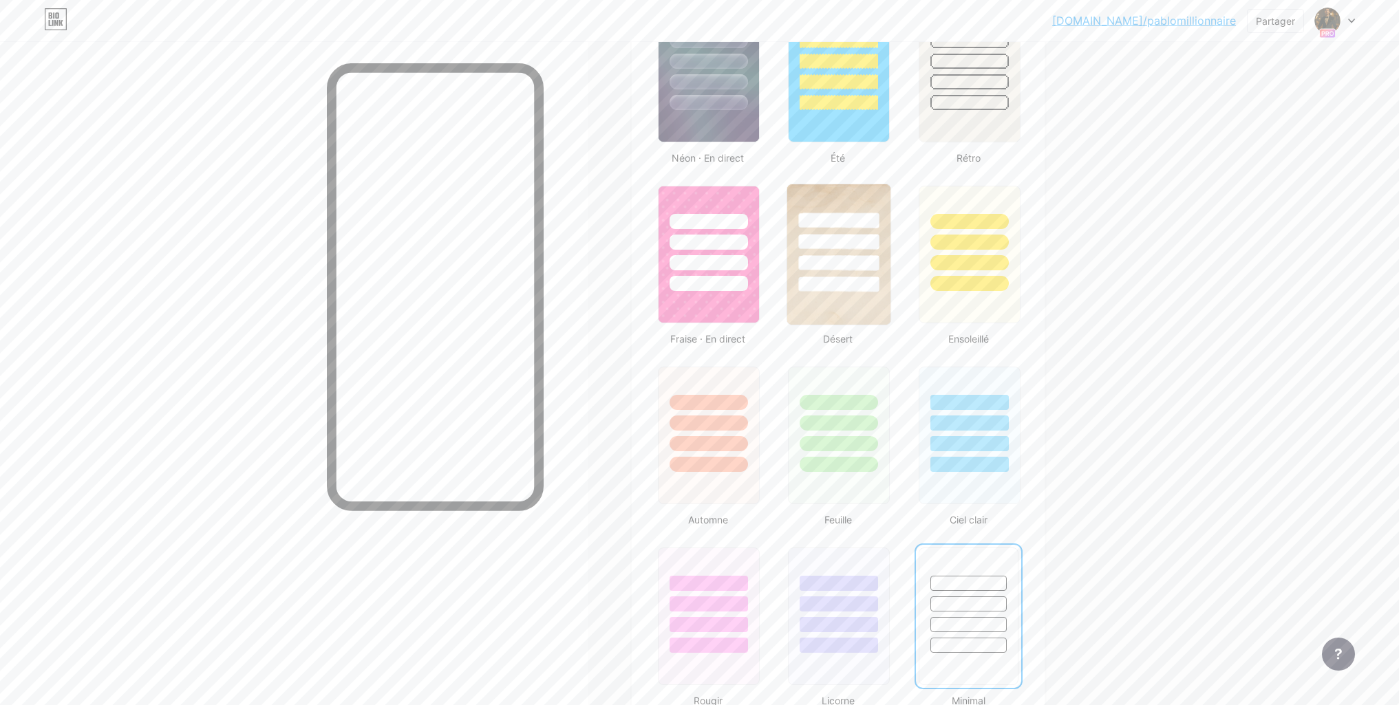
click at [853, 218] on div at bounding box center [838, 221] width 81 height 16
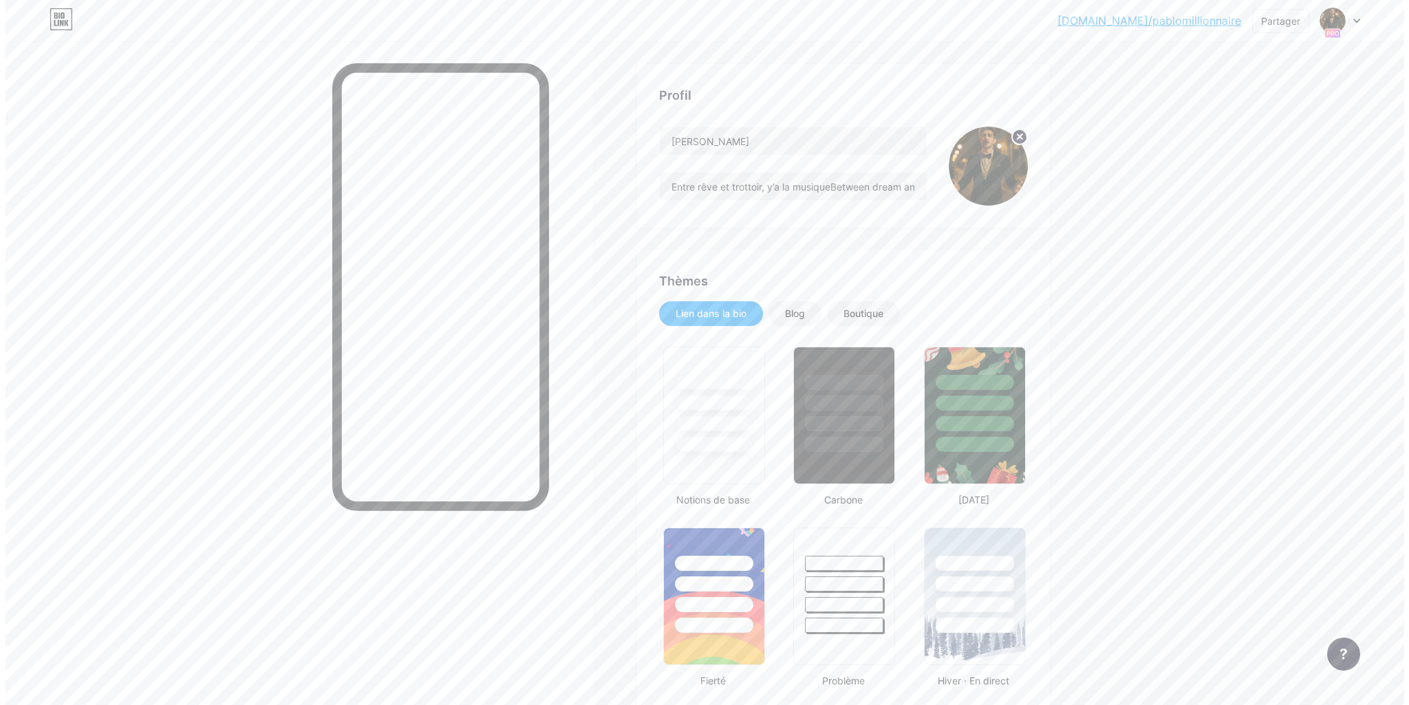
scroll to position [0, 0]
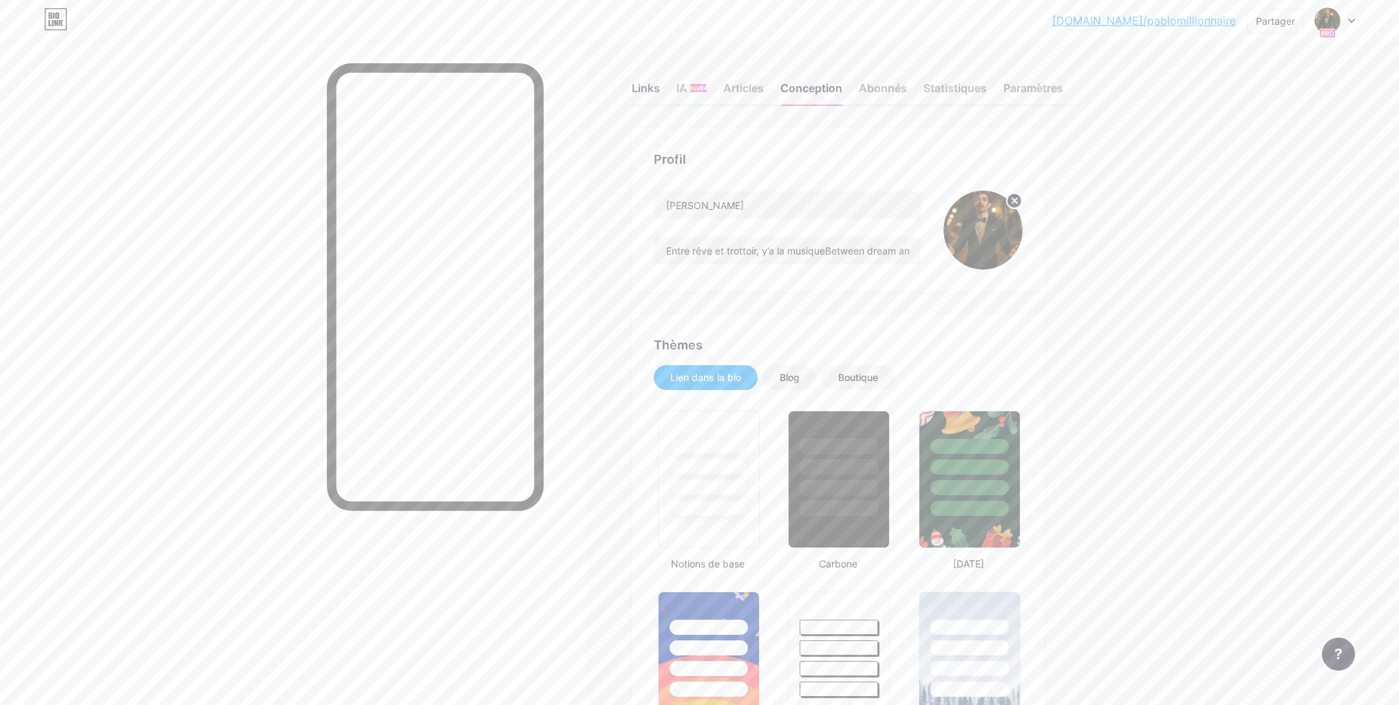
click at [652, 94] on font "Links" at bounding box center [646, 88] width 28 height 14
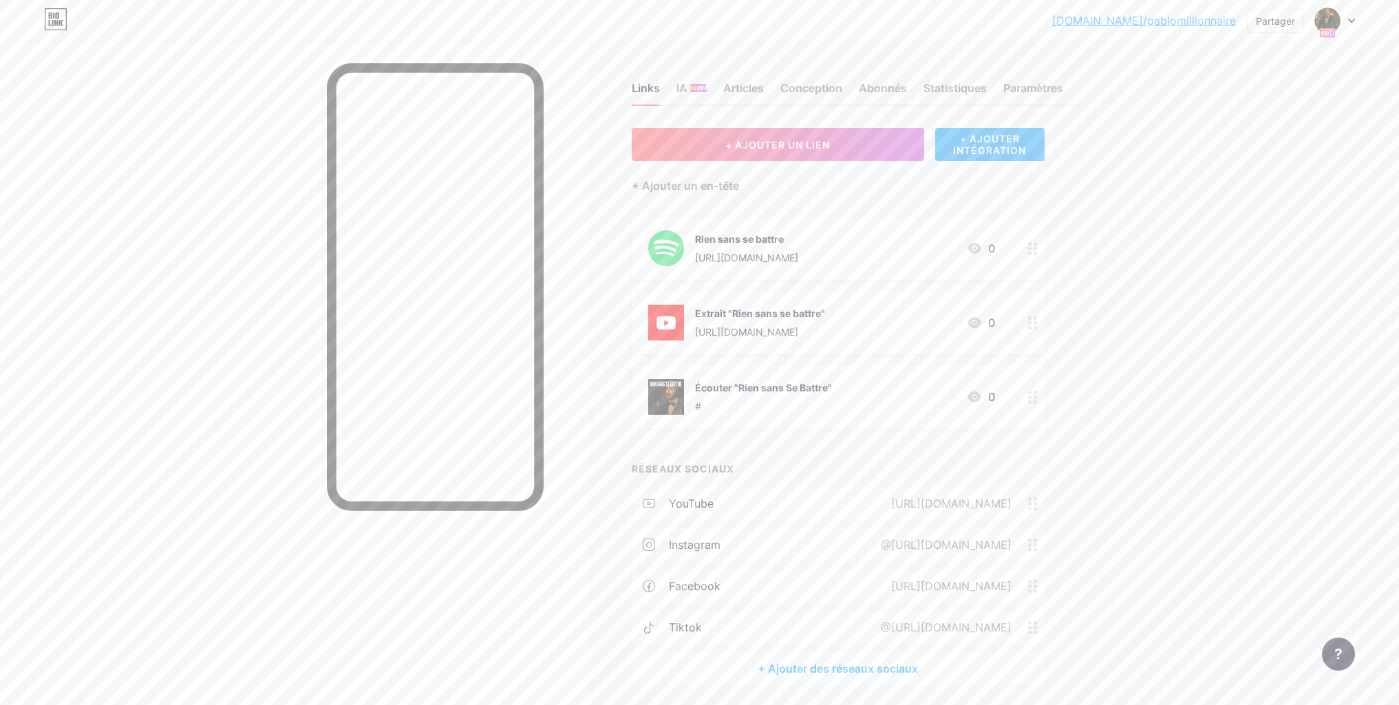
click at [979, 152] on font "+ AJOUTER INTÉGRATION" at bounding box center [989, 144] width 73 height 23
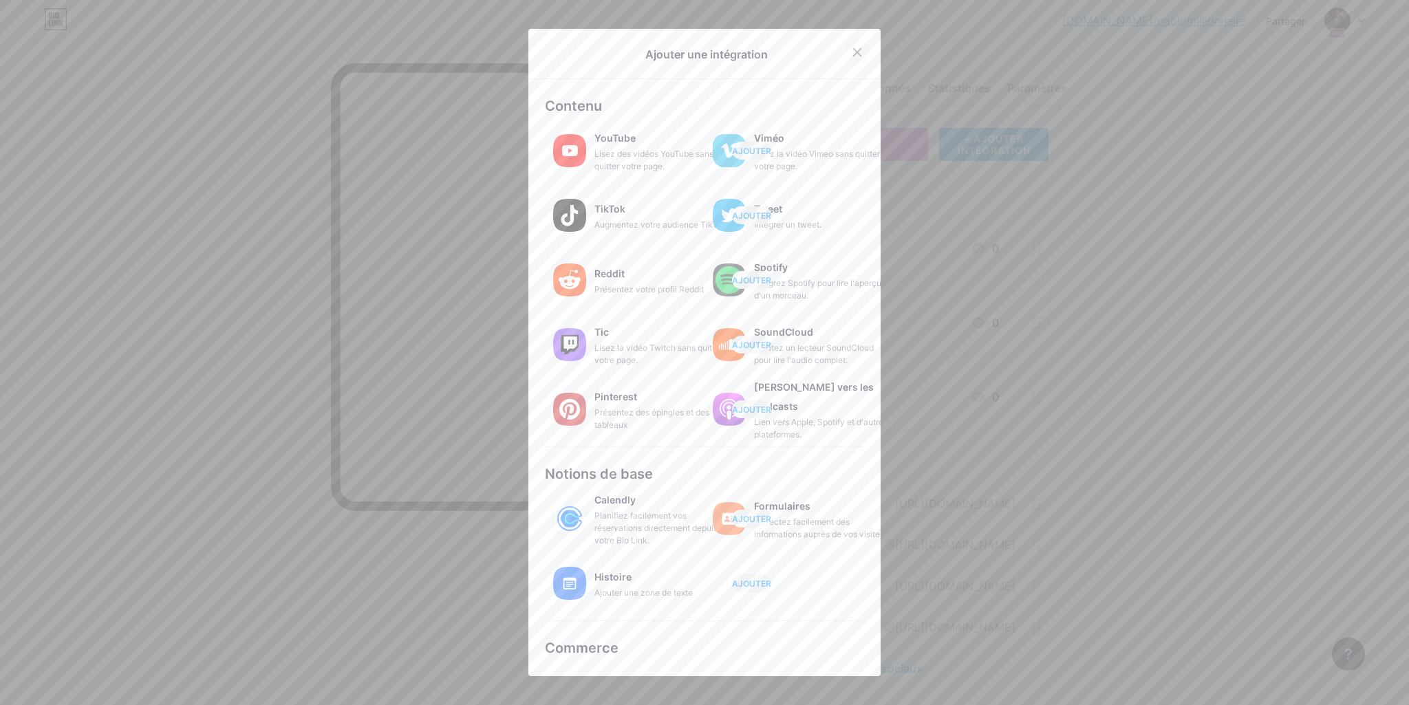
click at [855, 50] on icon at bounding box center [858, 53] width 8 height 8
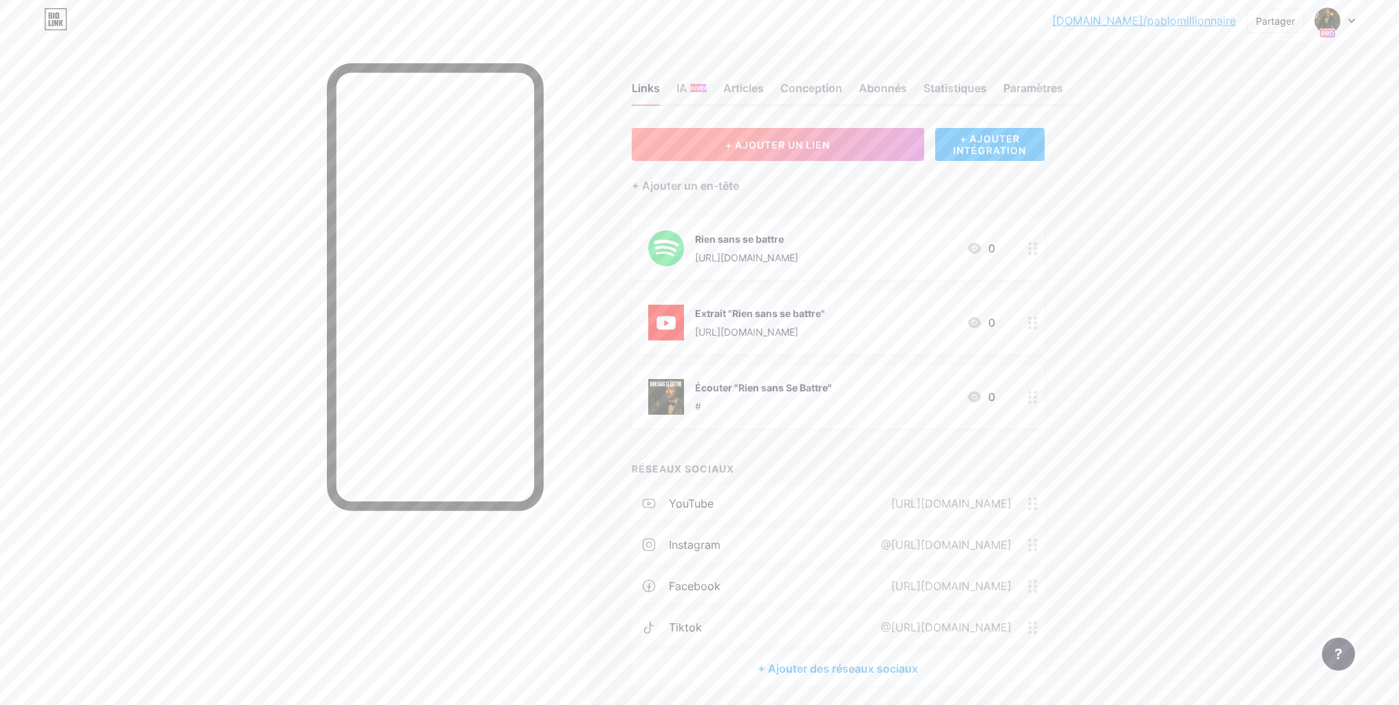
click at [806, 149] on font "+ AJOUTER UN LIEN" at bounding box center [777, 145] width 105 height 12
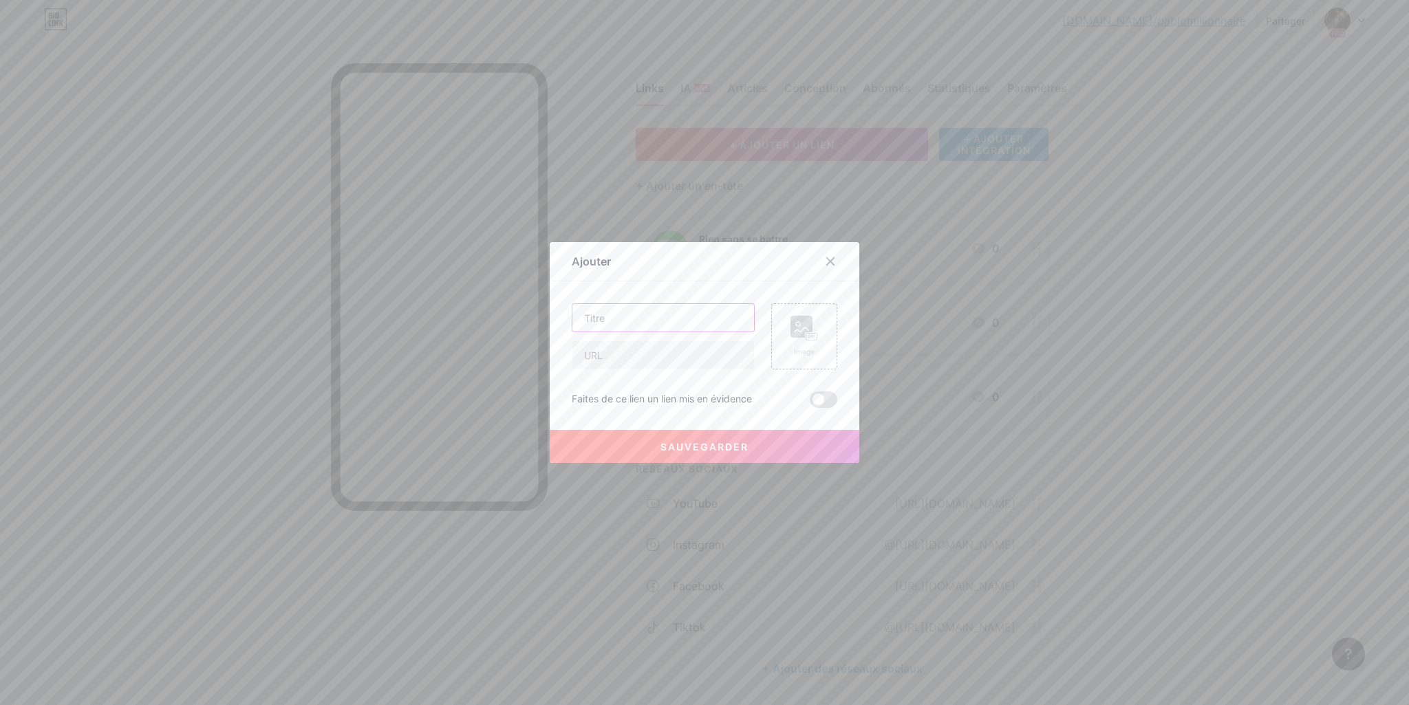
click at [673, 323] on input "text" at bounding box center [664, 318] width 182 height 28
type input "P"
type input "Spotify [PERSON_NAME]"
click at [802, 339] on icon at bounding box center [805, 328] width 28 height 25
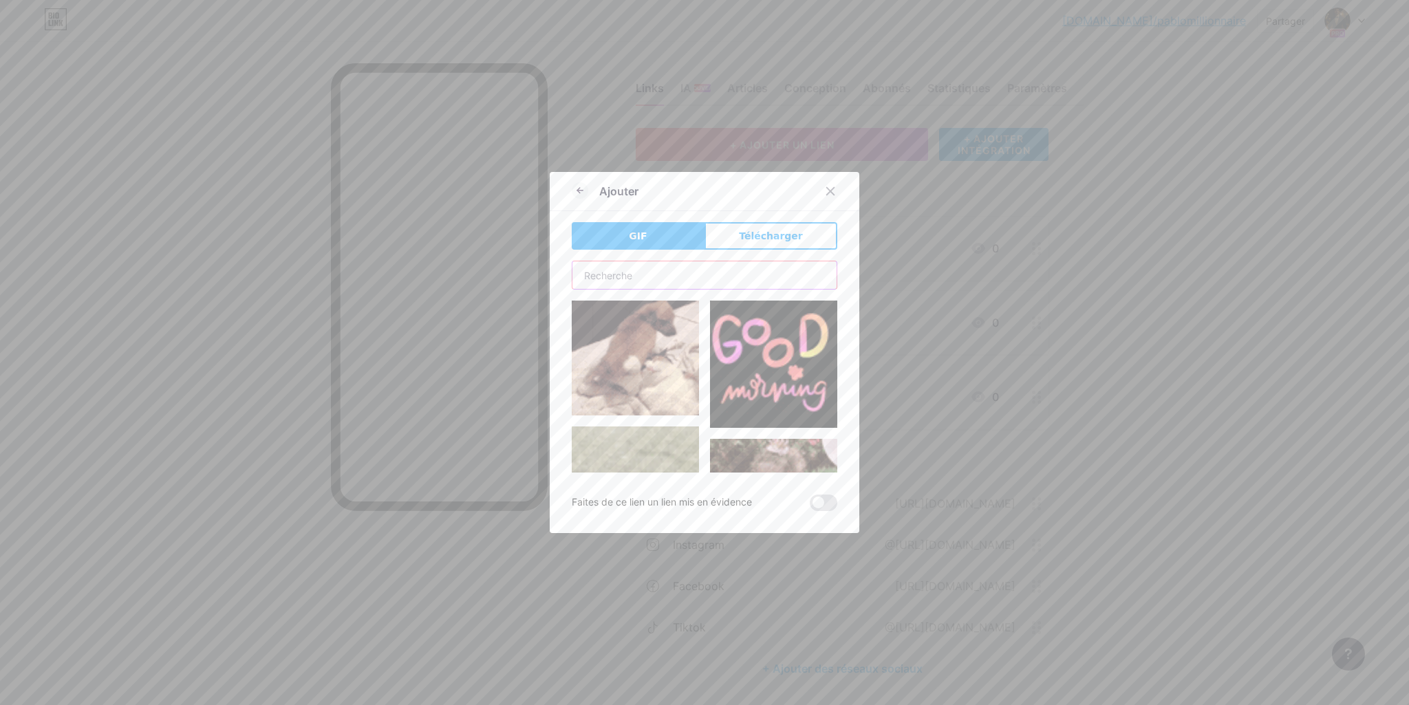
click at [658, 277] on input "text" at bounding box center [705, 276] width 264 height 28
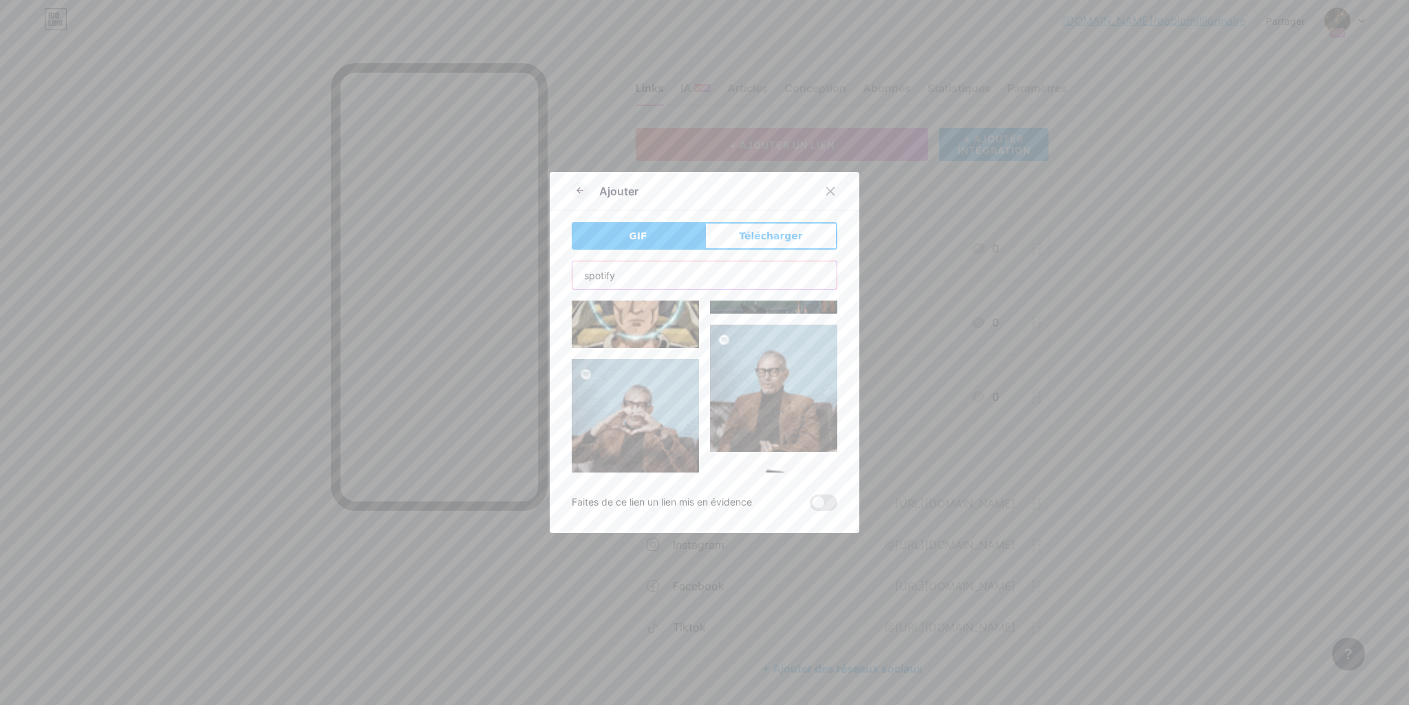
scroll to position [5757, 0]
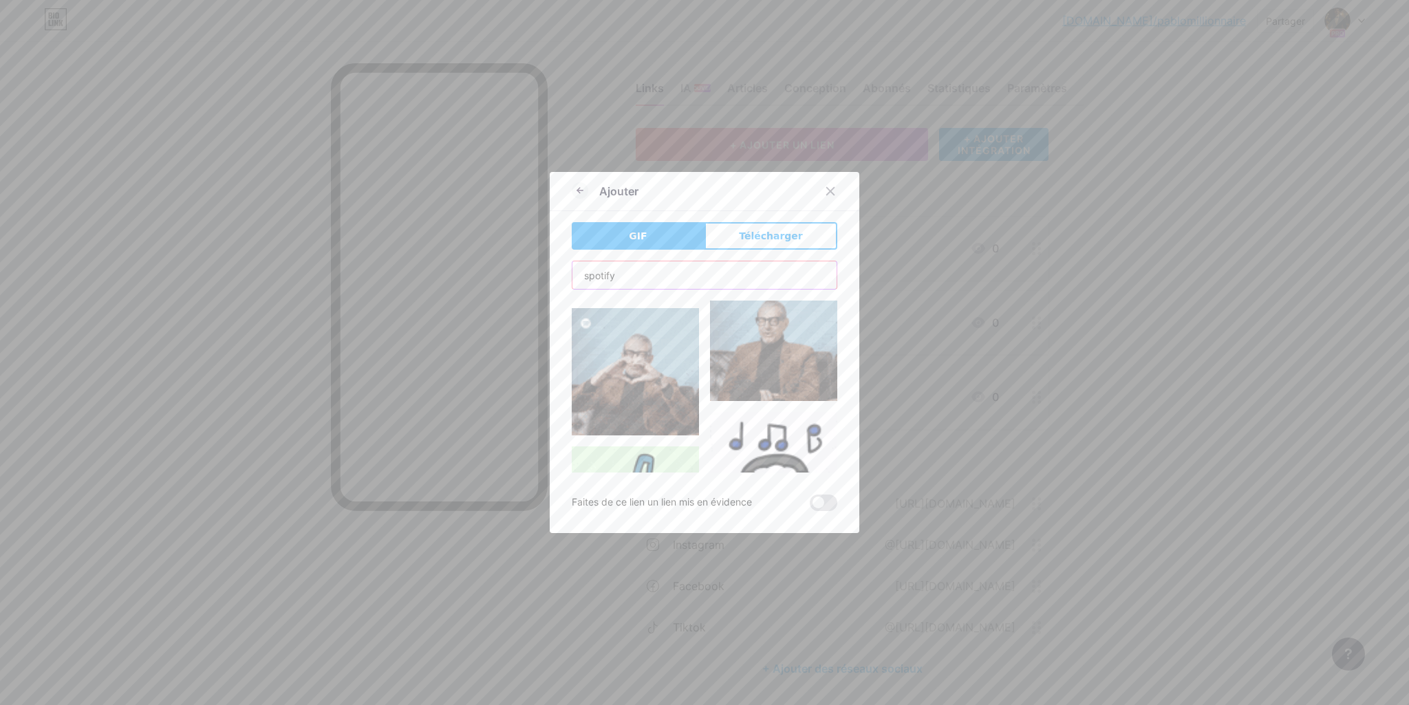
type input "spotify"
click at [830, 192] on icon at bounding box center [831, 192] width 8 height 8
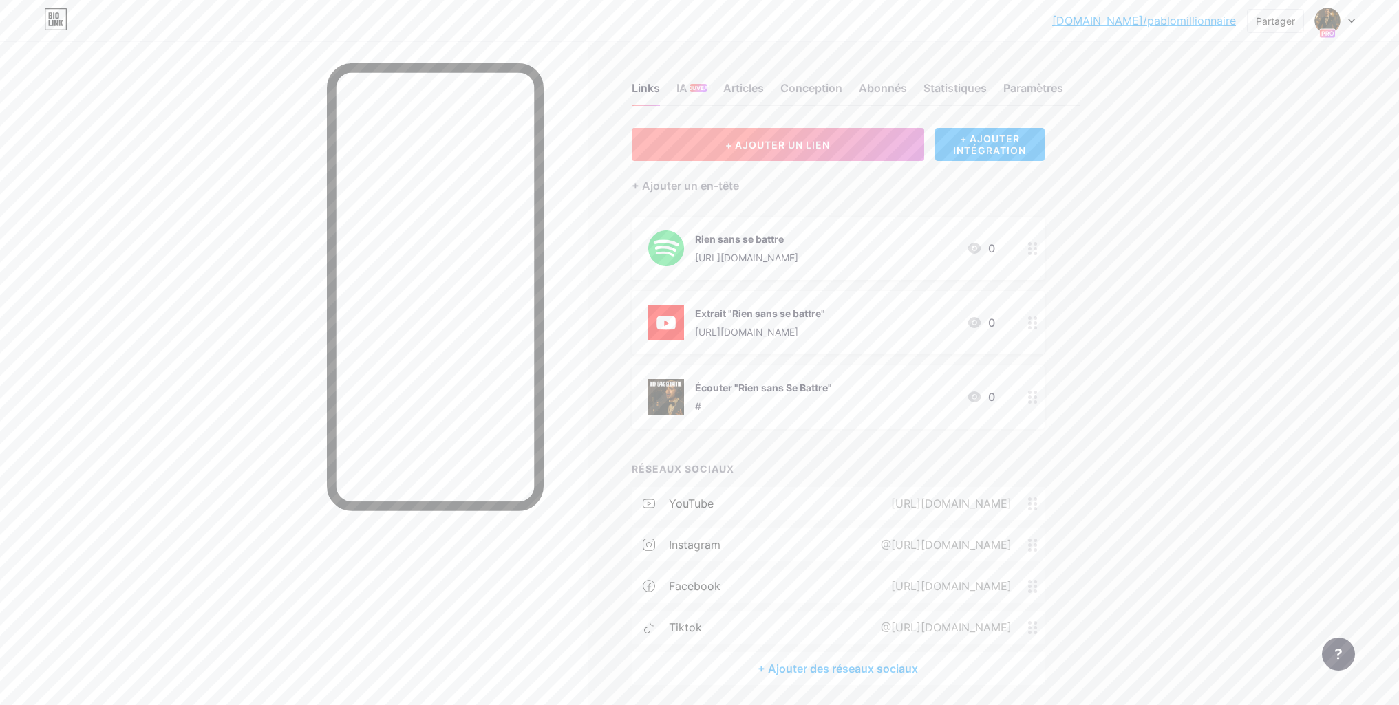
click at [787, 147] on font "+ AJOUTER UN LIEN" at bounding box center [777, 145] width 105 height 12
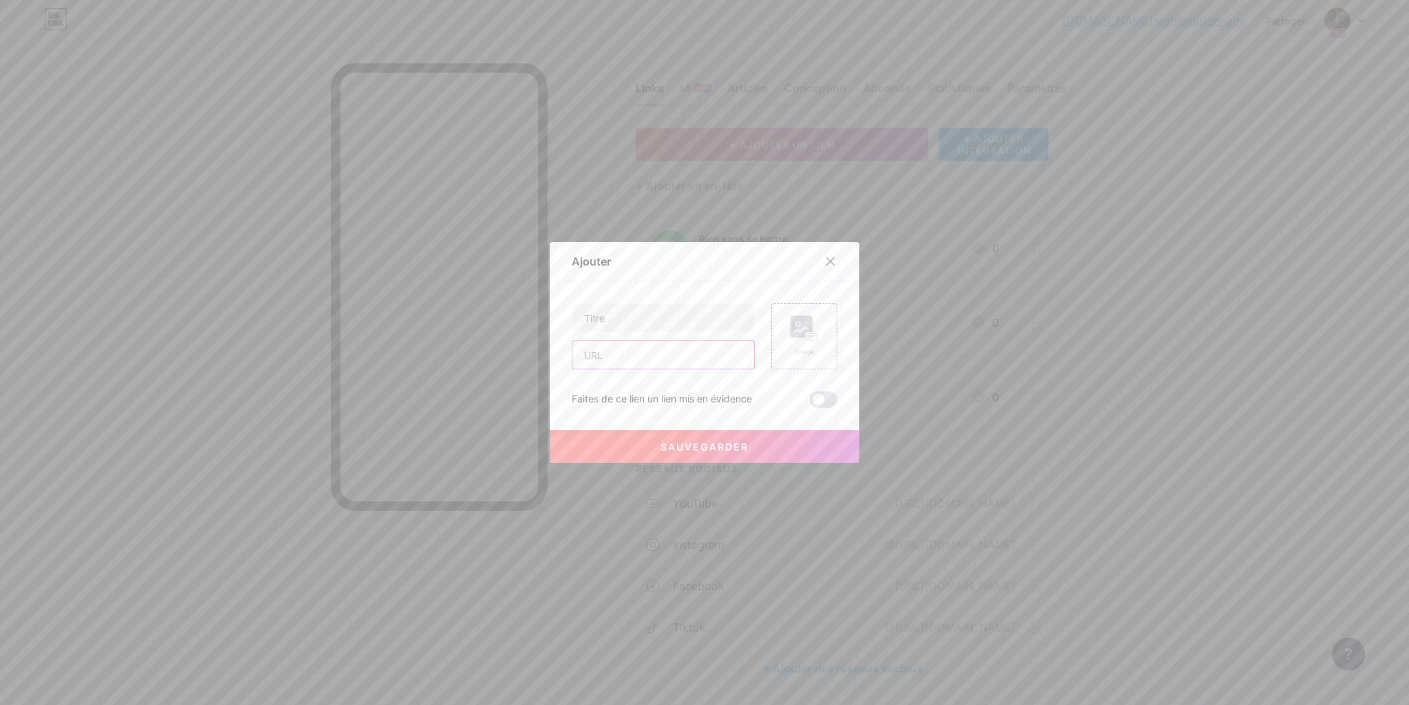
click at [619, 356] on input "text" at bounding box center [664, 355] width 182 height 28
paste input "[URL][DOMAIN_NAME]"
type input "[URL][DOMAIN_NAME]"
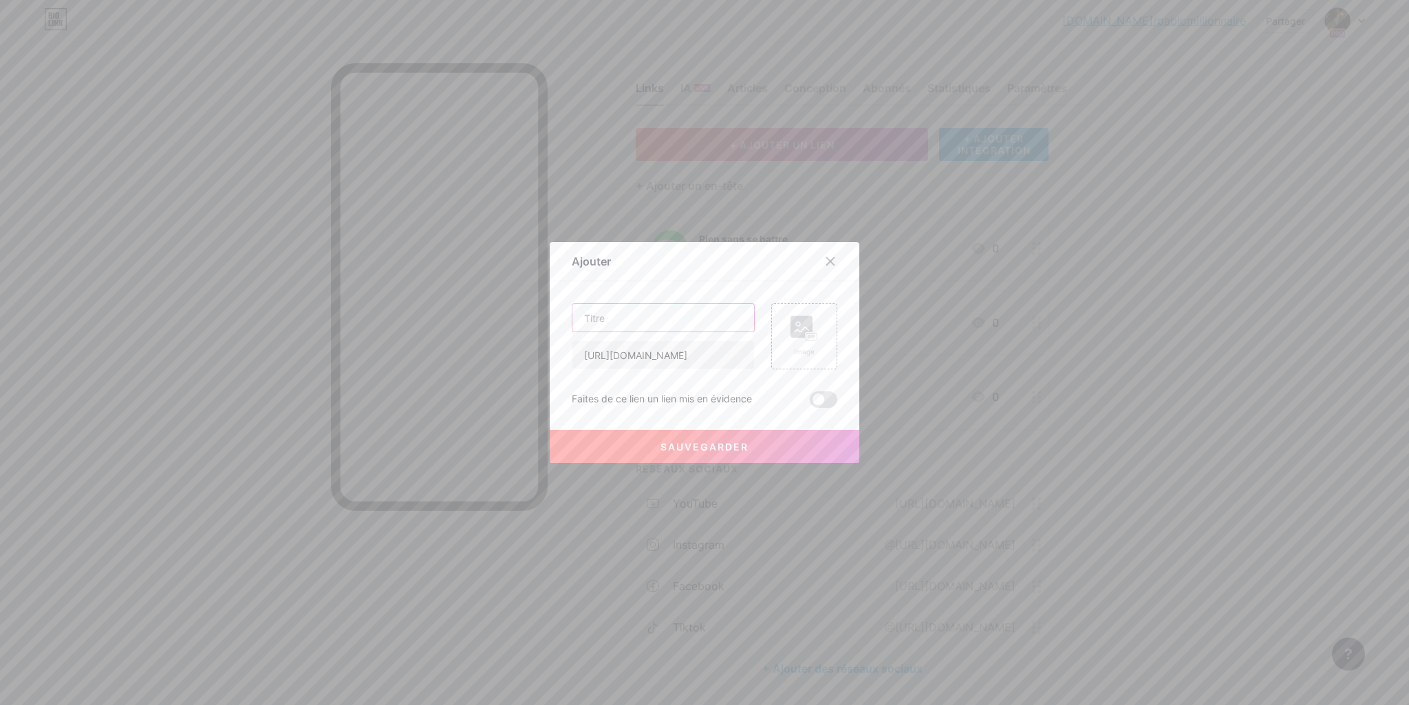
click at [625, 317] on input "text" at bounding box center [664, 318] width 182 height 28
type input "Spotify [PERSON_NAME]"
click at [816, 339] on rect at bounding box center [812, 337] width 11 height 7
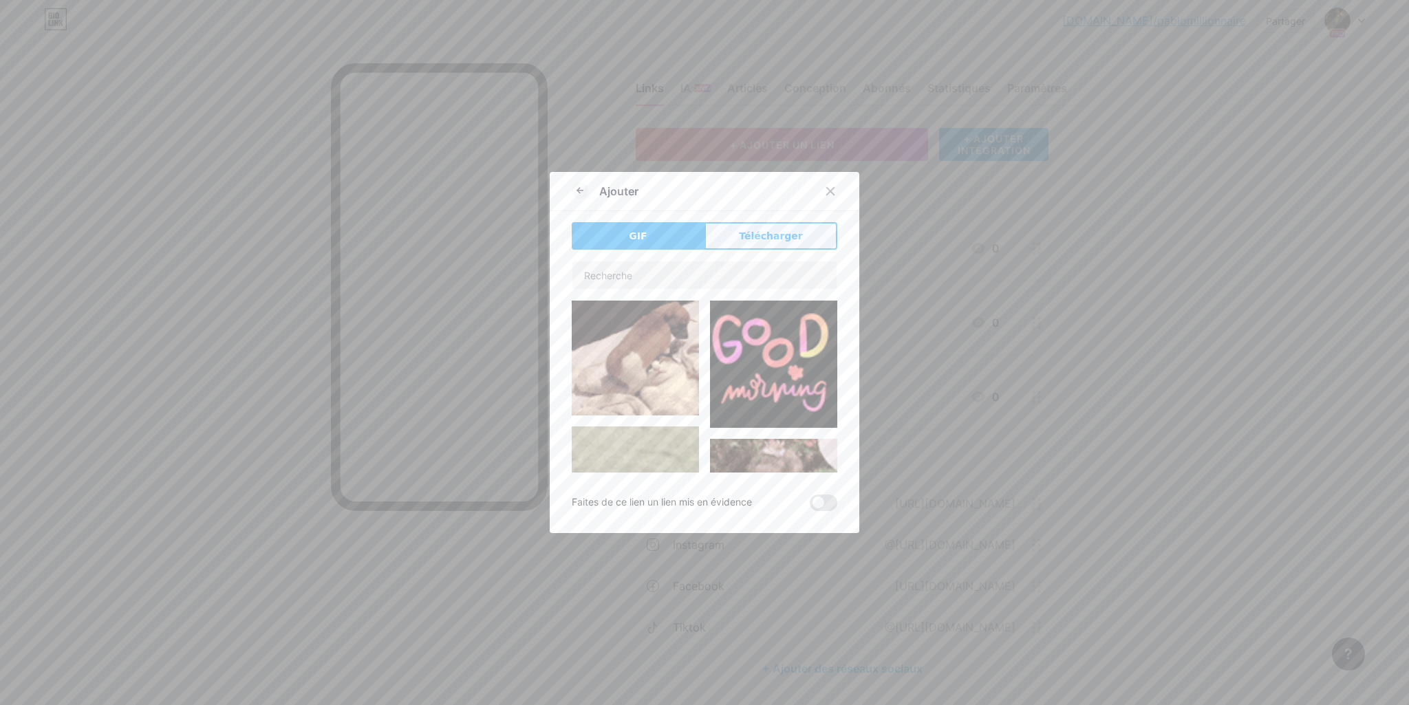
click at [790, 237] on font "Télécharger" at bounding box center [771, 236] width 64 height 11
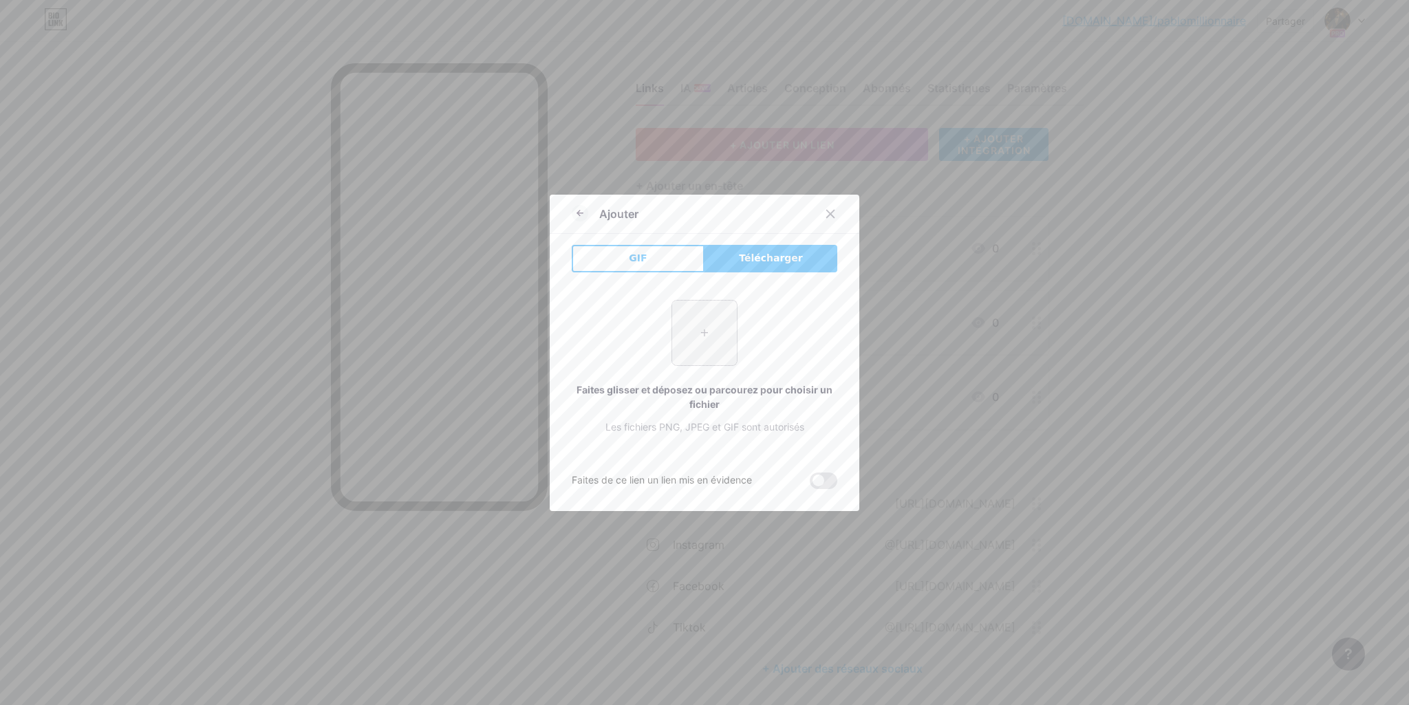
click at [704, 336] on input "file" at bounding box center [704, 333] width 65 height 65
type input "C:\fakepath\Spotify_logo_without_text.svg.png"
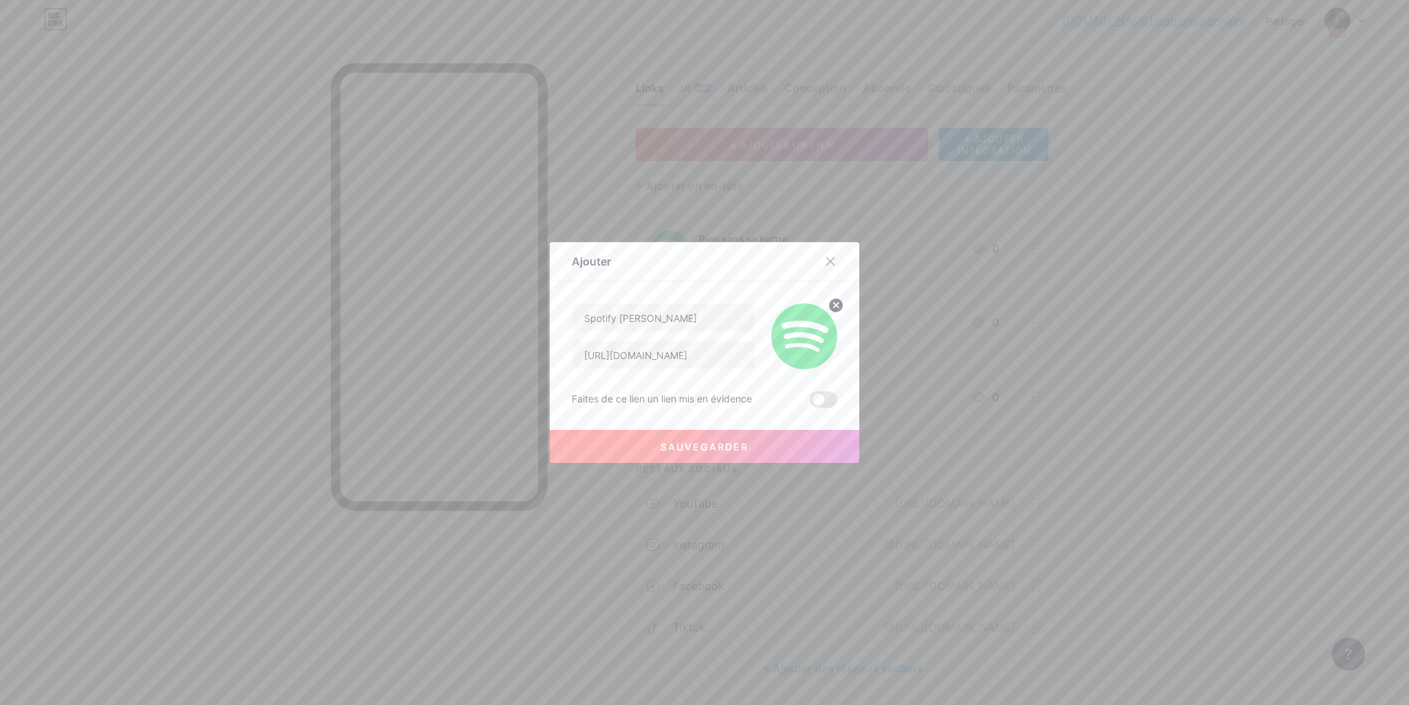
click at [727, 455] on button "Sauvegarder" at bounding box center [705, 446] width 310 height 33
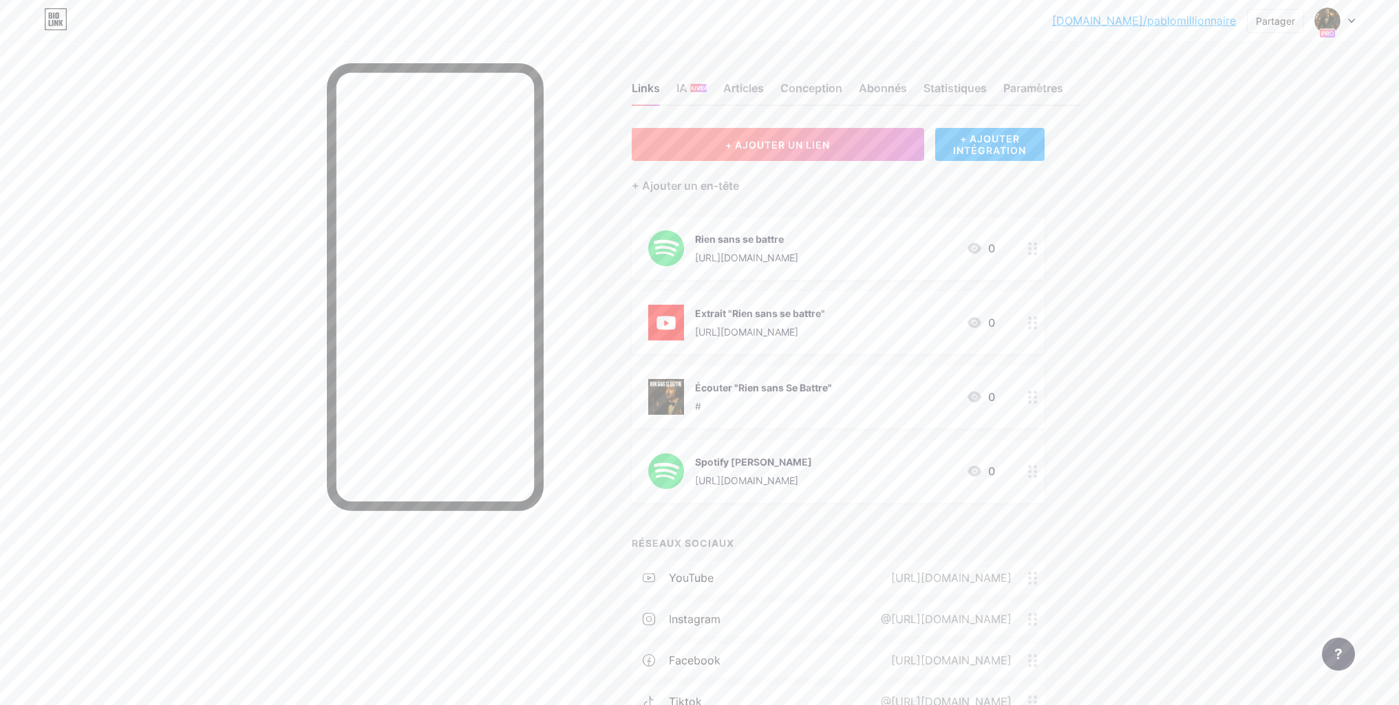
click at [779, 153] on button "+ AJOUTER UN LIEN" at bounding box center [778, 144] width 292 height 33
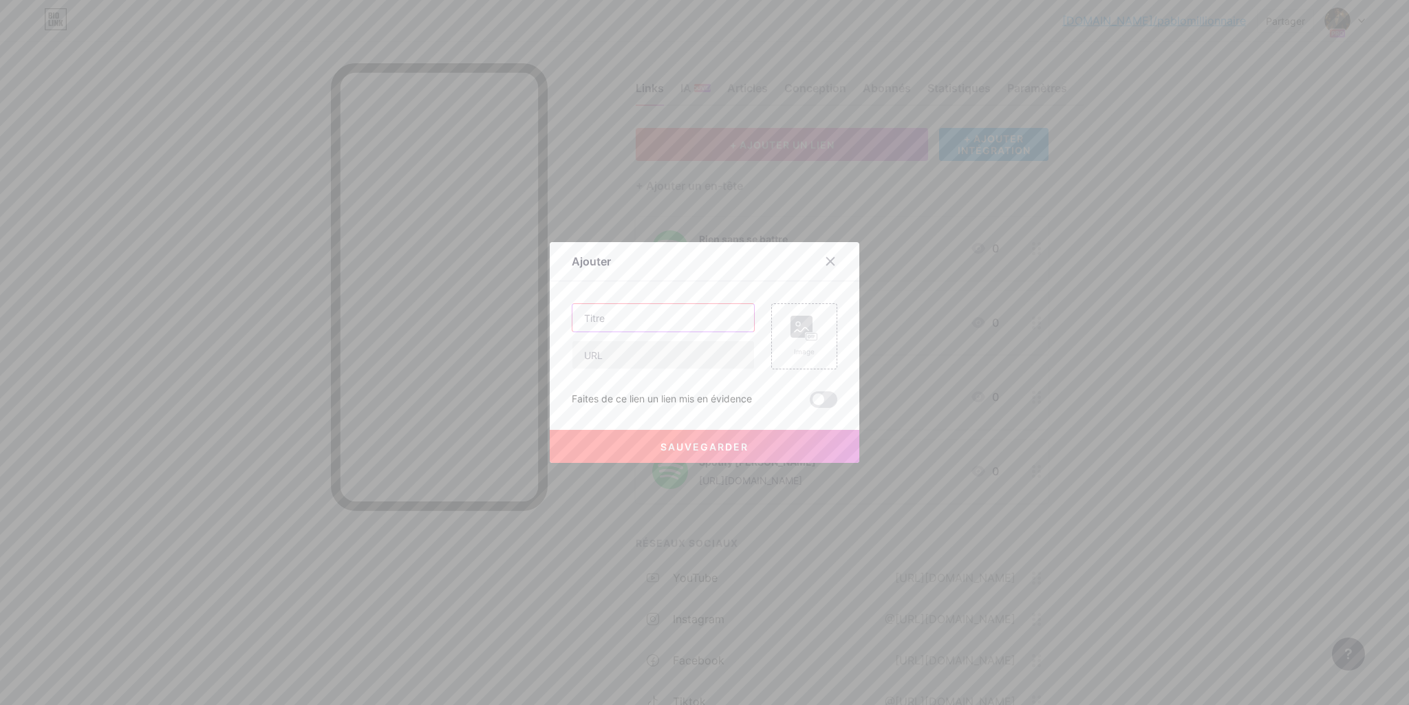
click at [687, 315] on input "text" at bounding box center [664, 318] width 182 height 28
type input "Apple Music [PERSON_NAME]"
click at [661, 359] on input "text" at bounding box center [664, 355] width 182 height 28
paste input "[URL][DOMAIN_NAME]"
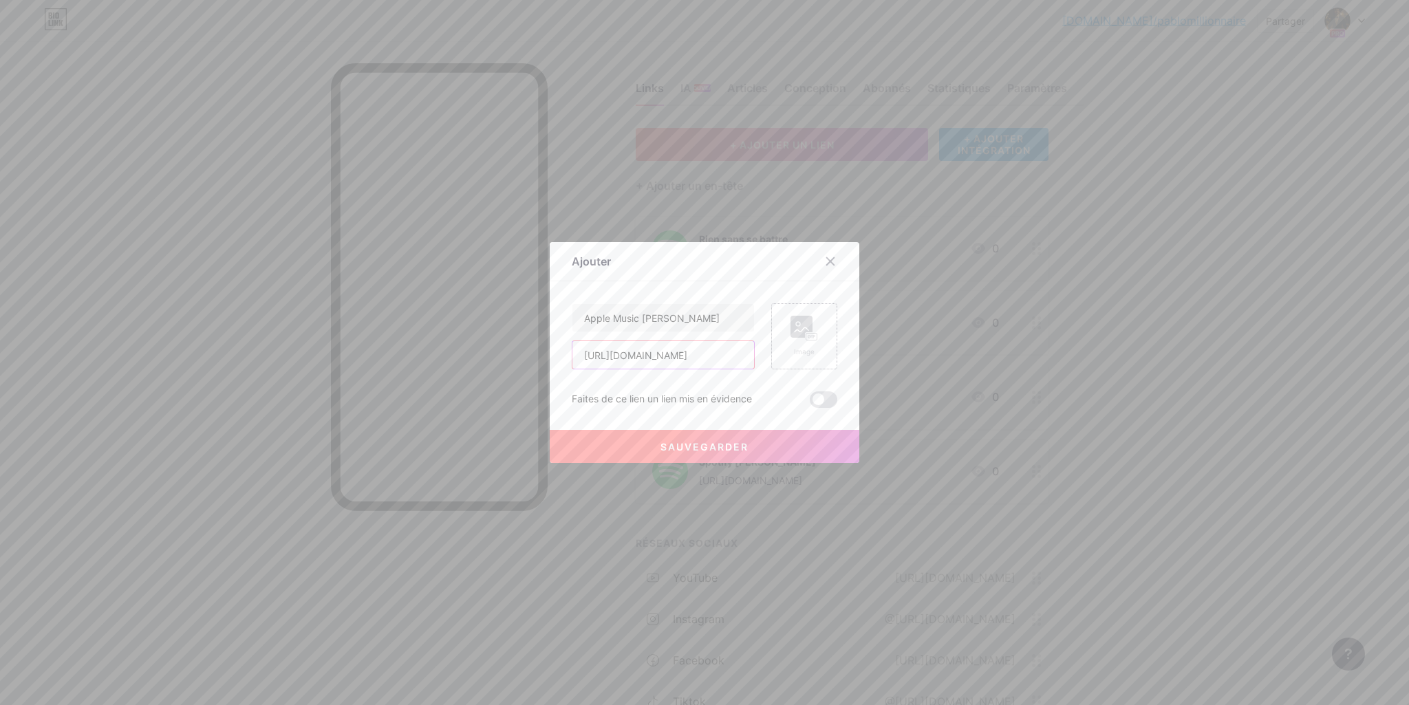
type input "[URL][DOMAIN_NAME]"
click at [798, 334] on rect at bounding box center [802, 327] width 22 height 22
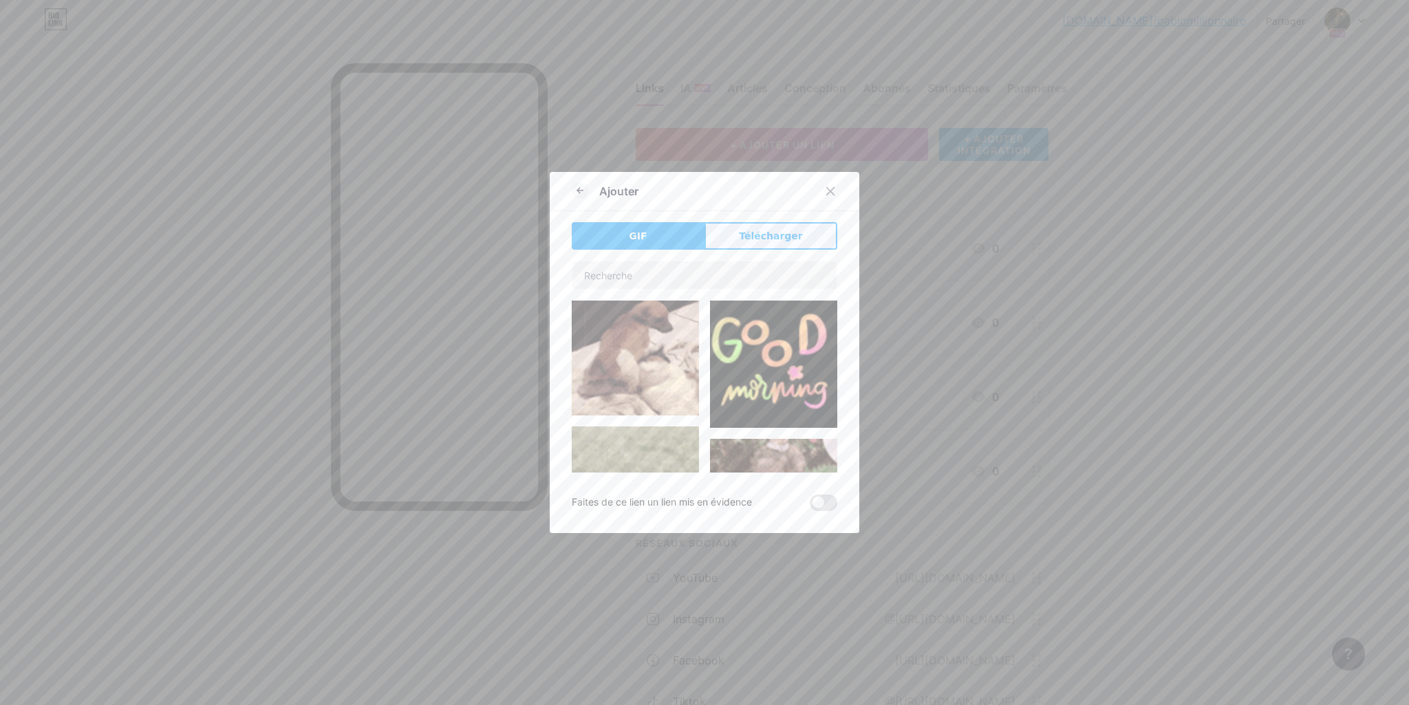
click at [778, 241] on font "Télécharger" at bounding box center [771, 236] width 64 height 11
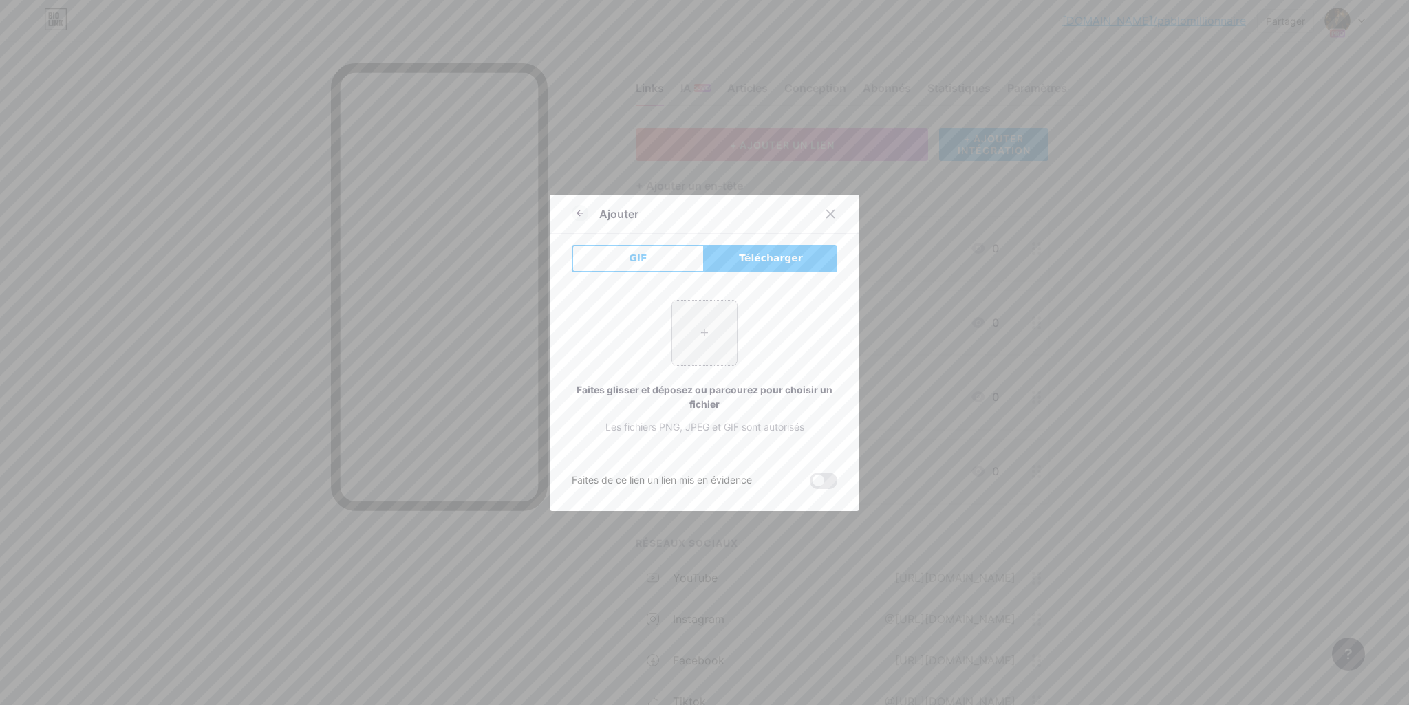
click at [701, 337] on input "file" at bounding box center [704, 333] width 65 height 65
type input "C:\fakepath\Apple_Music_icon.svg.png"
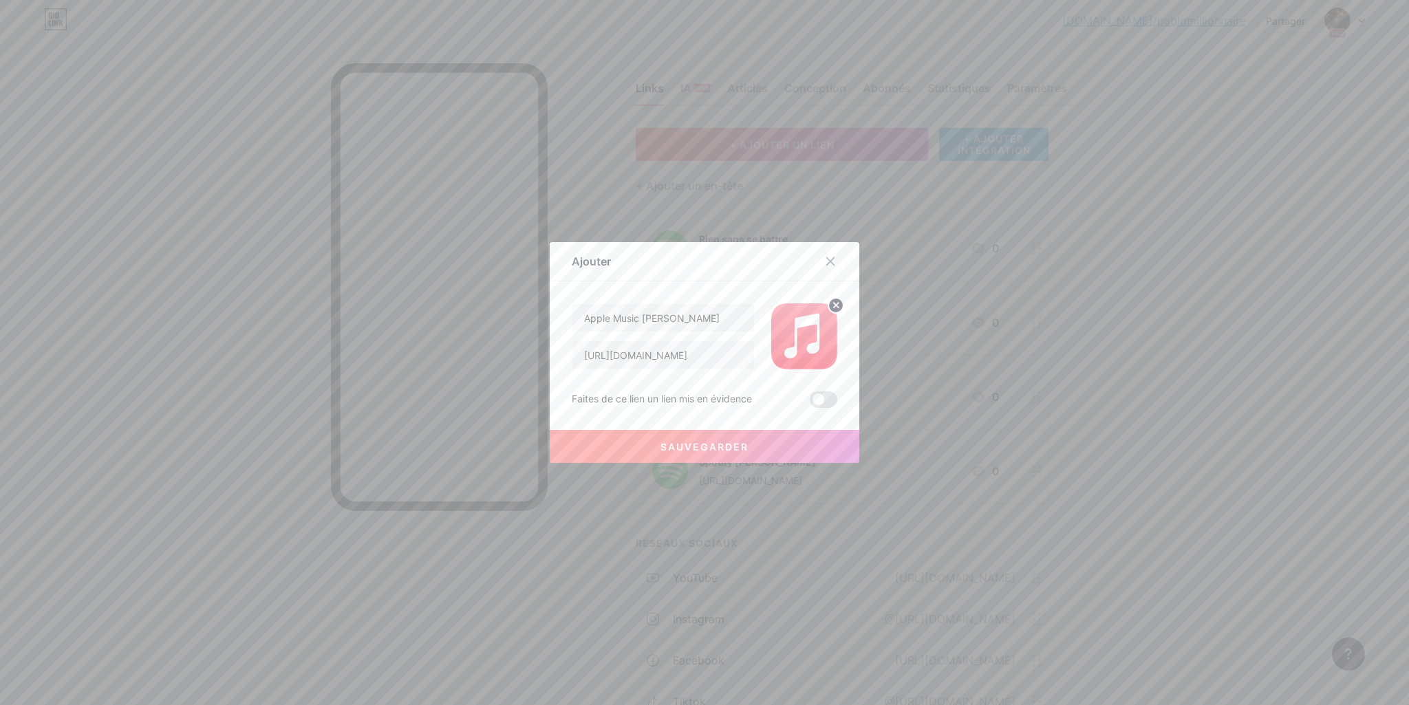
click at [725, 443] on font "Sauvegarder" at bounding box center [705, 447] width 88 height 12
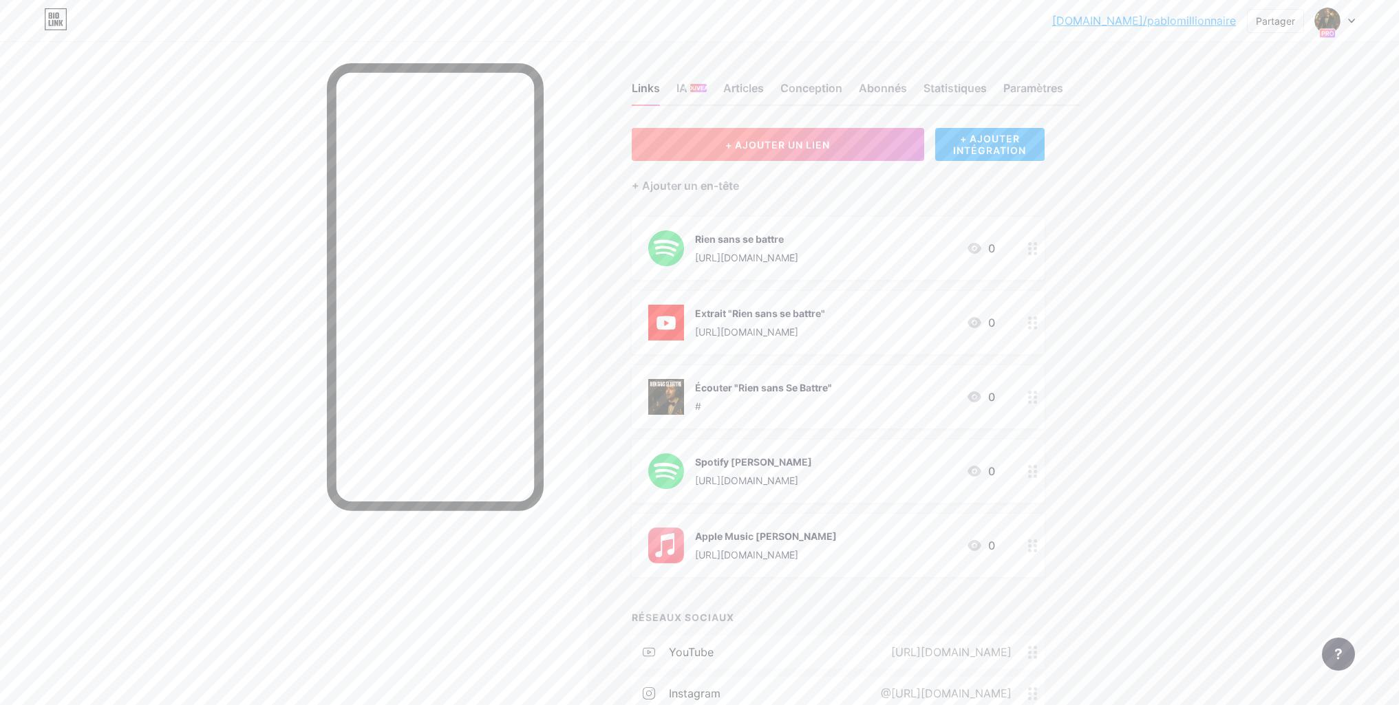
click at [820, 154] on button "+ AJOUTER UN LIEN" at bounding box center [778, 144] width 292 height 33
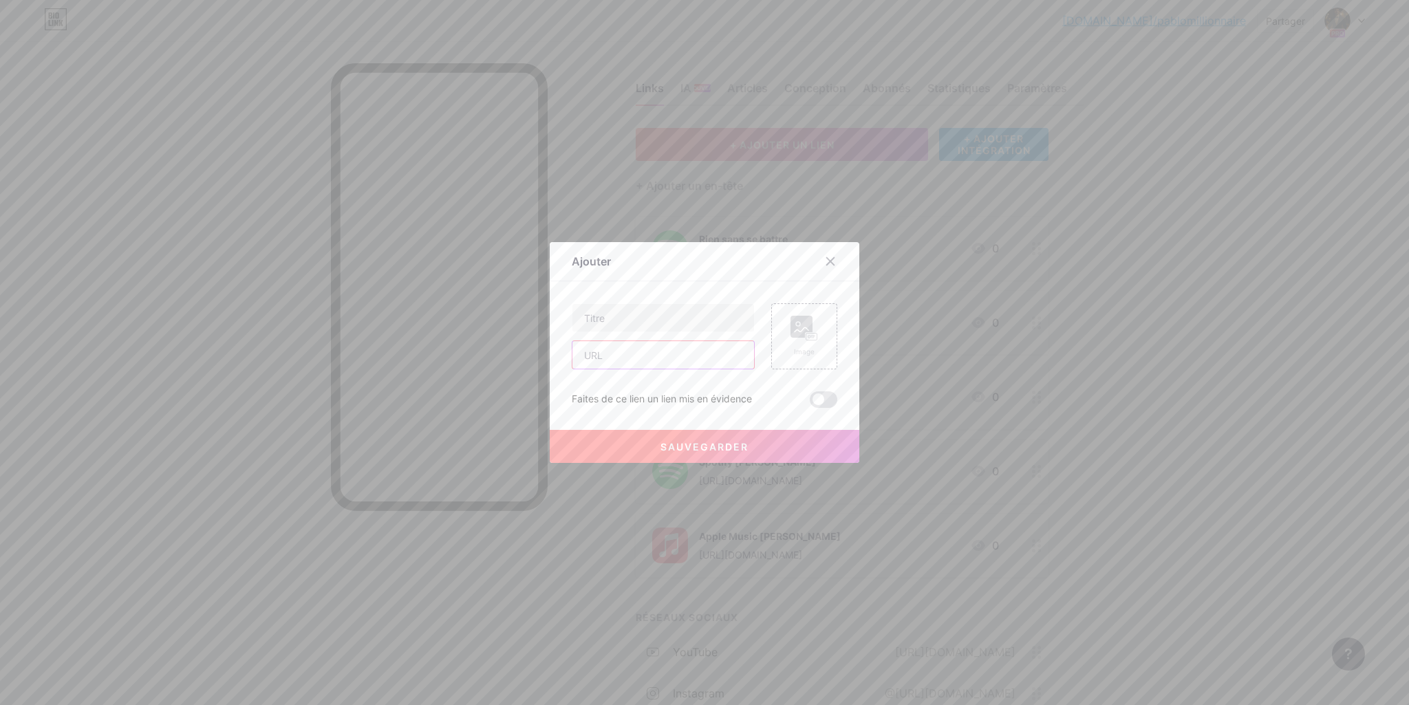
click at [633, 353] on input "text" at bounding box center [664, 355] width 182 height 28
paste input "[URL][DOMAIN_NAME]"
type input "[URL][DOMAIN_NAME]"
click at [606, 321] on input "text" at bounding box center [664, 318] width 182 height 28
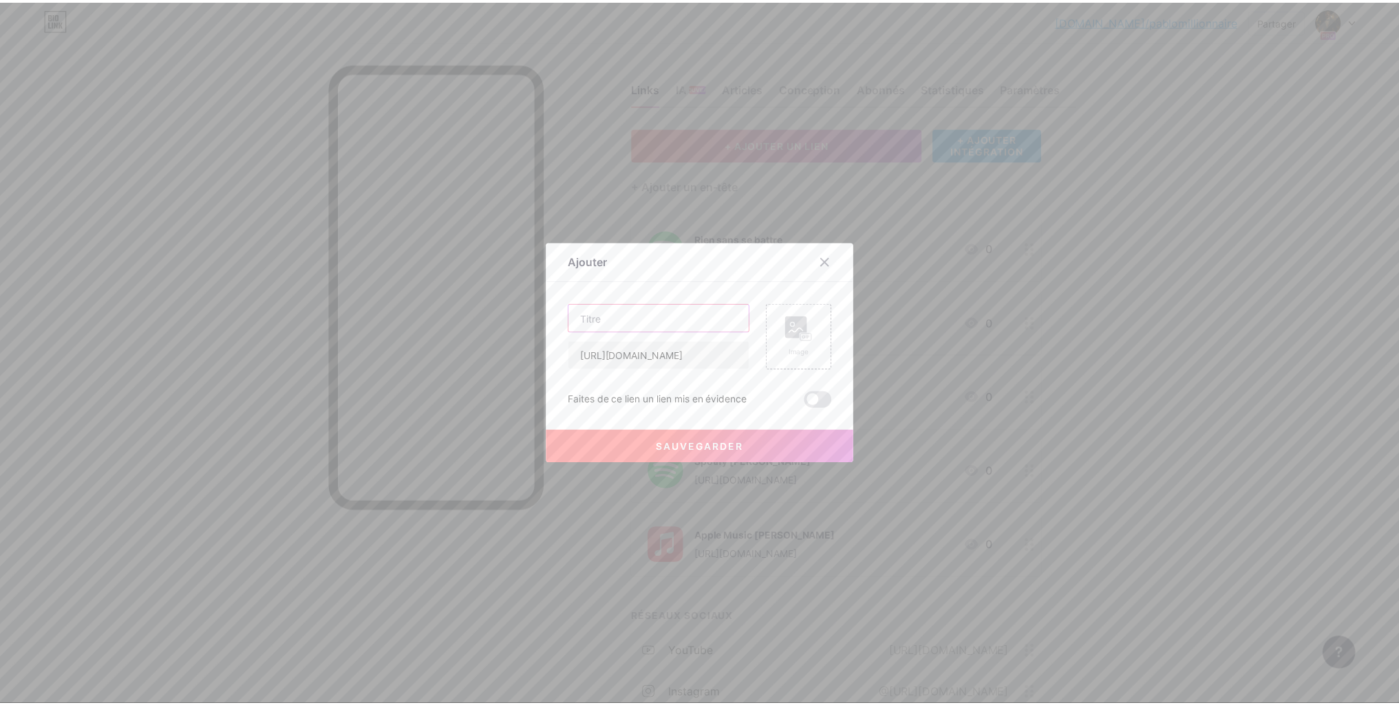
scroll to position [0, 0]
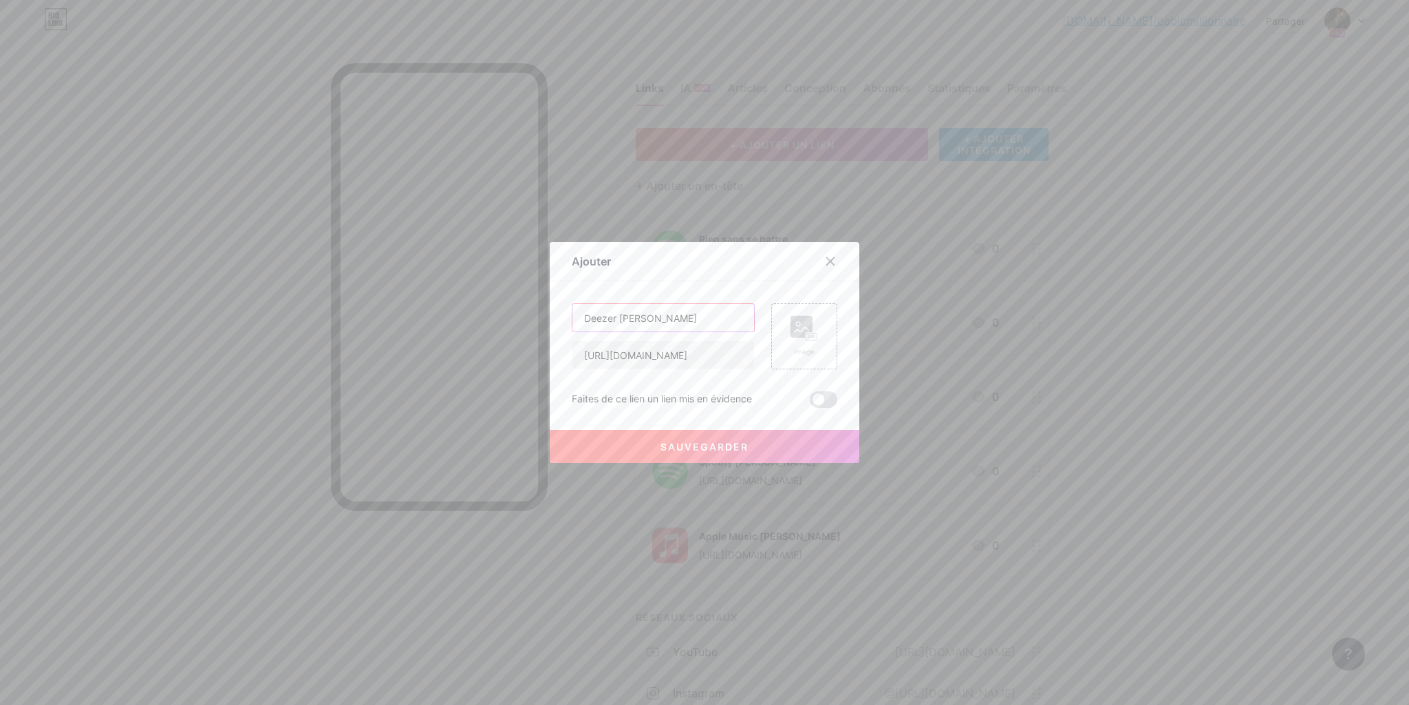
type input "Deezer [PERSON_NAME]"
click at [807, 338] on rect at bounding box center [812, 337] width 11 height 7
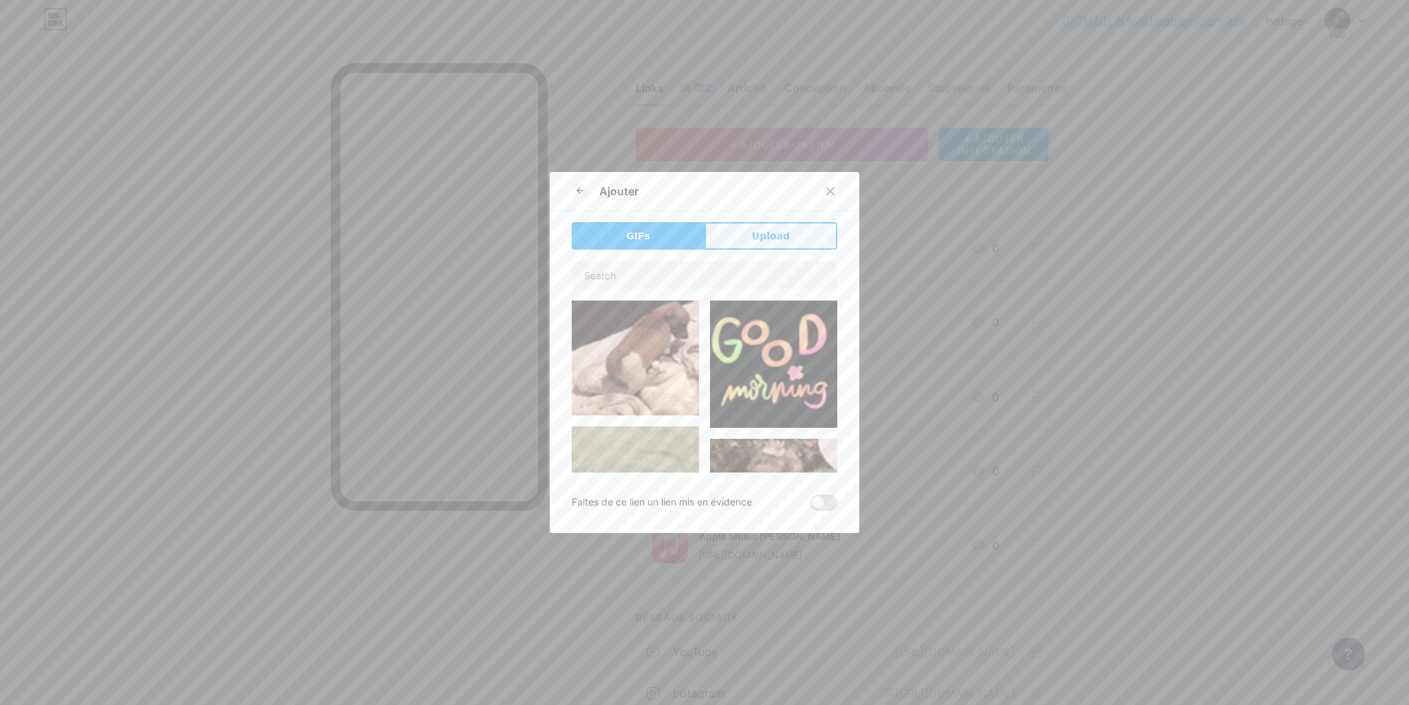
click at [782, 242] on span "Upload" at bounding box center [771, 236] width 38 height 14
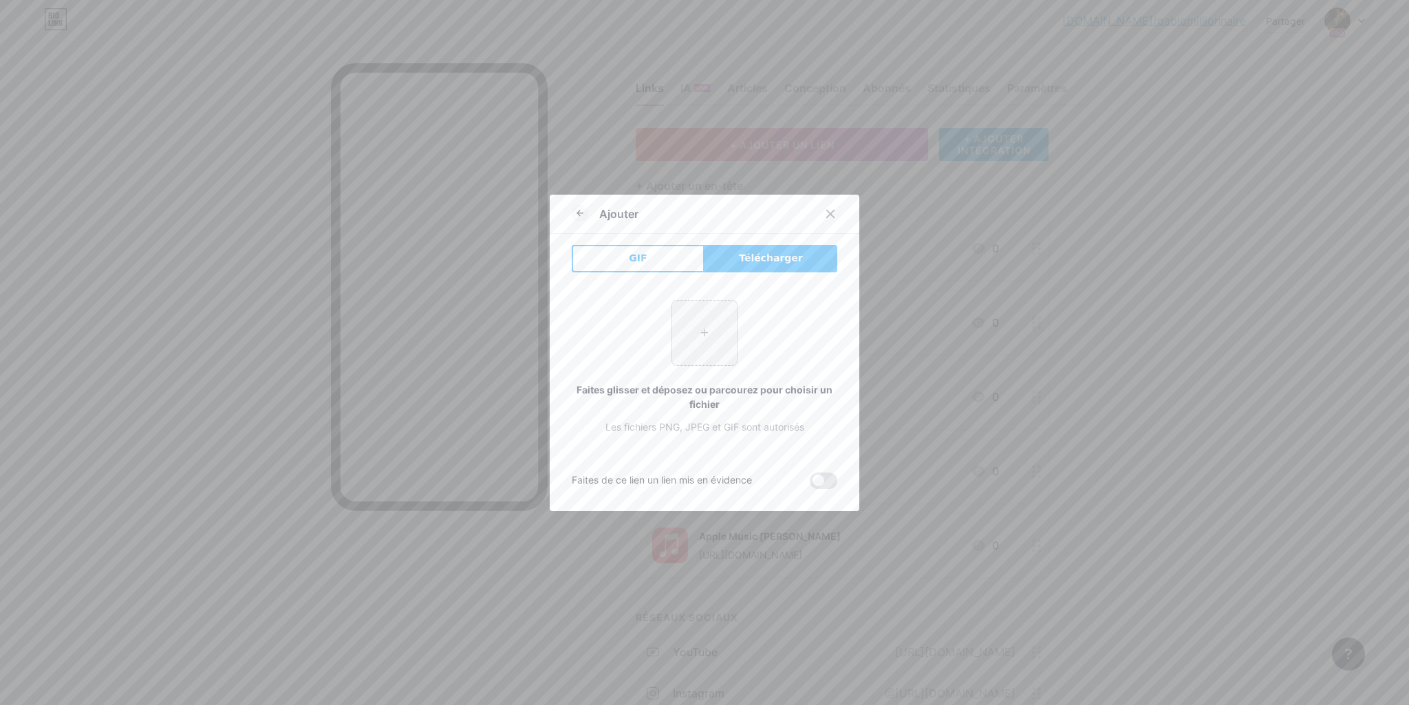
click at [705, 337] on input "file" at bounding box center [704, 333] width 65 height 65
type input "C:\fakepath\DEEZR.PA-dbdcf2cf.png"
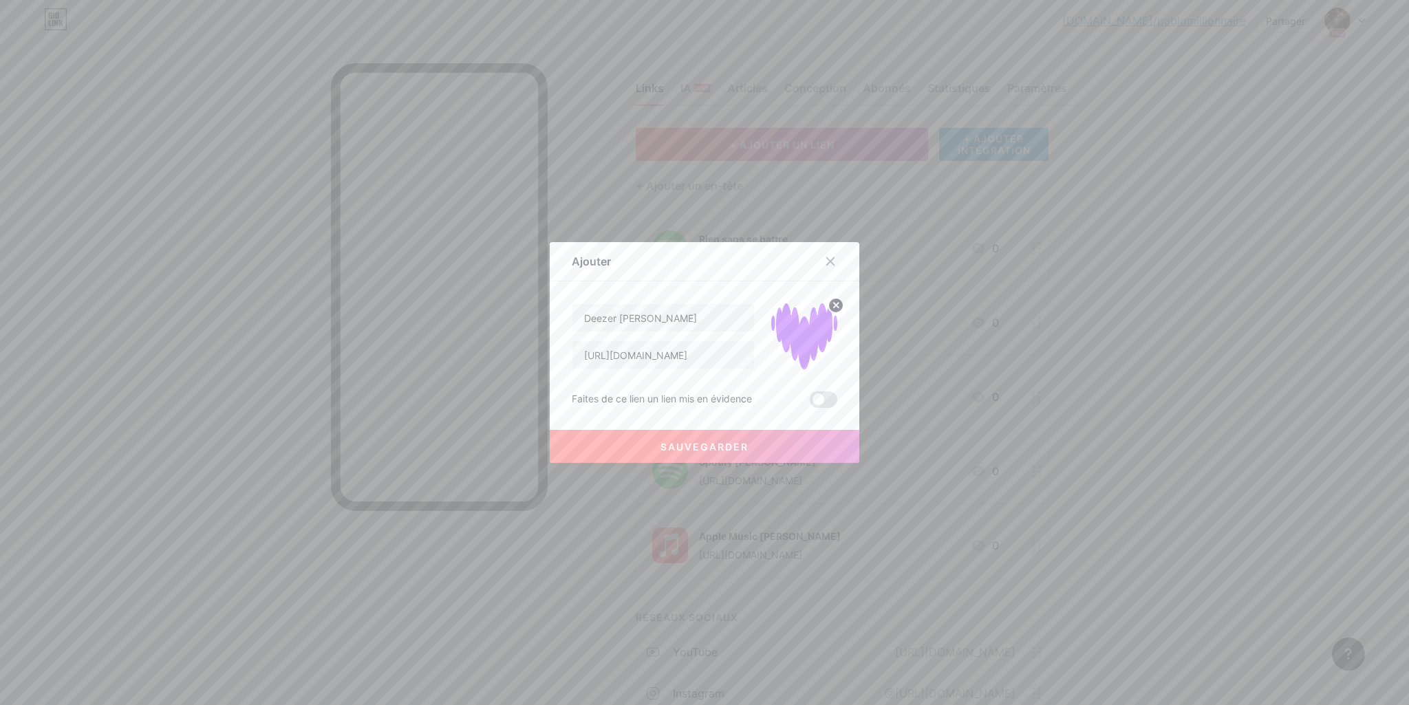
click at [720, 444] on font "Sauvegarder" at bounding box center [705, 447] width 88 height 12
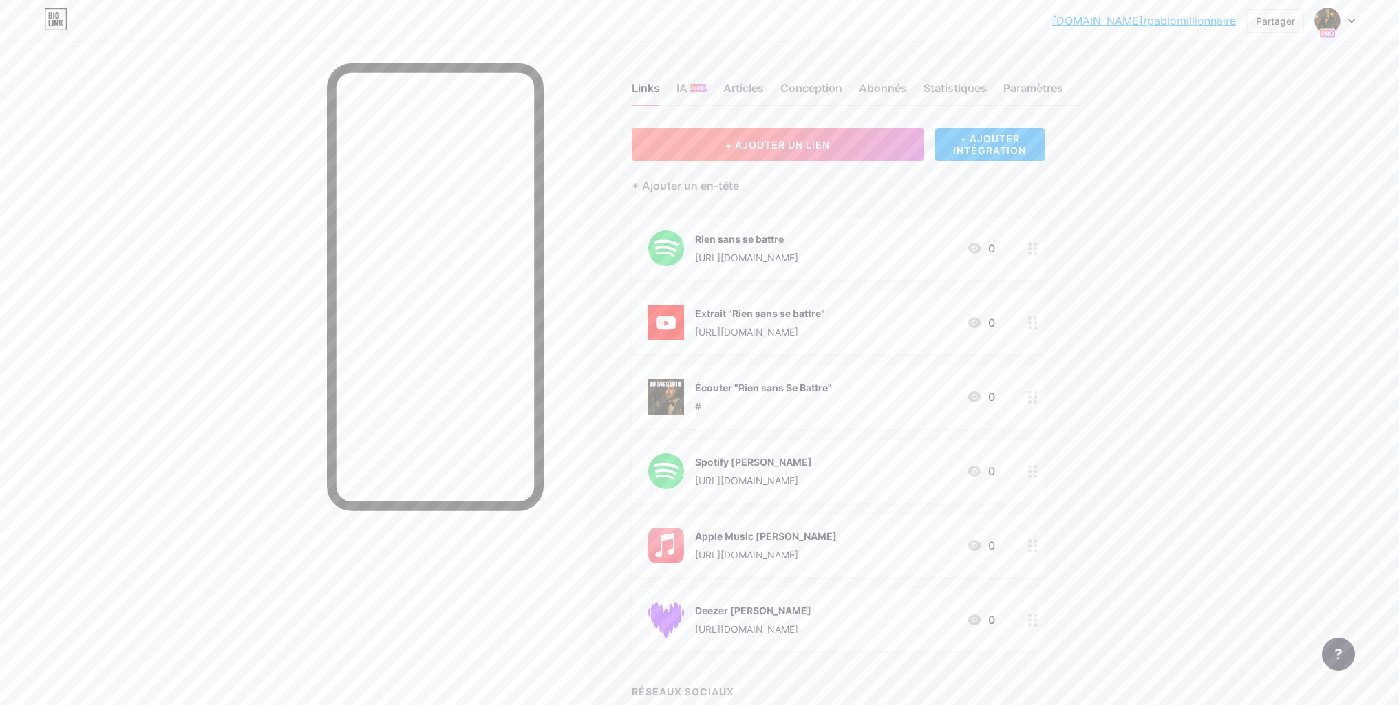
click at [782, 154] on button "+ AJOUTER UN LIEN" at bounding box center [778, 144] width 292 height 33
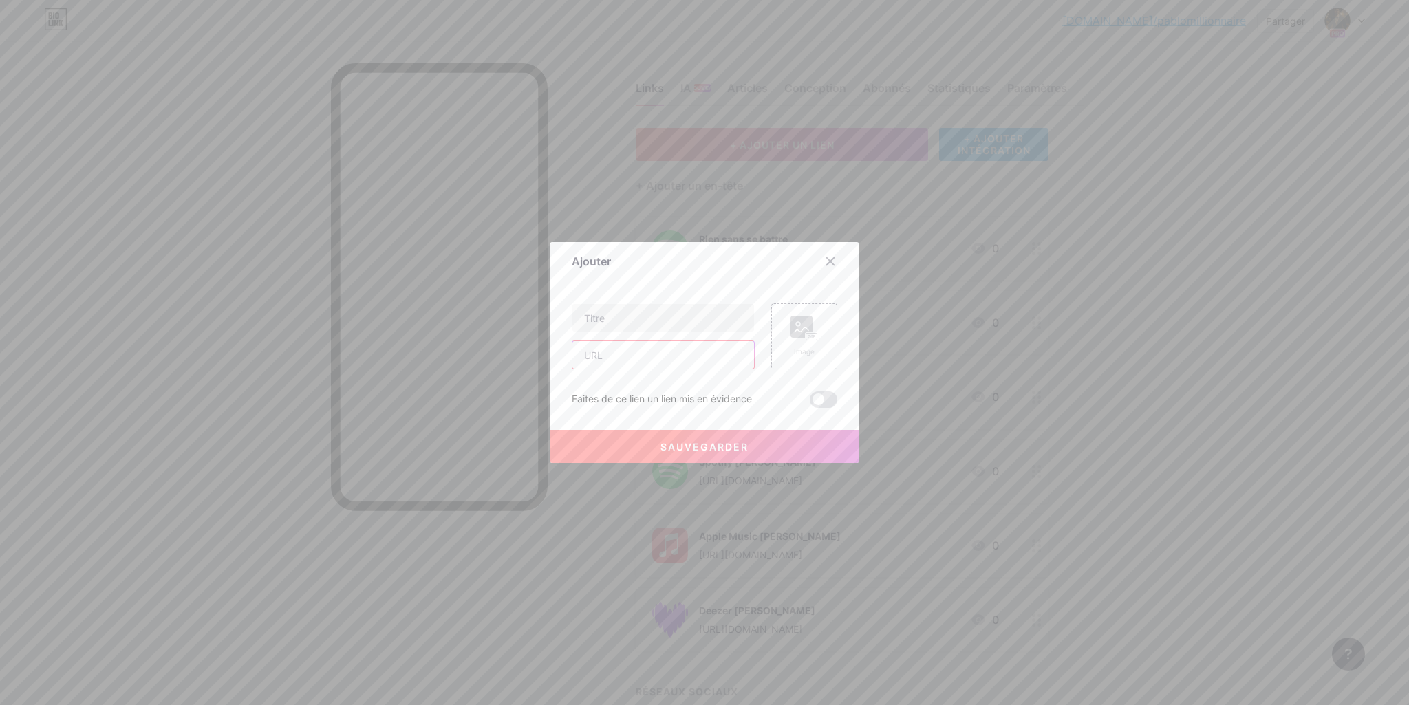
click at [624, 357] on input "text" at bounding box center [664, 355] width 182 height 28
paste input "[URL][DOMAIN_NAME]"
type input "[URL][DOMAIN_NAME]"
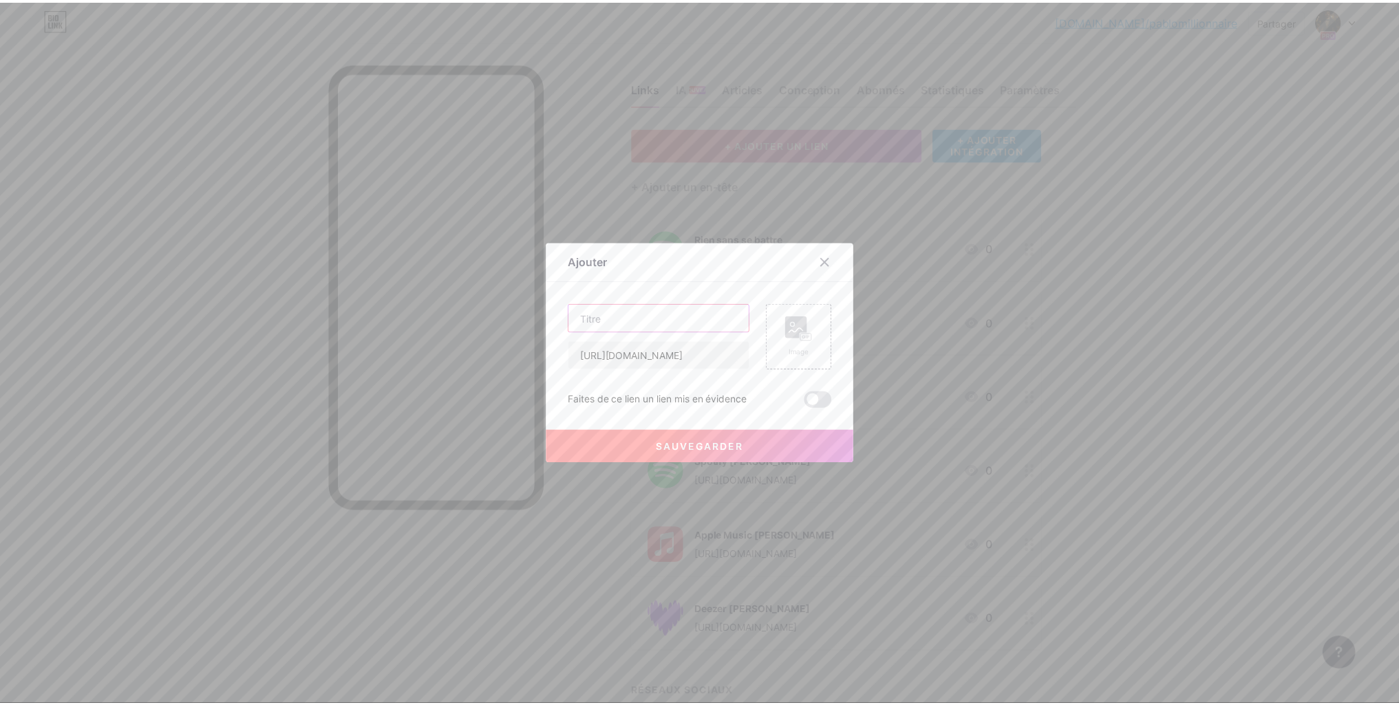
scroll to position [0, 0]
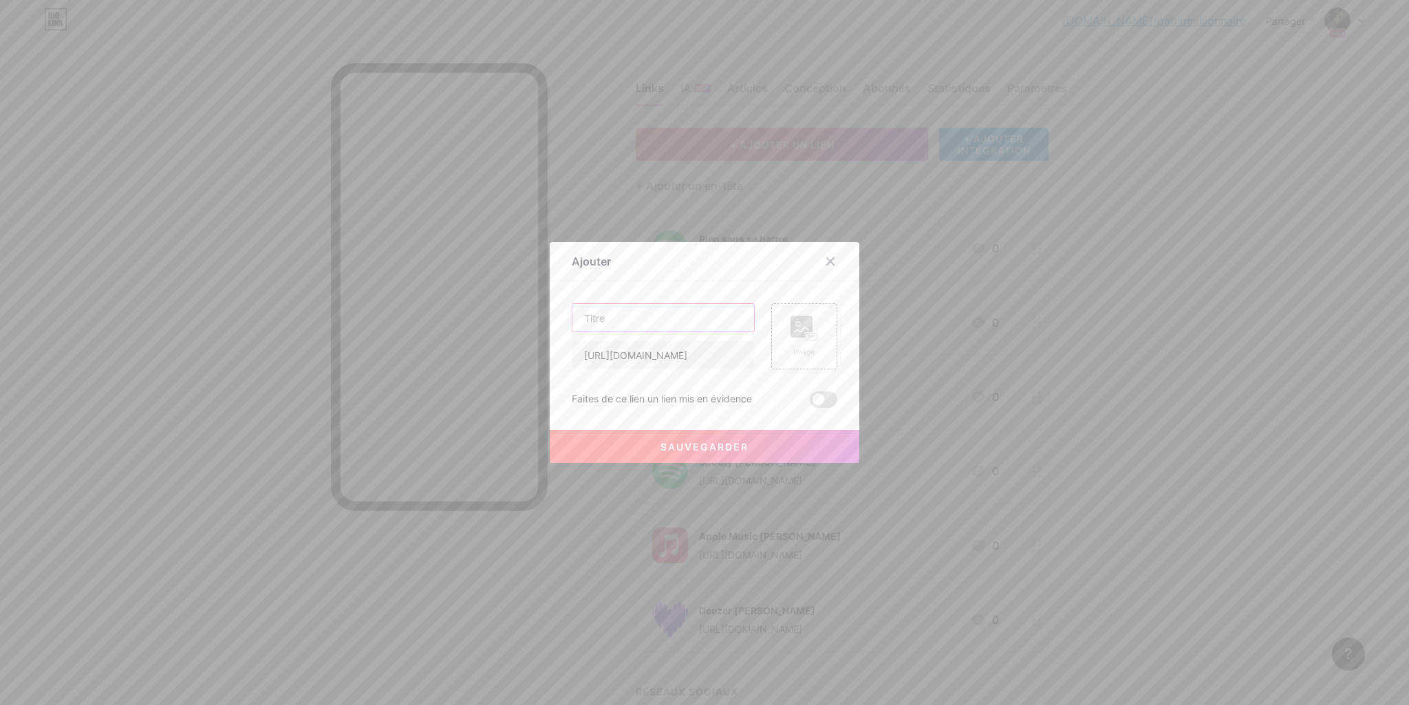
click at [617, 315] on input "text" at bounding box center [664, 318] width 182 height 28
type input "Amason Music [PERSON_NAME]"
click at [805, 348] on font "Image" at bounding box center [804, 352] width 21 height 8
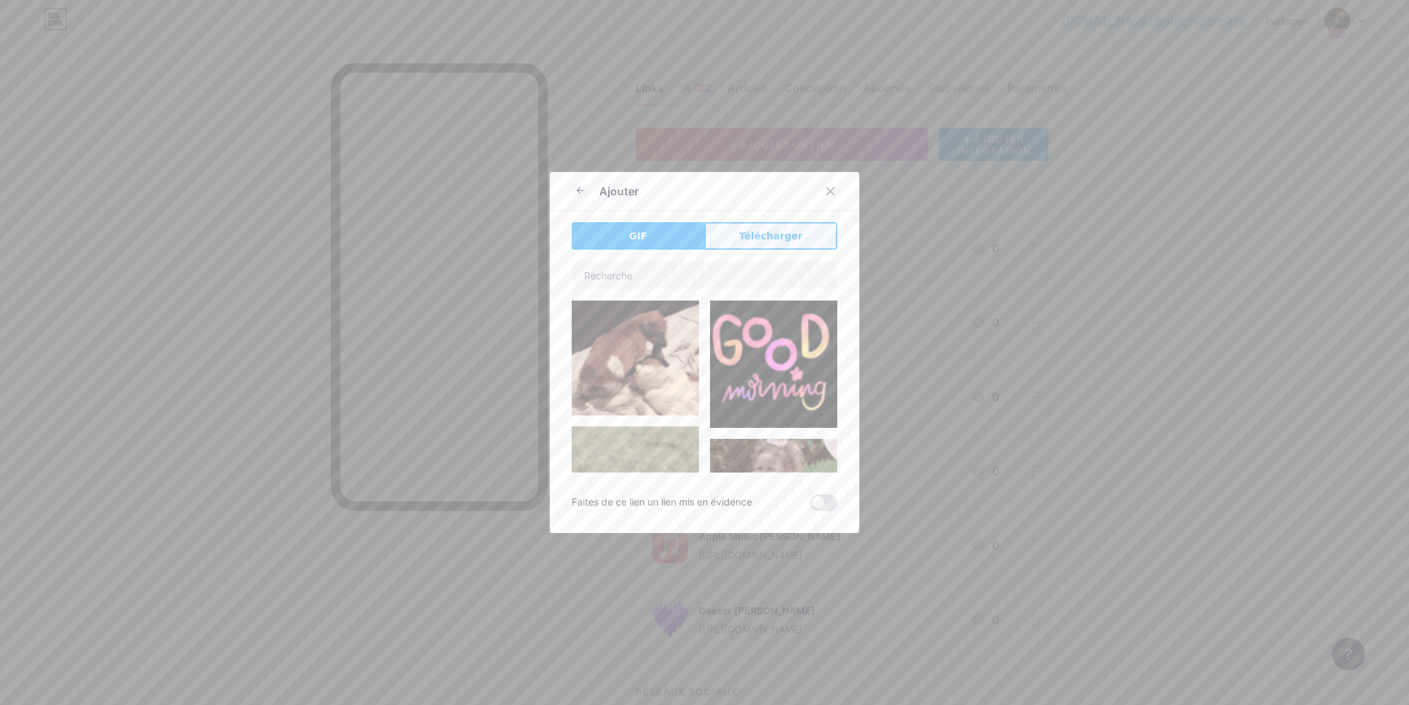
click at [779, 233] on font "Télécharger" at bounding box center [771, 236] width 64 height 11
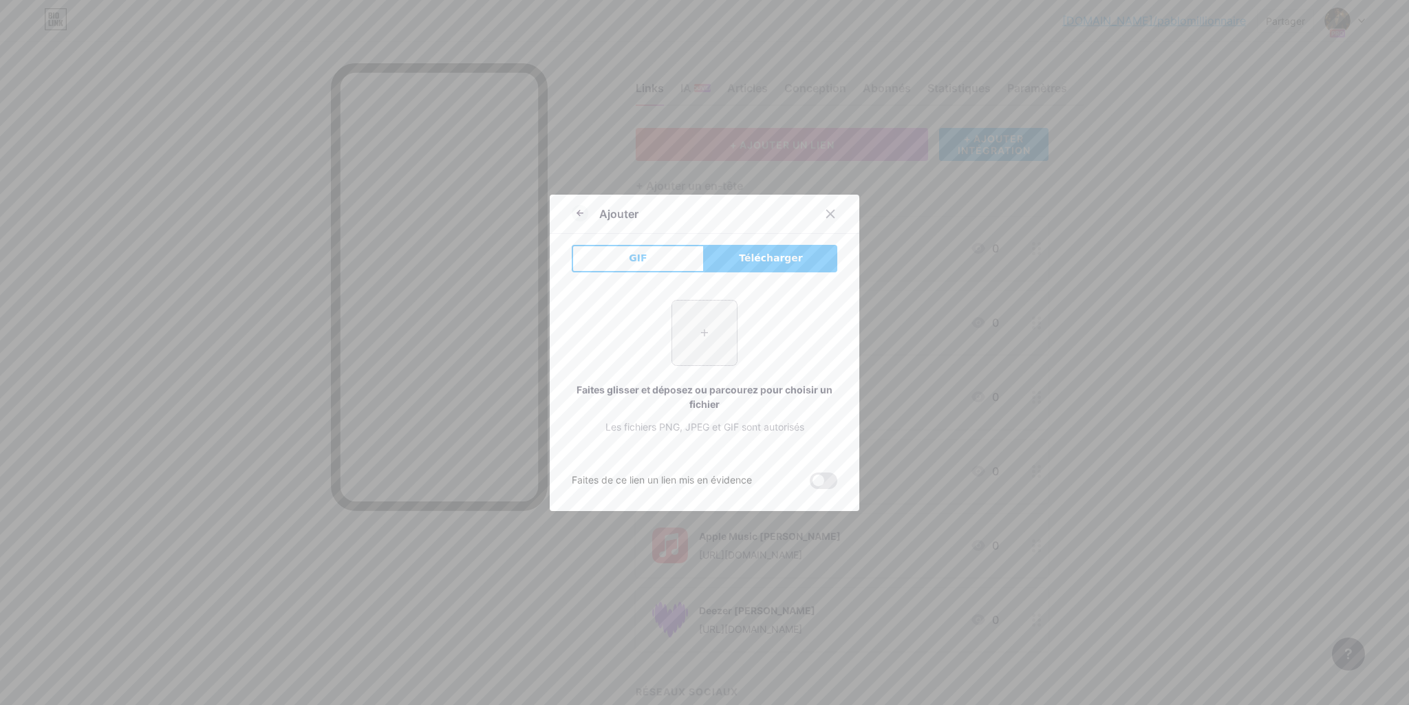
click at [705, 339] on input "file" at bounding box center [704, 333] width 65 height 65
type input "C:\fakepath\Amazonmusic.logo.png"
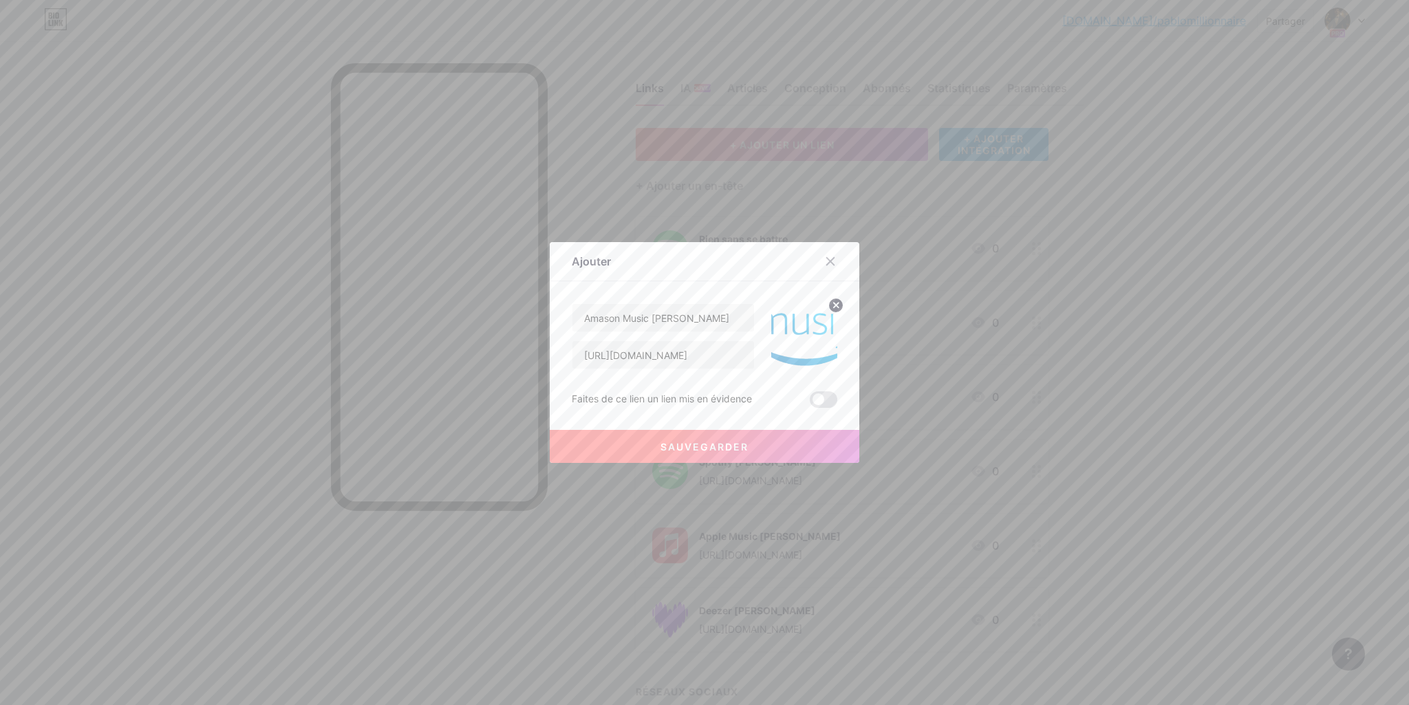
click at [743, 441] on font "Sauvegarder" at bounding box center [705, 447] width 88 height 12
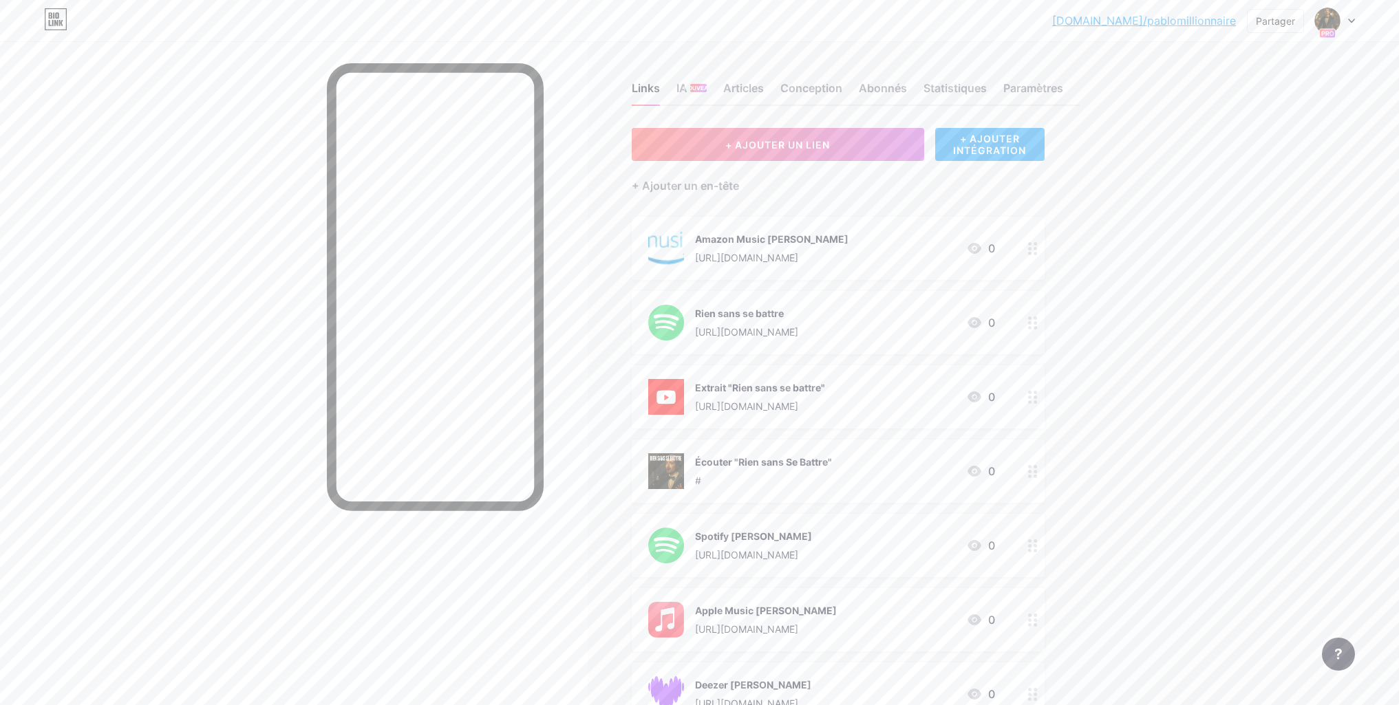
click at [849, 242] on div "Amazon Music [PERSON_NAME]" at bounding box center [771, 239] width 153 height 14
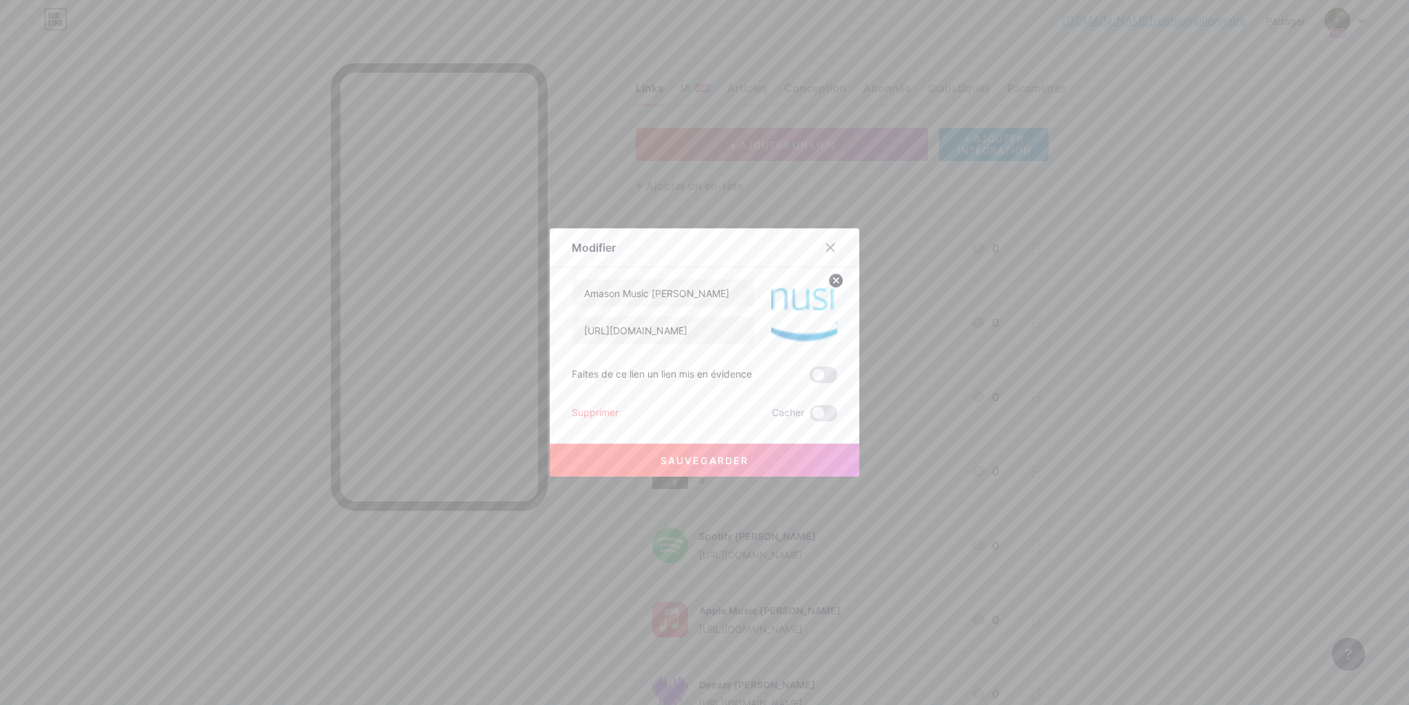
click at [837, 281] on icon at bounding box center [836, 280] width 5 height 5
click at [812, 306] on rect at bounding box center [802, 302] width 22 height 22
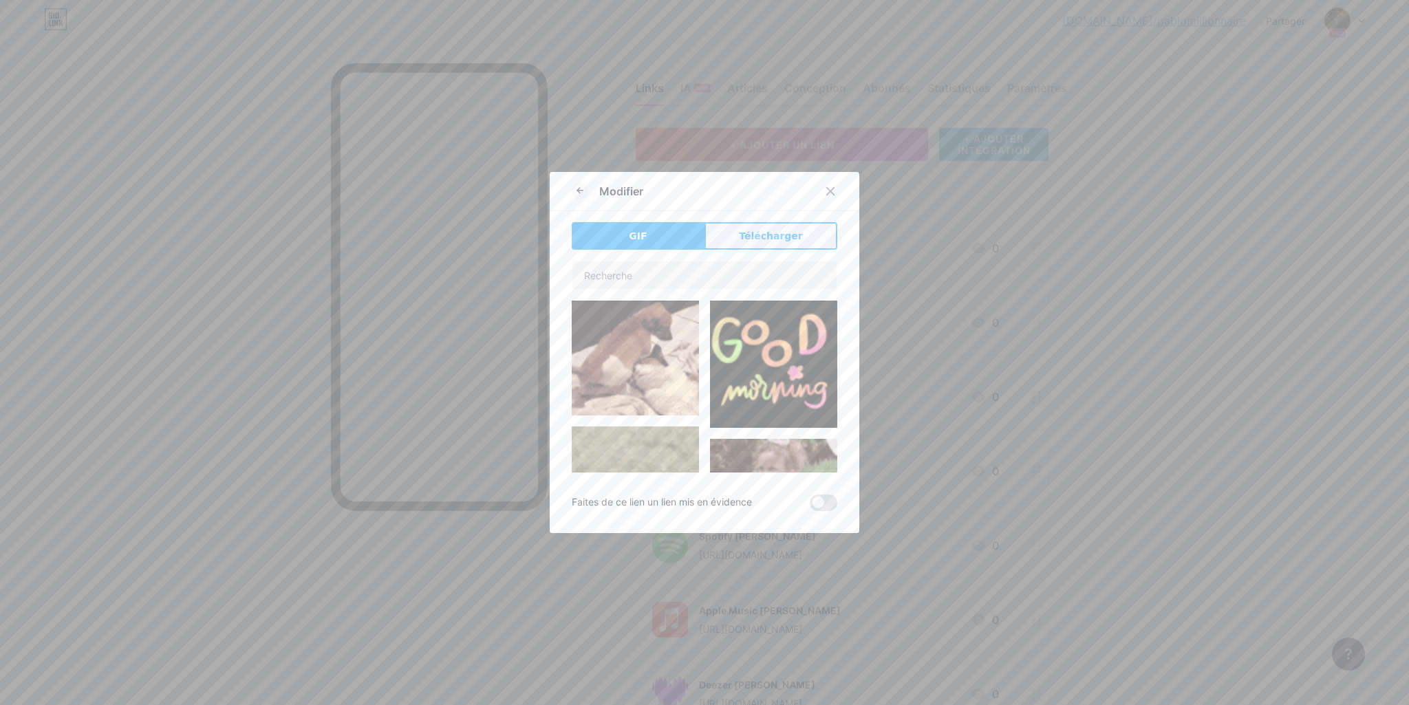
click at [789, 237] on font "Télécharger" at bounding box center [771, 236] width 64 height 11
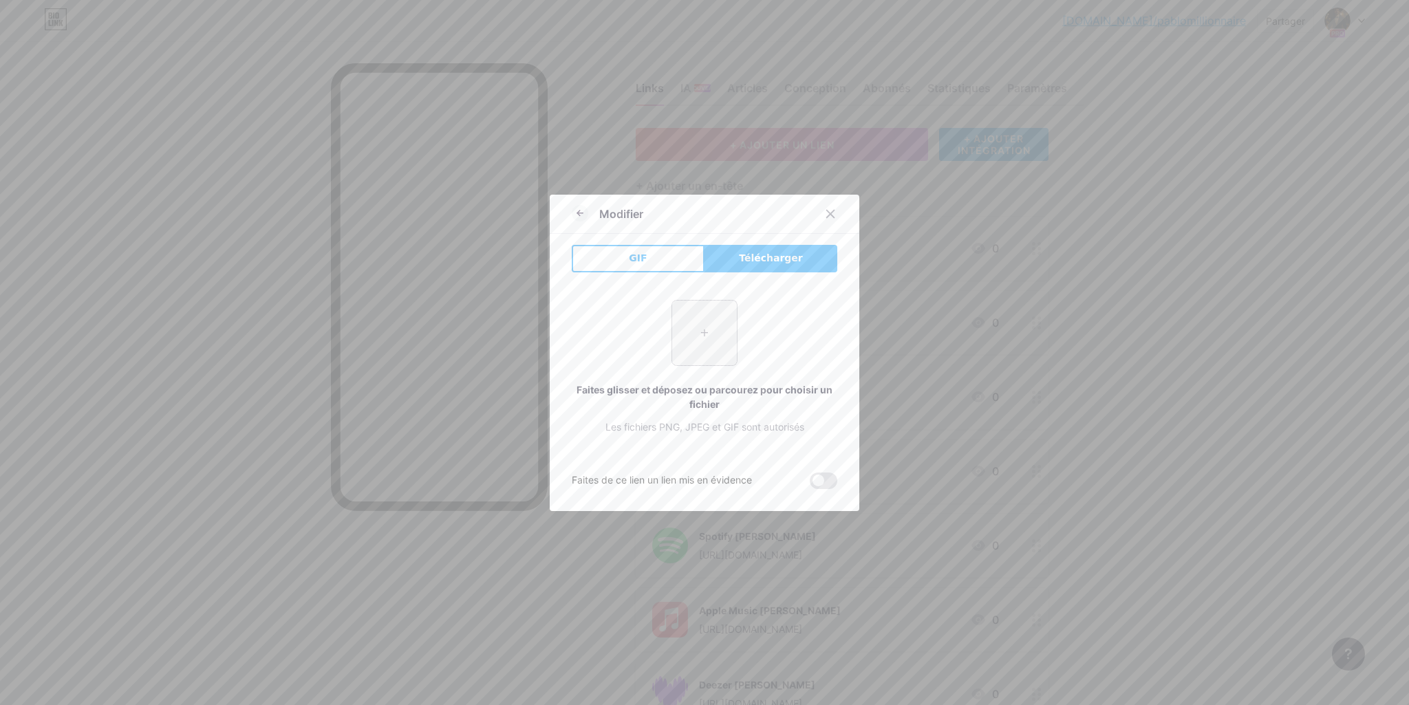
click at [714, 332] on input "file" at bounding box center [704, 333] width 65 height 65
type input "C:\fakepath\41bBskQmb-L._UF1000,1000_QL80_.jpg"
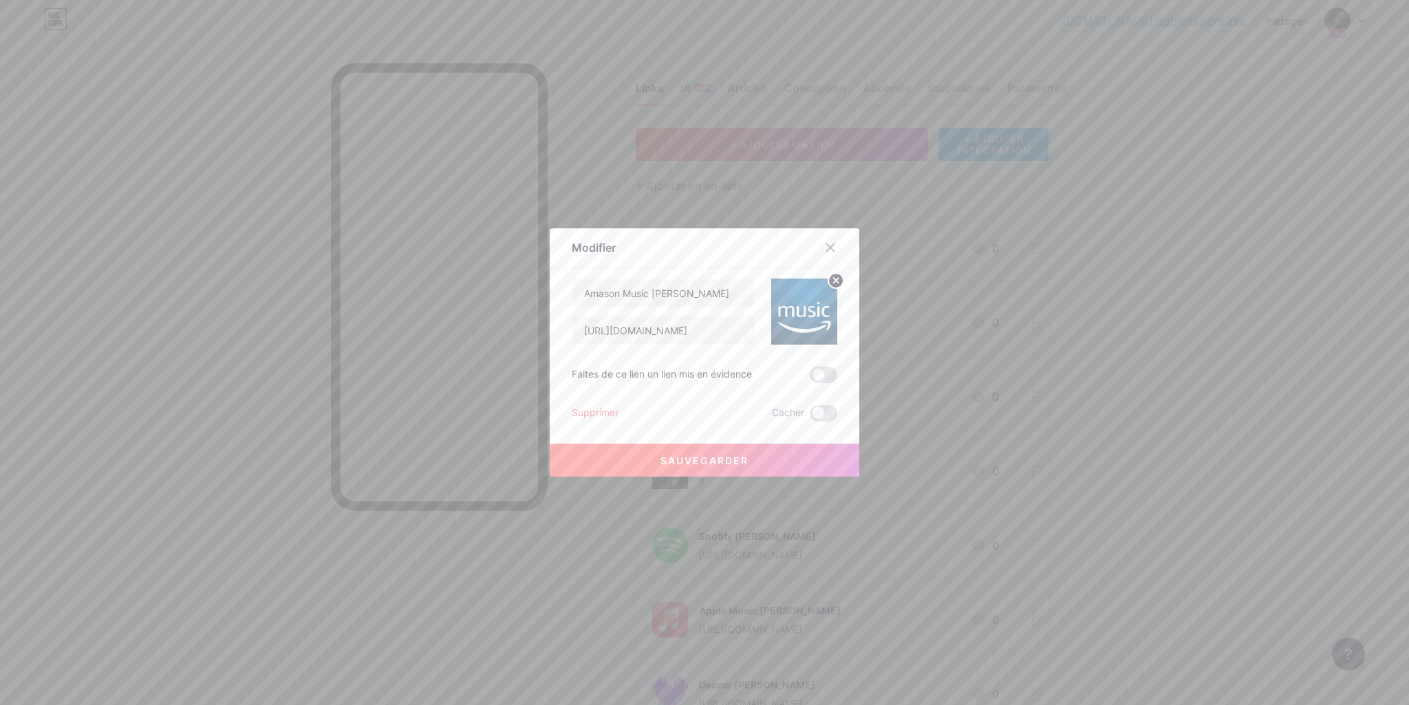
click at [701, 463] on font "Sauvegarder" at bounding box center [705, 461] width 88 height 12
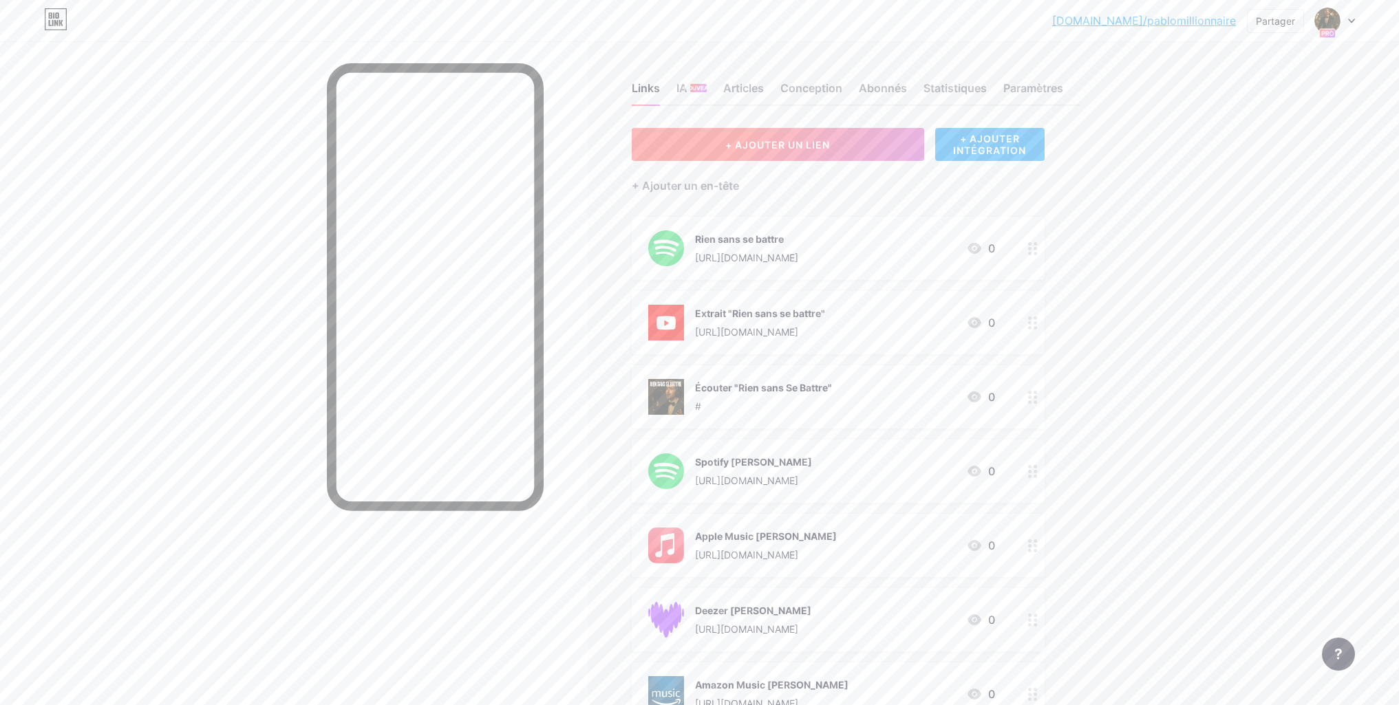
click at [847, 156] on button "+ AJOUTER UN LIEN" at bounding box center [778, 144] width 292 height 33
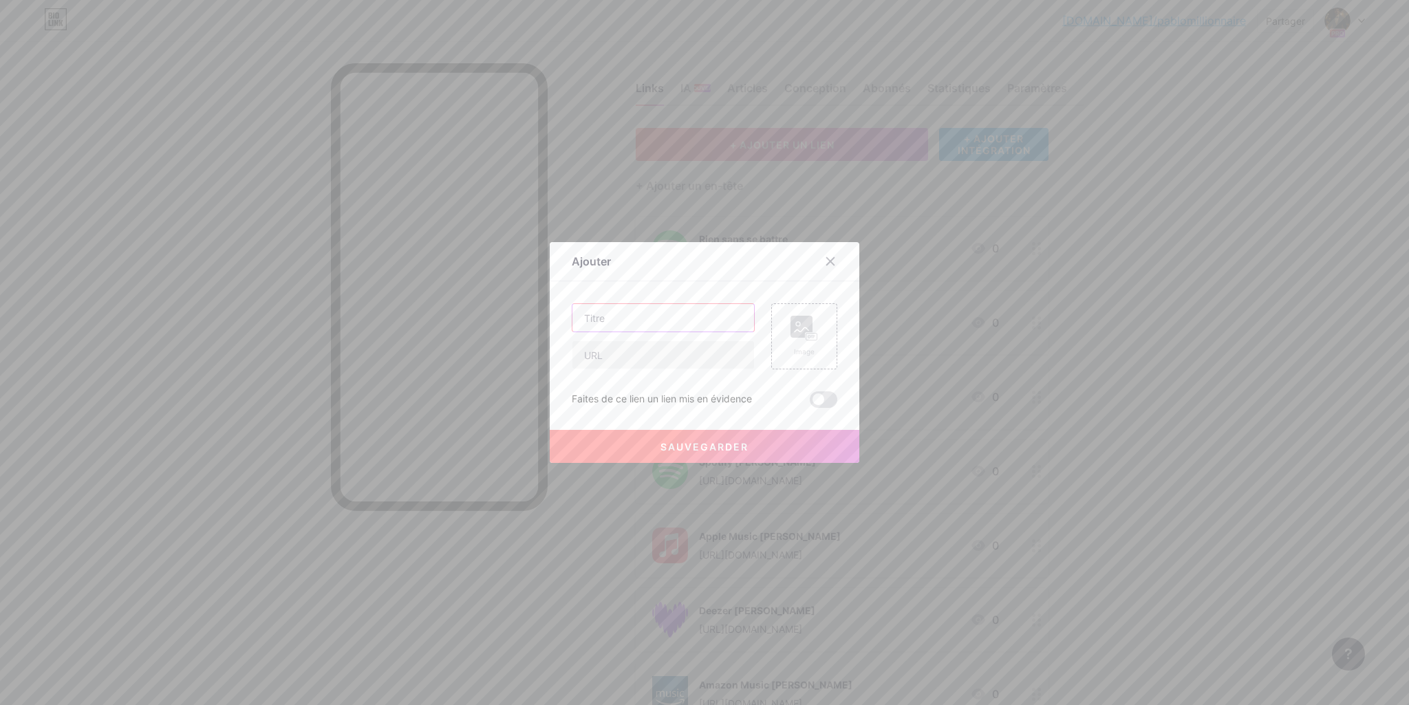
click at [592, 317] on input "text" at bounding box center [664, 318] width 182 height 28
type input "youtube music [PERSON_NAME]"
click at [650, 348] on input "text" at bounding box center [664, 355] width 182 height 28
paste input "[URL][DOMAIN_NAME]"
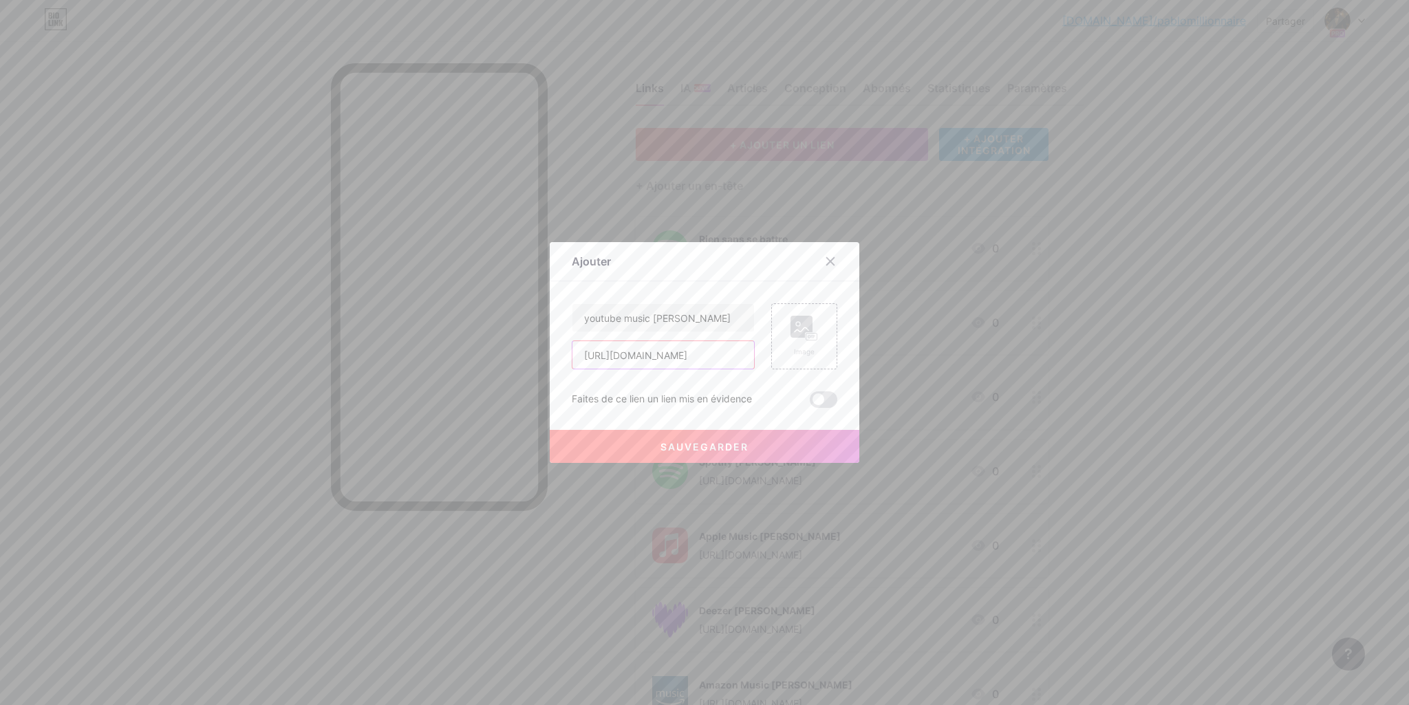
scroll to position [0, 48]
type input "[URL][DOMAIN_NAME]"
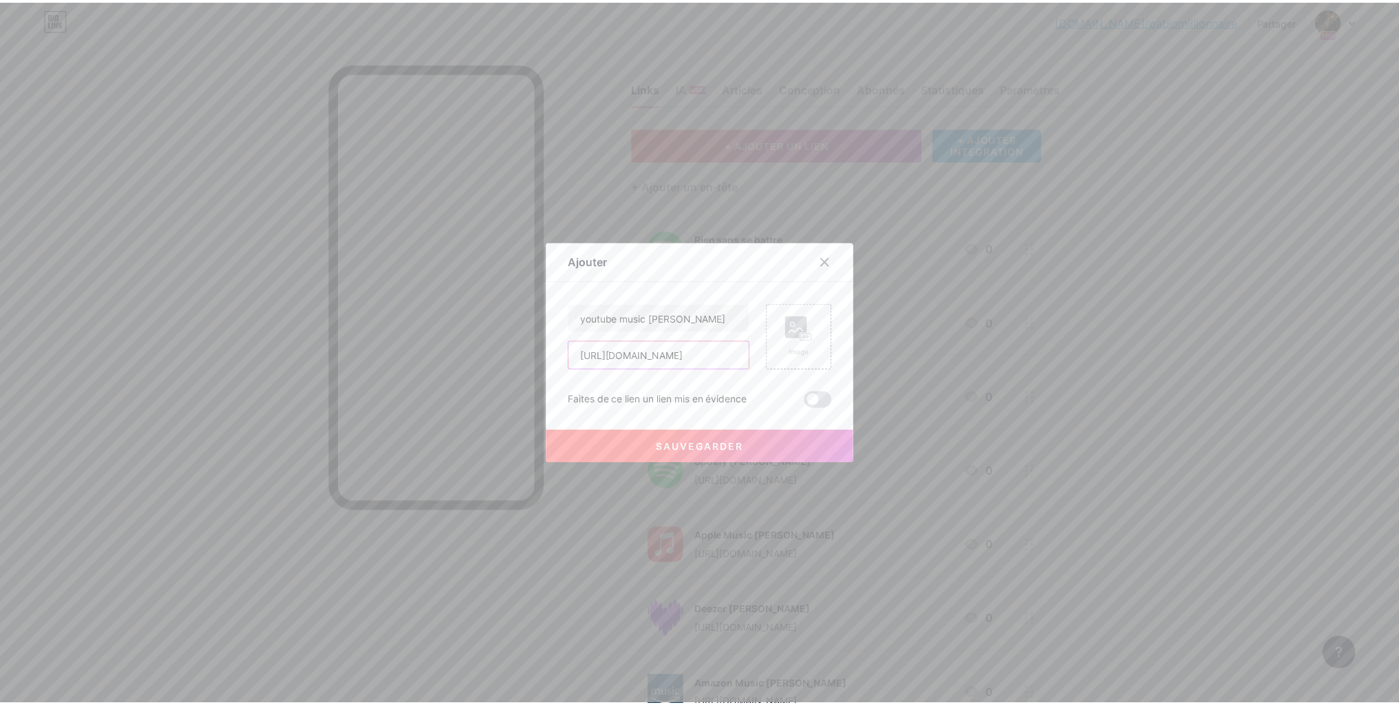
scroll to position [0, 0]
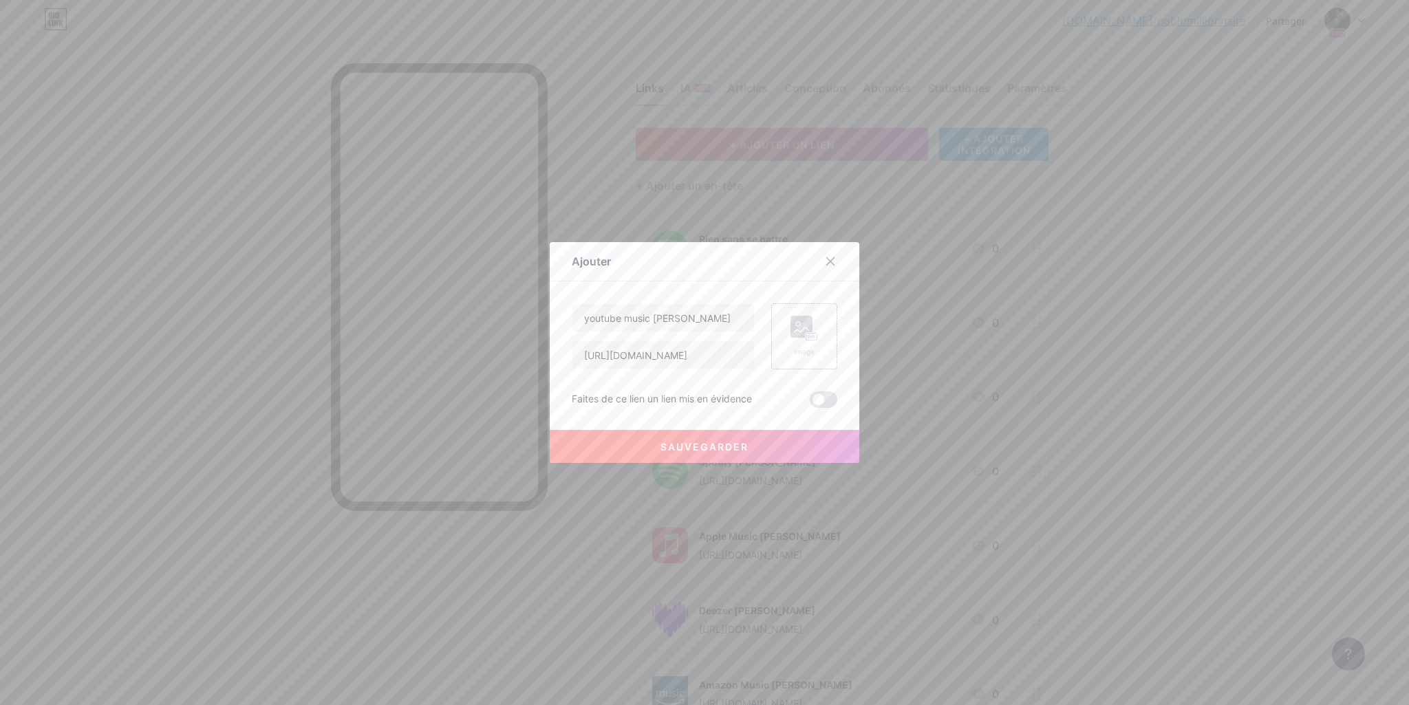
click at [793, 332] on rect at bounding box center [802, 327] width 22 height 22
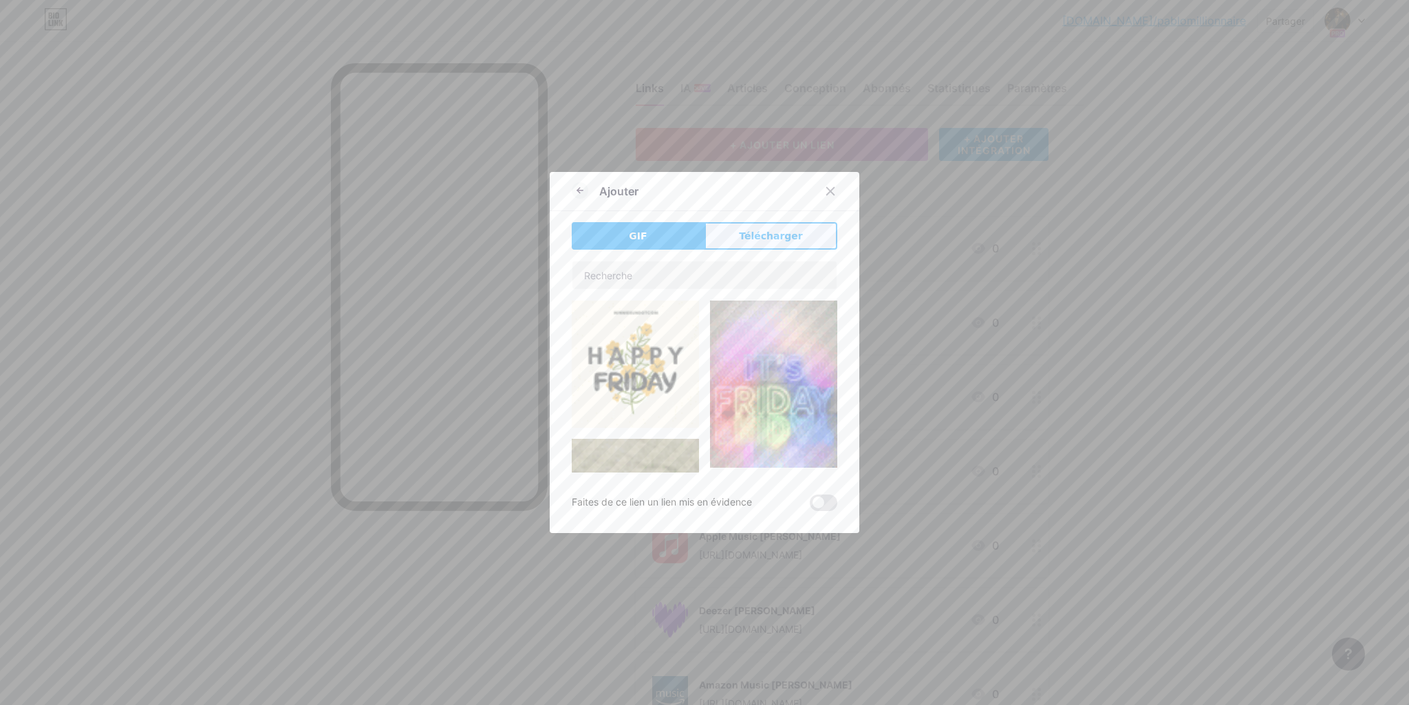
click at [770, 240] on font "Télécharger" at bounding box center [771, 236] width 64 height 11
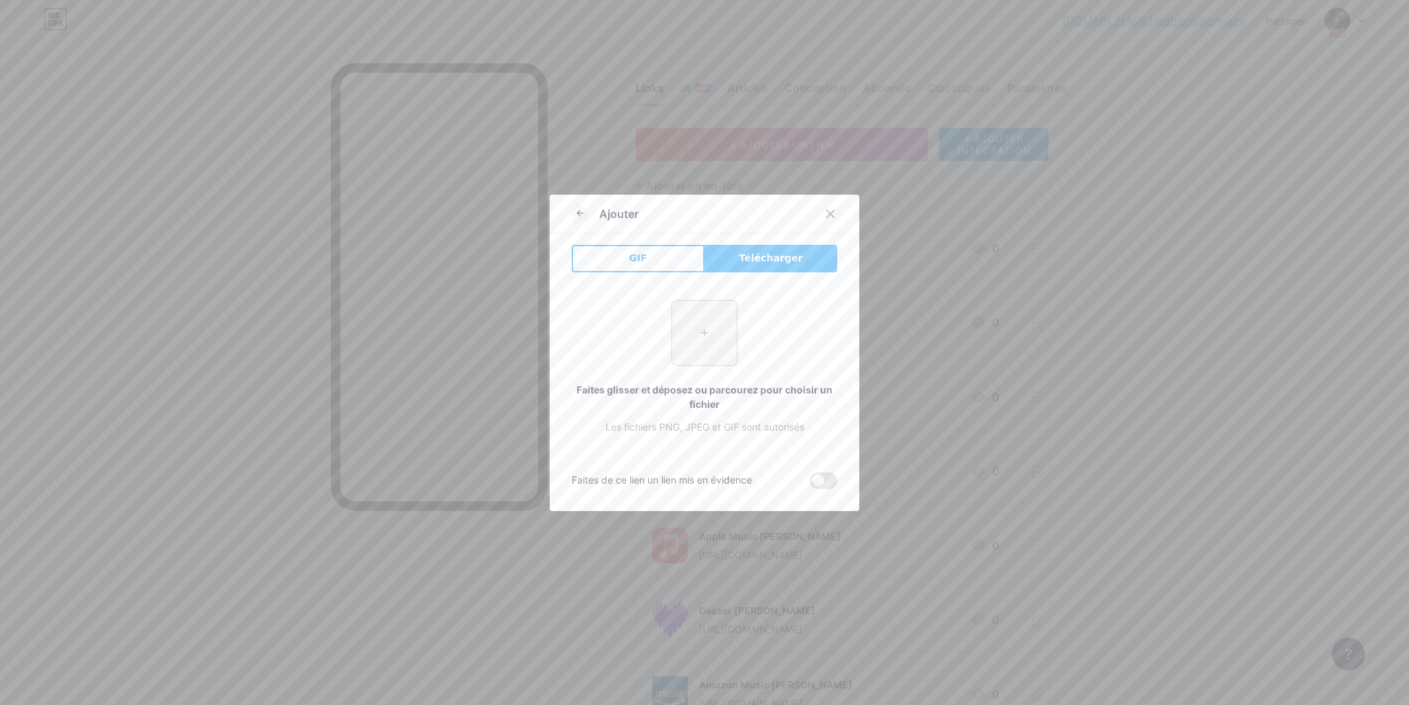
click at [704, 333] on input "file" at bounding box center [704, 333] width 65 height 65
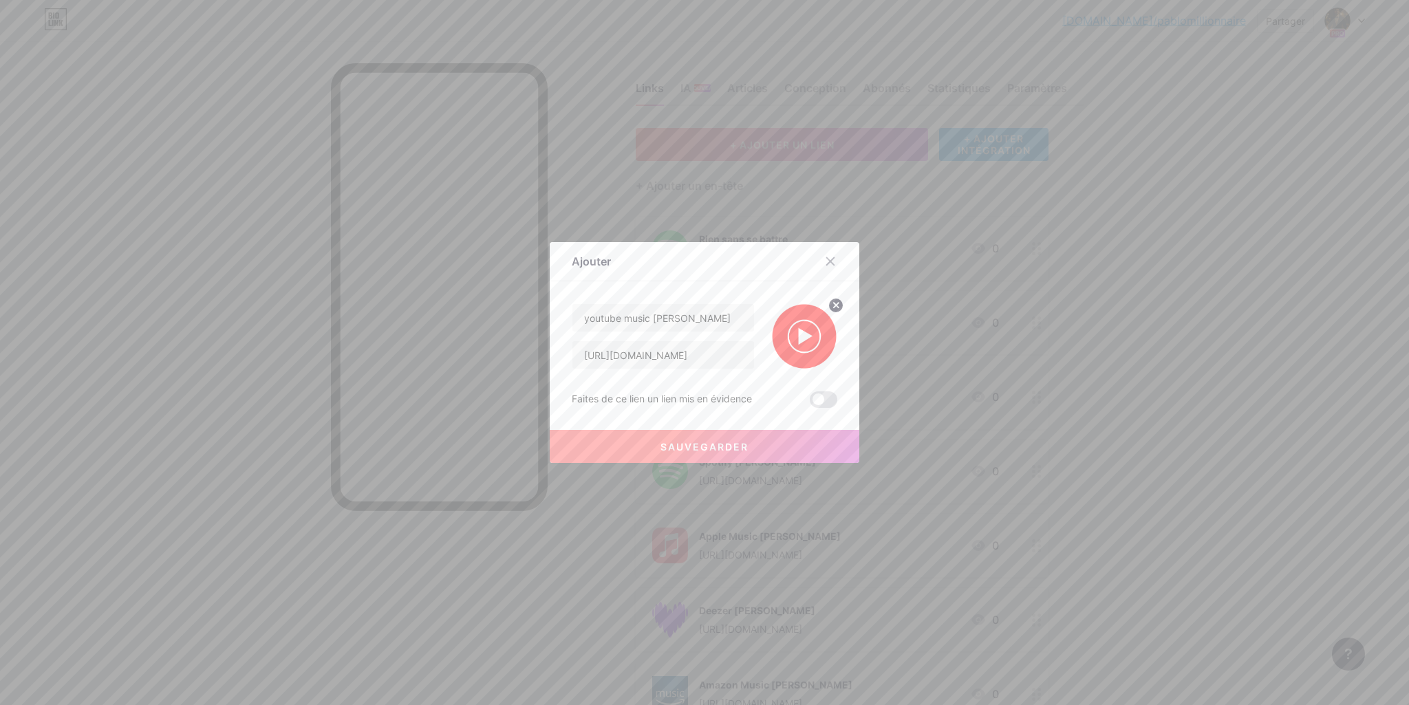
click at [745, 447] on font "Sauvegarder" at bounding box center [705, 447] width 88 height 12
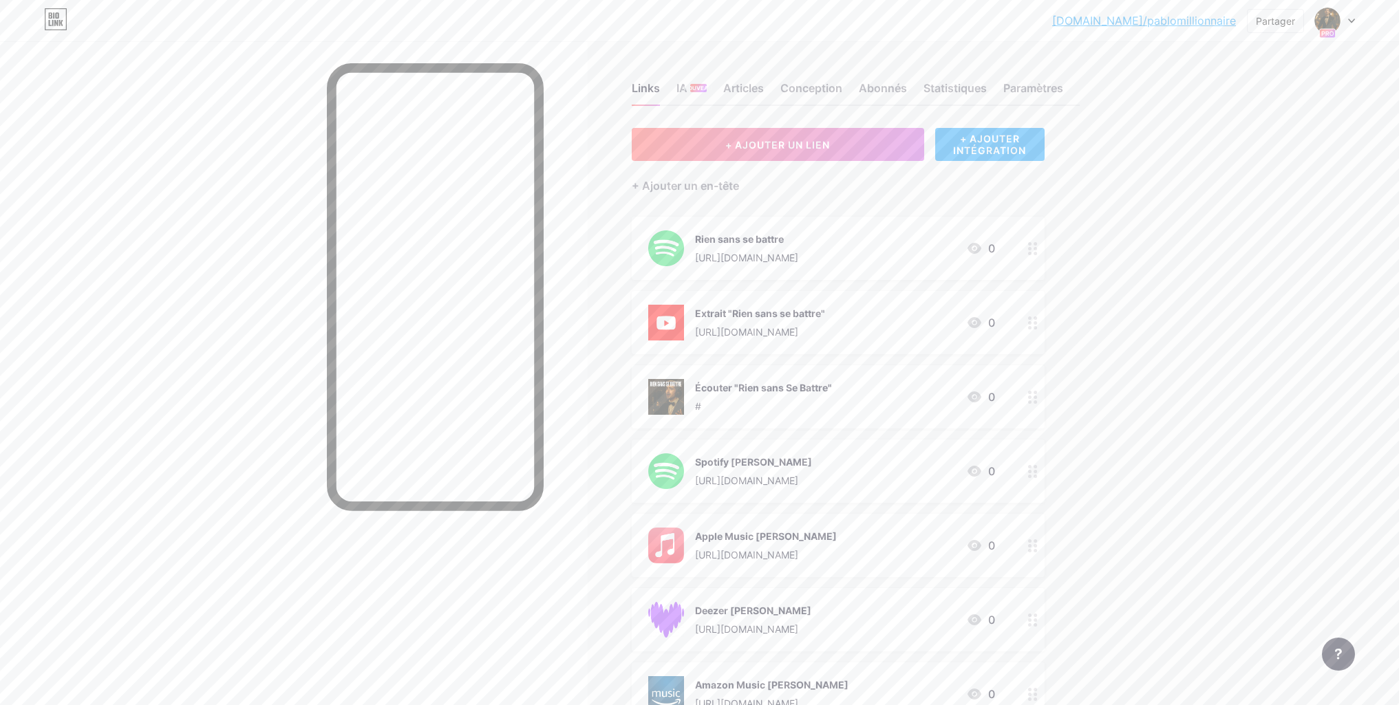
click at [798, 246] on div "Rien sans se battre [URL][DOMAIN_NAME]" at bounding box center [746, 249] width 103 height 36
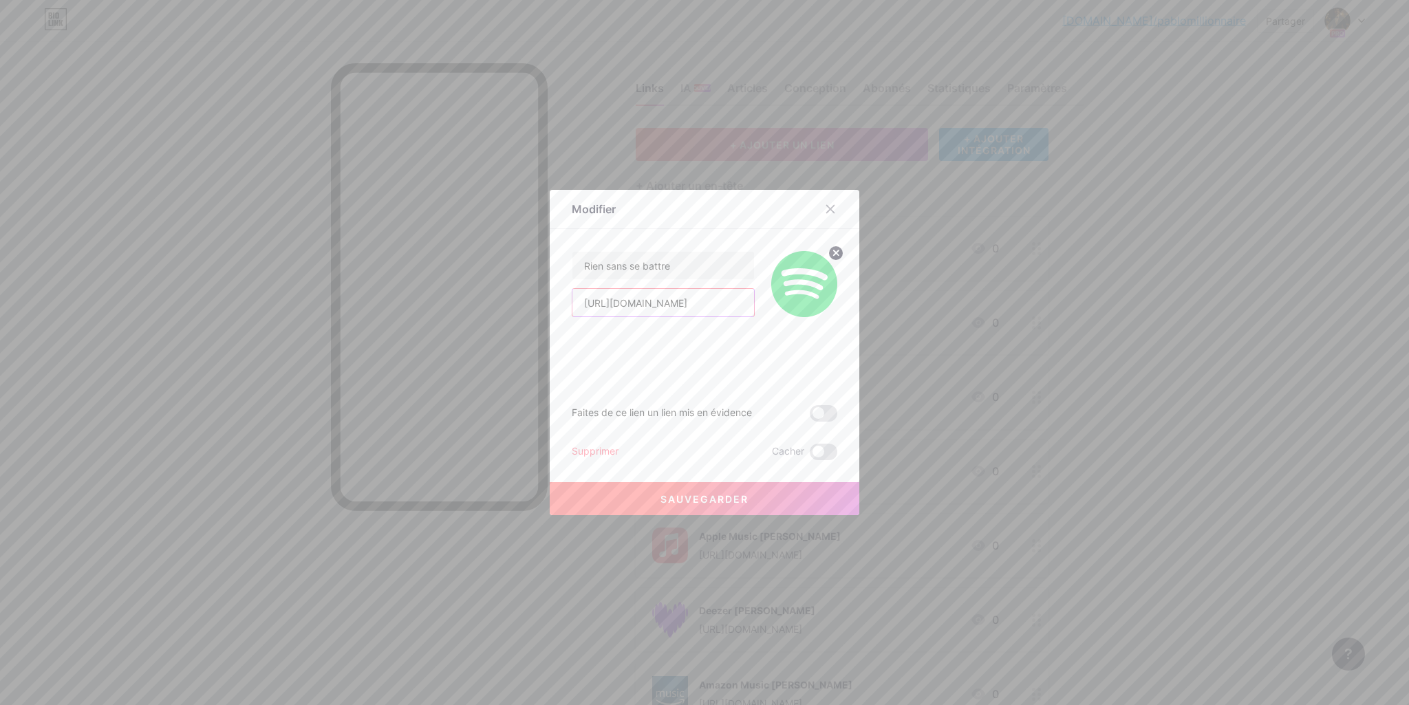
click at [711, 301] on input "[URL][DOMAIN_NAME]" at bounding box center [664, 303] width 182 height 28
click at [642, 304] on input "[URL][DOMAIN_NAME]" at bounding box center [664, 303] width 182 height 28
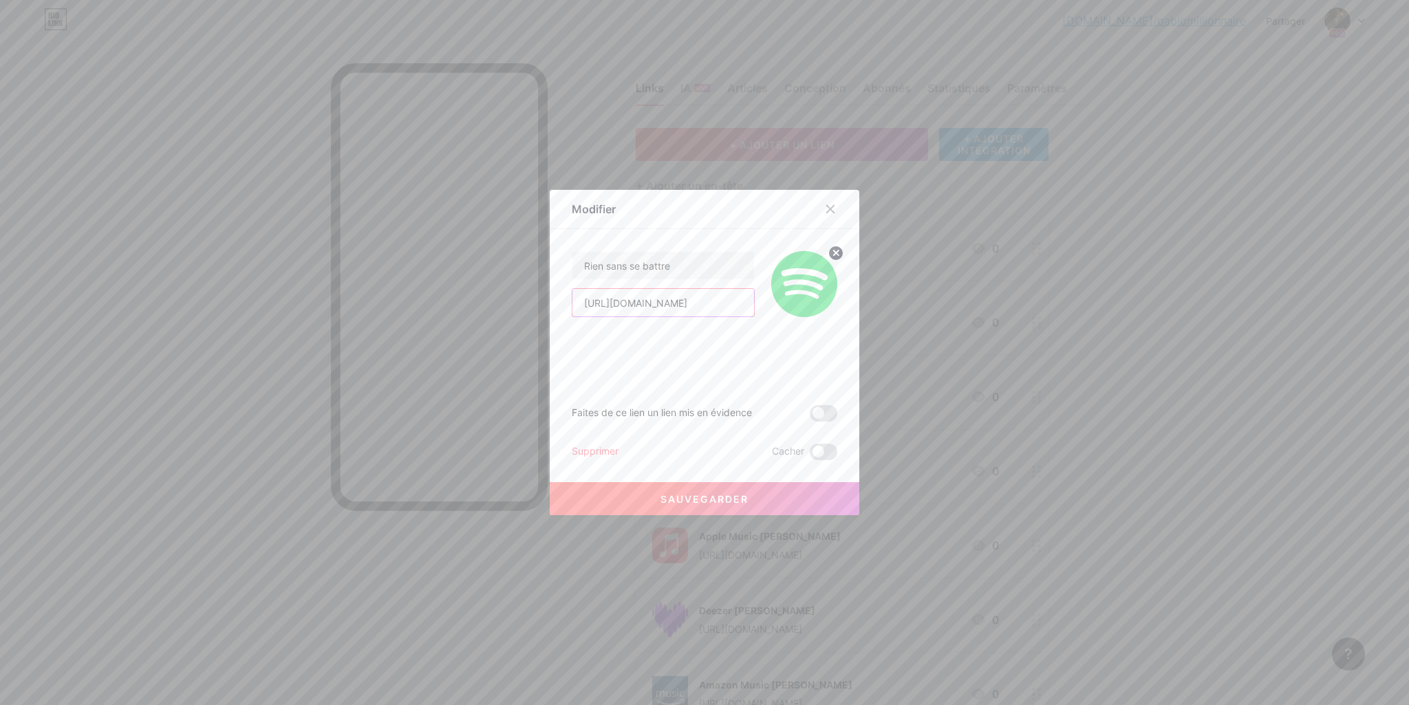
click at [642, 304] on input "[URL][DOMAIN_NAME]" at bounding box center [664, 303] width 182 height 28
click at [829, 208] on icon at bounding box center [831, 210] width 8 height 8
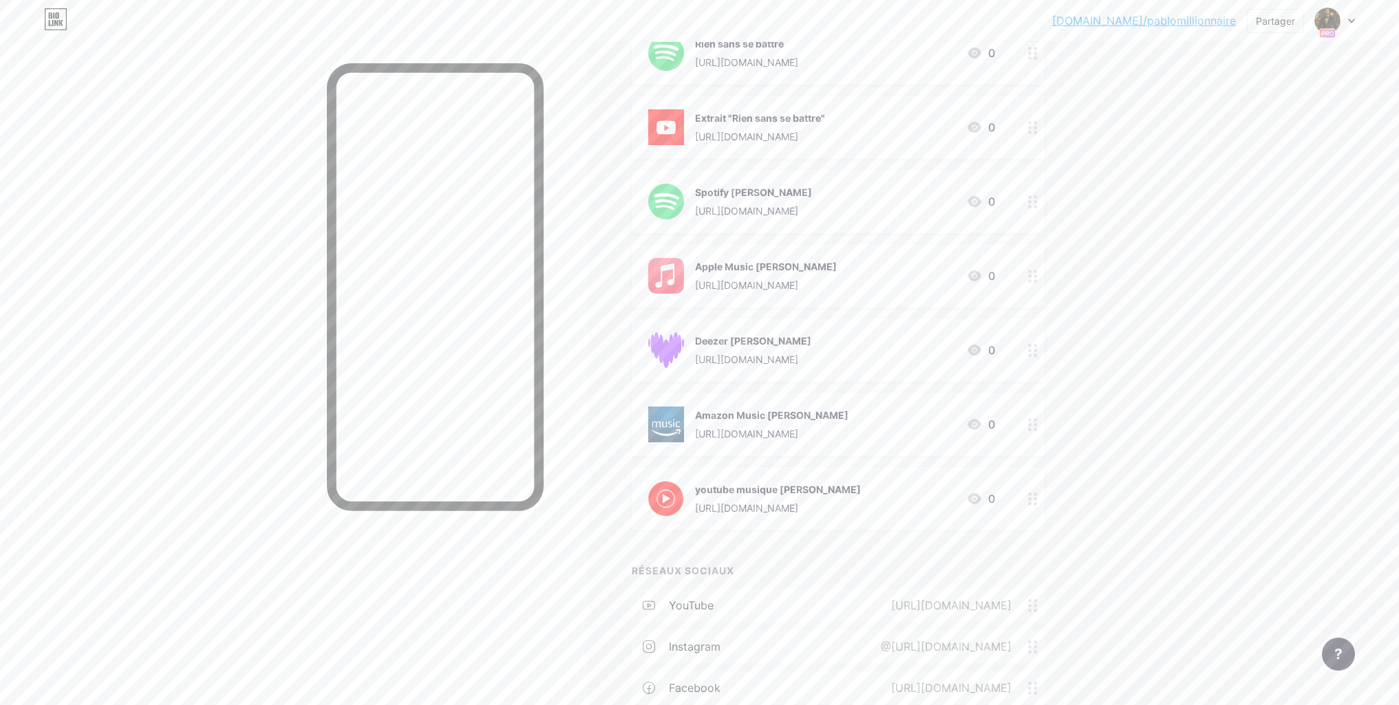
scroll to position [275, 0]
click at [806, 414] on font "Amazon Music [PERSON_NAME]" at bounding box center [771, 410] width 153 height 12
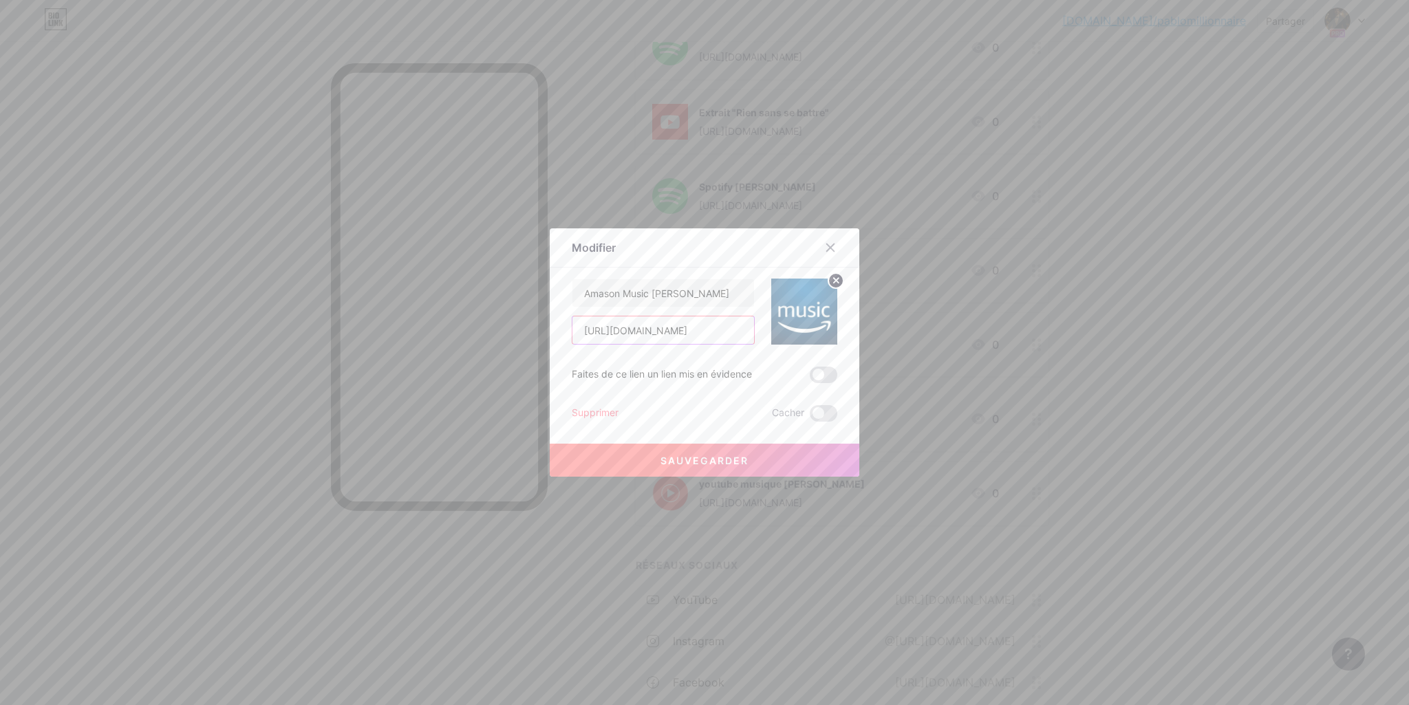
click at [702, 331] on input "[URL][DOMAIN_NAME]" at bounding box center [664, 331] width 182 height 28
click at [831, 251] on icon at bounding box center [830, 247] width 11 height 11
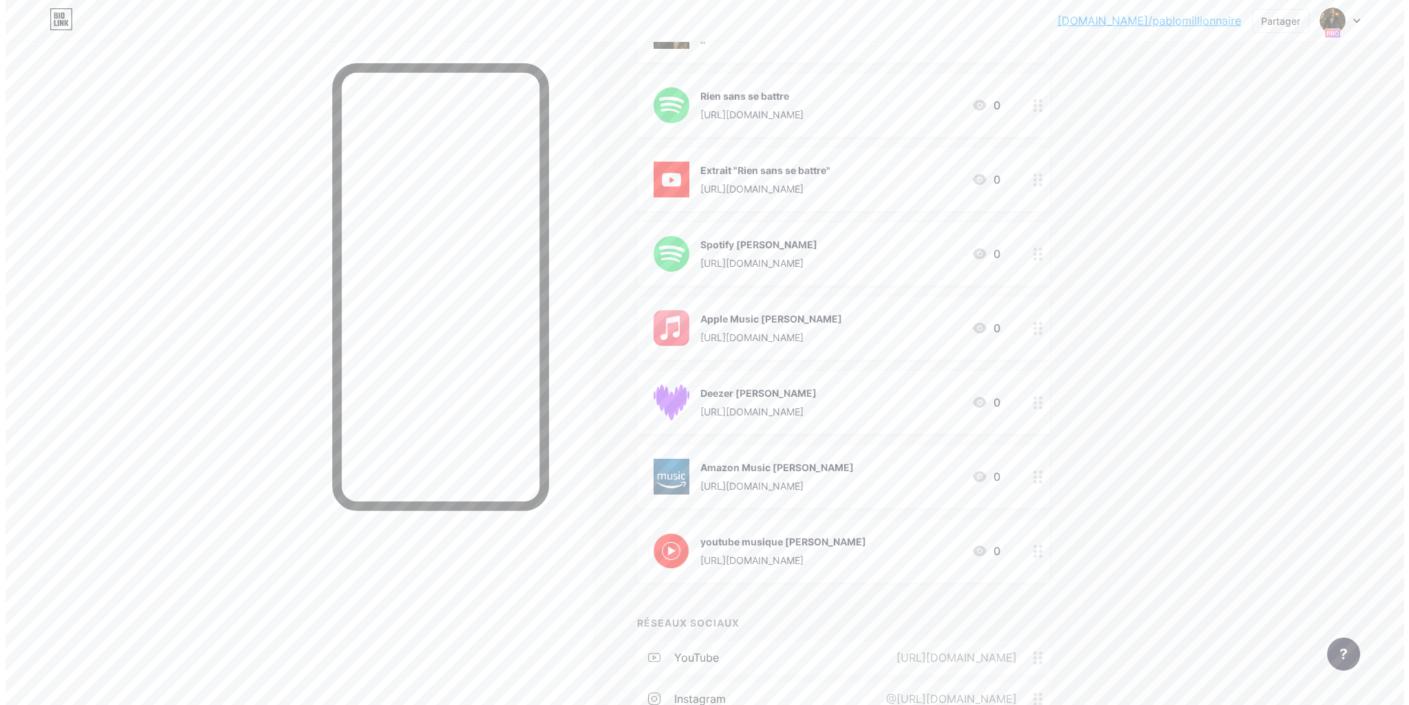
scroll to position [69, 0]
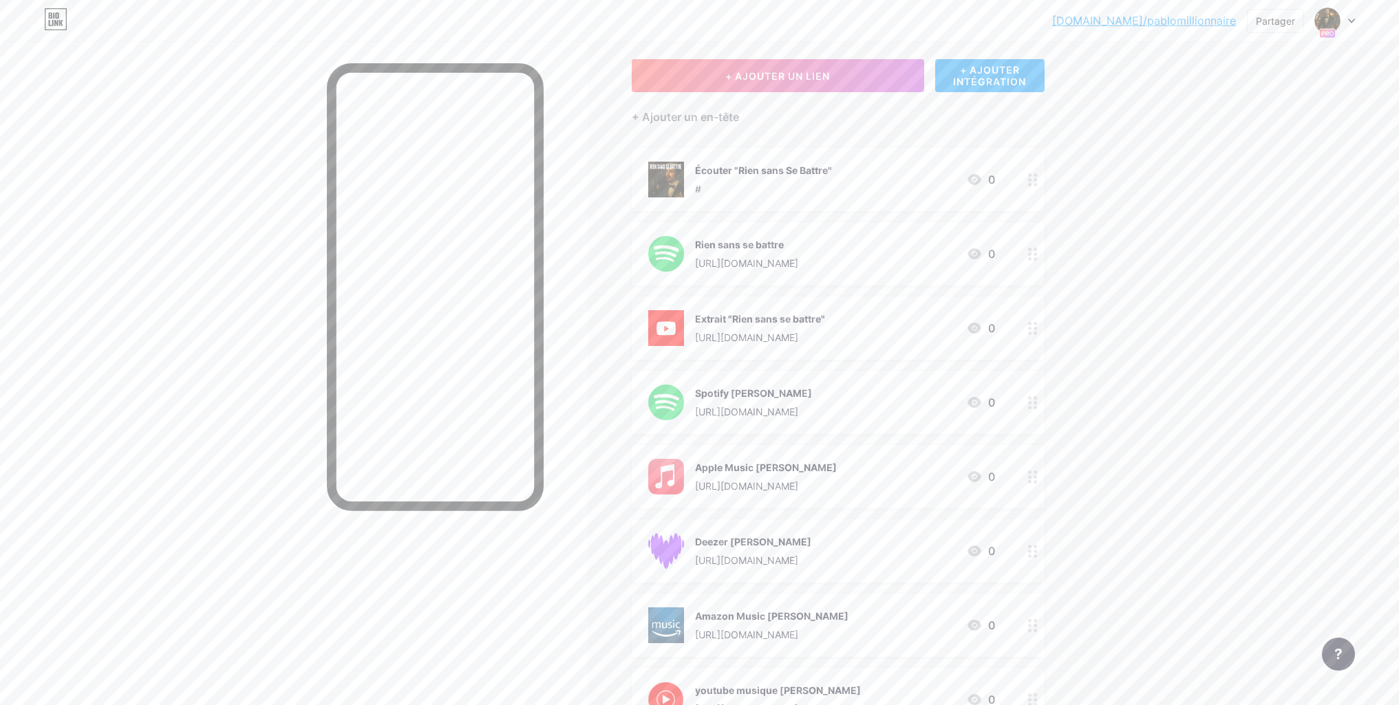
click at [798, 242] on div "Rien sans se battre" at bounding box center [746, 244] width 103 height 14
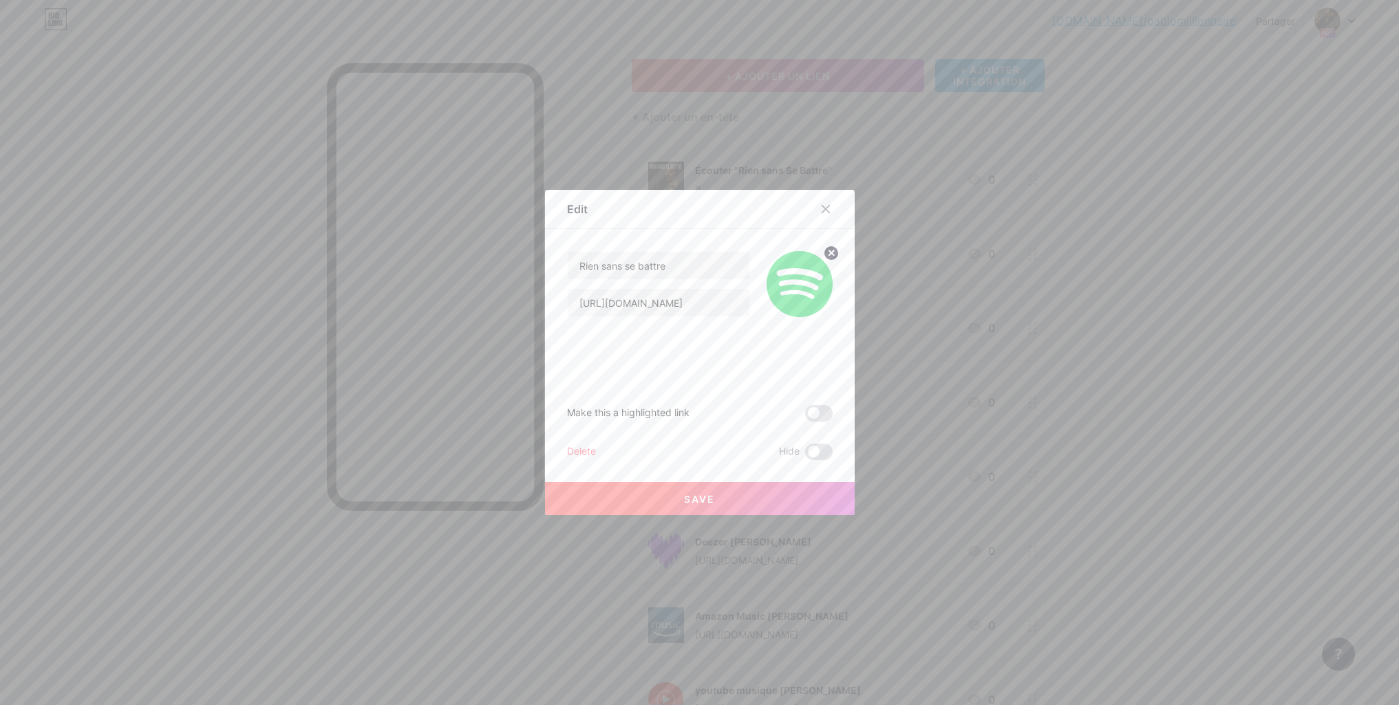
click at [590, 451] on div "Delete" at bounding box center [581, 452] width 29 height 17
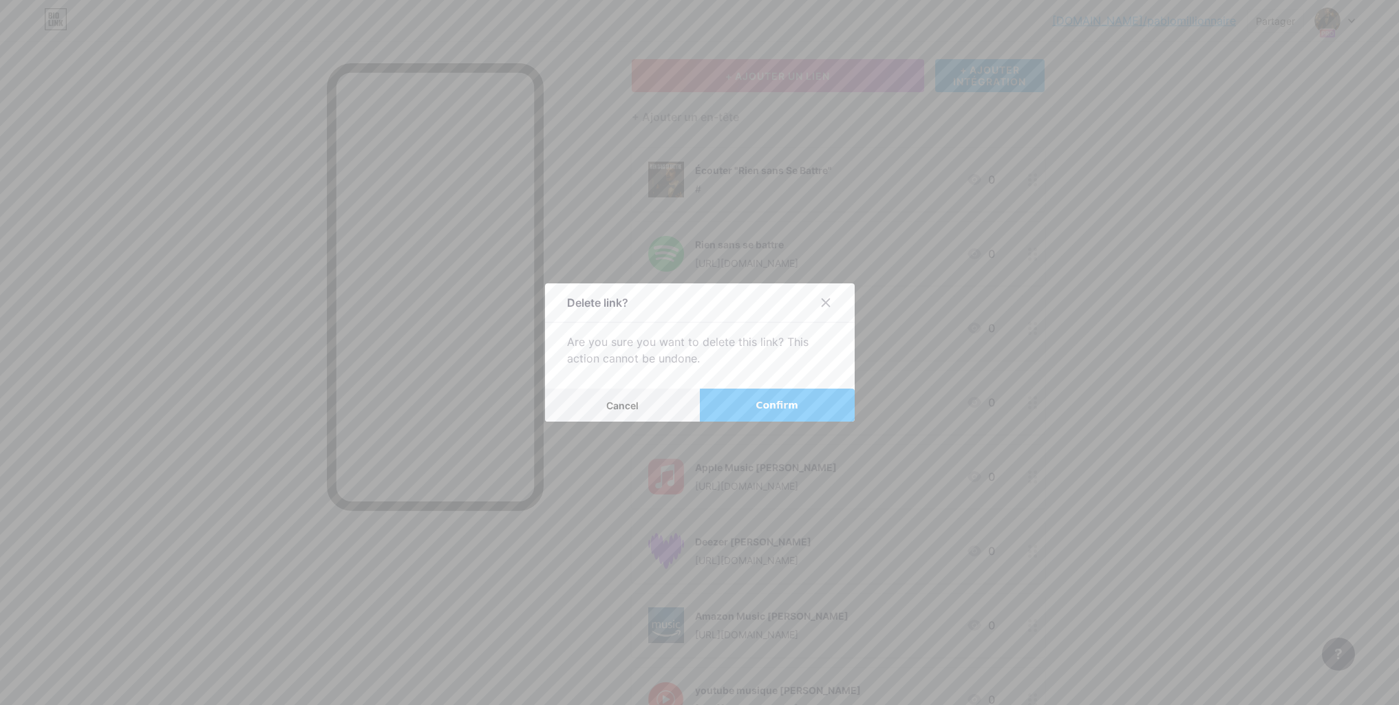
click at [790, 401] on span "Confirm" at bounding box center [777, 405] width 43 height 14
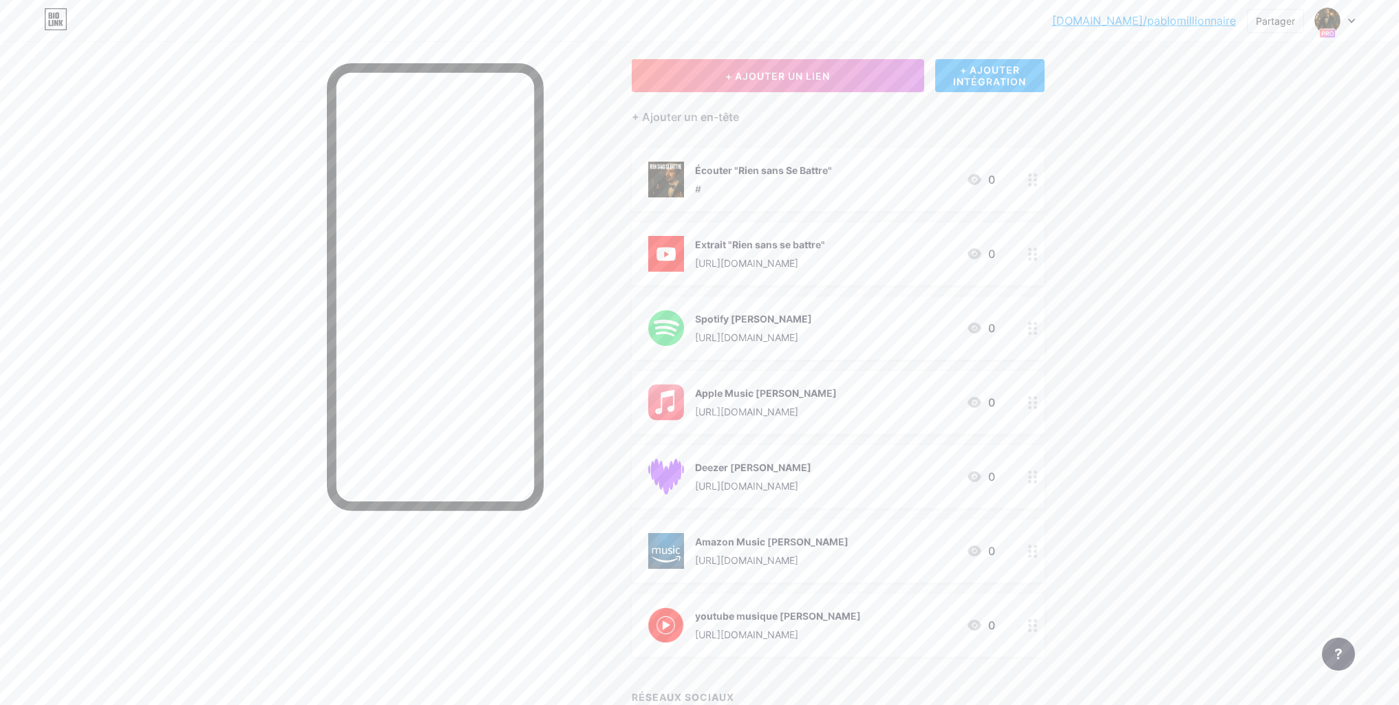
click at [819, 189] on div "#" at bounding box center [763, 189] width 137 height 14
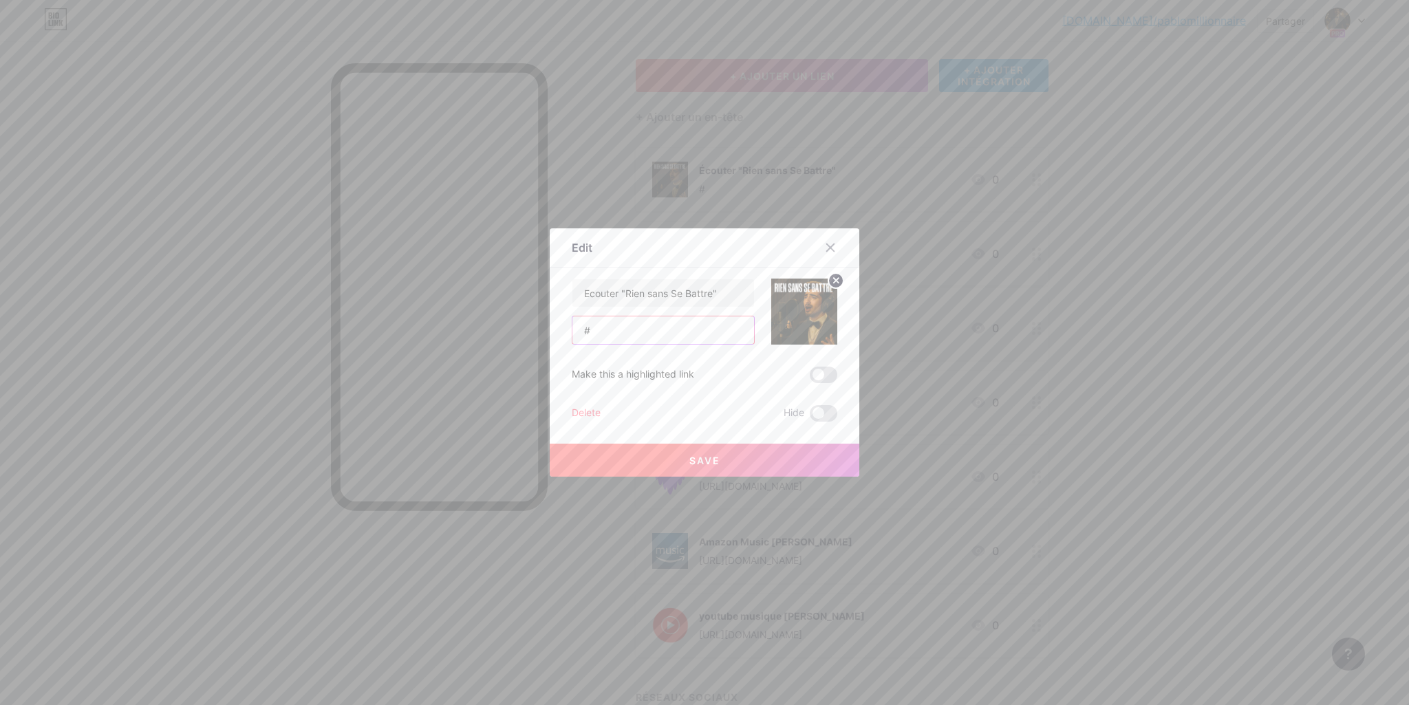
click at [623, 332] on input "#" at bounding box center [664, 331] width 182 height 28
paste input "[URL][DOMAIN_NAME]"
type input "[URL][DOMAIN_NAME]"
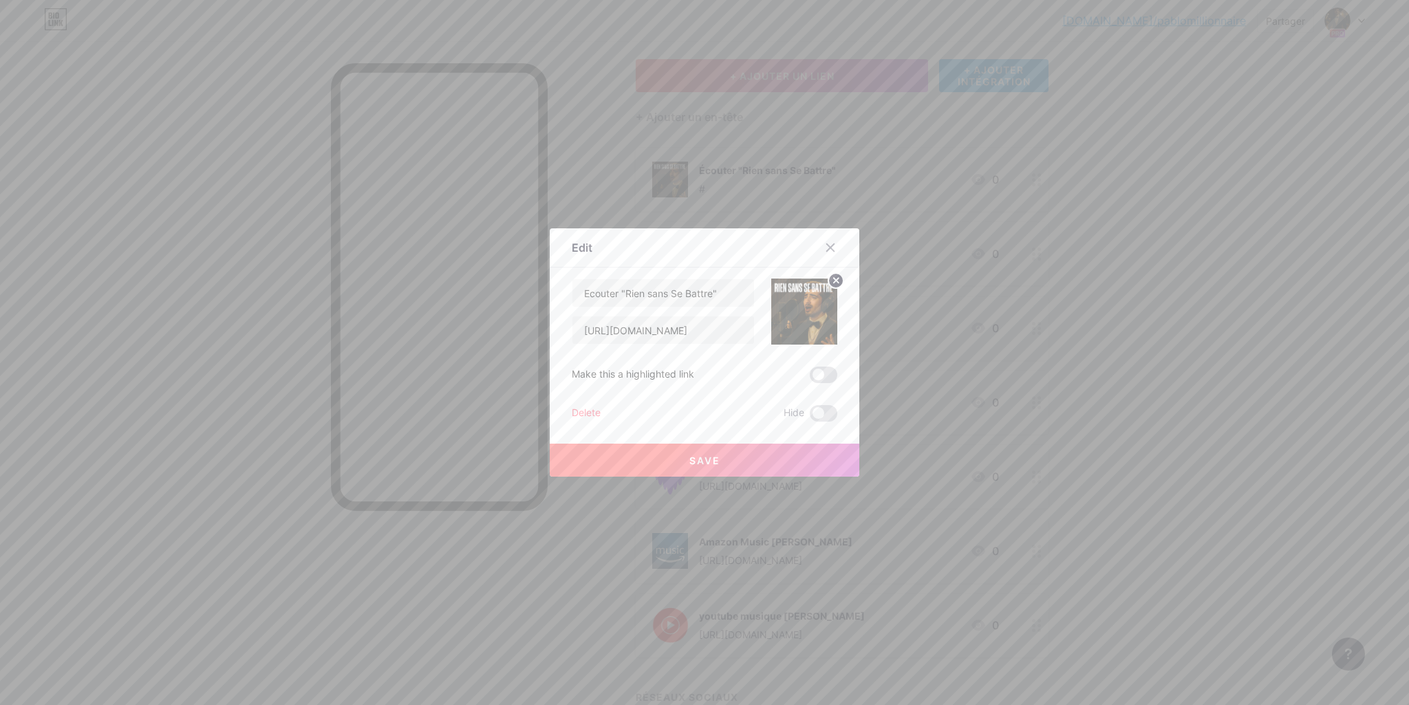
click at [697, 465] on span "Save" at bounding box center [705, 461] width 31 height 12
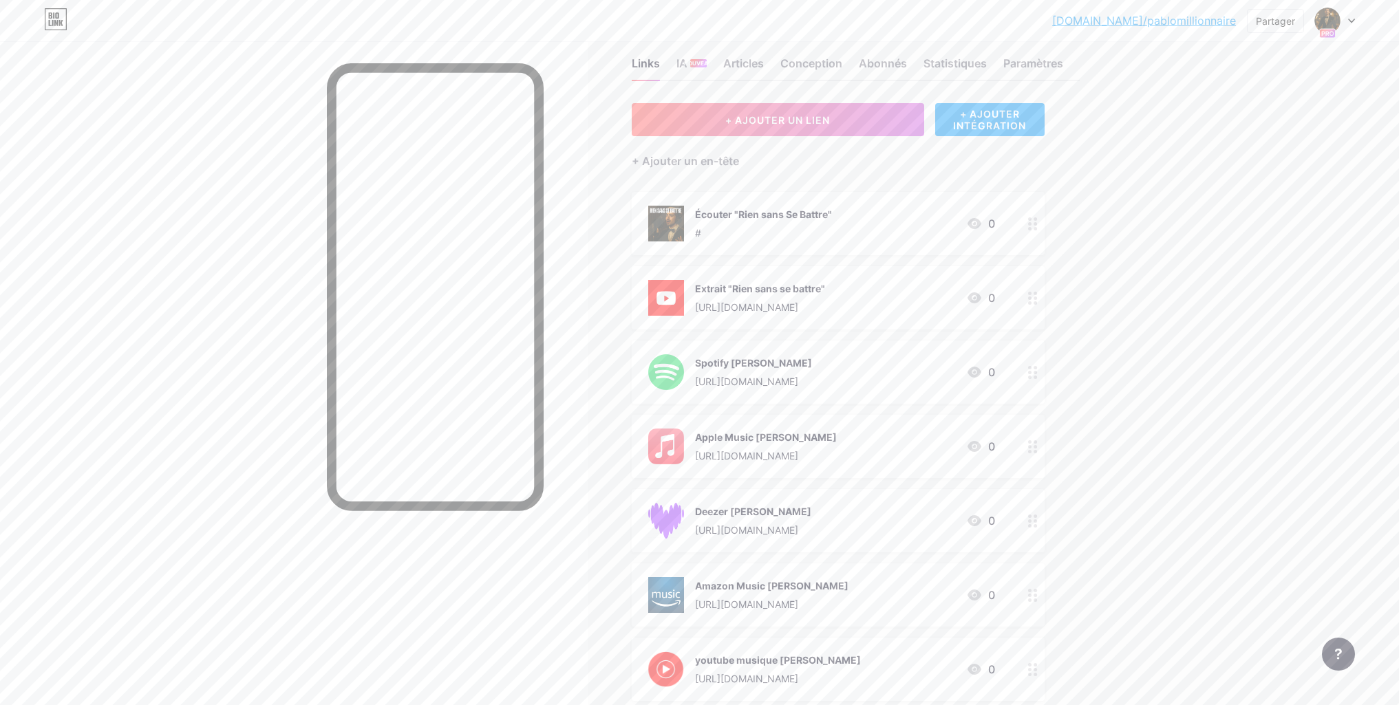
scroll to position [0, 0]
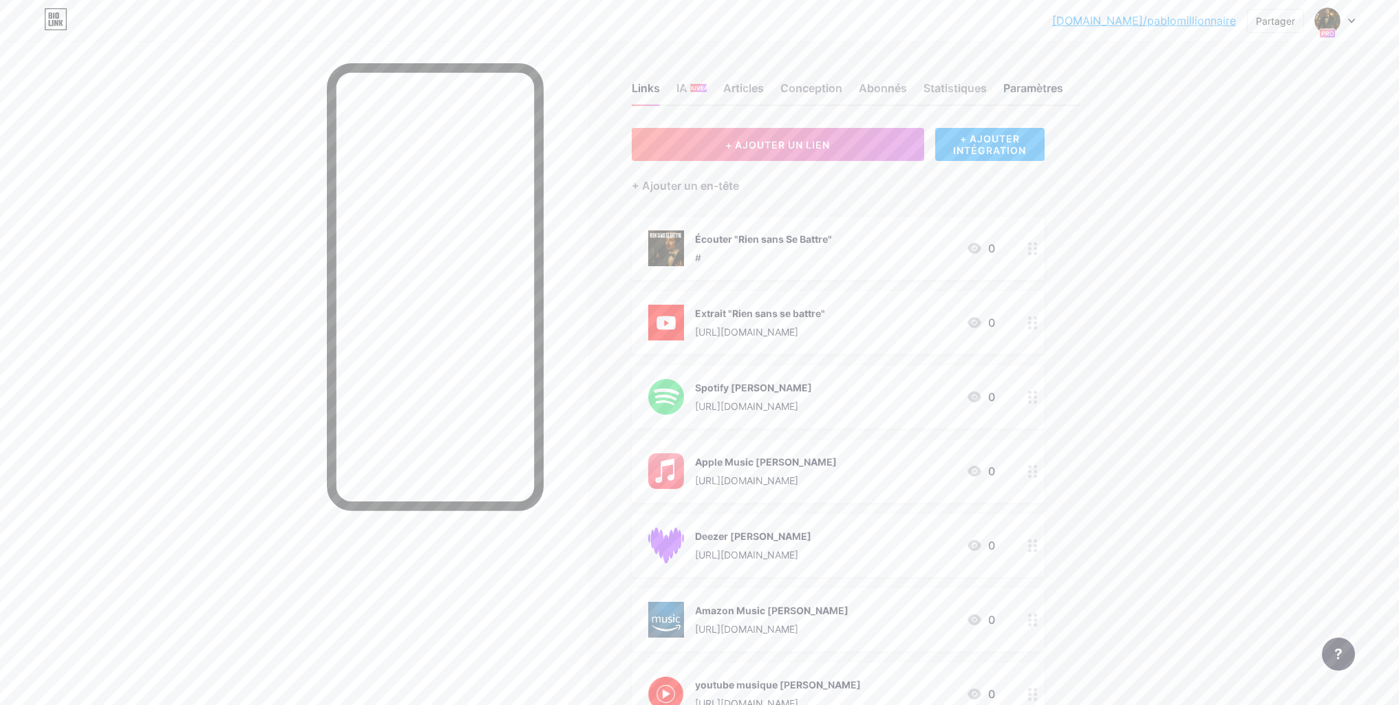
click at [1029, 90] on font "Paramètres" at bounding box center [1033, 88] width 60 height 14
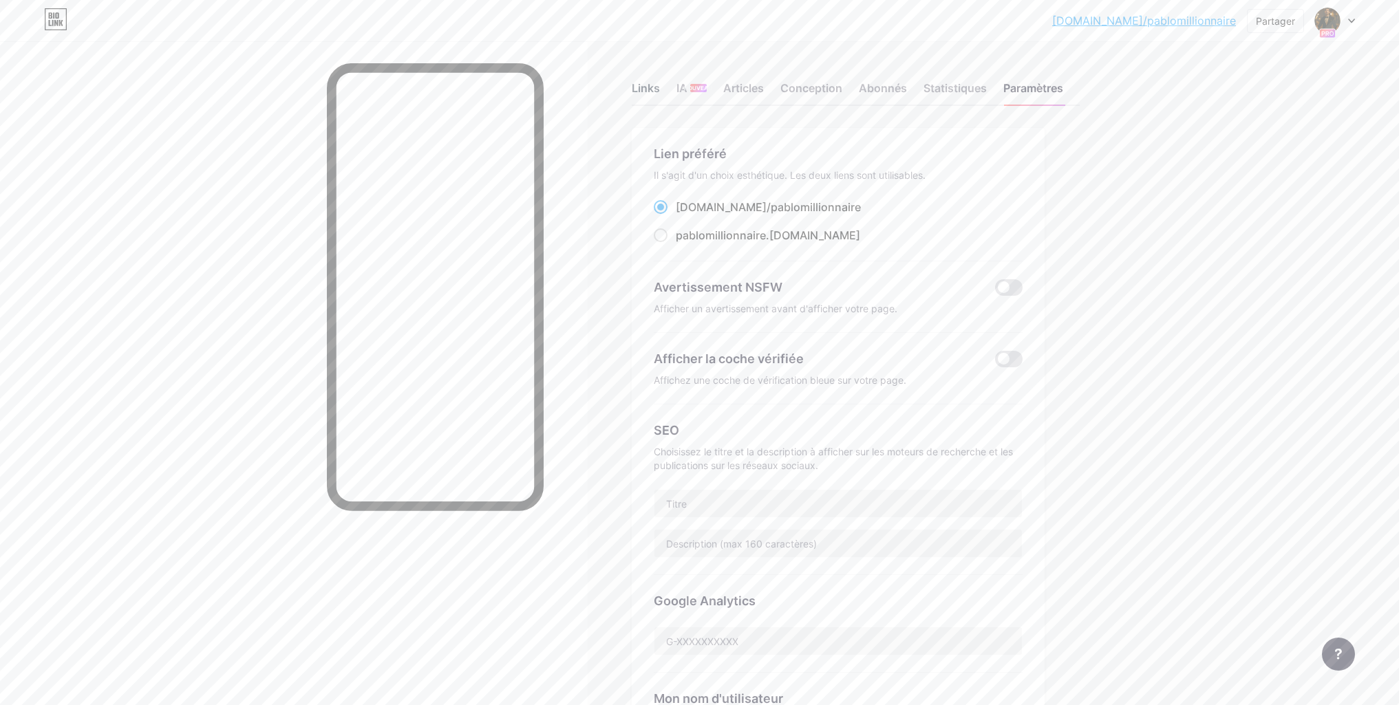
click at [657, 85] on font "Links" at bounding box center [646, 88] width 28 height 14
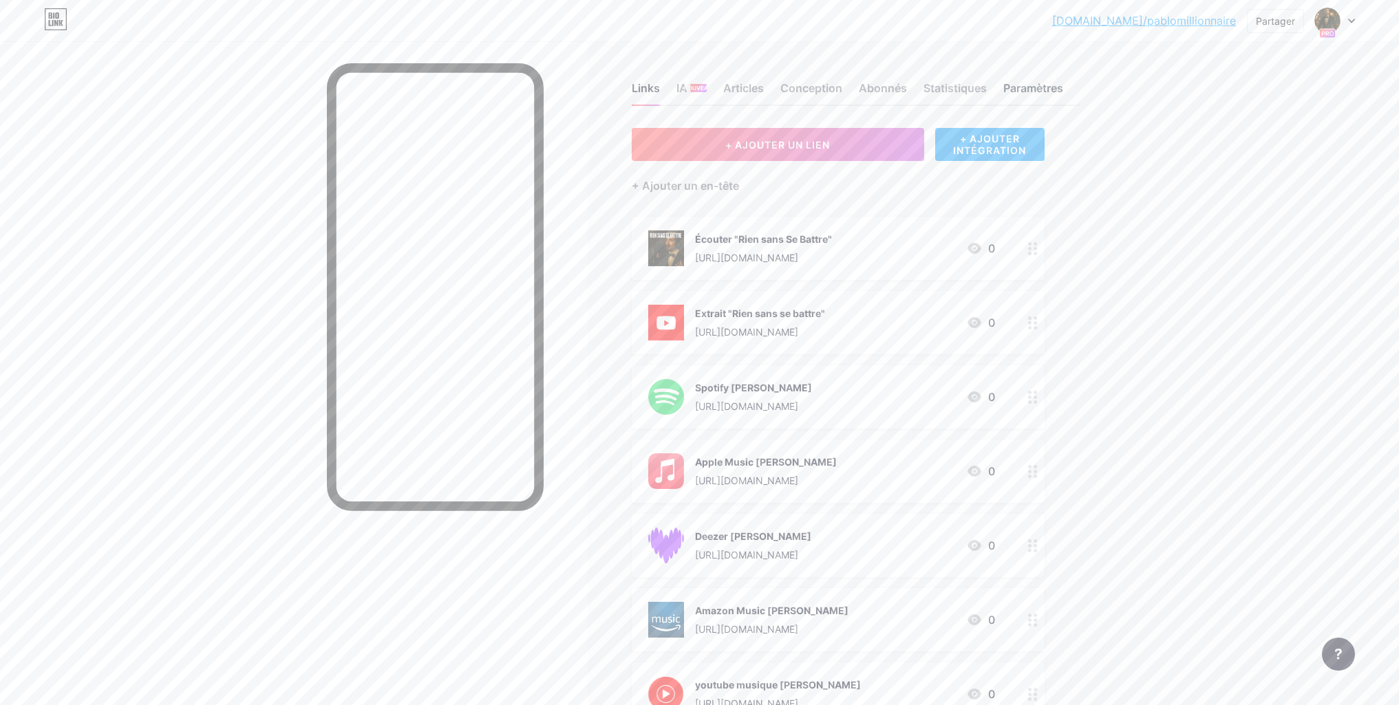
click at [1045, 85] on font "Paramètres" at bounding box center [1033, 88] width 60 height 14
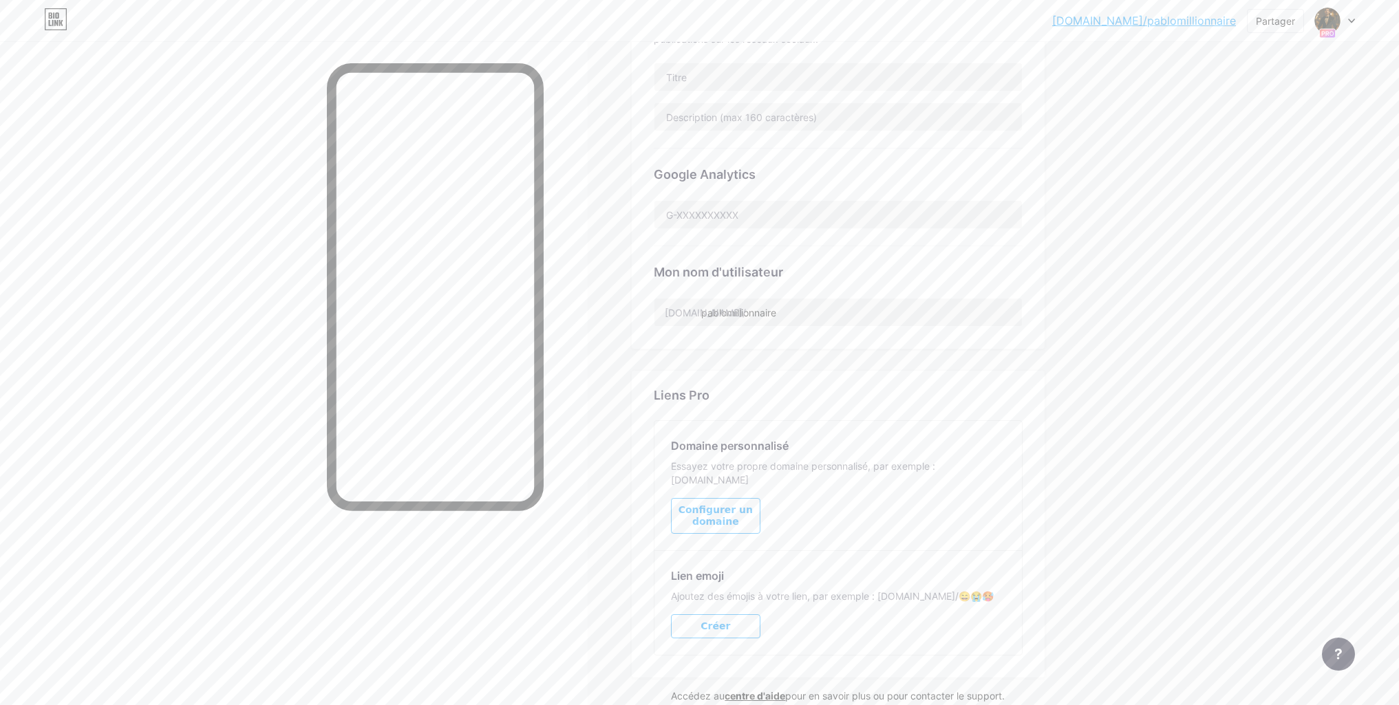
scroll to position [478, 0]
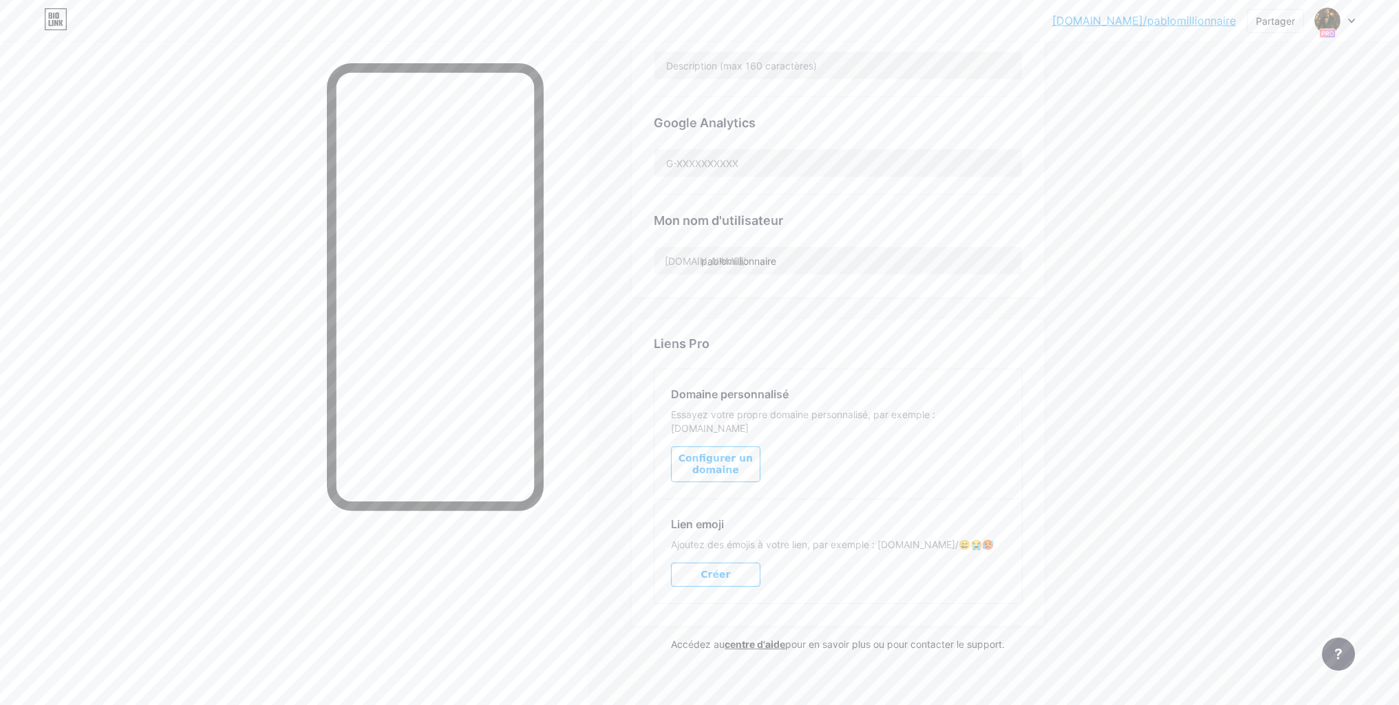
click at [749, 456] on font "Configurer un domaine" at bounding box center [716, 464] width 88 height 23
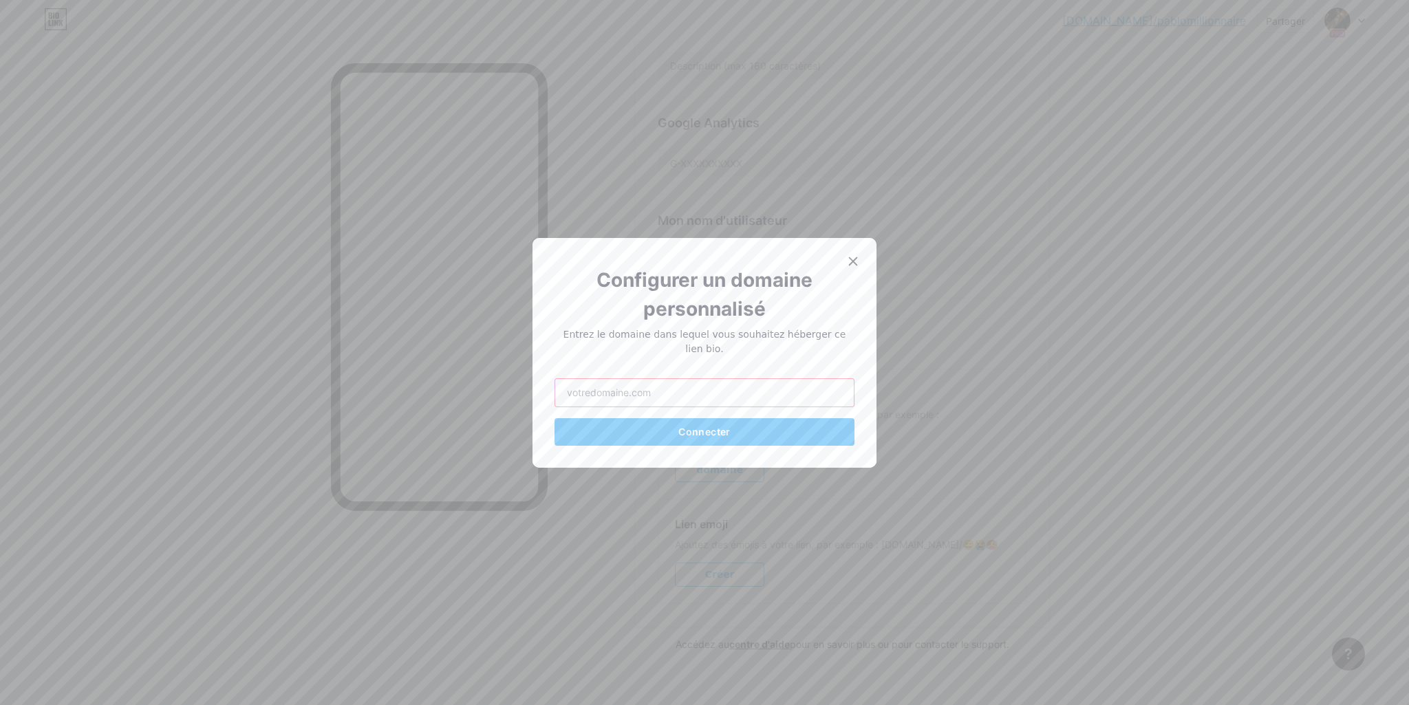
click at [714, 388] on input "text" at bounding box center [704, 393] width 299 height 28
type input "[DOMAIN_NAME]"
click at [701, 426] on font "Connecter" at bounding box center [705, 432] width 52 height 12
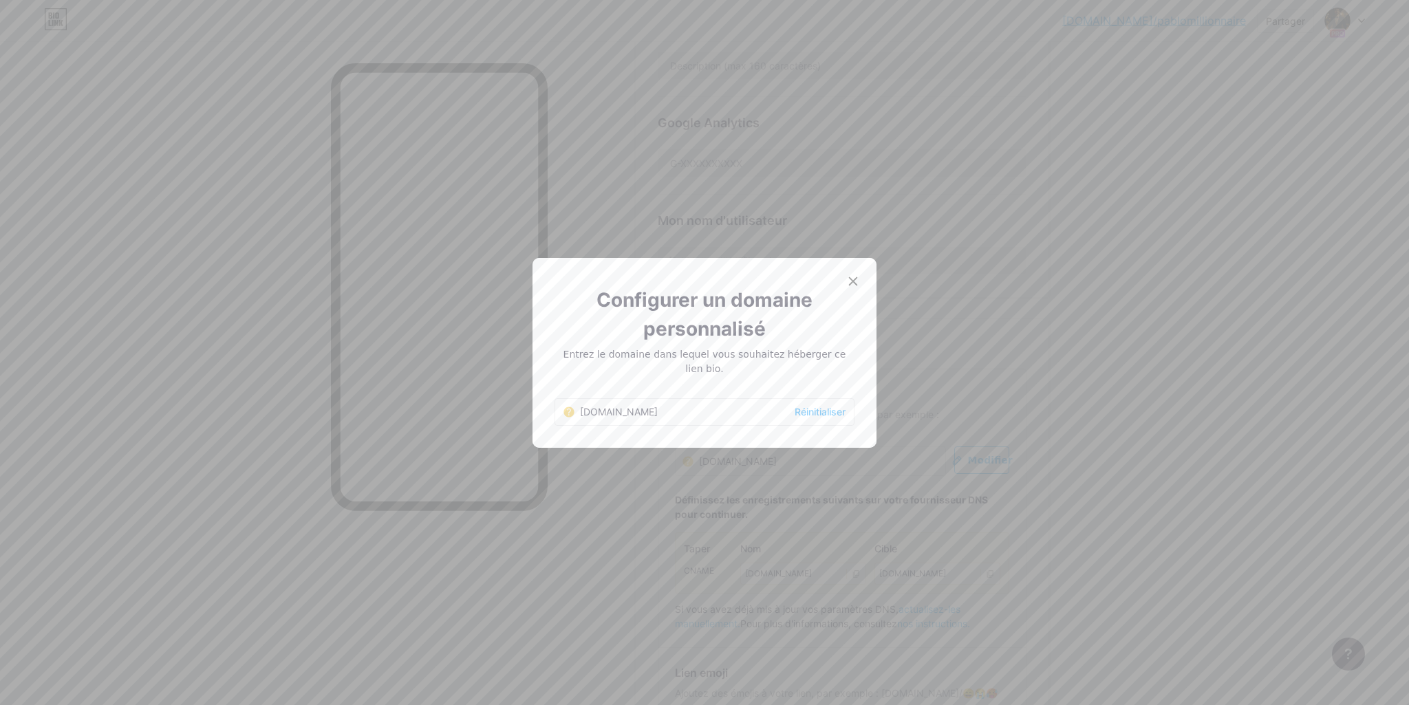
click at [569, 408] on icon at bounding box center [569, 411] width 4 height 7
click at [849, 287] on icon at bounding box center [853, 281] width 11 height 11
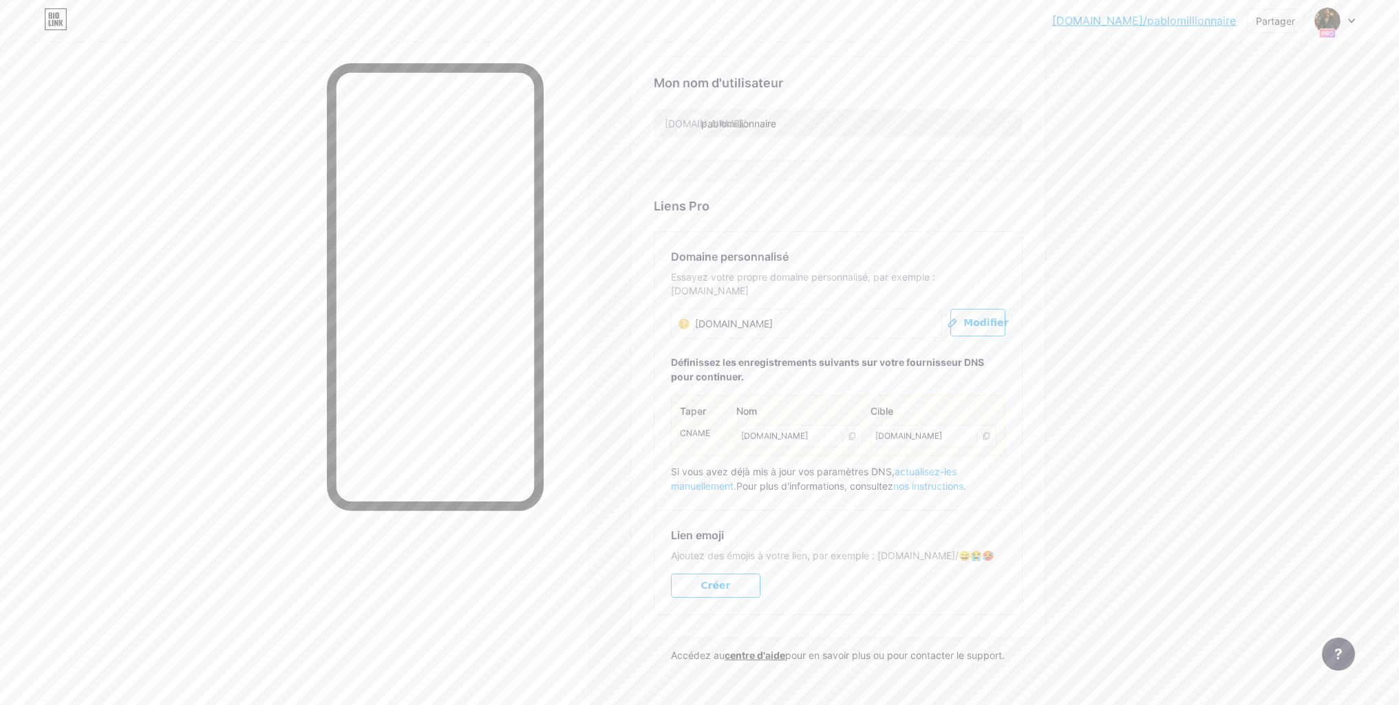
scroll to position [627, 0]
